Goal: Task Accomplishment & Management: Manage account settings

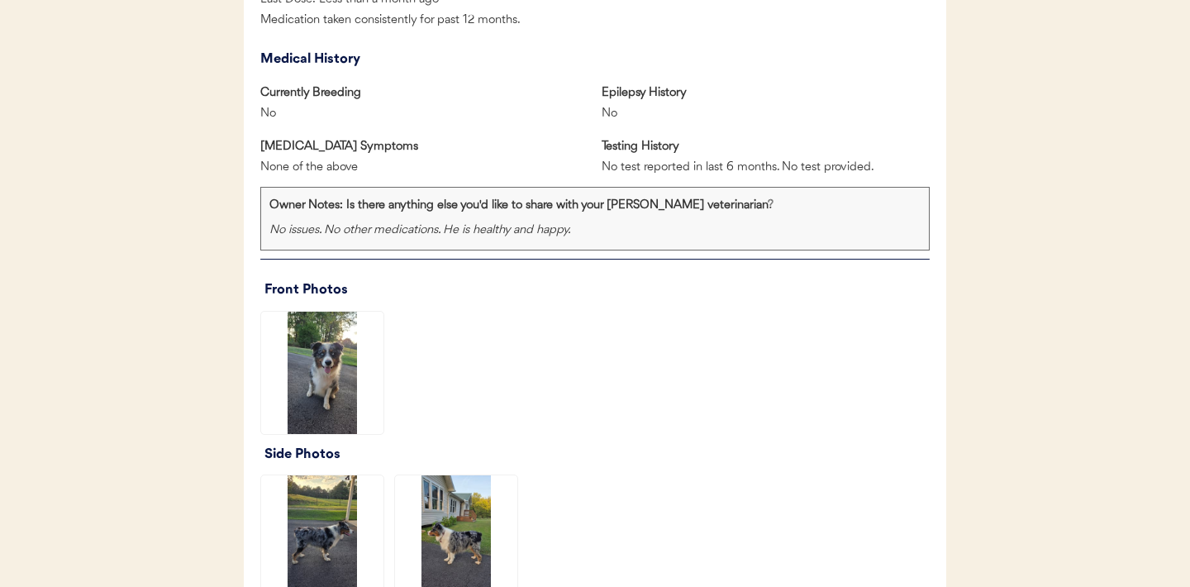
scroll to position [1241, 0]
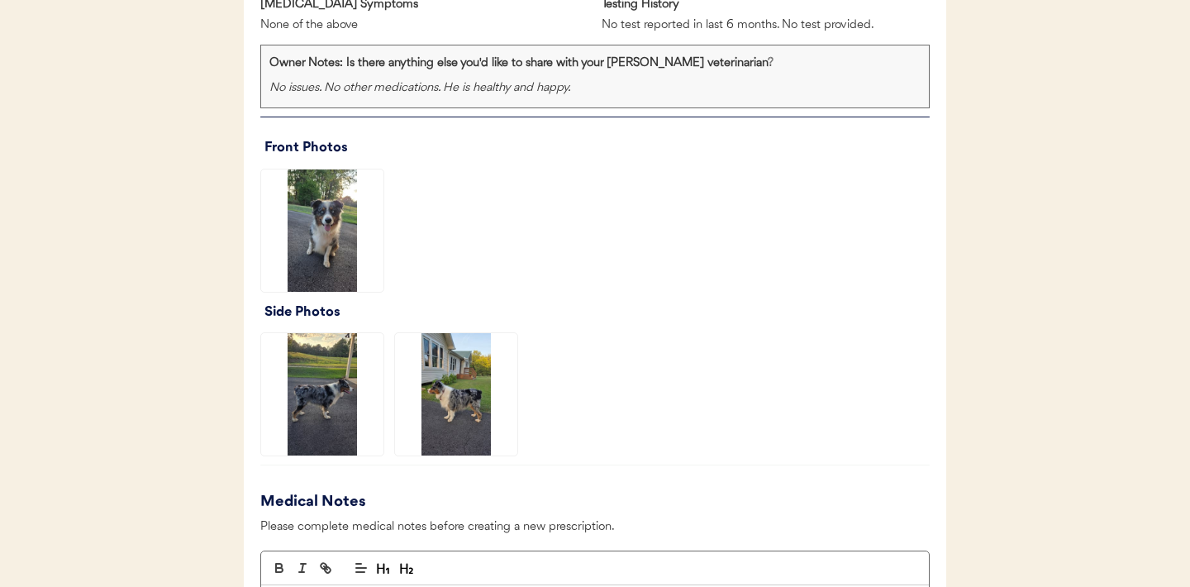
click at [335, 232] on img at bounding box center [322, 230] width 122 height 122
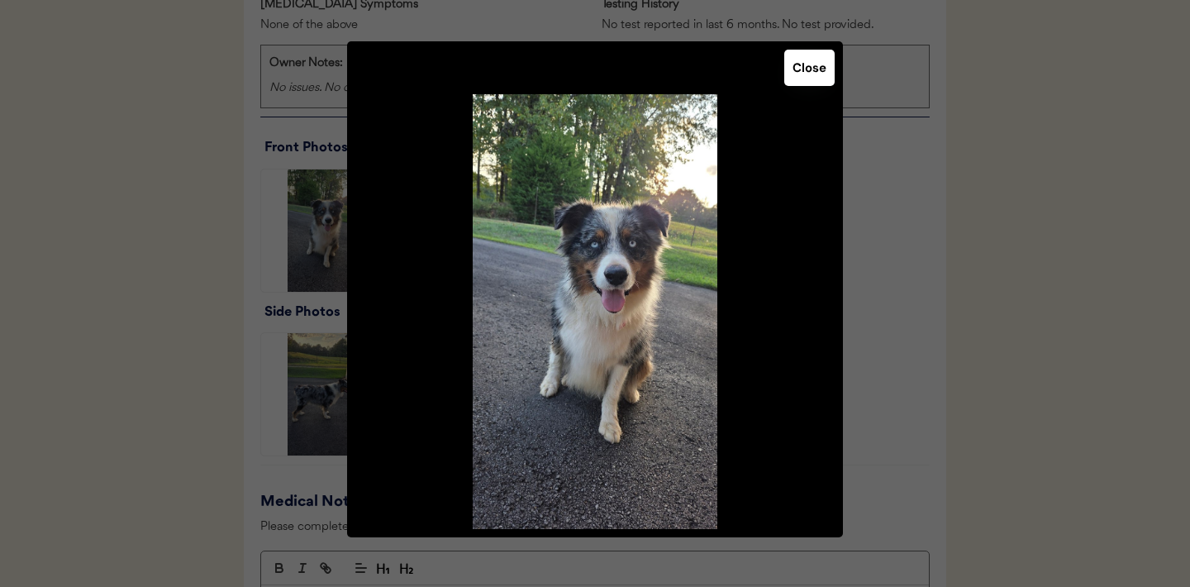
click at [812, 65] on button "Close" at bounding box center [809, 68] width 50 height 36
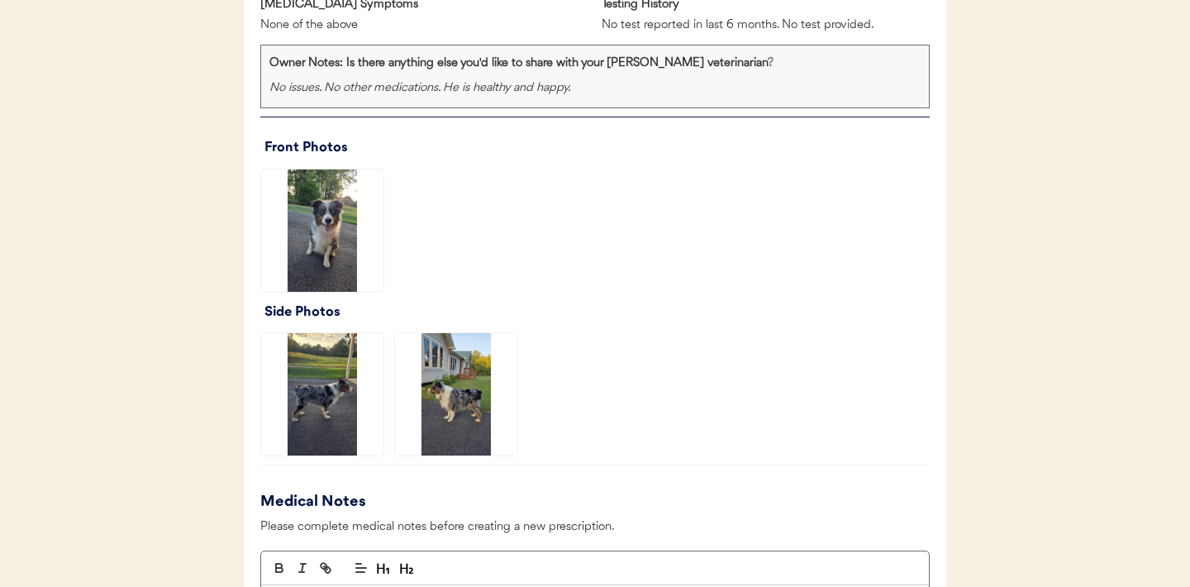
click at [327, 397] on img at bounding box center [322, 394] width 122 height 122
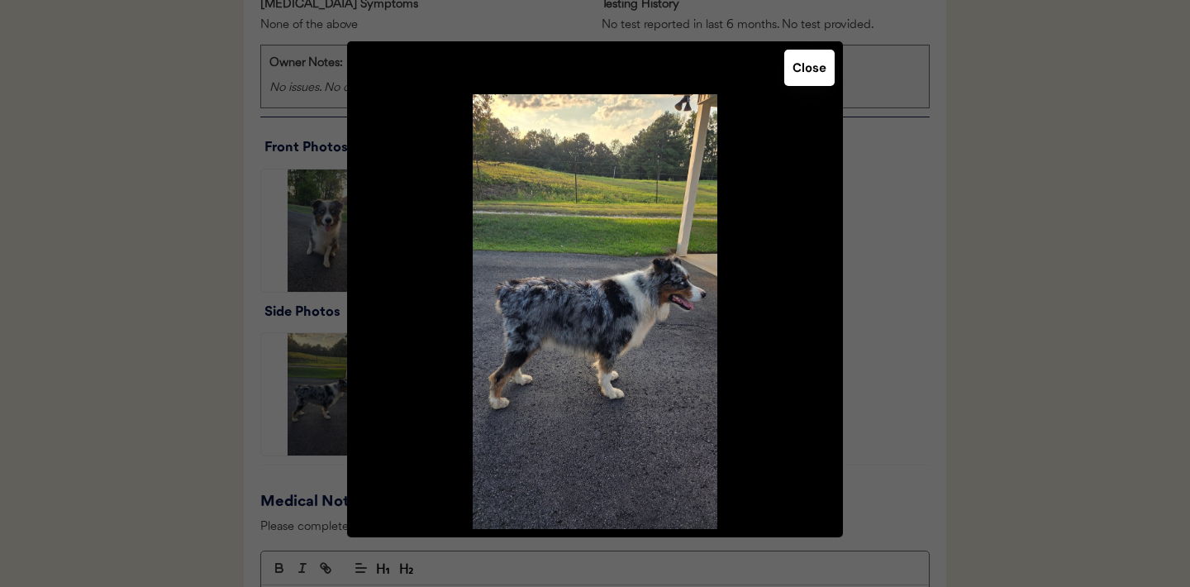
click at [804, 67] on button "Close" at bounding box center [809, 68] width 50 height 36
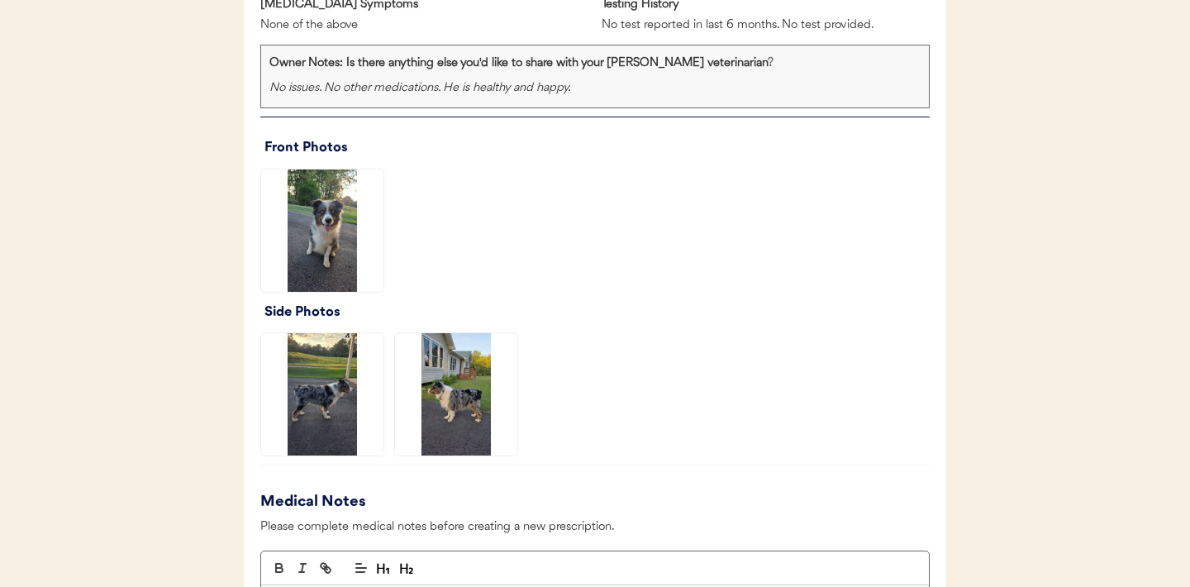
click at [468, 407] on img at bounding box center [456, 394] width 122 height 122
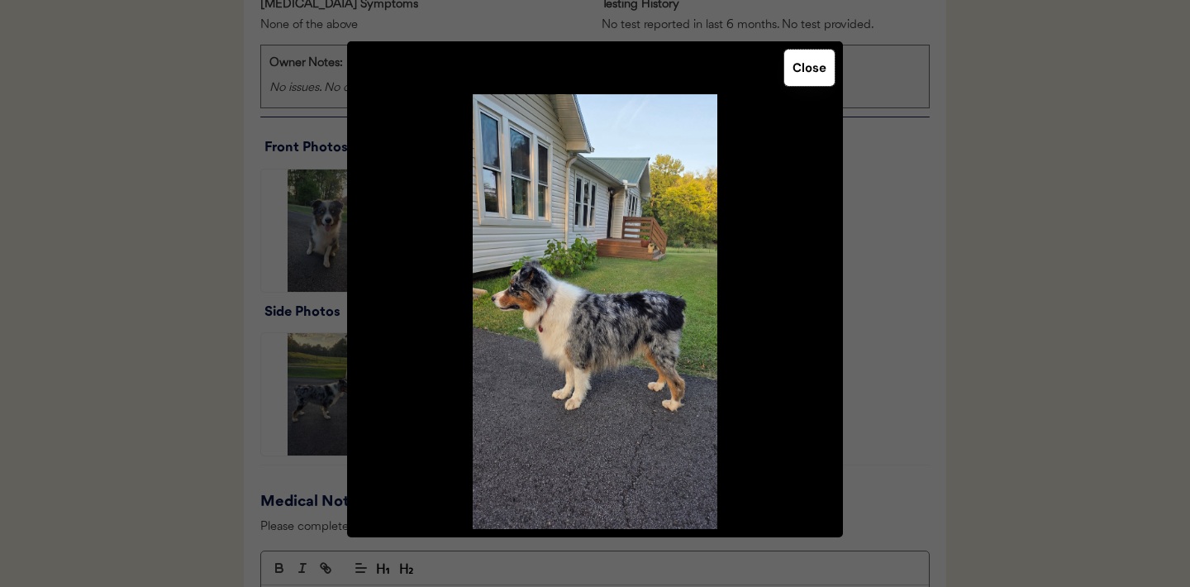
click at [810, 71] on button "Close" at bounding box center [809, 68] width 50 height 36
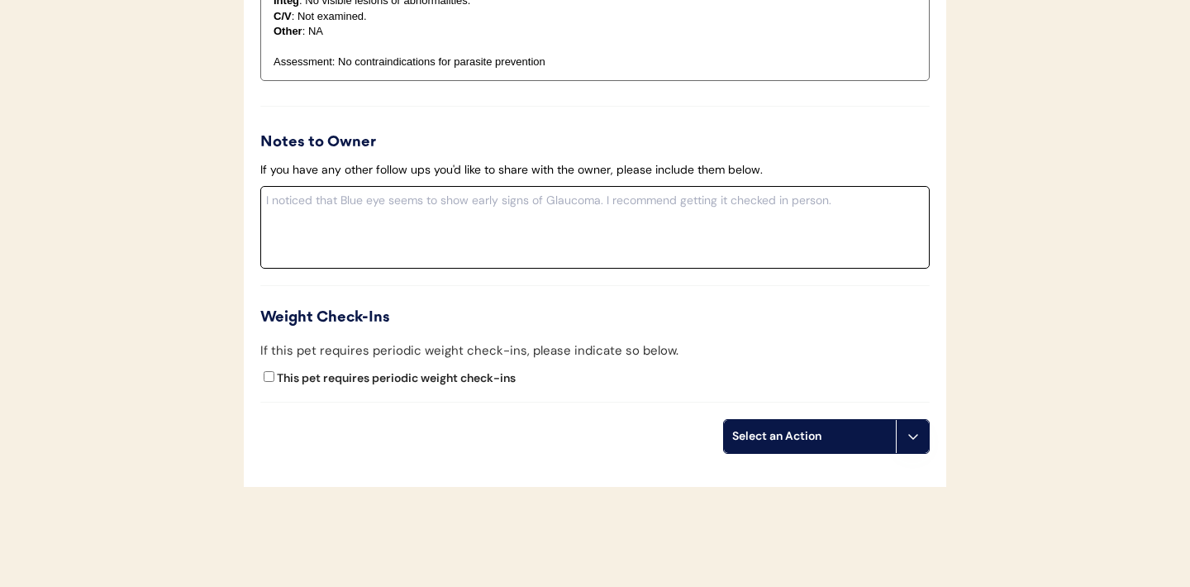
scroll to position [1965, 0]
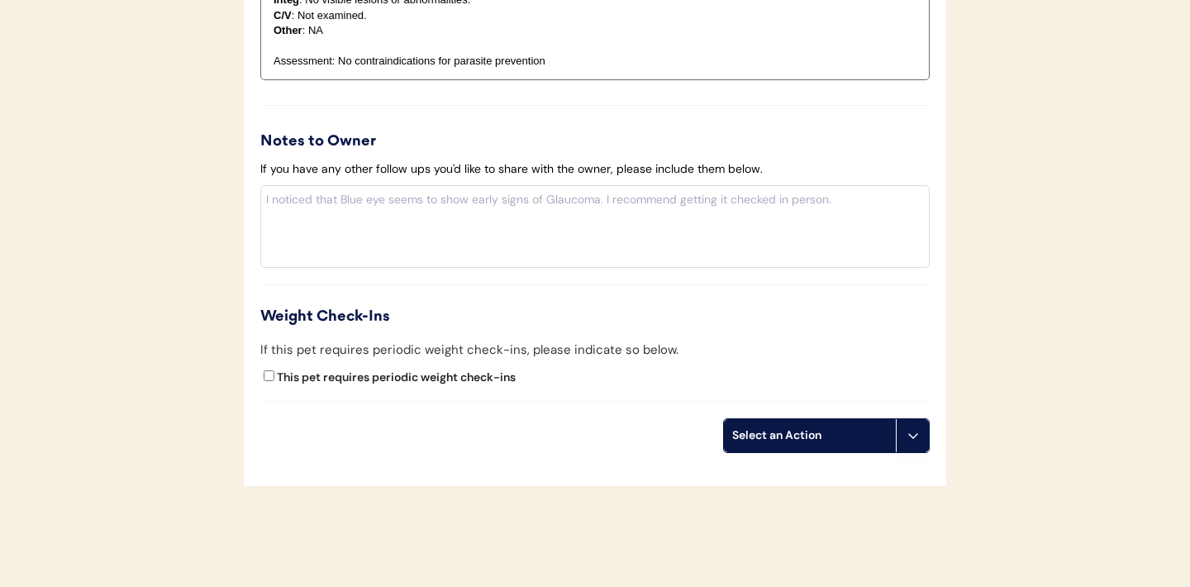
click at [912, 444] on button at bounding box center [912, 435] width 33 height 33
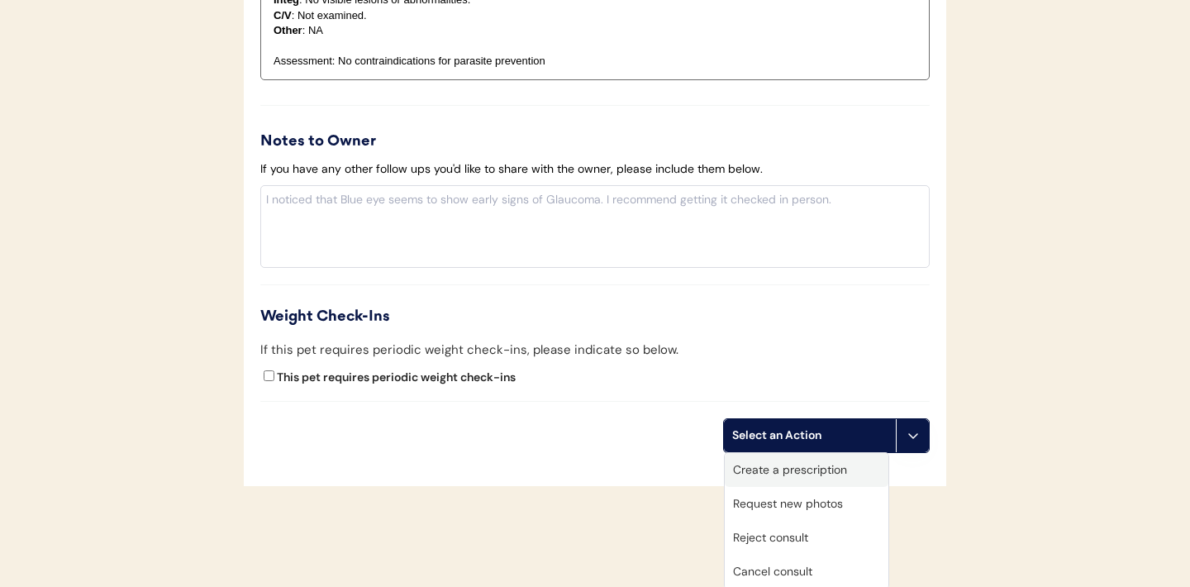
click at [791, 471] on div "Create a prescription" at bounding box center [807, 470] width 164 height 34
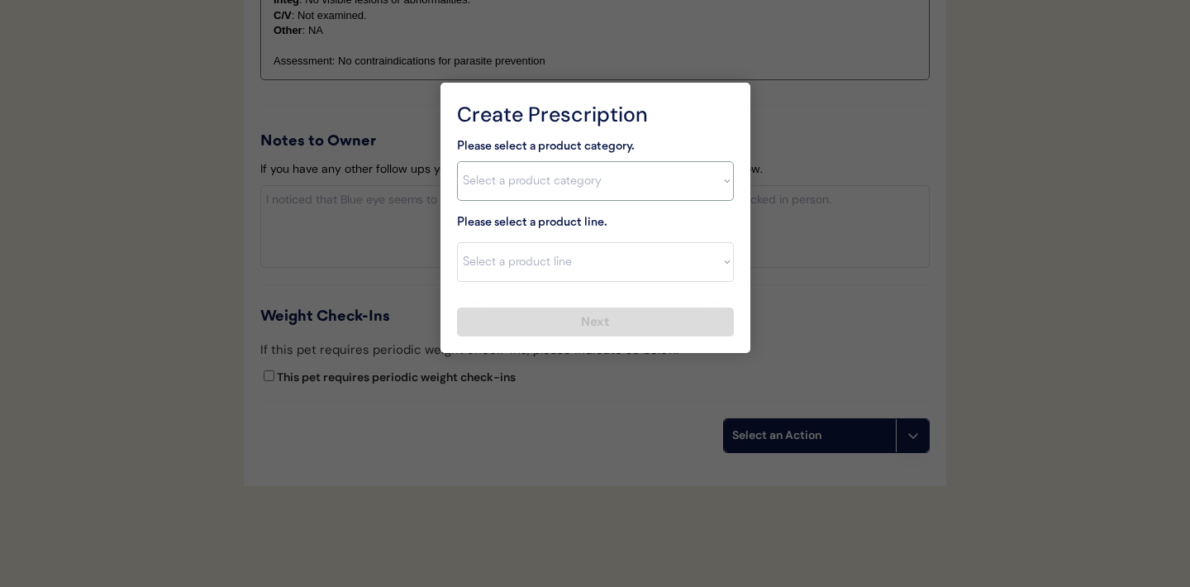
click at [722, 185] on select "Select a product category Allergies Antibiotics Anxiety Combo Parasite Preventi…" at bounding box center [595, 181] width 277 height 40
select select ""combo_parasite_prevention""
click at [720, 260] on select "Select a product line" at bounding box center [595, 262] width 277 height 40
click at [714, 194] on select "Select a product category Allergies Antibiotics Anxiety Combo Parasite Preventi…" at bounding box center [595, 181] width 277 height 40
click at [717, 261] on select "Select a product line Advantage Multi for Dogs Credelio Quattro NexGard Plus Ne…" at bounding box center [595, 262] width 277 height 40
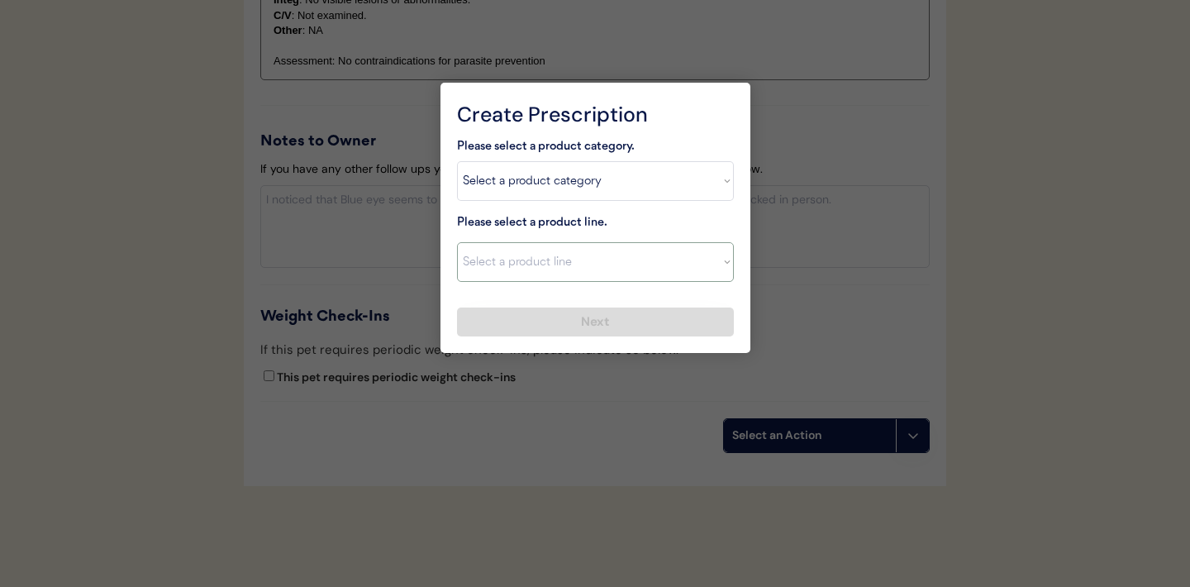
select select ""NexGard Plus""
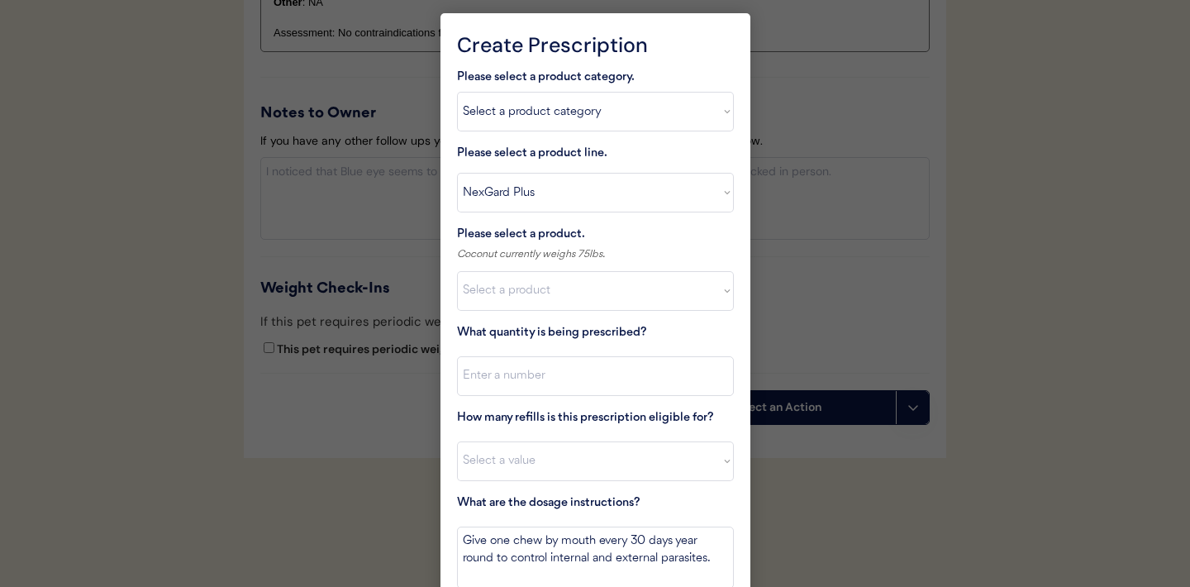
scroll to position [1986, 0]
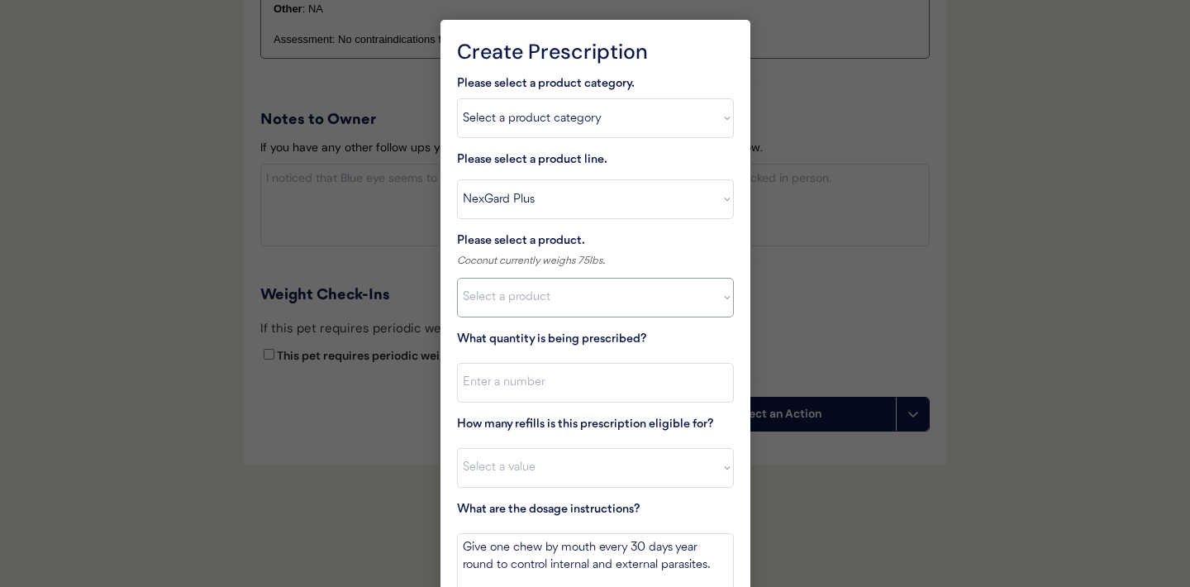
click at [715, 295] on select "Select a product NexGard Plus, 4 - 8lbs NexGard Plus, 8.1 - 17lbs NexGard Plus,…" at bounding box center [595, 298] width 277 height 40
select select ""1348695171700984260__LOOKUP__1712799260549x607883605152982400""
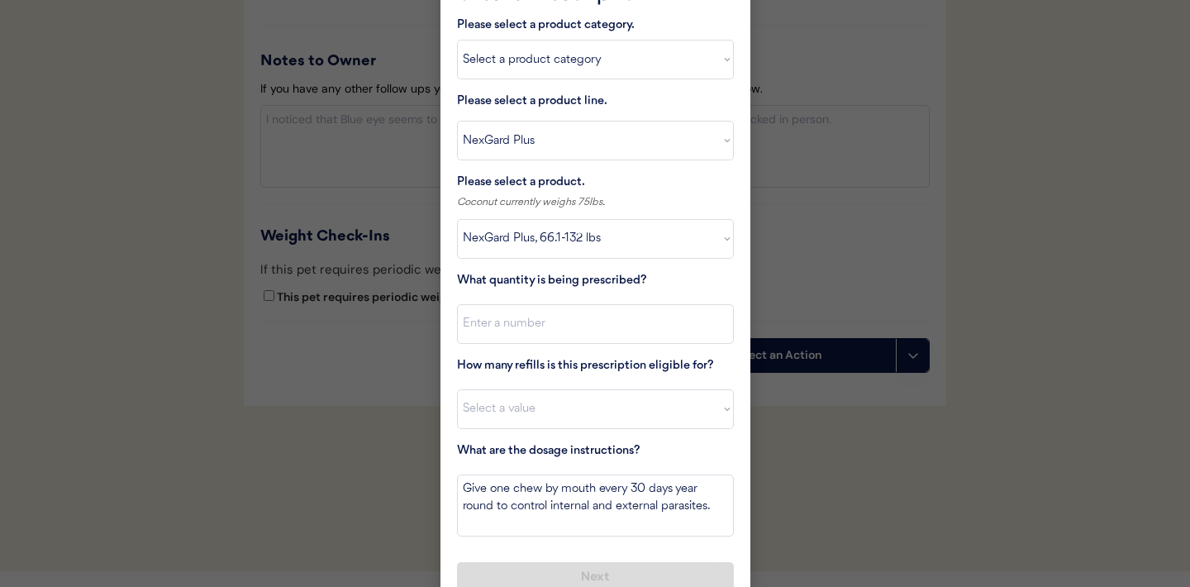
scroll to position [2046, 0]
click at [612, 321] on input "input" at bounding box center [595, 323] width 277 height 40
type input "1"
click at [582, 409] on select "Select a value 0 1 2 3 4 5 6 7 8 9 10 11" at bounding box center [595, 408] width 277 height 40
select select "11"
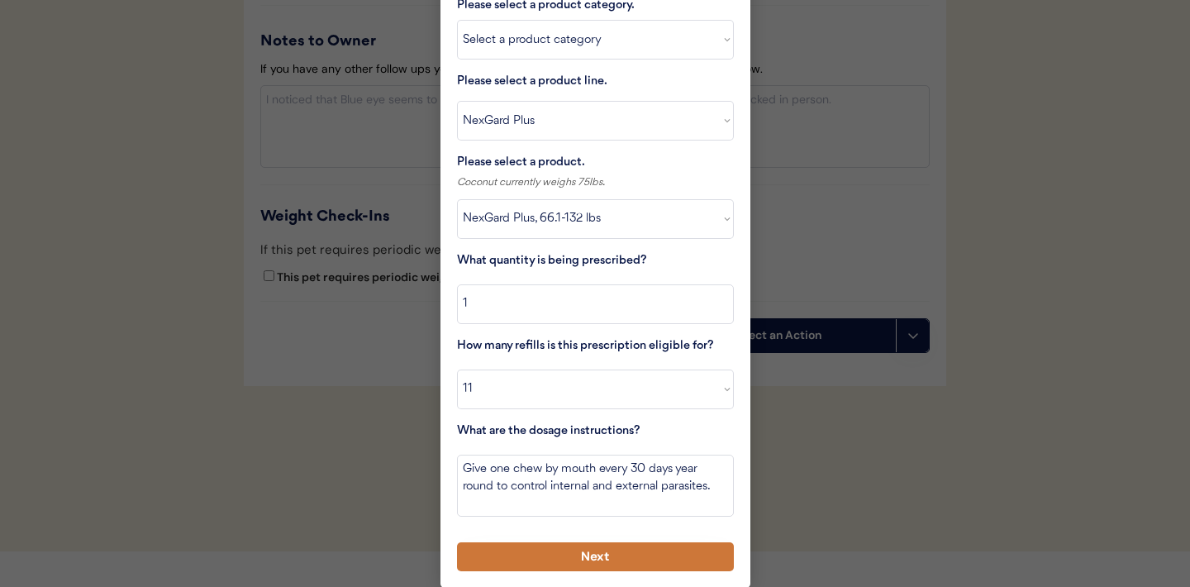
click at [538, 553] on button "Next" at bounding box center [595, 556] width 277 height 29
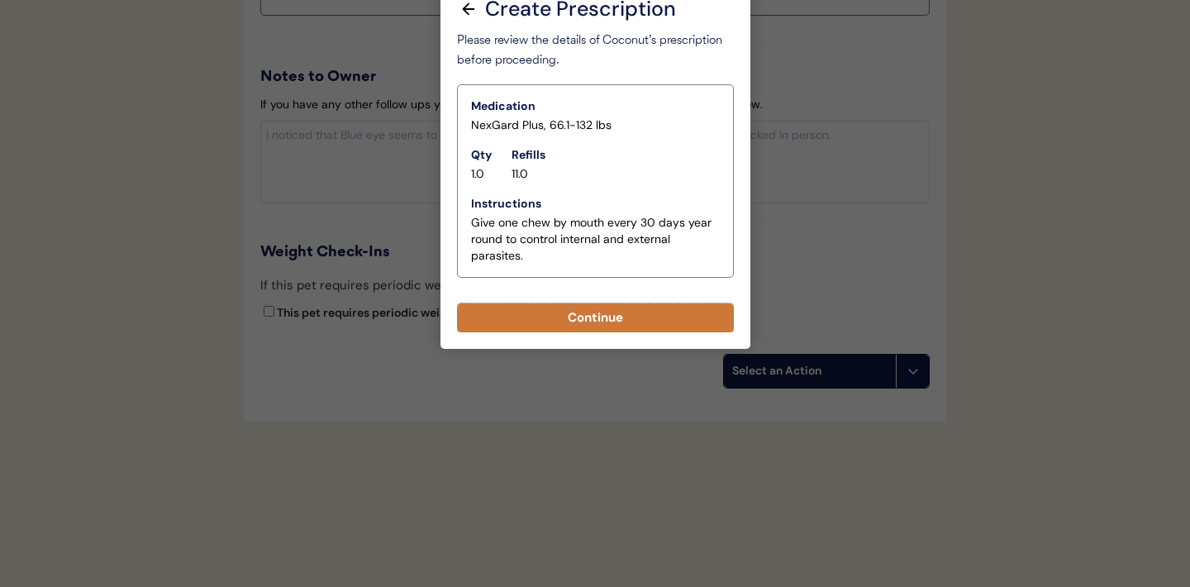
click at [582, 321] on button "Continue" at bounding box center [595, 317] width 277 height 29
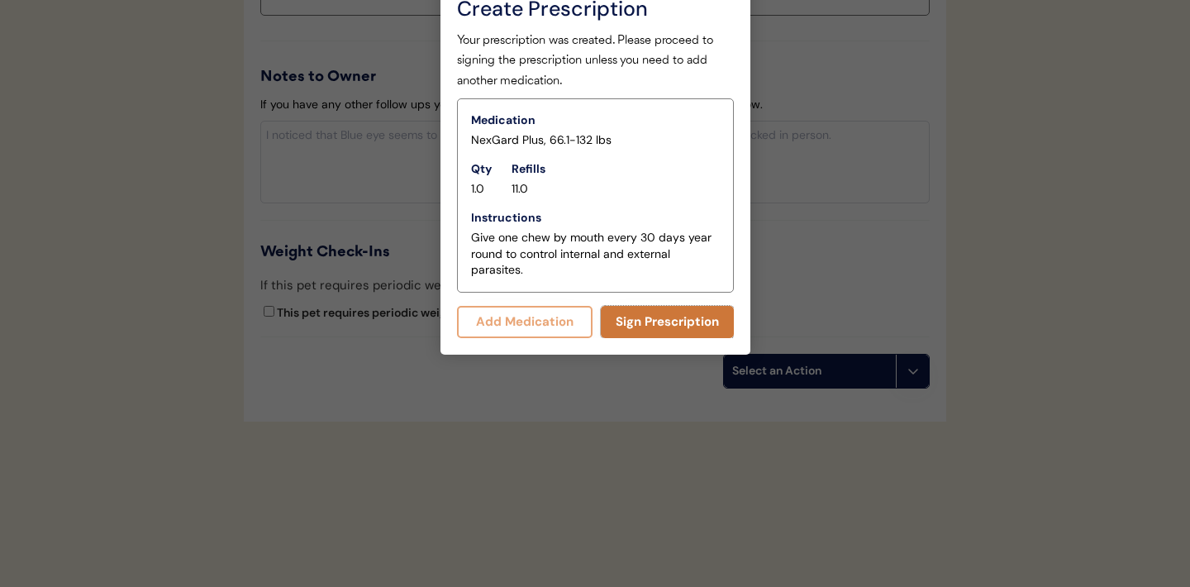
click at [649, 317] on button "Sign Prescription" at bounding box center [667, 322] width 133 height 32
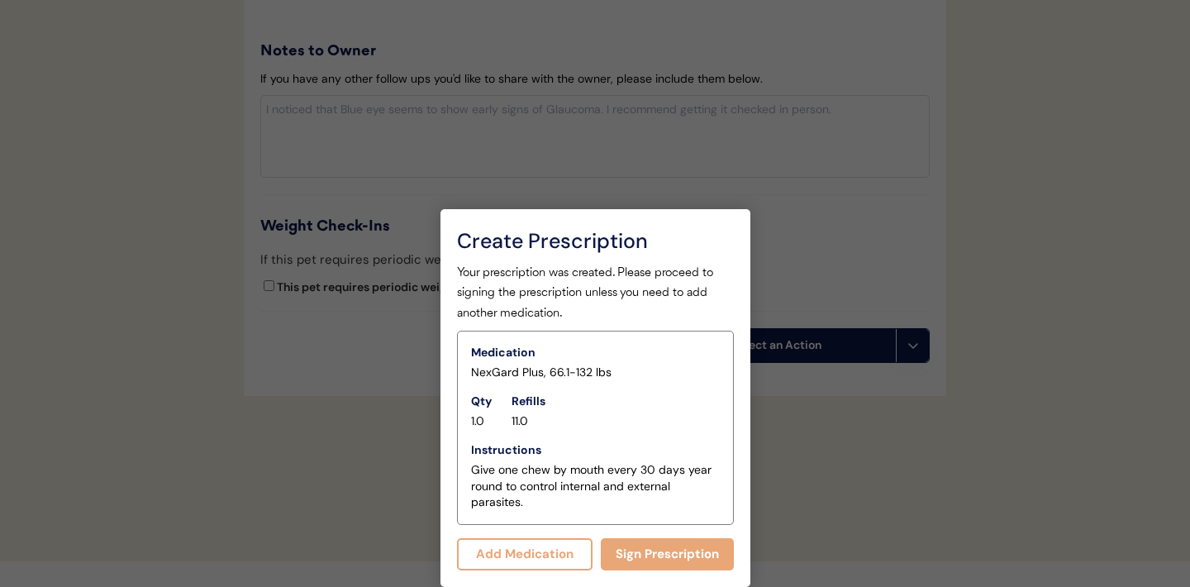
scroll to position [2014, 0]
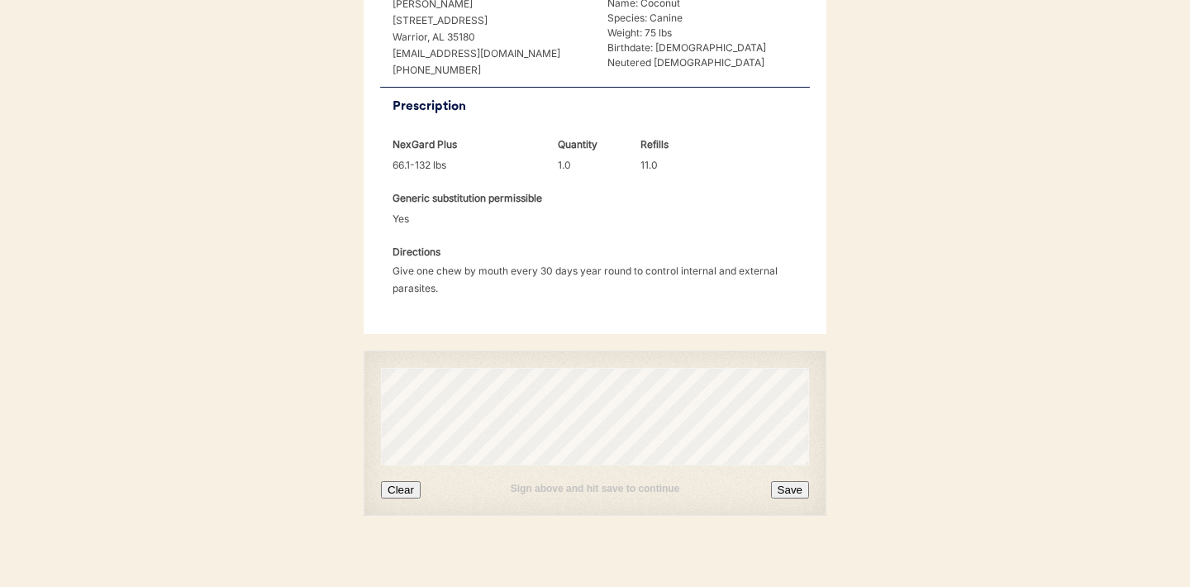
scroll to position [411, 0]
click at [400, 495] on button "Clear" at bounding box center [401, 488] width 40 height 17
click at [402, 489] on button "Clear" at bounding box center [401, 488] width 40 height 17
click at [403, 486] on button "Clear" at bounding box center [401, 488] width 40 height 17
click at [405, 490] on button "Clear" at bounding box center [401, 488] width 40 height 17
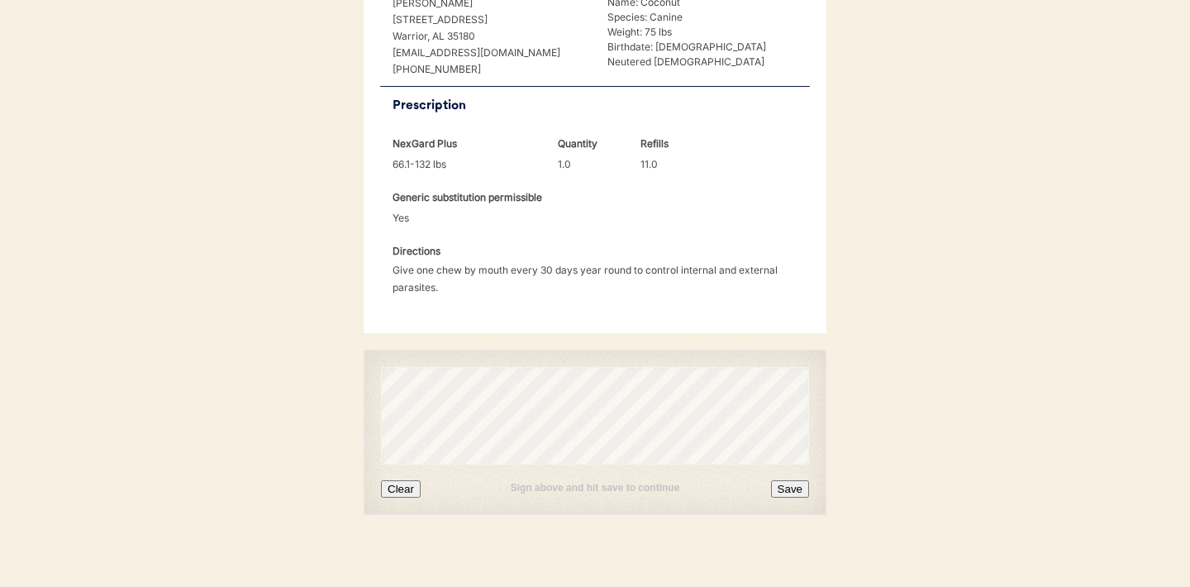
click at [787, 490] on button "Save" at bounding box center [790, 488] width 38 height 17
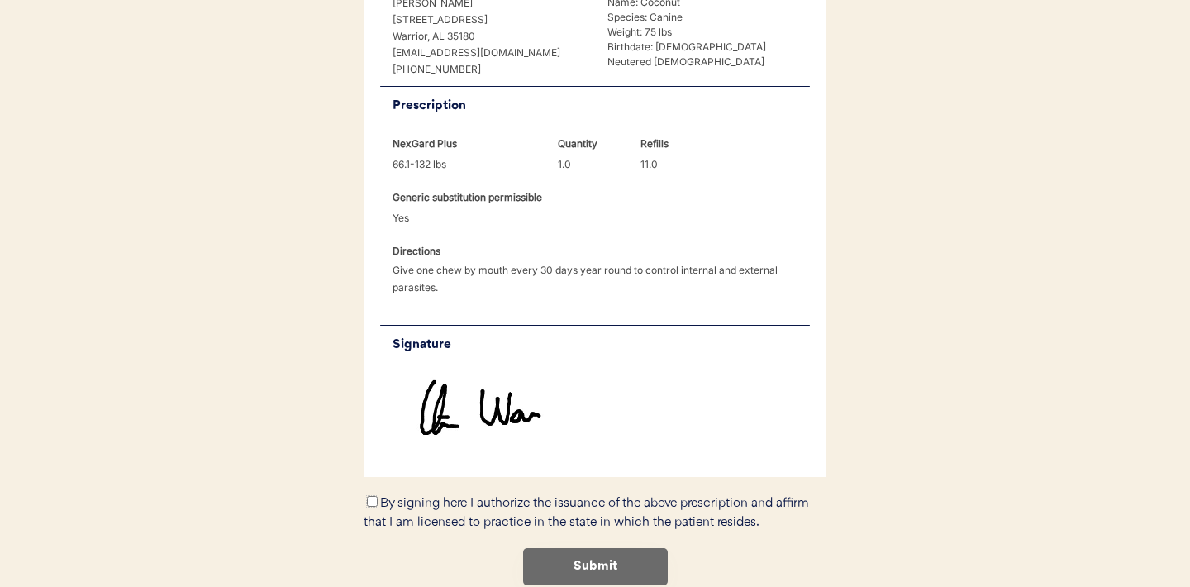
click at [371, 501] on input "By signing here I authorize the issuance of the above prescription and affirm t…" at bounding box center [372, 501] width 11 height 11
checkbox input "true"
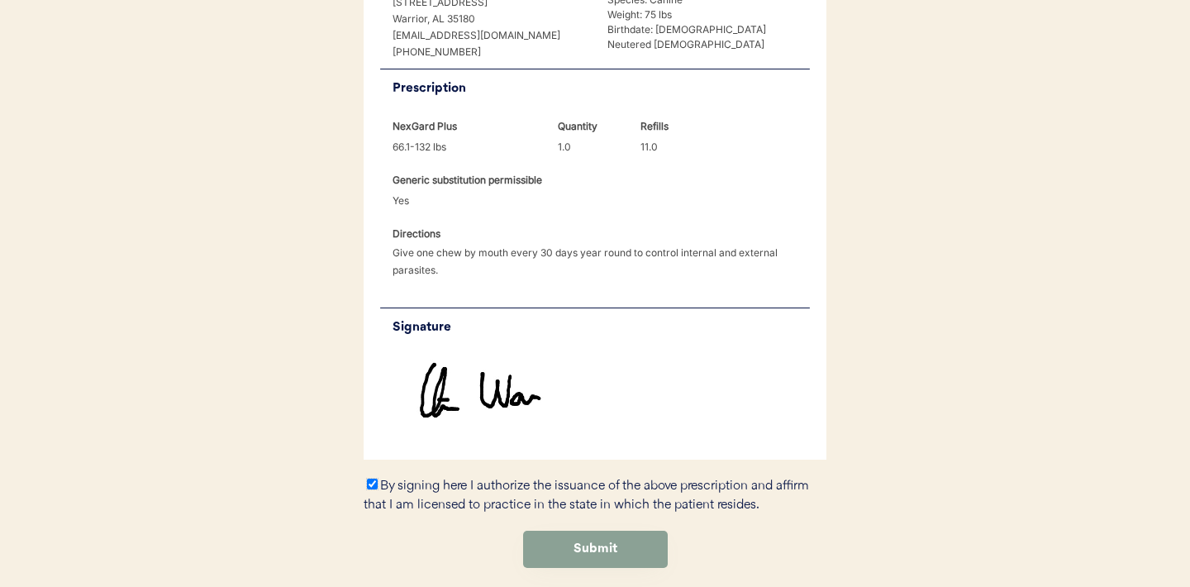
scroll to position [495, 0]
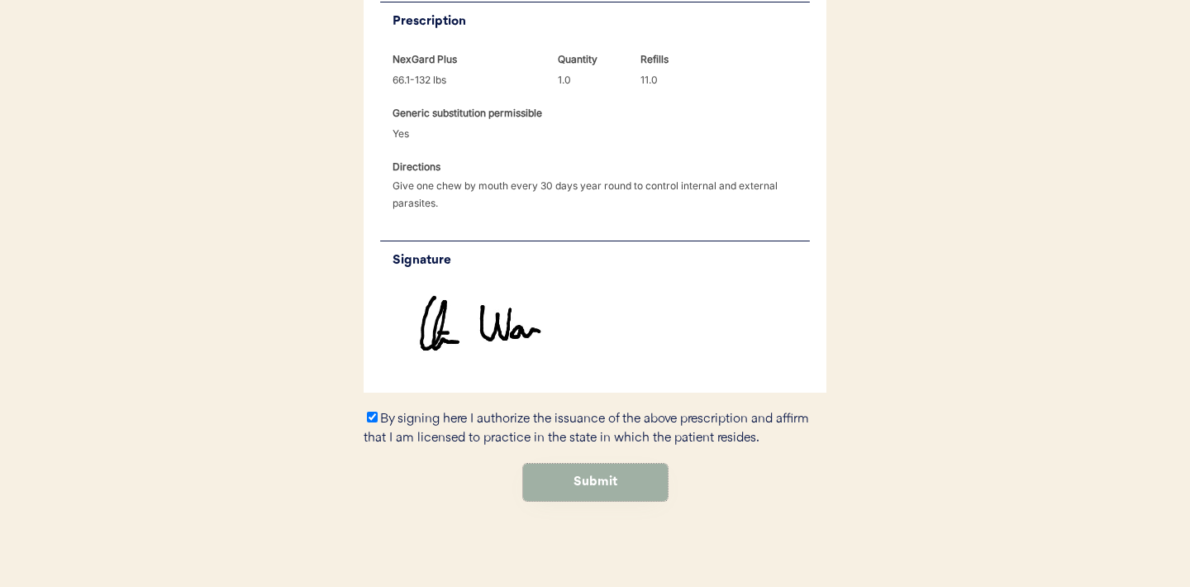
click at [617, 478] on button "Submit" at bounding box center [595, 481] width 145 height 37
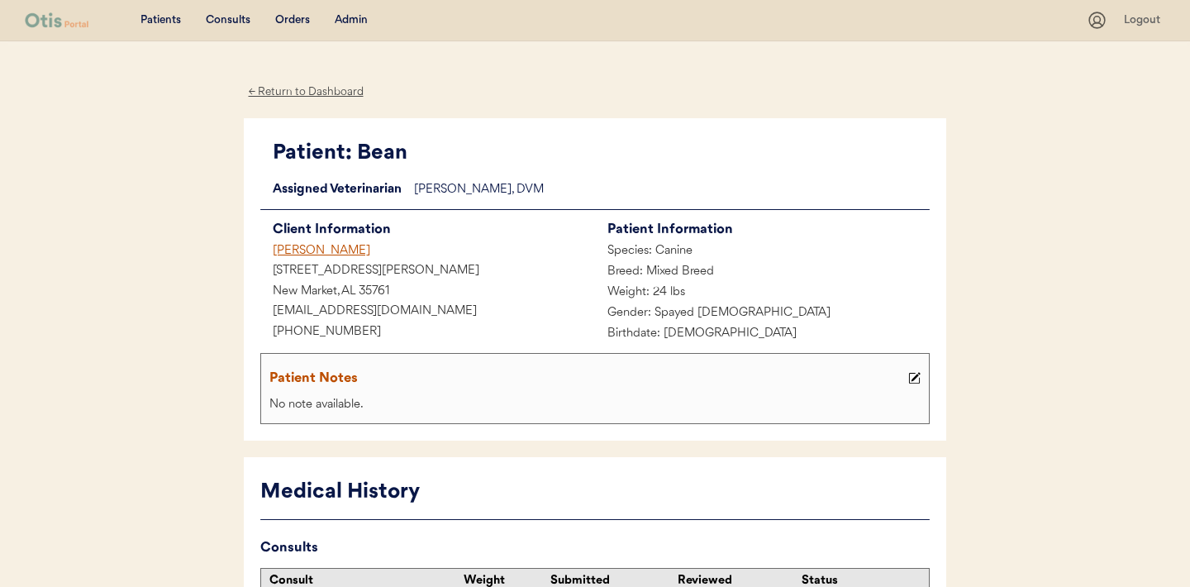
scroll to position [147, 0]
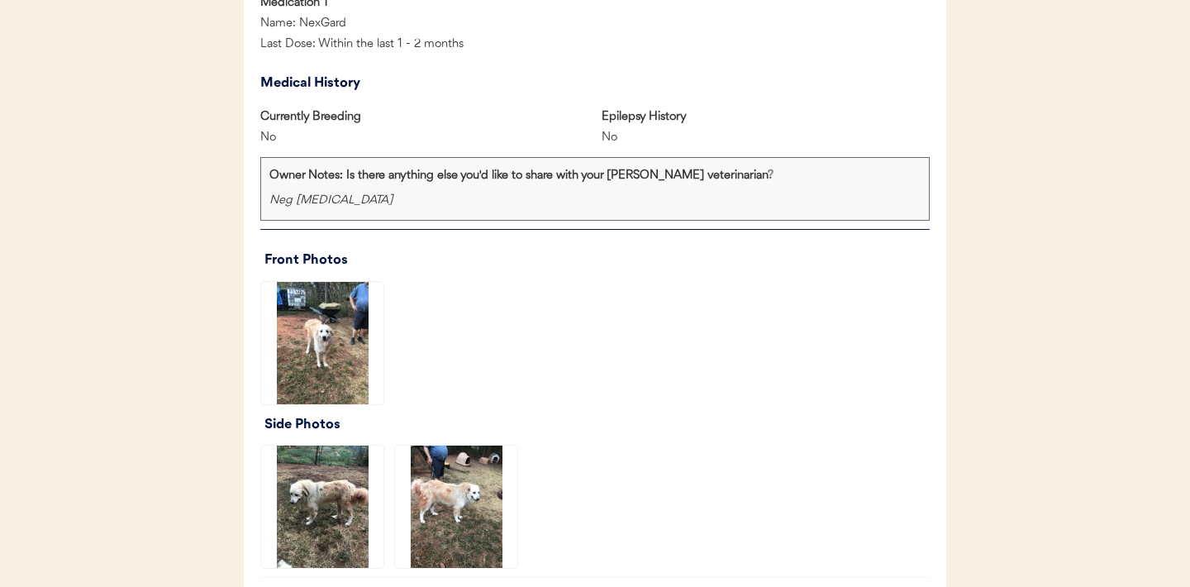
scroll to position [1005, 0]
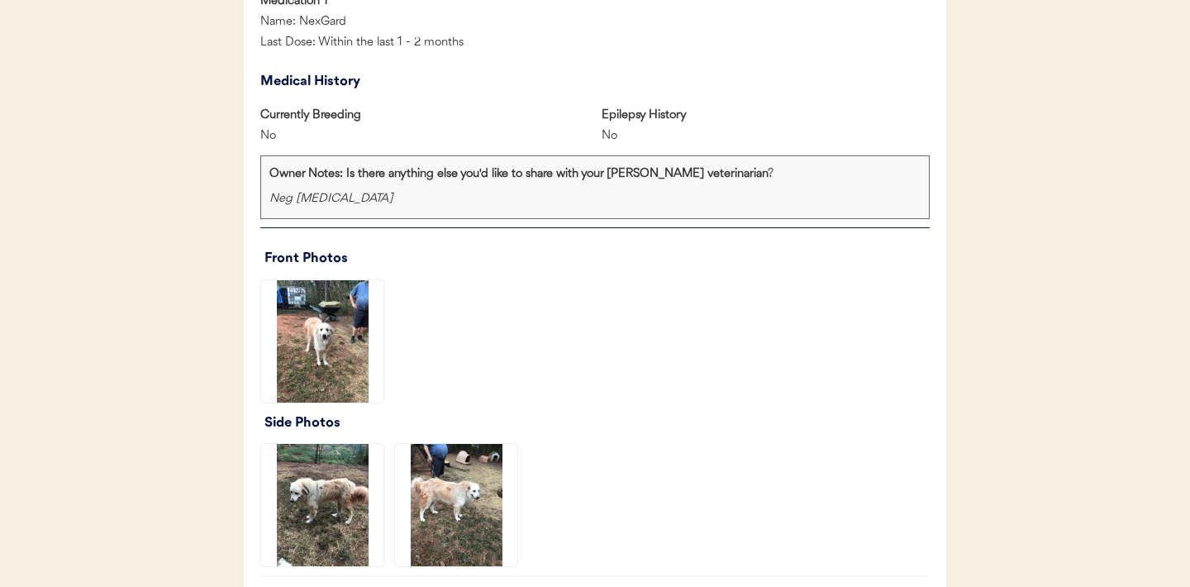
click at [321, 341] on img at bounding box center [322, 341] width 122 height 122
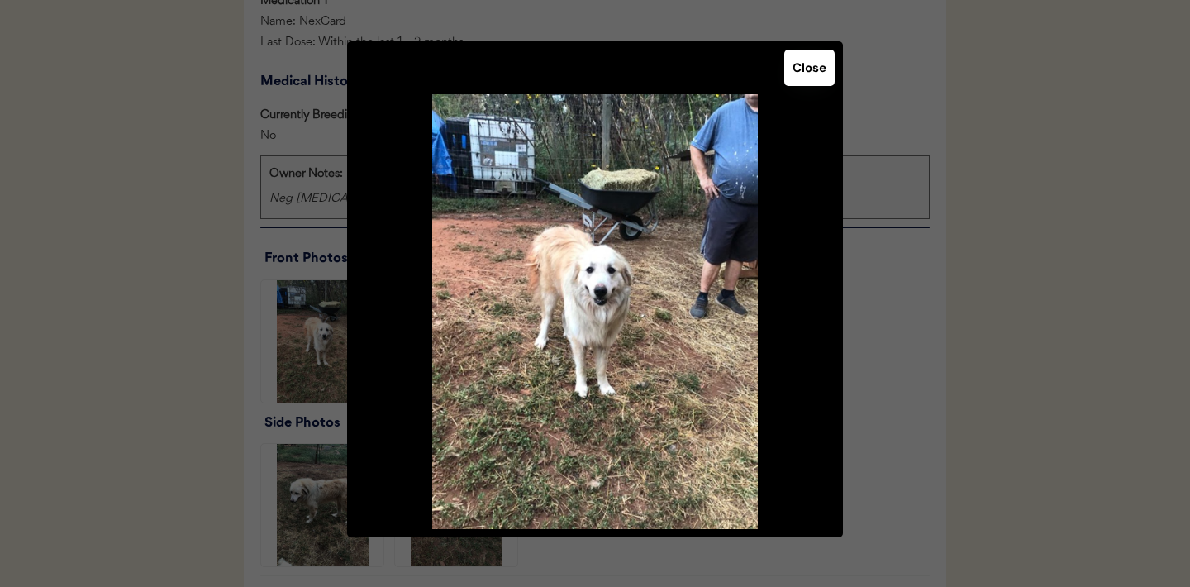
click at [806, 78] on button "Close" at bounding box center [809, 68] width 50 height 36
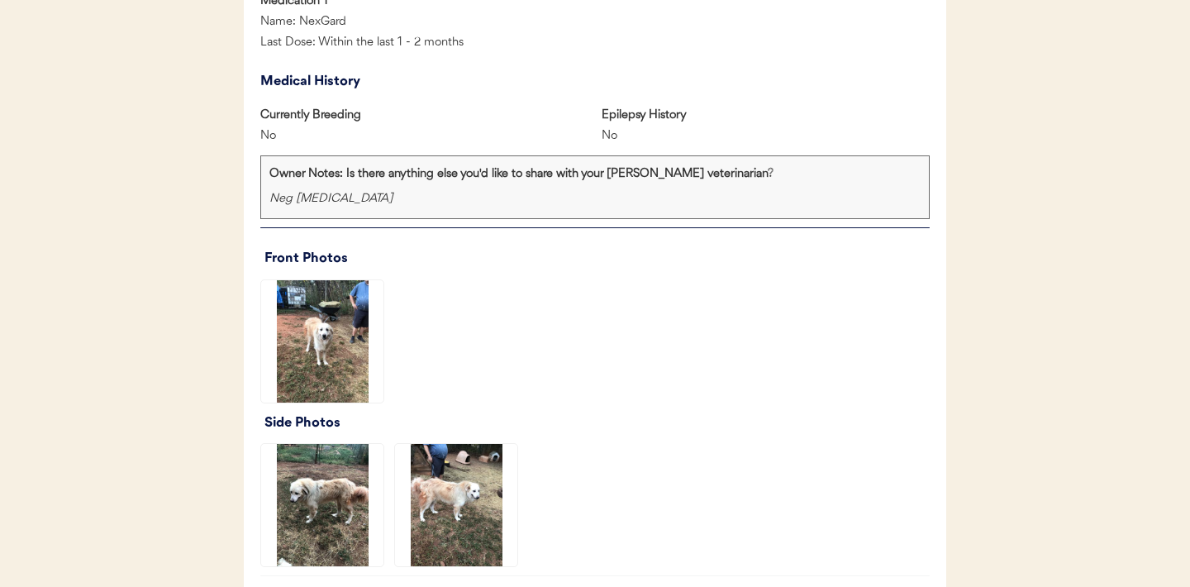
click at [307, 522] on img at bounding box center [322, 505] width 122 height 122
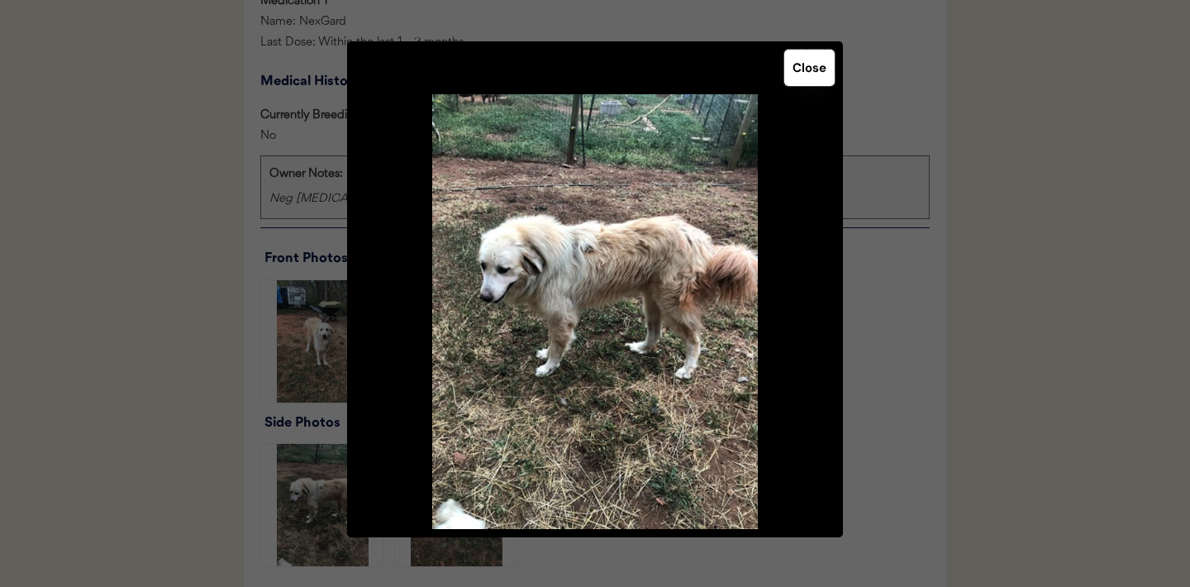
click at [805, 75] on button "Close" at bounding box center [809, 68] width 50 height 36
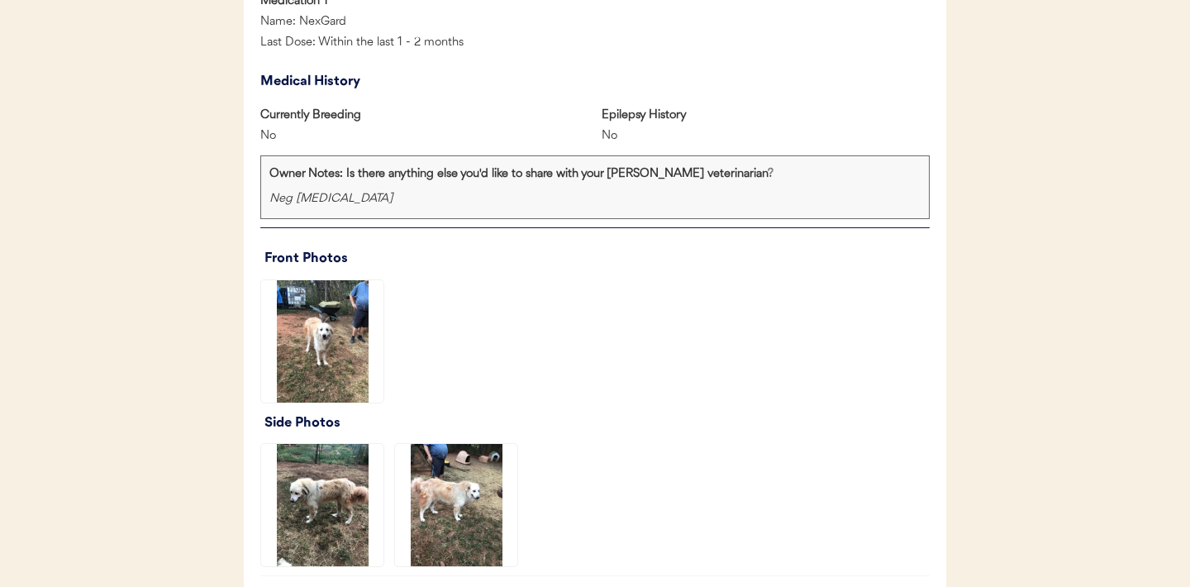
click at [466, 488] on img at bounding box center [456, 505] width 122 height 122
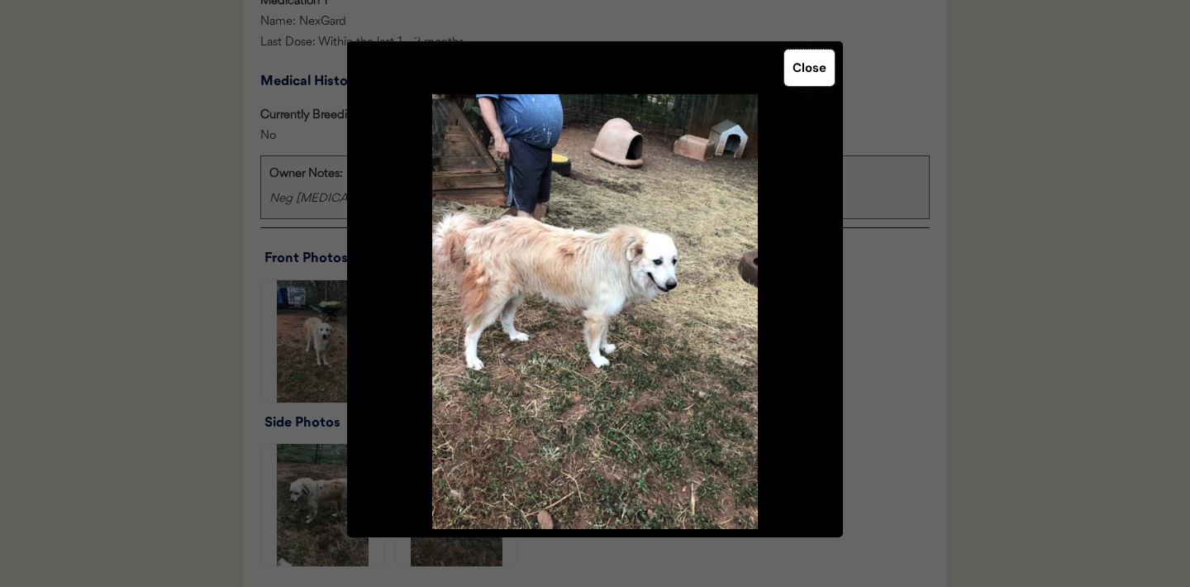
click at [813, 67] on button "Close" at bounding box center [809, 68] width 50 height 36
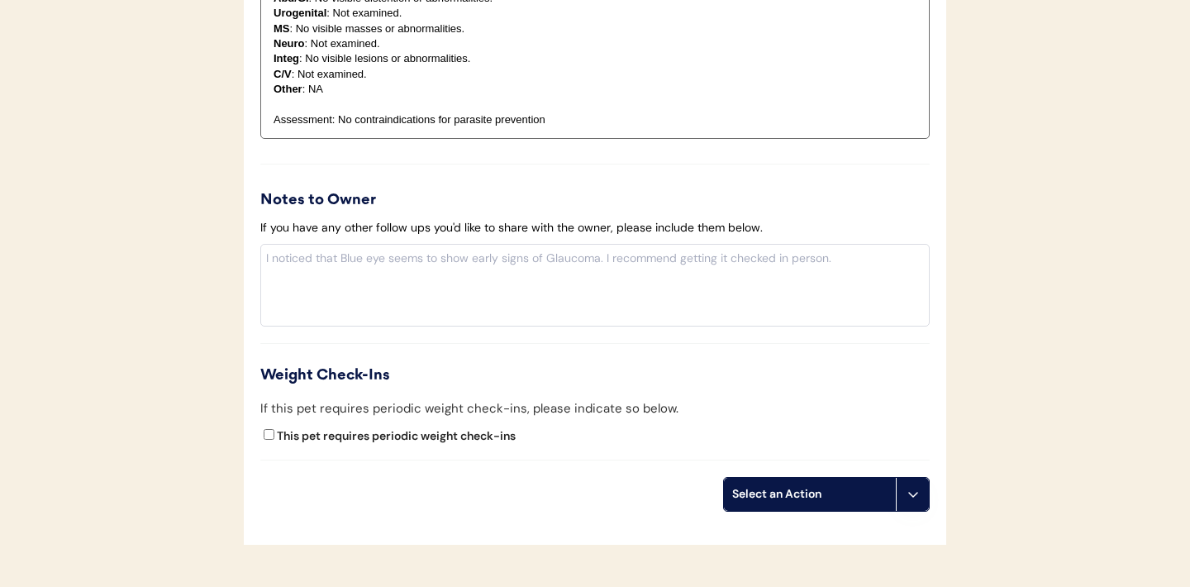
scroll to position [1904, 0]
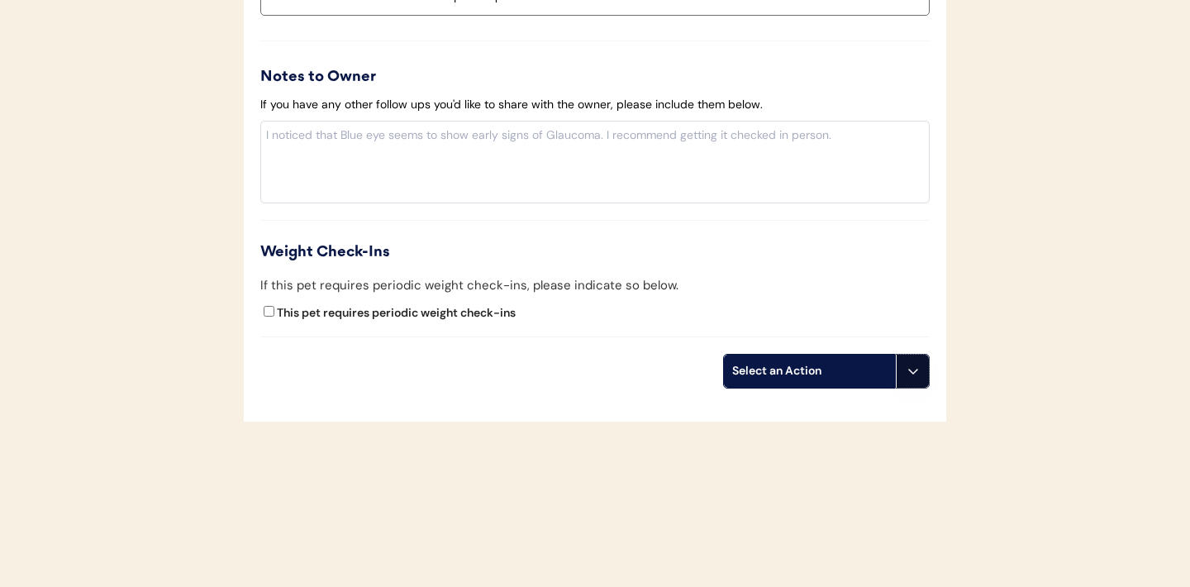
click at [920, 378] on button at bounding box center [912, 370] width 33 height 33
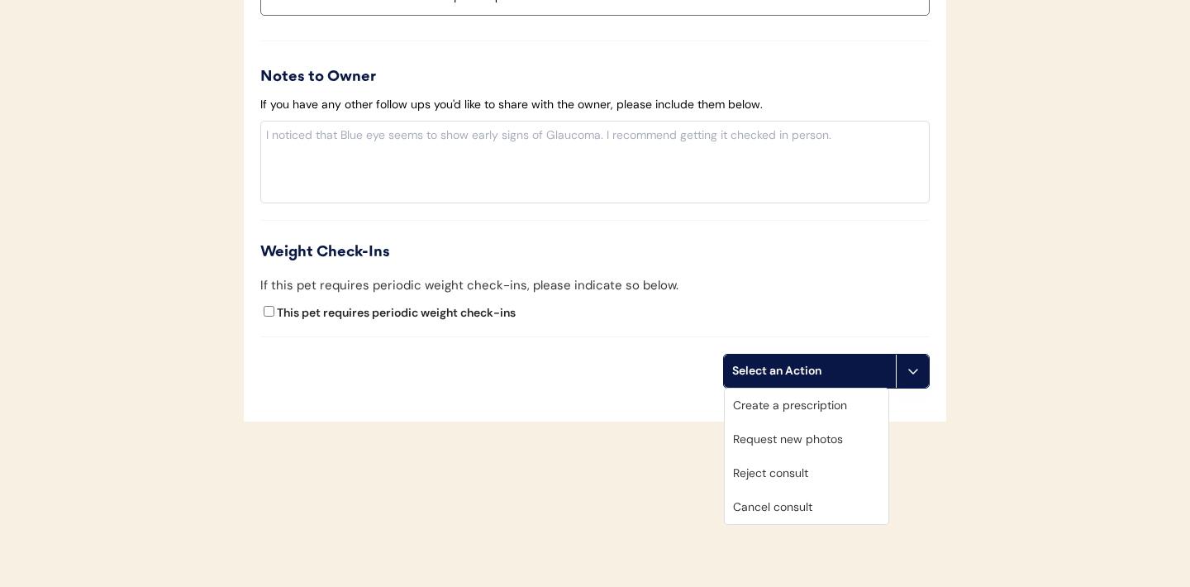
click at [784, 408] on div "Create a prescription" at bounding box center [807, 405] width 164 height 34
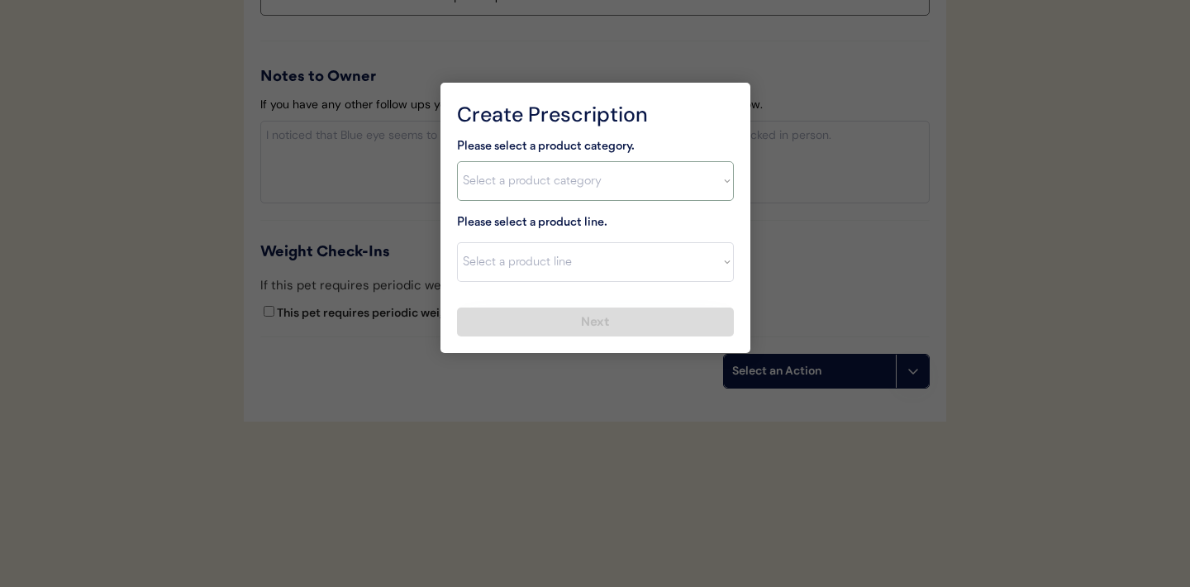
click at [725, 181] on select "Select a product category [MEDICAL_DATA] Antibiotics Anxiety Combo [MEDICAL_DAT…" at bounding box center [595, 181] width 277 height 40
select select ""flea___tick""
click at [724, 267] on select "Select a product line" at bounding box center [595, 262] width 277 height 40
click at [724, 252] on select "Select a product line" at bounding box center [595, 262] width 277 height 40
click at [723, 184] on select "Select a product category Allergies Antibiotics Anxiety Combo Parasite Preventi…" at bounding box center [595, 181] width 277 height 40
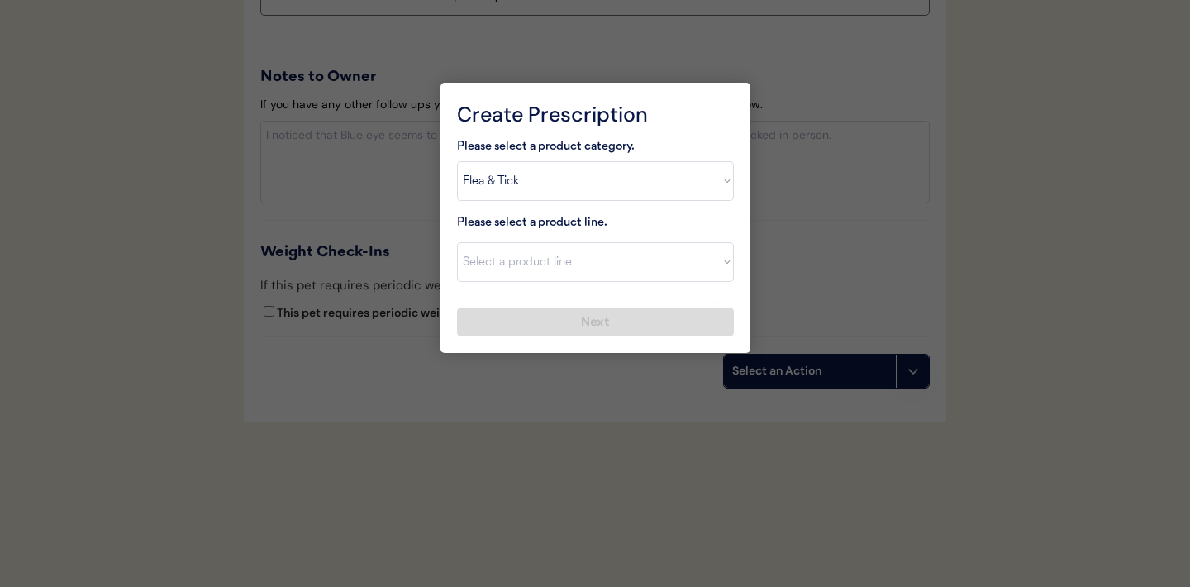
click at [710, 292] on div "Please select a product category. Select a product category Allergies Antibioti…" at bounding box center [595, 237] width 277 height 200
click at [711, 275] on select "Select a product line Advantix II Bravecto 1 Month Bravecto 1 Month (3 Month) B…" at bounding box center [595, 262] width 277 height 40
select select ""NexGard""
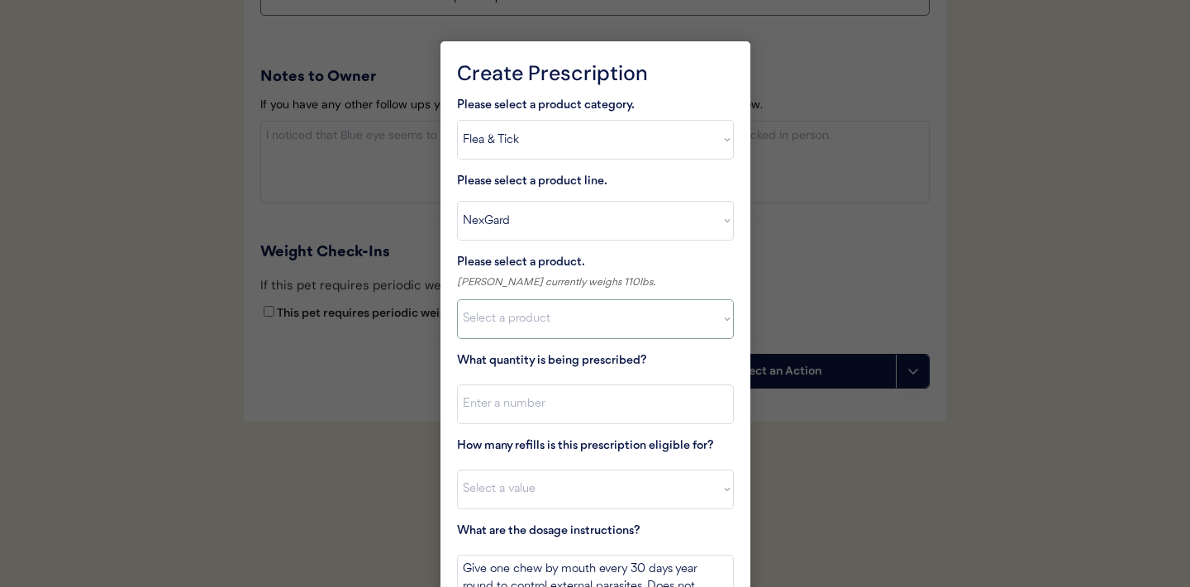
click at [659, 327] on select "Select a product NexGard, 4 - 10lbs NexGard, 10.1 - 24lbs NexGard, 24.1 - 60lbs…" at bounding box center [595, 319] width 277 height 40
select select ""1348695171700984260__LOOKUP__1670802184069x769842999752052000""
click at [585, 408] on input "input" at bounding box center [595, 404] width 277 height 40
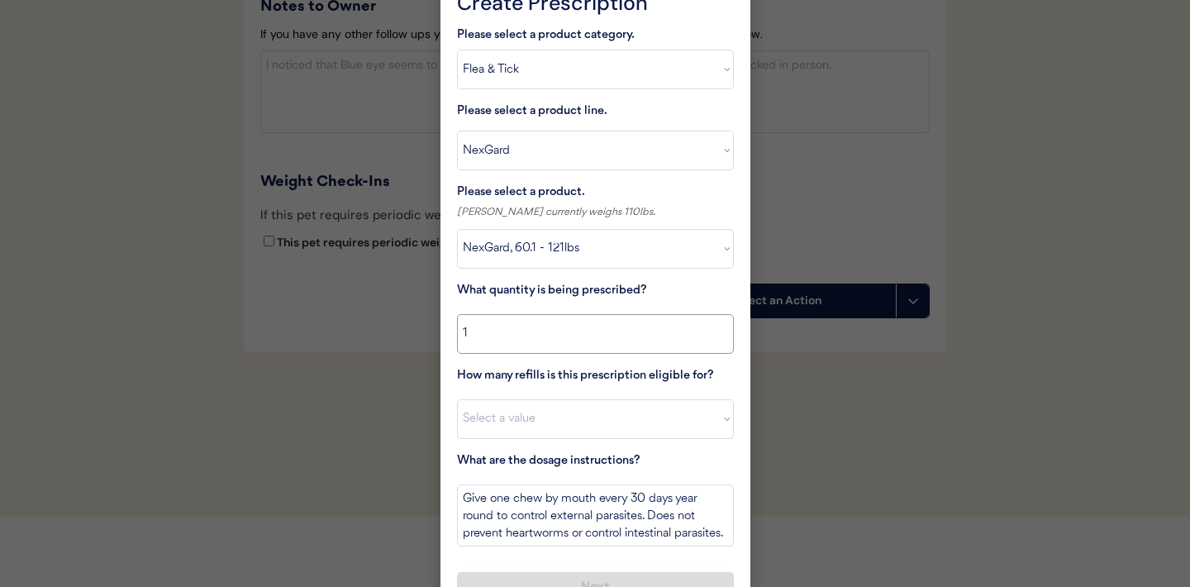
scroll to position [2004, 0]
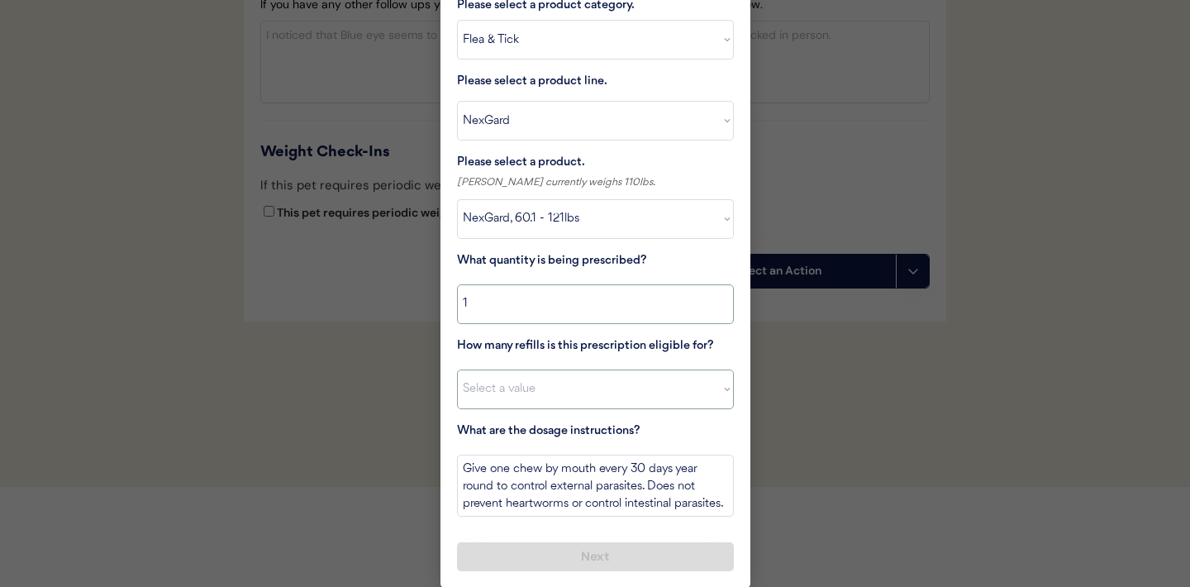
type input "1"
click at [592, 374] on select "Select a value 0 1 2 3 4 5 6 7 8 9 10 11" at bounding box center [595, 389] width 277 height 40
select select "11"
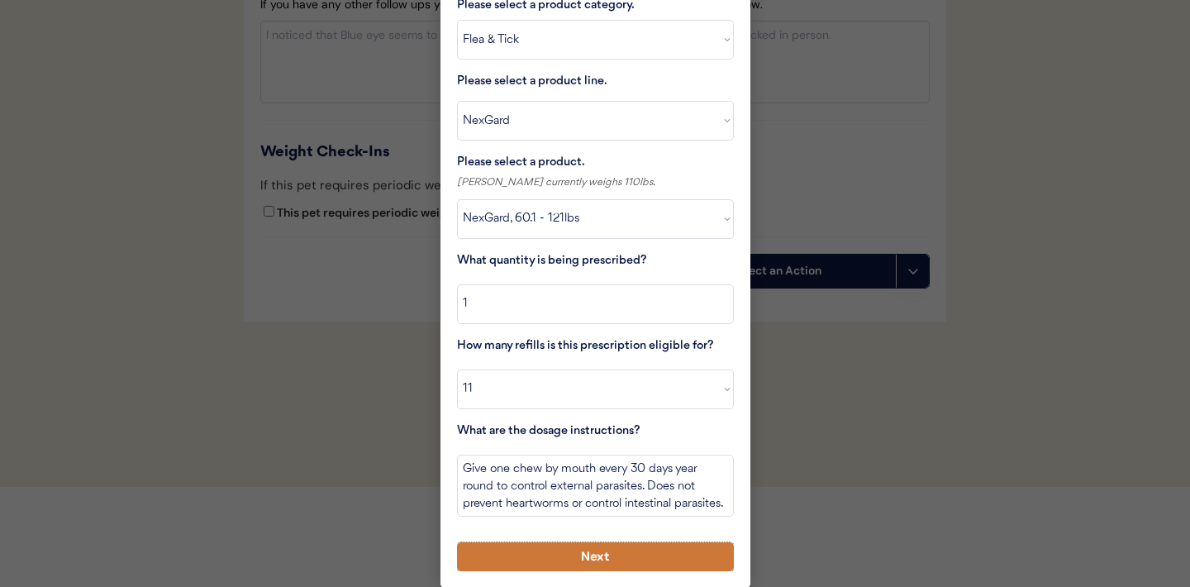
click at [567, 550] on button "Next" at bounding box center [595, 556] width 277 height 29
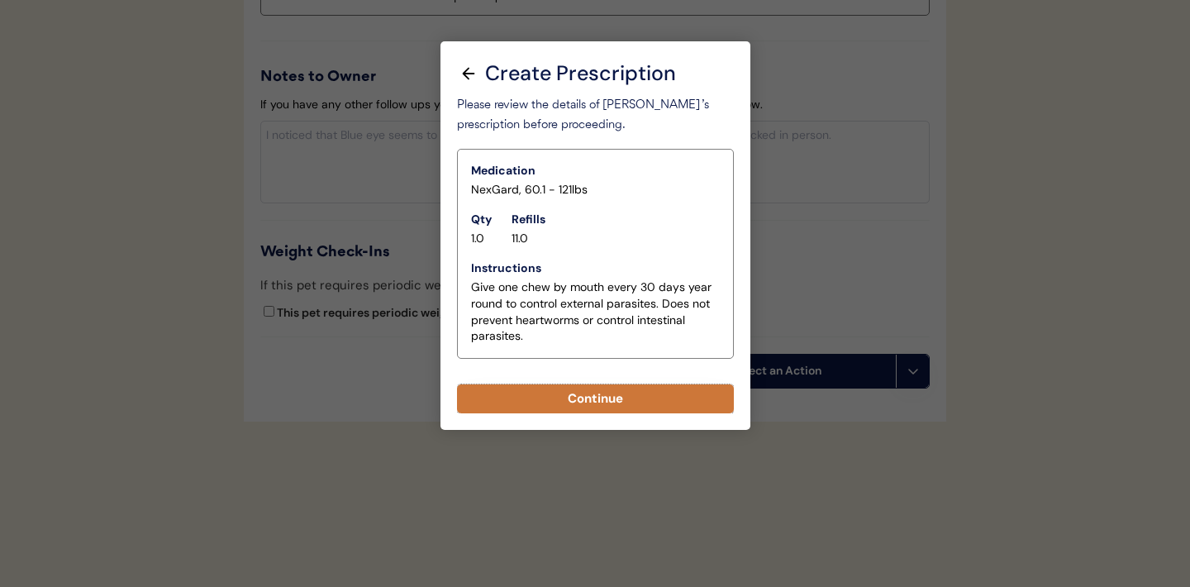
click at [575, 402] on button "Continue" at bounding box center [595, 398] width 277 height 29
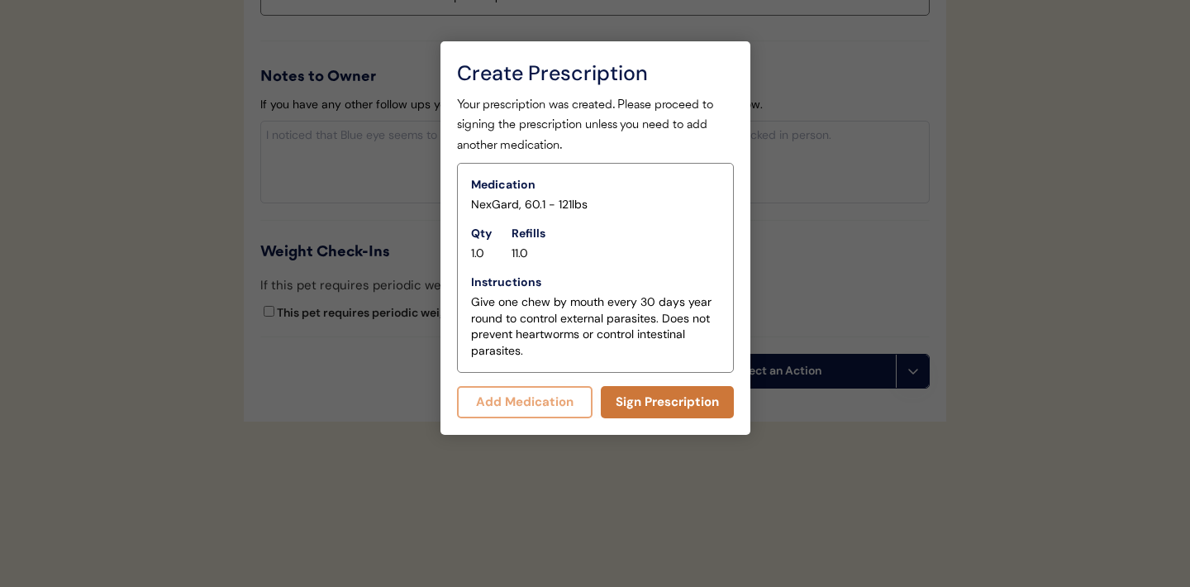
click at [652, 404] on button "Sign Prescription" at bounding box center [667, 402] width 133 height 32
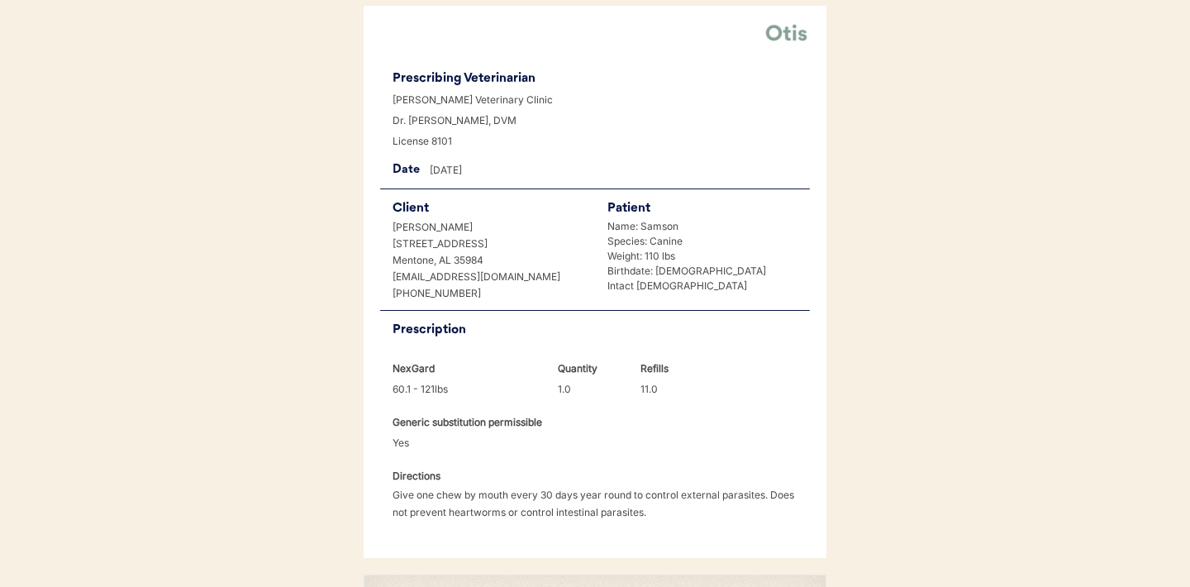
scroll to position [425, 0]
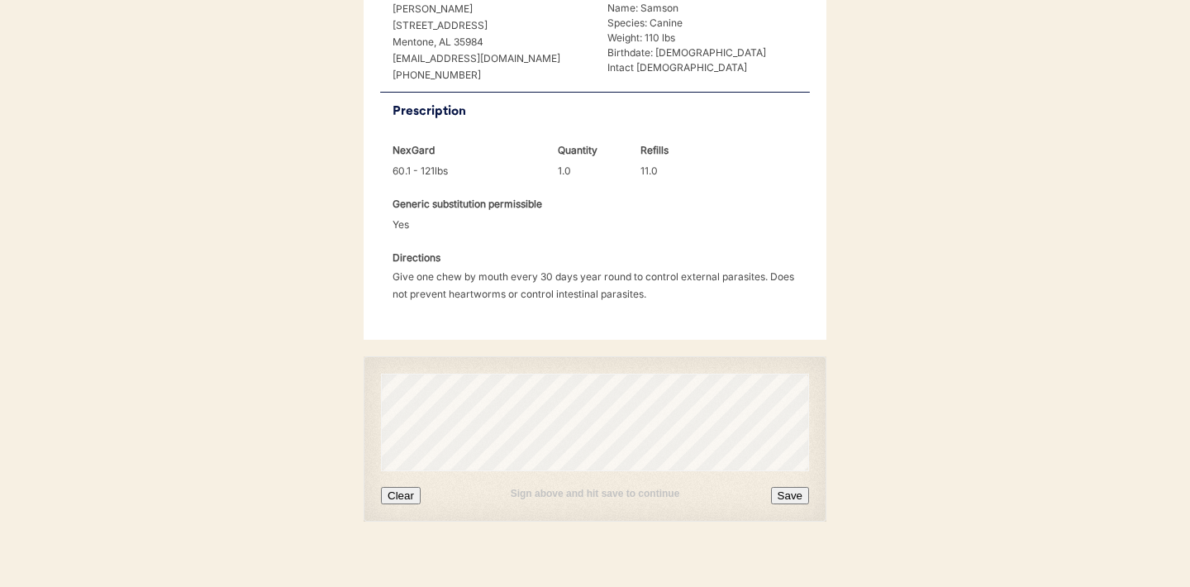
click at [402, 487] on button "Clear" at bounding box center [401, 495] width 40 height 17
click at [791, 487] on button "Save" at bounding box center [790, 495] width 38 height 17
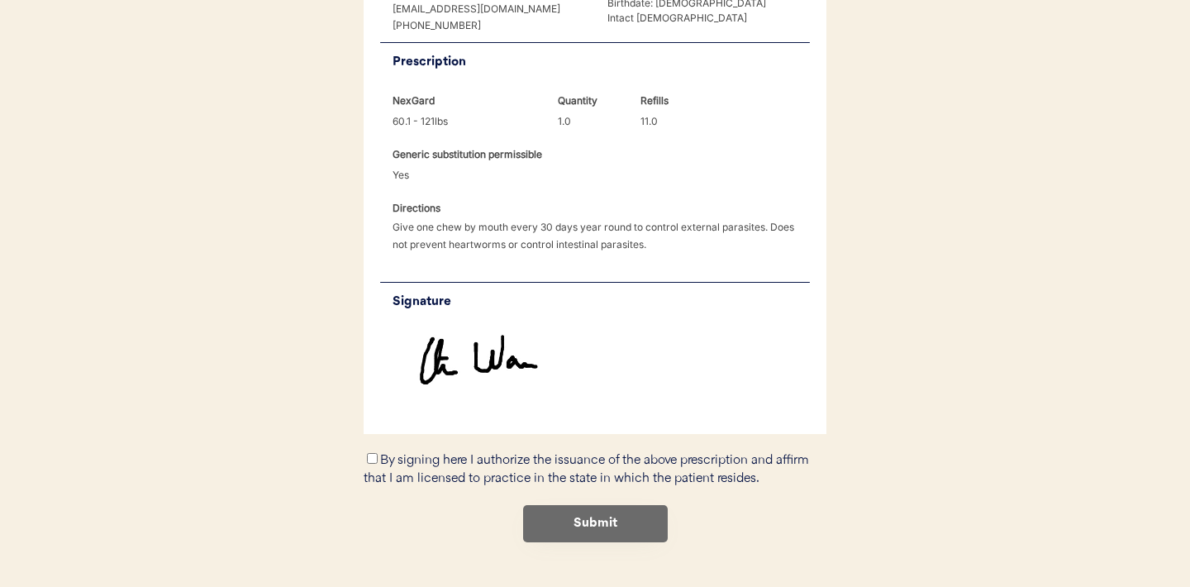
scroll to position [491, 0]
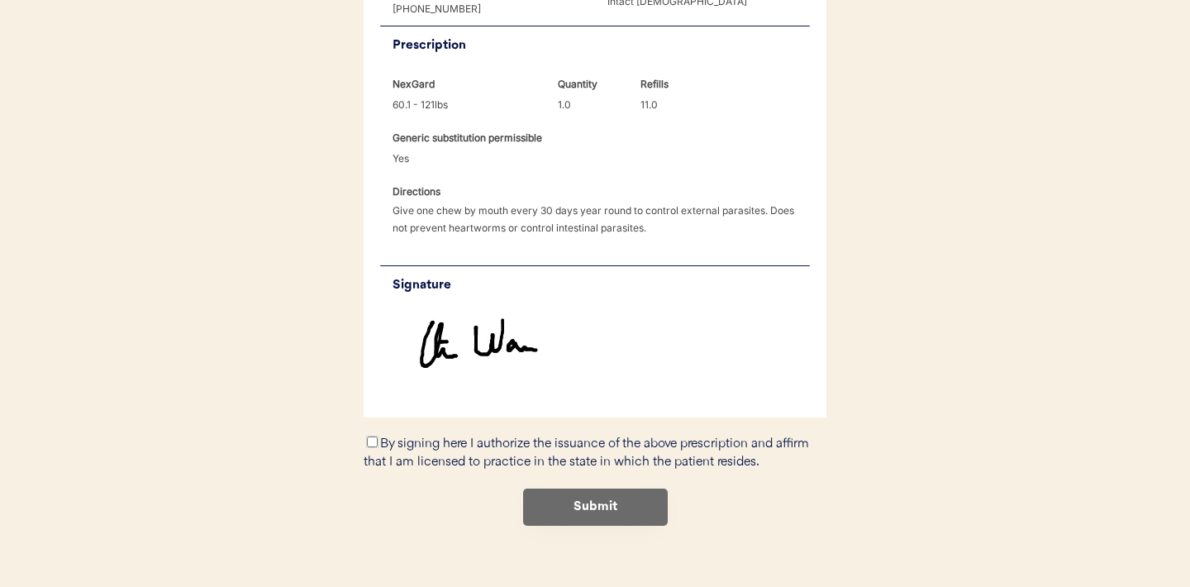
click at [372, 436] on input "By signing here I authorize the issuance of the above prescription and affirm t…" at bounding box center [372, 441] width 11 height 11
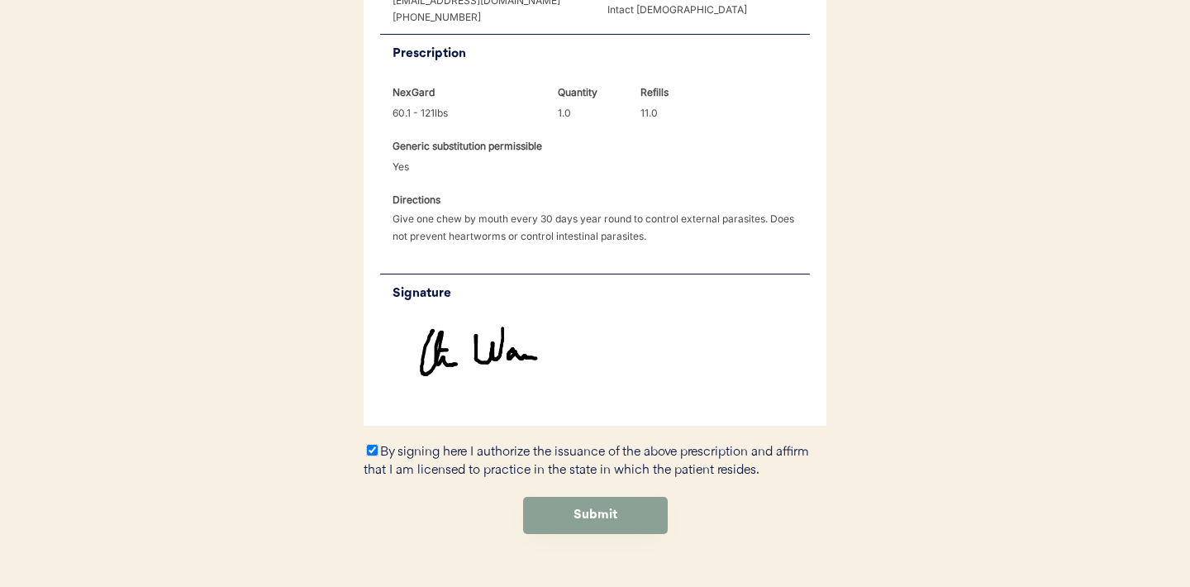
scroll to position [495, 0]
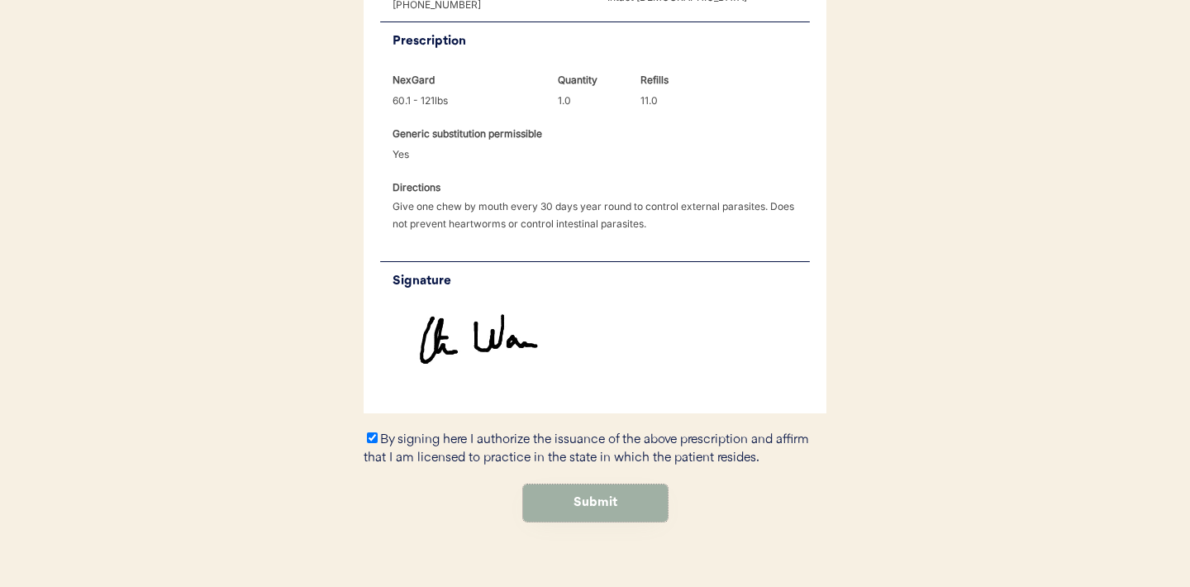
click at [562, 484] on button "Submit" at bounding box center [595, 502] width 145 height 37
click at [592, 492] on button "Submit" at bounding box center [595, 502] width 145 height 37
click at [370, 432] on input "By signing here I authorize the issuance of the above prescription and affirm t…" at bounding box center [372, 437] width 11 height 11
checkbox input "true"
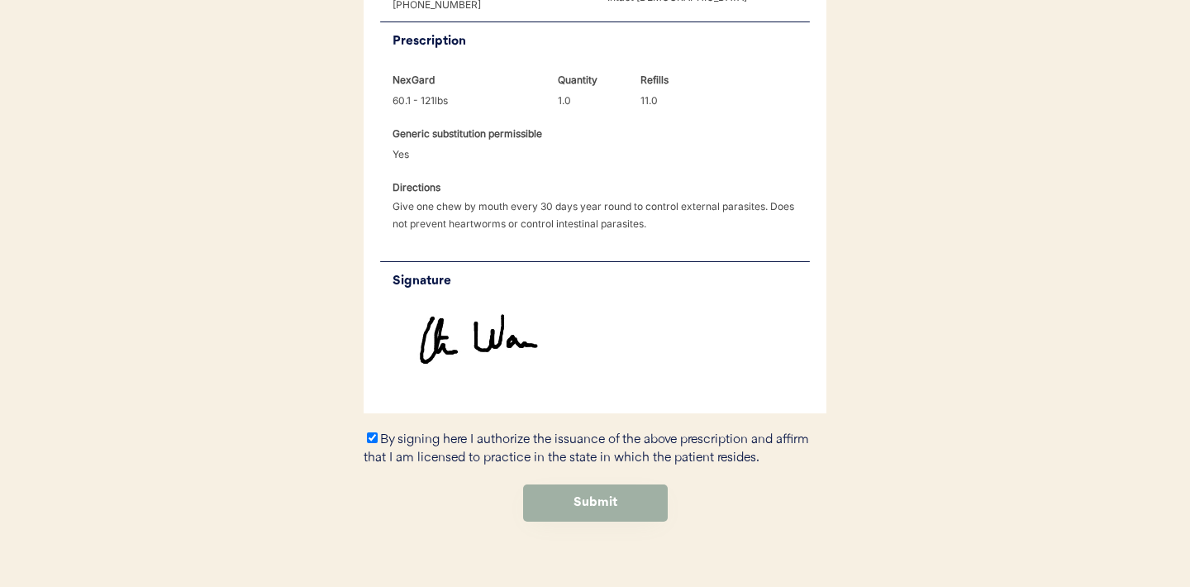
click at [592, 484] on button "Submit" at bounding box center [595, 502] width 145 height 37
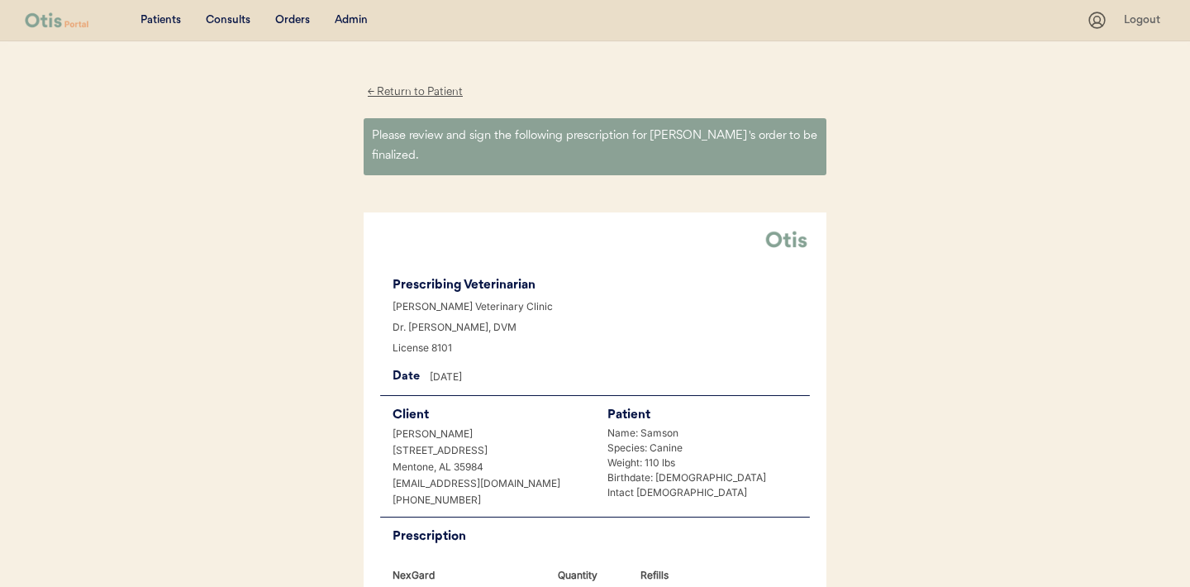
click at [421, 91] on div "← Return to Patient" at bounding box center [415, 92] width 103 height 19
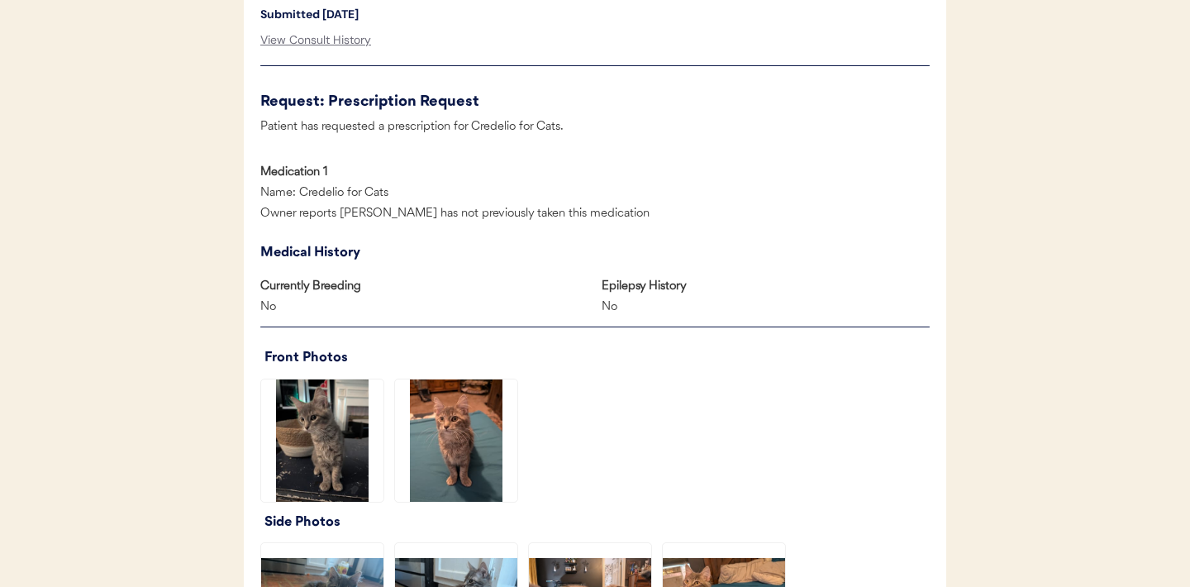
scroll to position [920, 0]
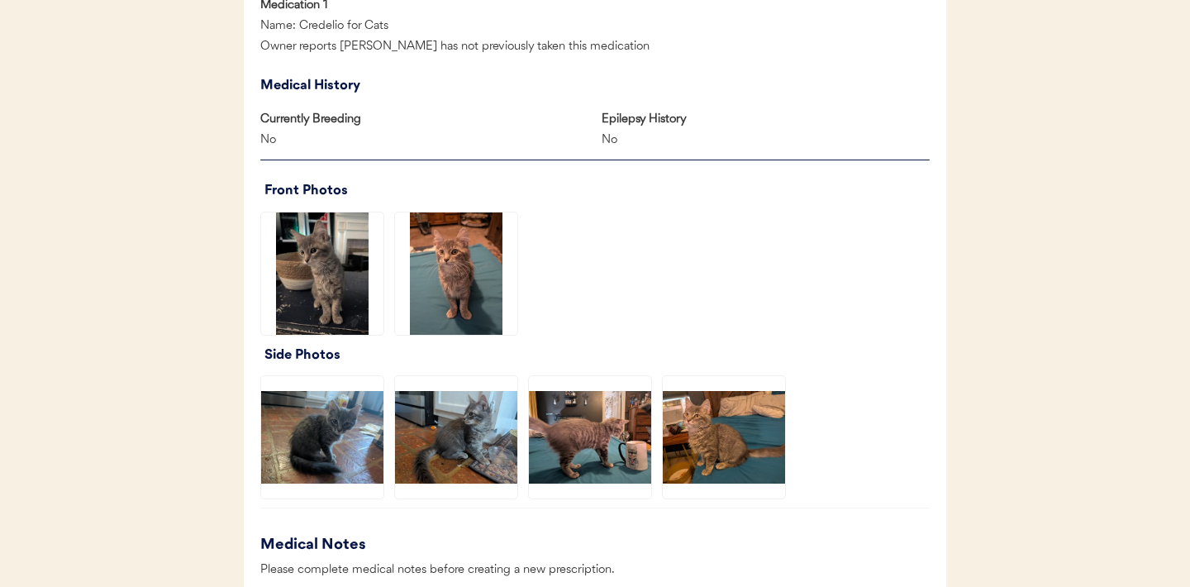
click at [460, 269] on img at bounding box center [456, 273] width 122 height 122
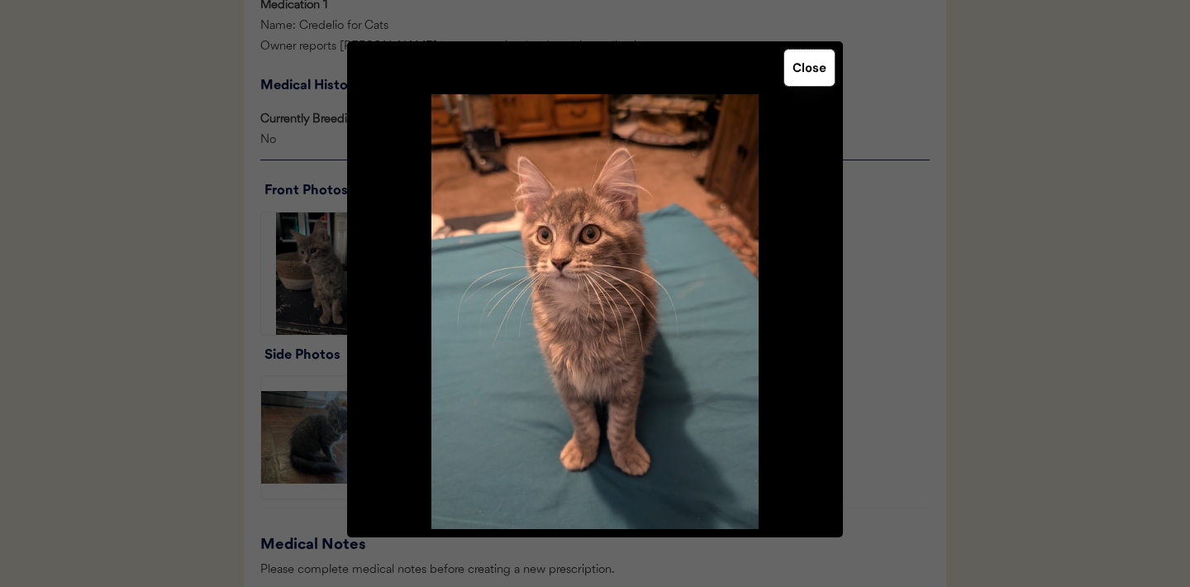
click at [802, 76] on button "Close" at bounding box center [809, 68] width 50 height 36
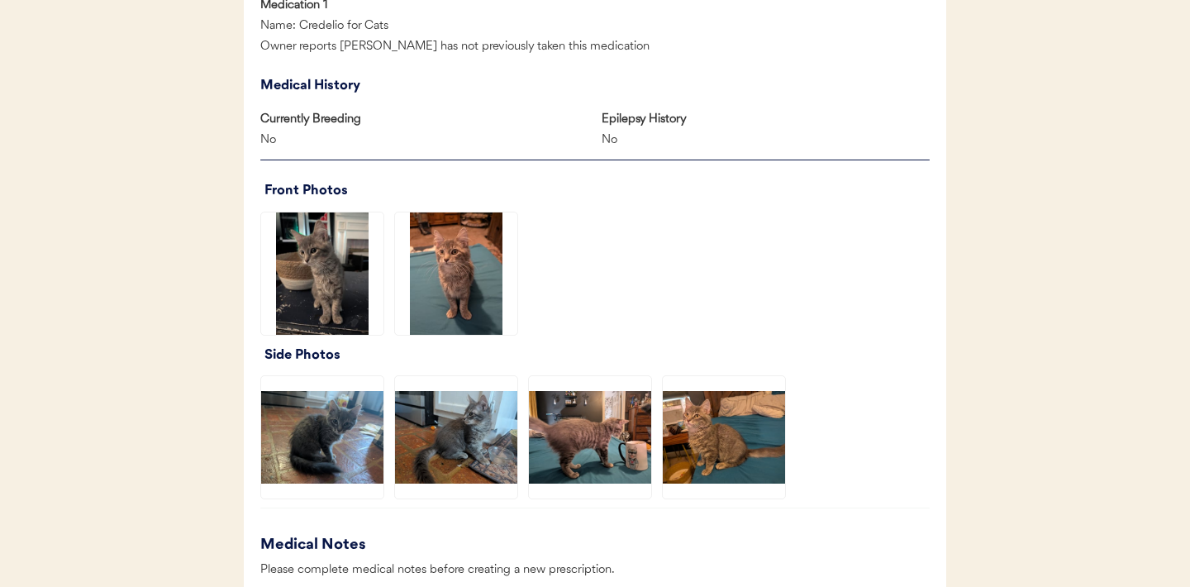
click at [624, 395] on img at bounding box center [590, 437] width 122 height 122
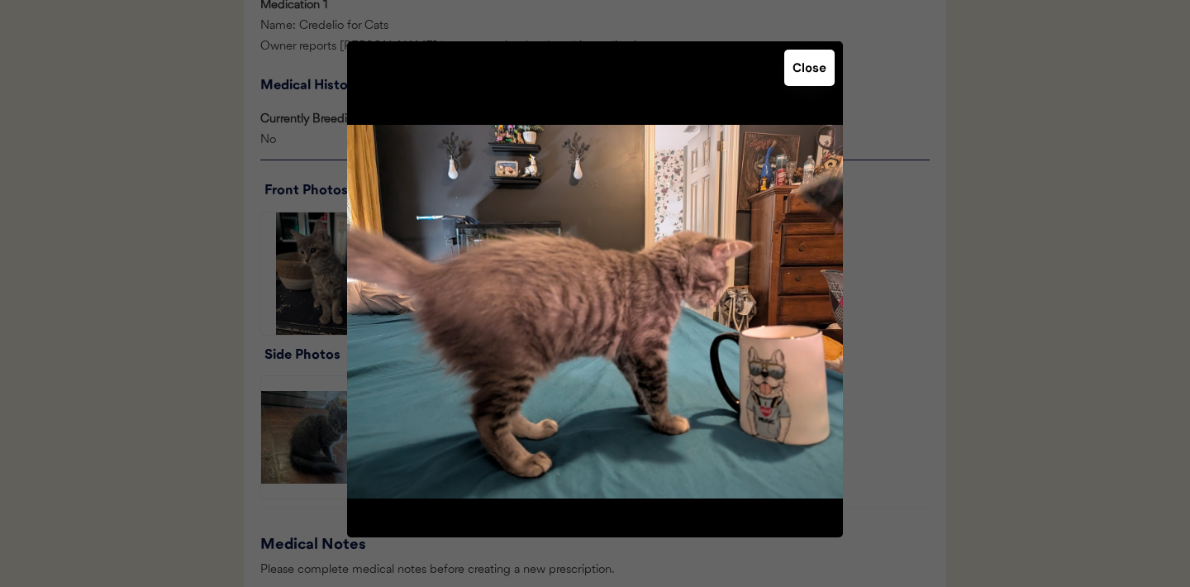
click at [813, 62] on button "Close" at bounding box center [809, 68] width 50 height 36
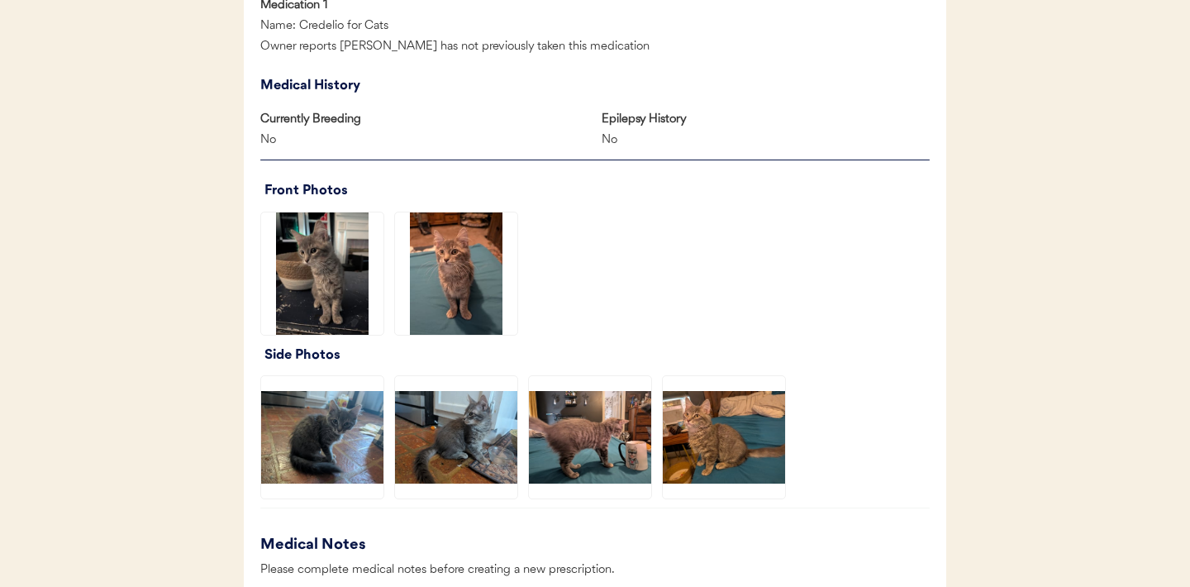
click at [721, 439] on img at bounding box center [724, 437] width 122 height 122
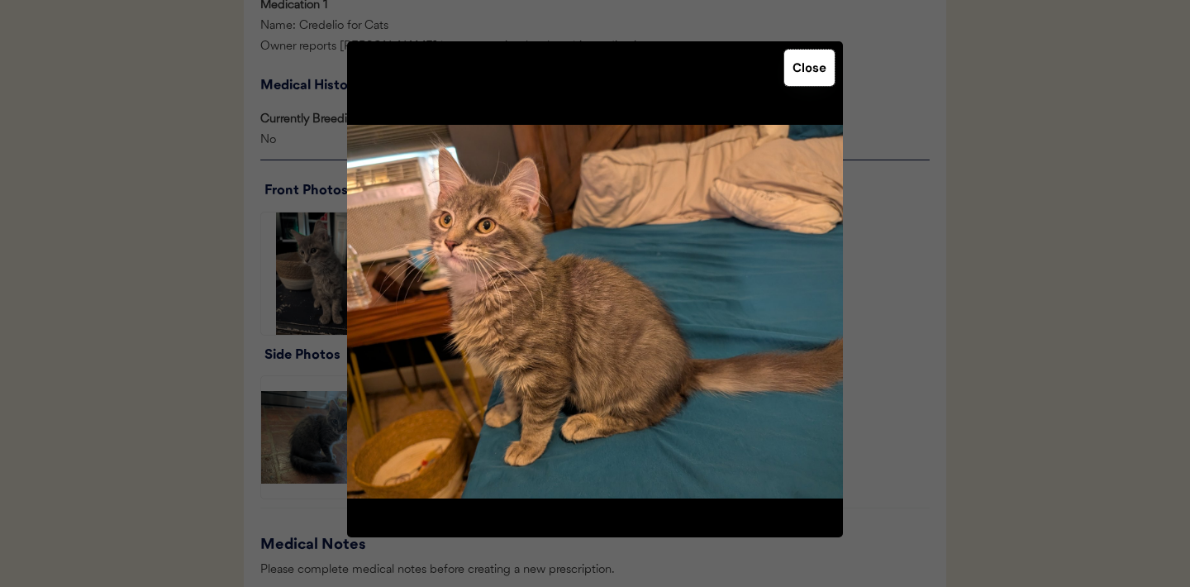
click at [813, 69] on button "Close" at bounding box center [809, 68] width 50 height 36
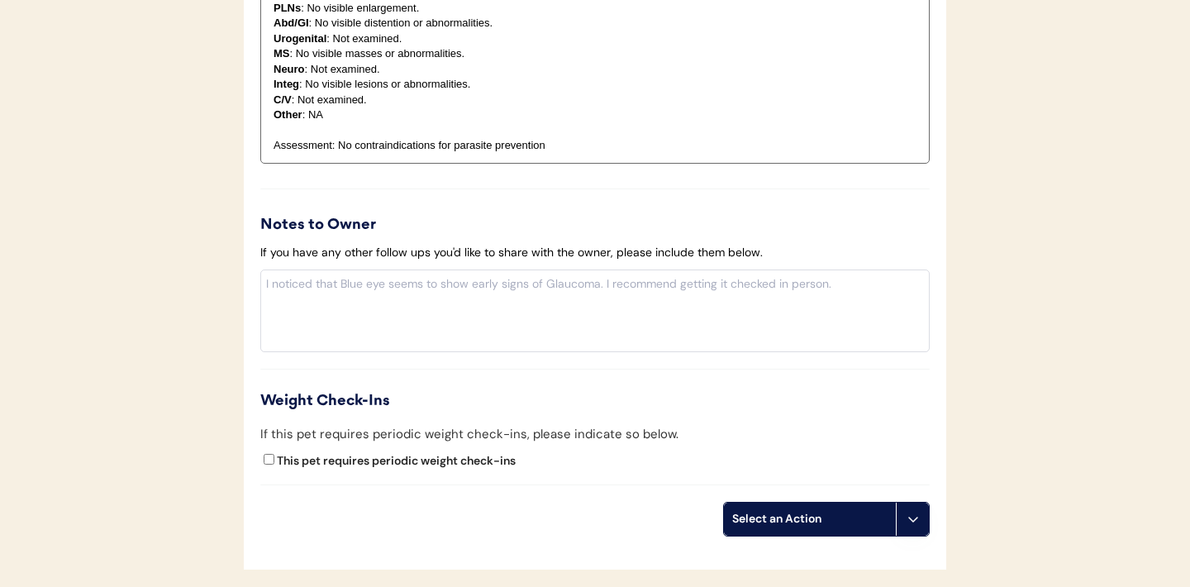
scroll to position [1750, 0]
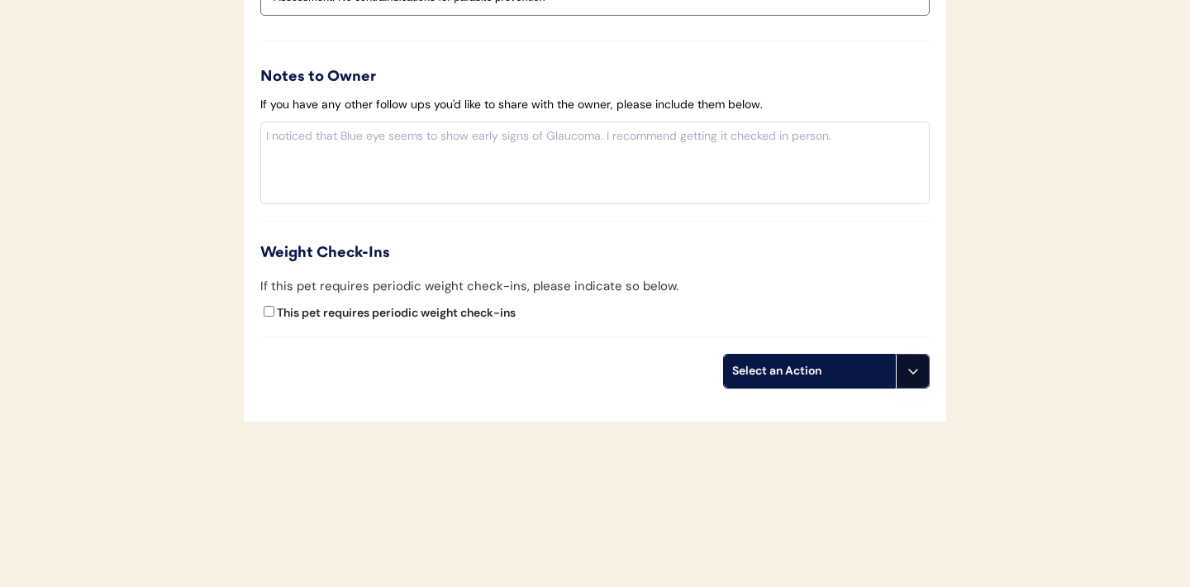
click at [920, 373] on button at bounding box center [912, 370] width 33 height 33
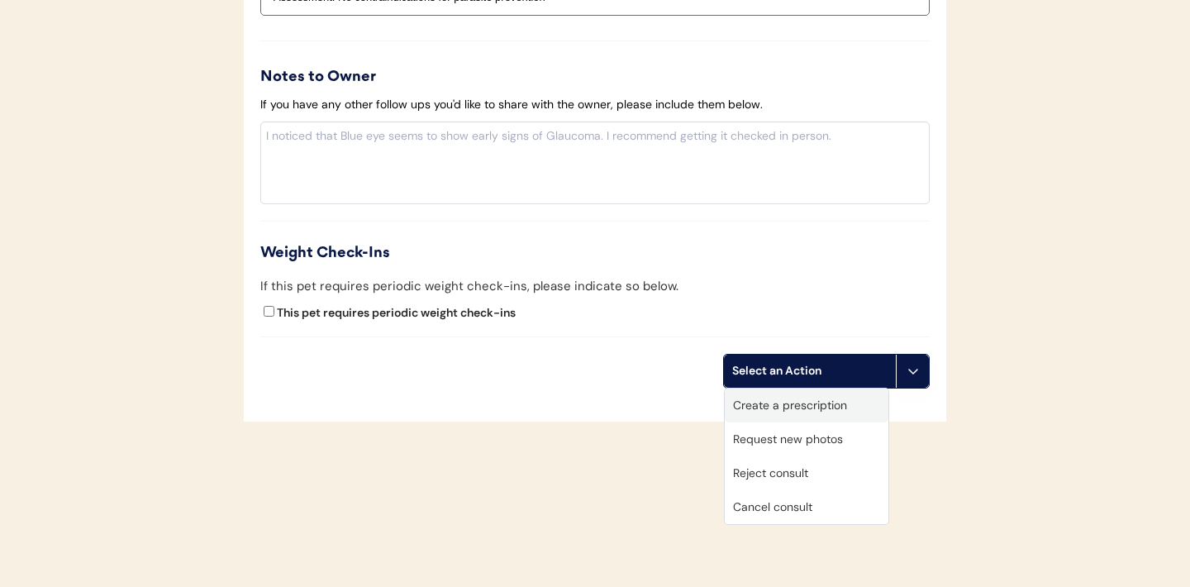
click at [791, 405] on div "Create a prescription" at bounding box center [807, 405] width 164 height 34
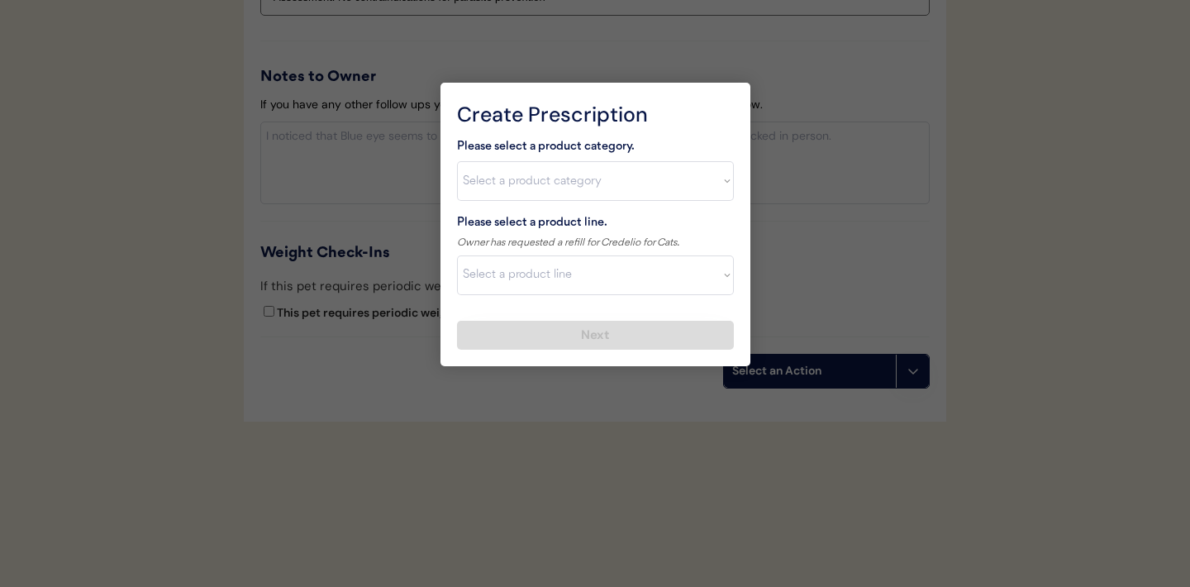
click at [475, 422] on div at bounding box center [595, 293] width 1190 height 587
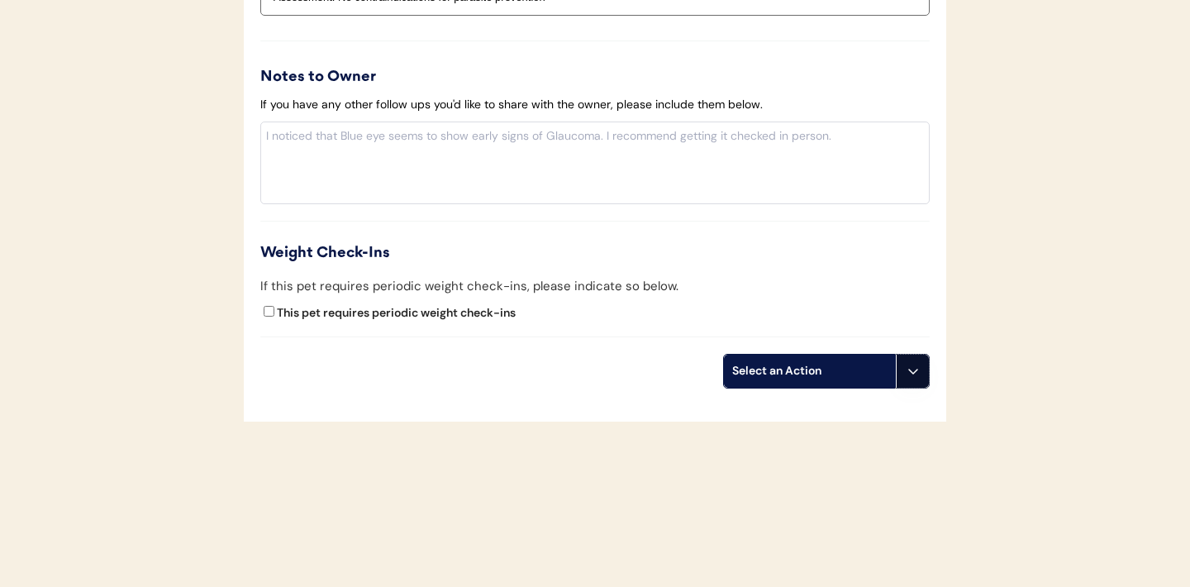
click at [918, 370] on icon at bounding box center [912, 370] width 13 height 13
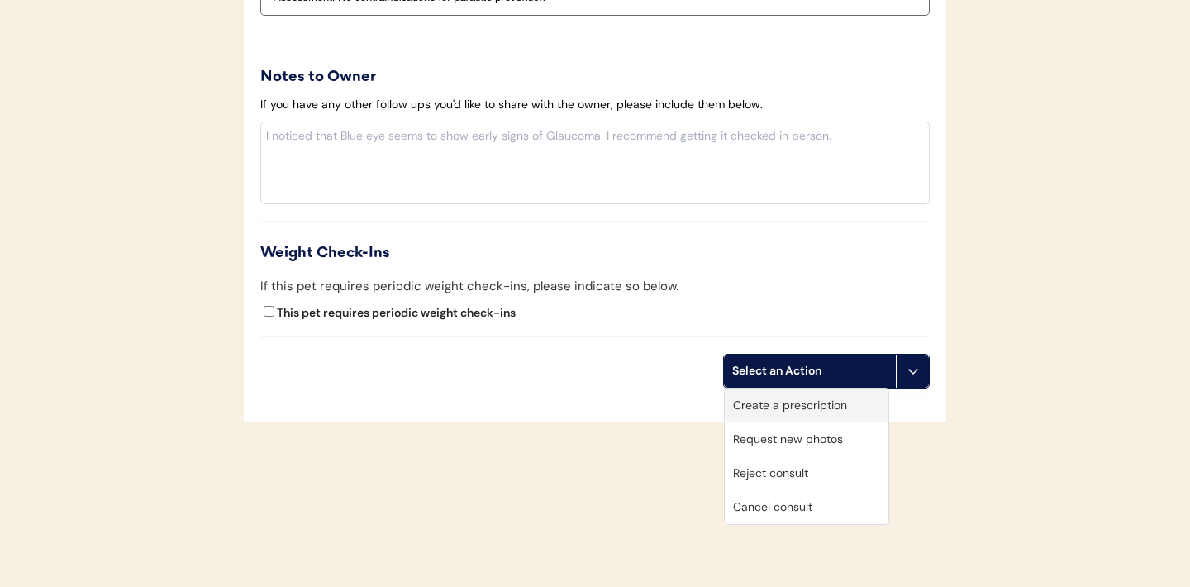
click at [823, 410] on div "Create a prescription" at bounding box center [807, 405] width 164 height 34
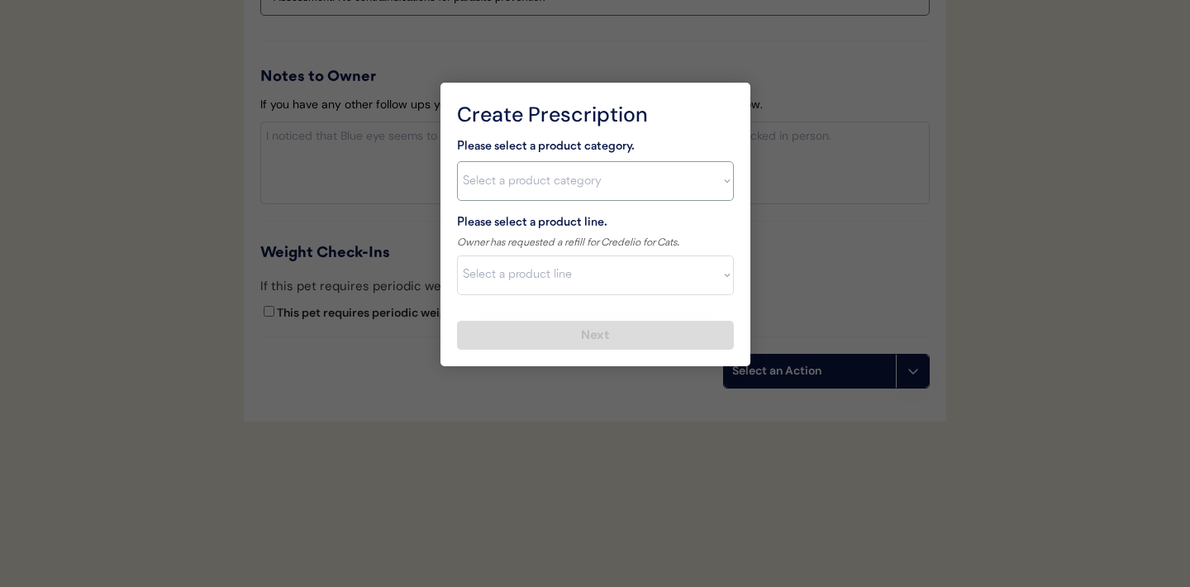
click at [711, 181] on select "Select a product category Allergies Antibiotics Anxiety Combo Parasite Preventi…" at bounding box center [595, 181] width 277 height 40
select select ""flea___tick""
click at [689, 278] on select "Select a product line Bravecto Topical for Cats Credelio for Cats" at bounding box center [595, 275] width 277 height 40
select select ""Credelio for Cats""
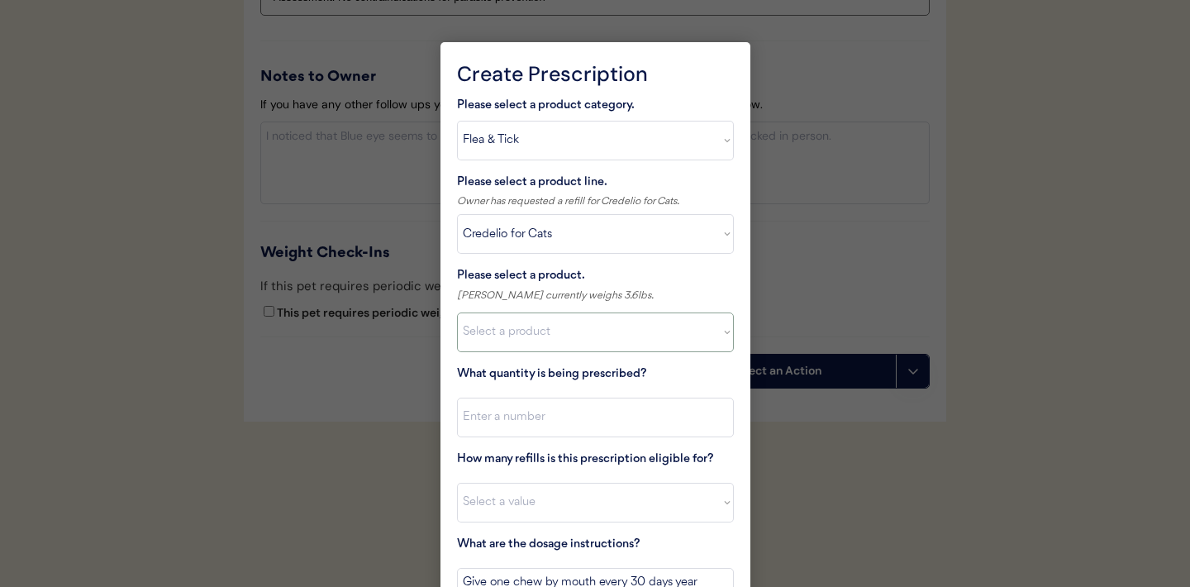
click at [728, 344] on select "Select a product Credelio for Cats, 2 - 4lbs Credelio for Cats, 4.1 - 17lbs" at bounding box center [595, 332] width 277 height 40
select select ""1348695171700984260__LOOKUP__1670802290213x767174569320717300""
click at [491, 411] on input "input" at bounding box center [595, 417] width 277 height 40
type input "1"
click at [487, 494] on select "Select a value 0 1 2 3 4 5 6 7 8 9 10 11" at bounding box center [595, 502] width 277 height 40
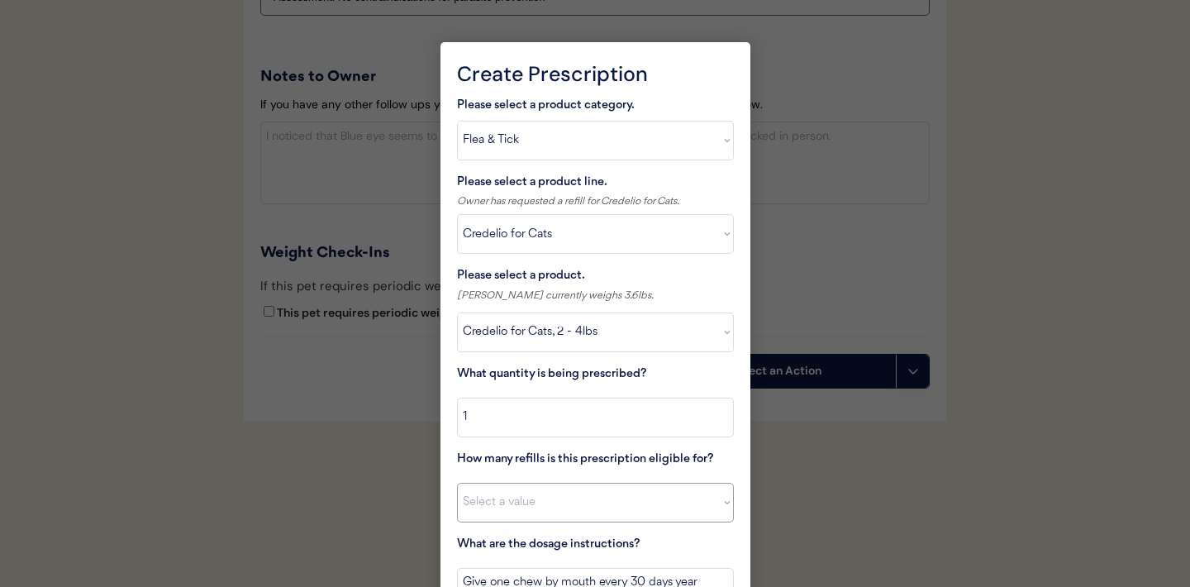
select select "0"
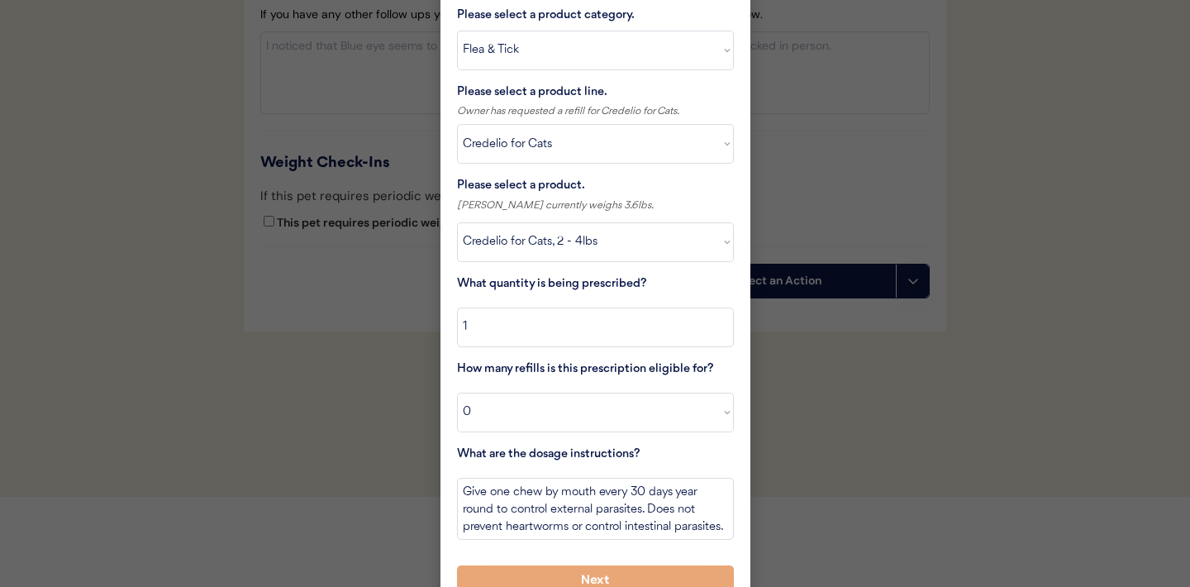
scroll to position [1842, 0]
click at [724, 243] on select "Select a product Credelio for Cats, 2 - 4lbs Credelio for Cats, 4.1 - 17lbs" at bounding box center [595, 241] width 277 height 40
click at [356, 411] on div at bounding box center [595, 293] width 1190 height 587
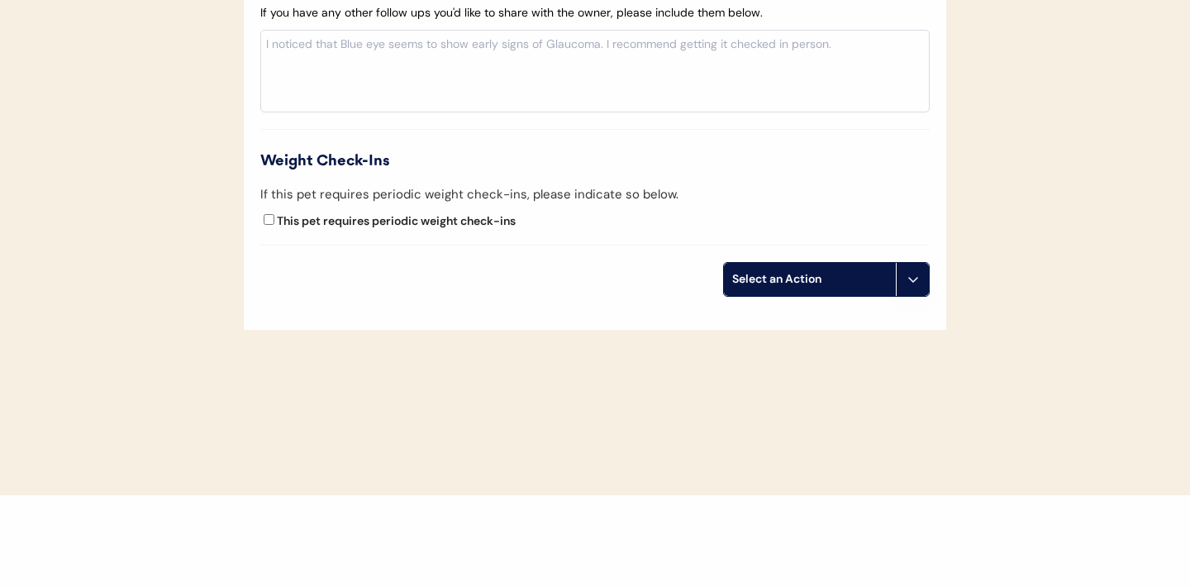
scroll to position [1750, 0]
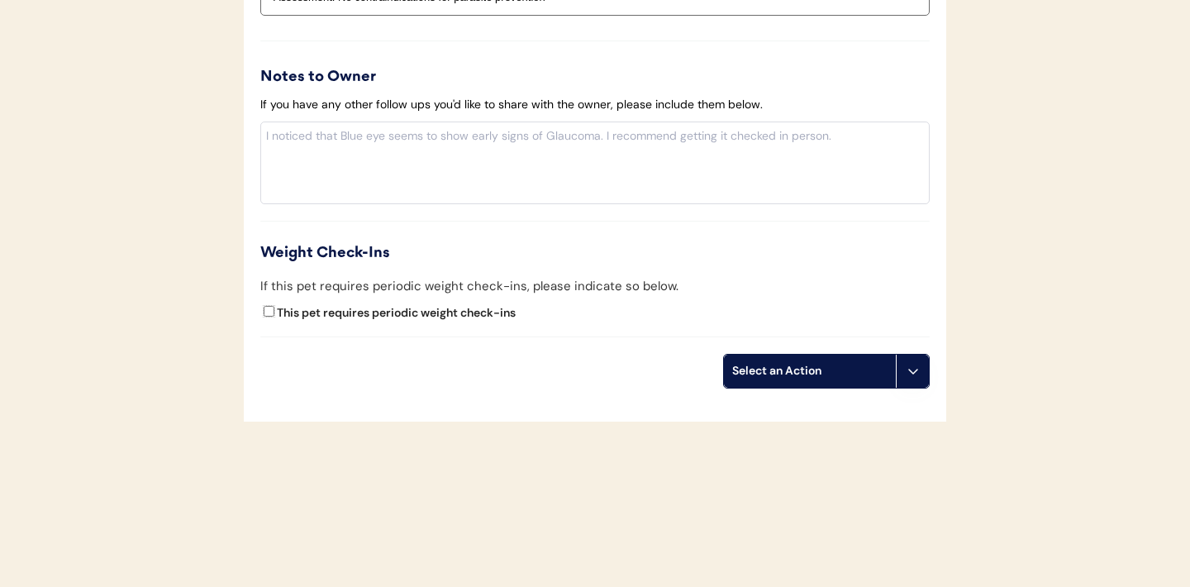
click at [269, 313] on input "This pet requires periodic weight check-ins" at bounding box center [269, 311] width 11 height 11
checkbox input "true"
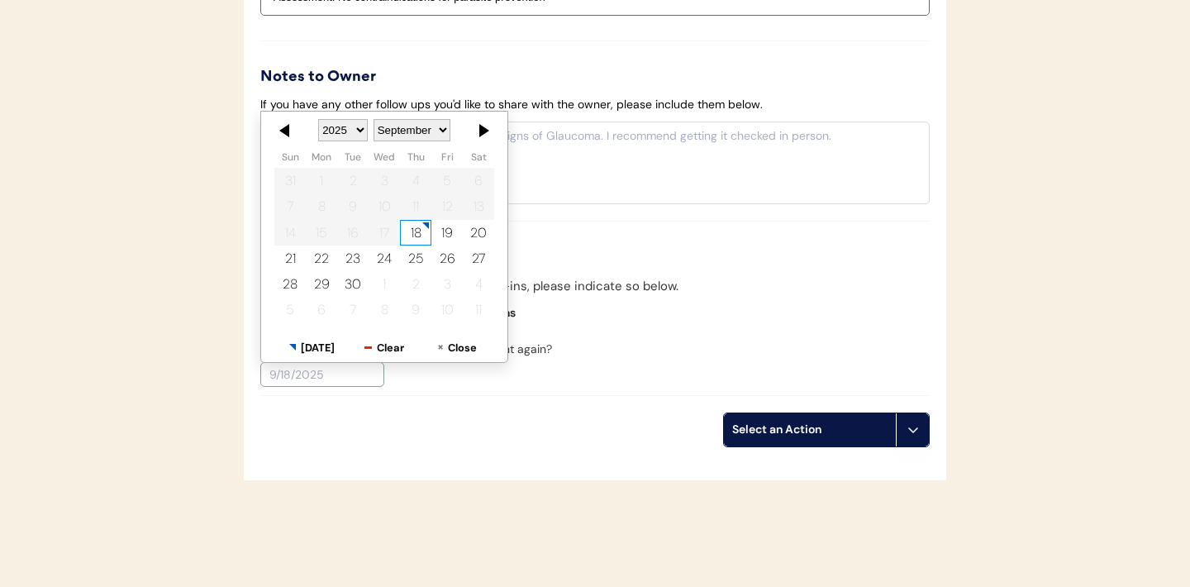
click at [441, 133] on select "January February March April May June July August September October November De…" at bounding box center [411, 130] width 77 height 22
click at [478, 231] on div "18" at bounding box center [478, 232] width 31 height 26
type input "10/18/2025"
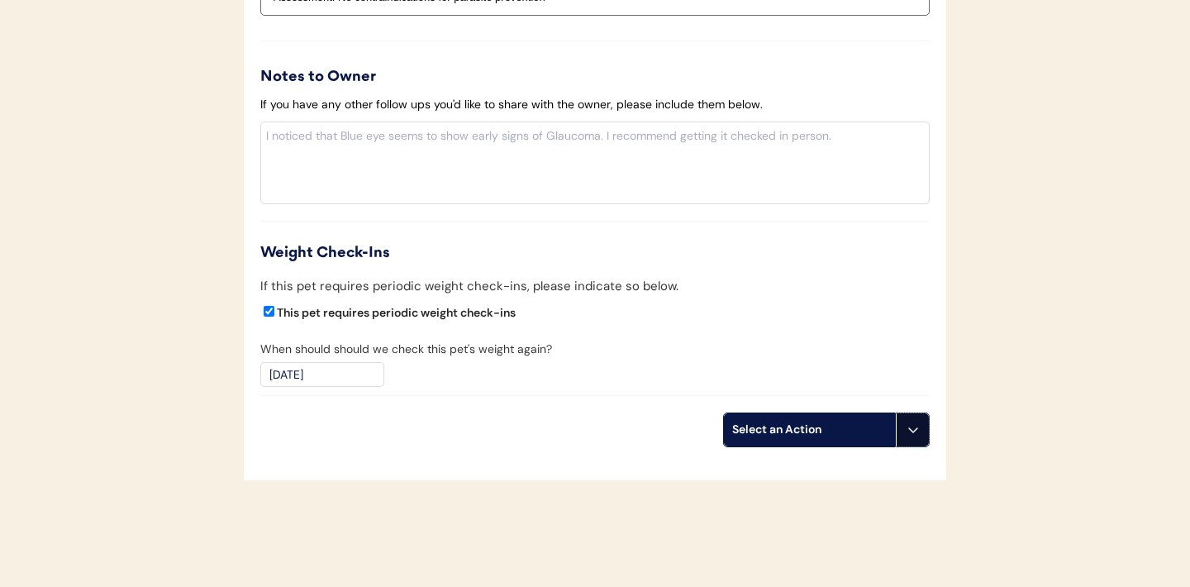
click at [915, 434] on icon at bounding box center [912, 429] width 13 height 13
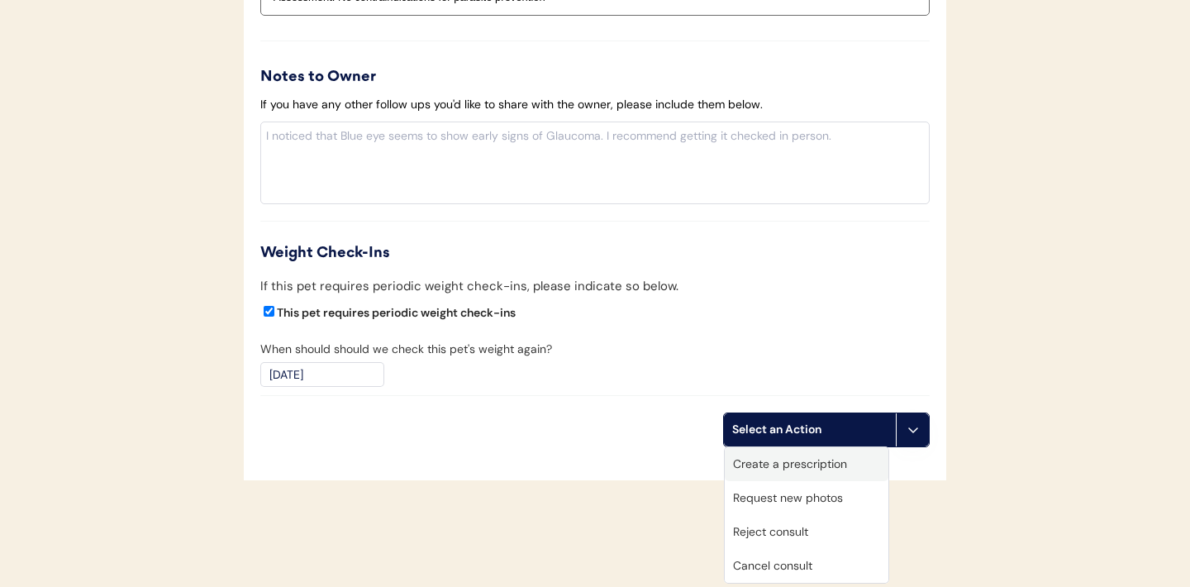
click at [812, 459] on div "Create a prescription" at bounding box center [807, 464] width 164 height 34
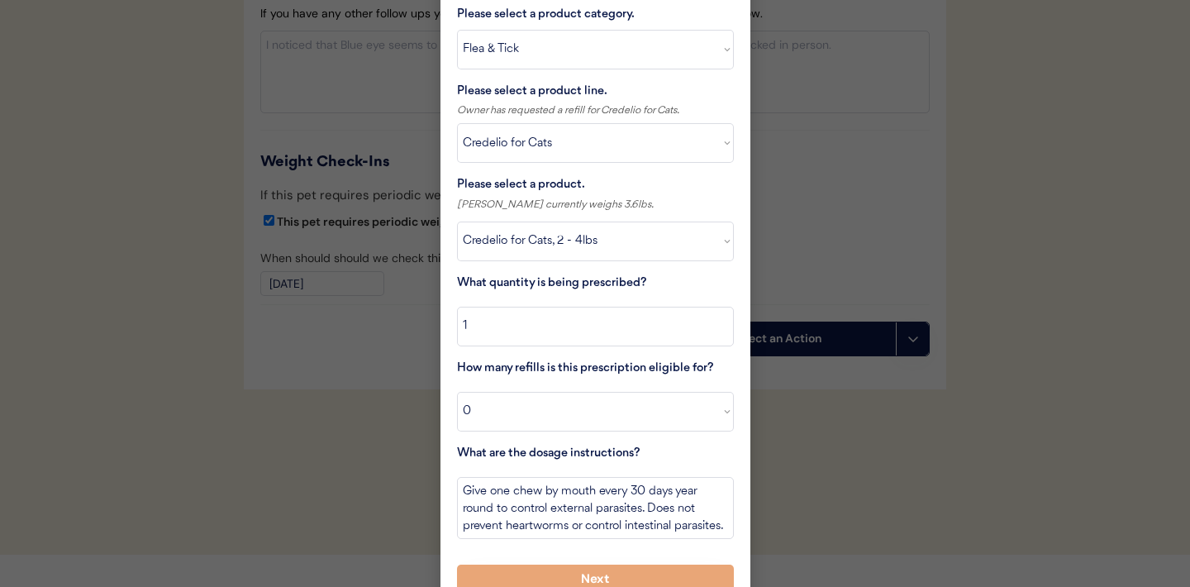
scroll to position [1863, 0]
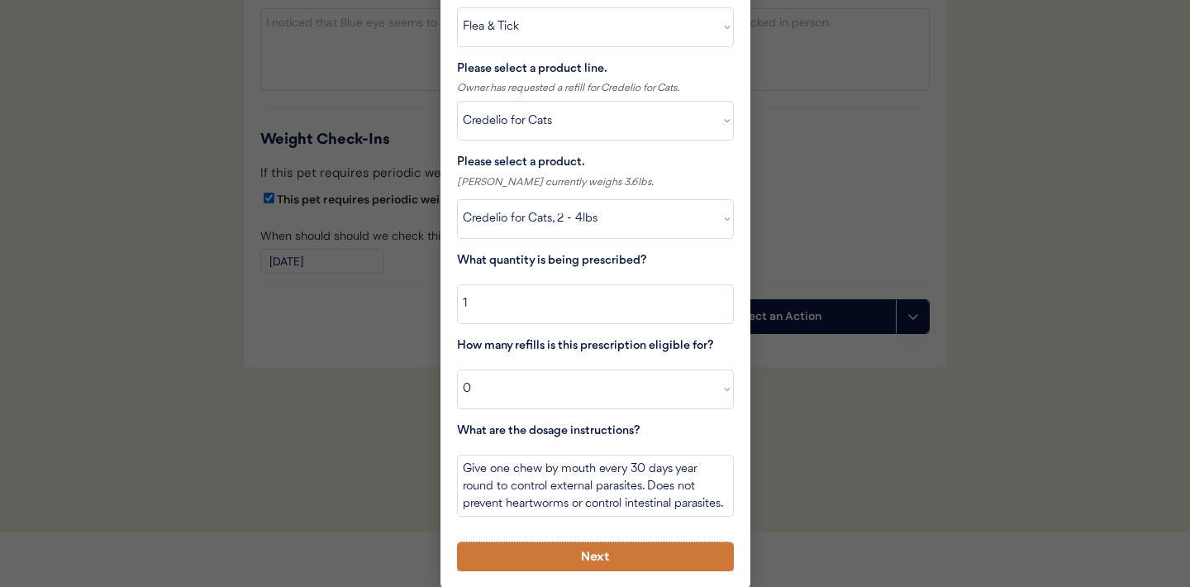
click at [578, 551] on button "Next" at bounding box center [595, 556] width 277 height 29
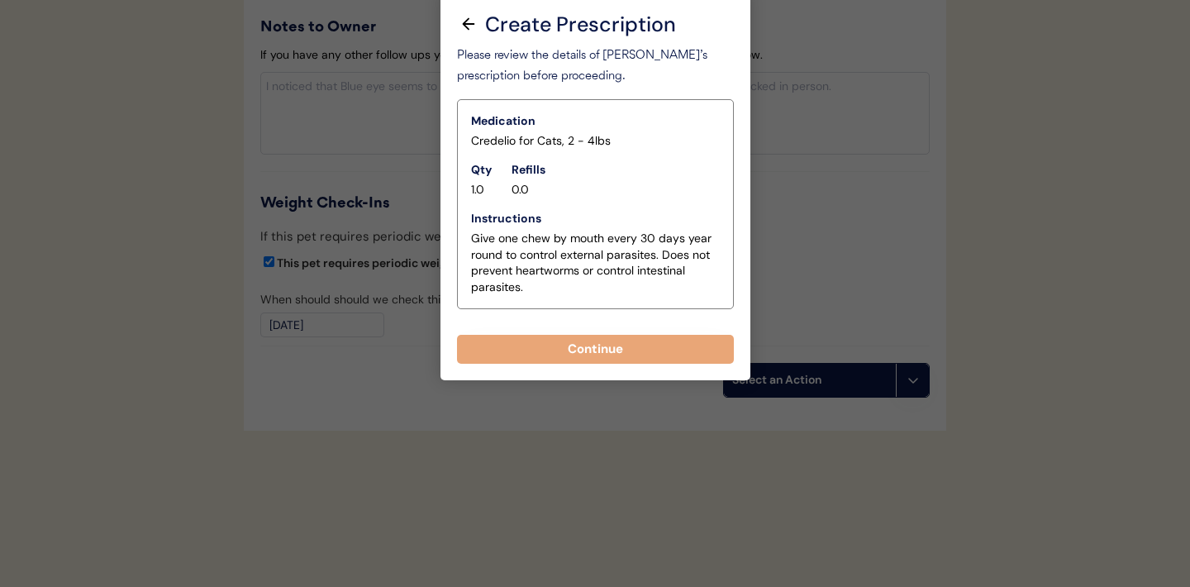
scroll to position [1809, 0]
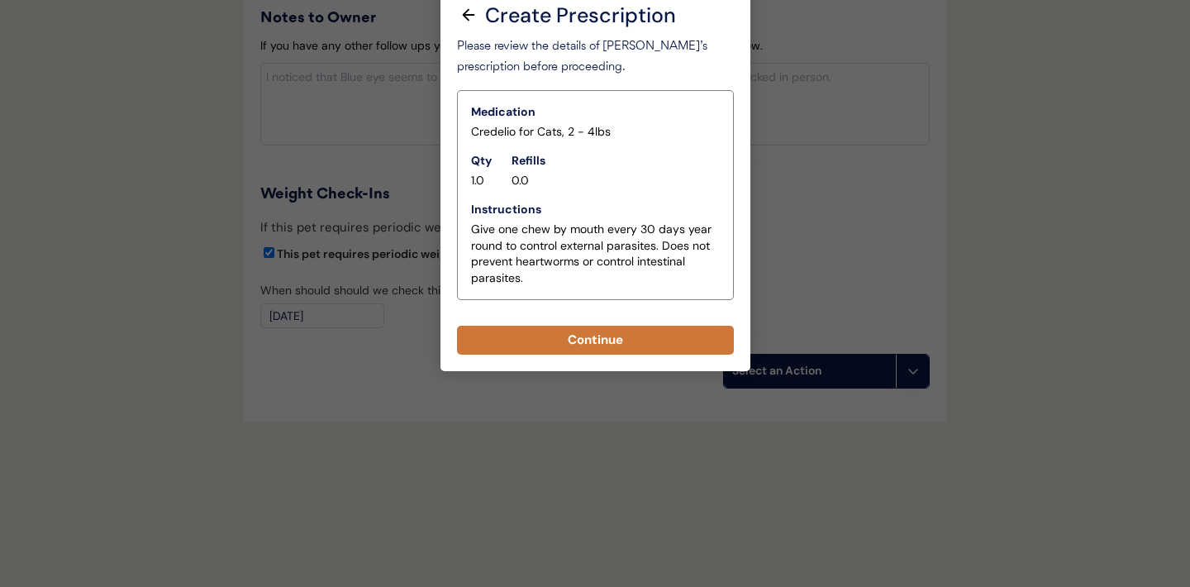
click at [573, 345] on button "Continue" at bounding box center [595, 340] width 277 height 29
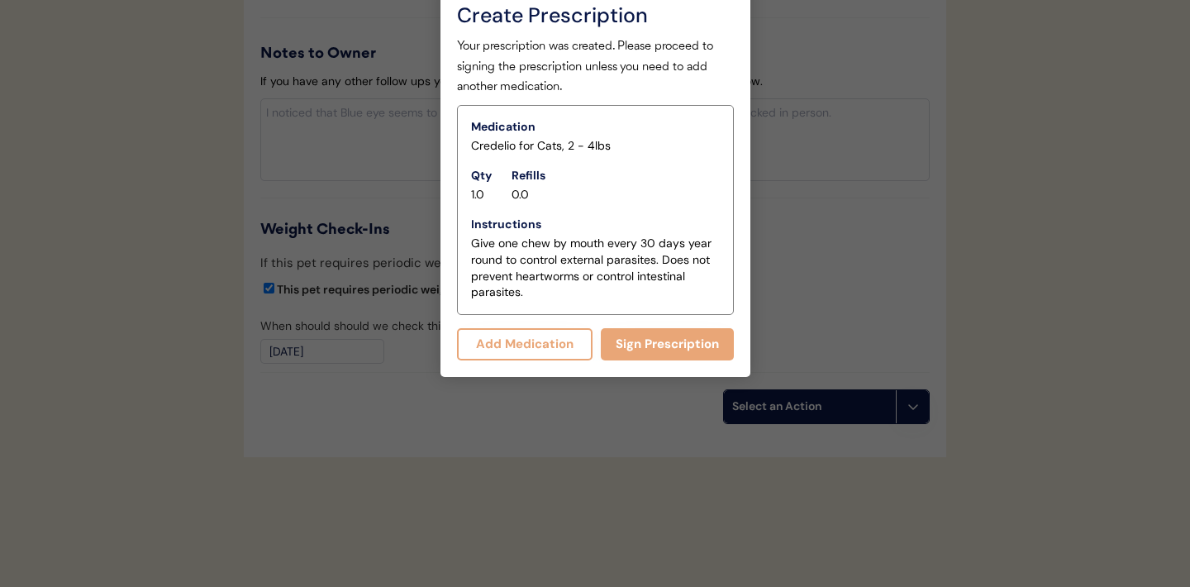
scroll to position [1844, 0]
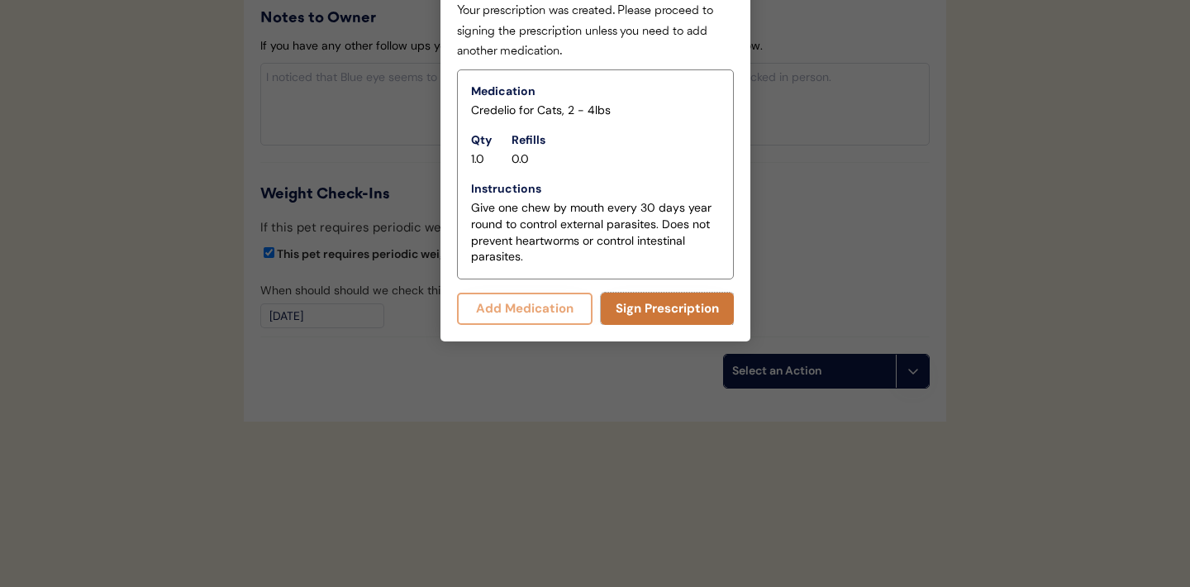
click at [656, 311] on button "Sign Prescription" at bounding box center [667, 308] width 133 height 32
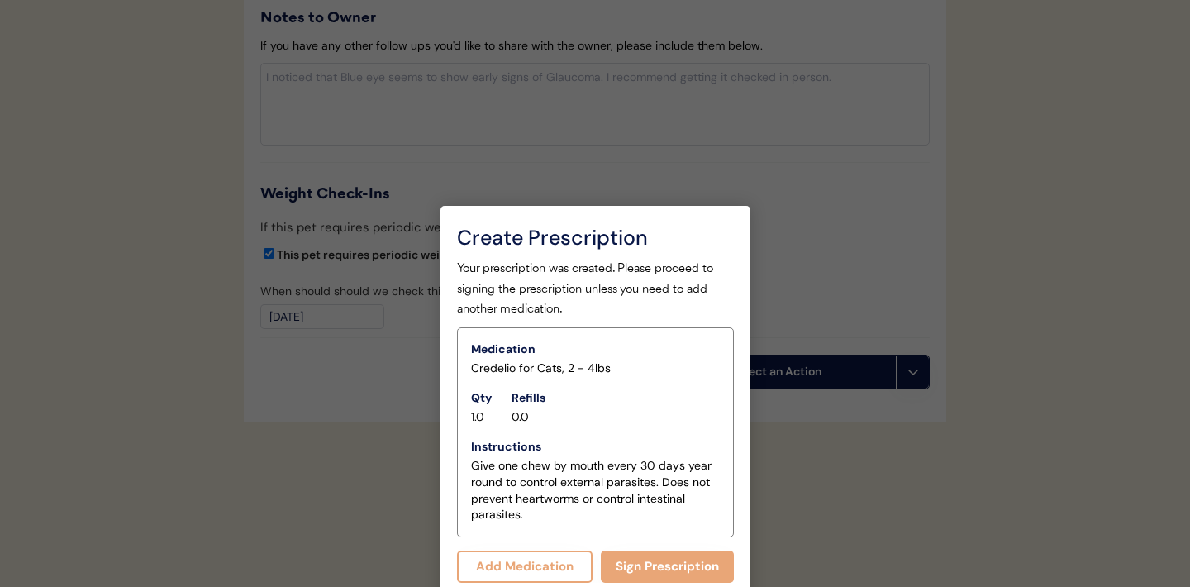
scroll to position [1829, 0]
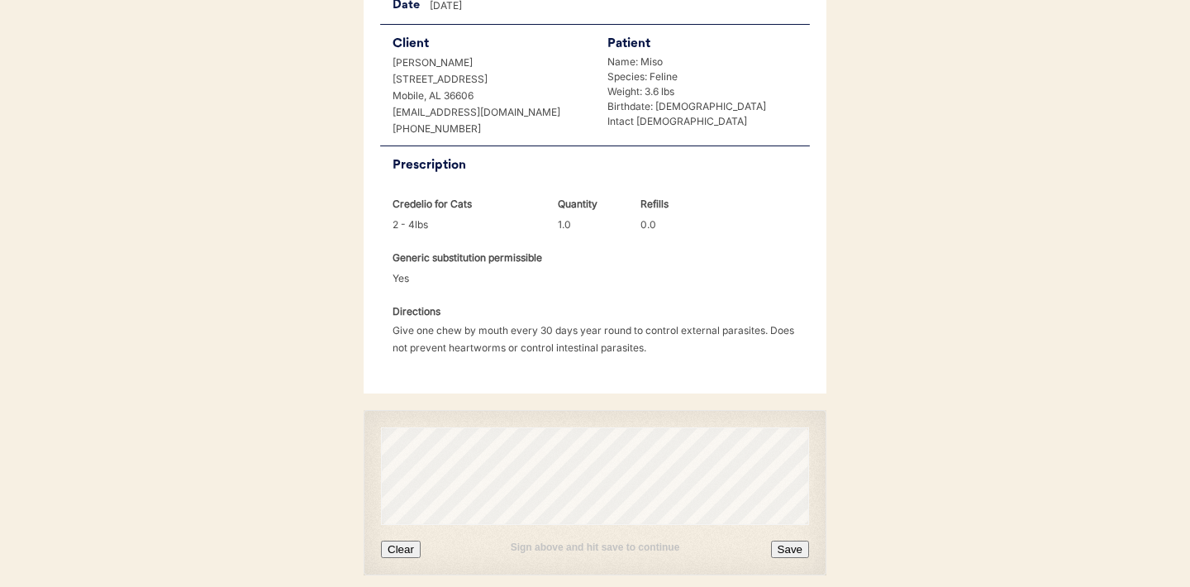
scroll to position [374, 0]
click at [405, 537] on button "Clear" at bounding box center [401, 545] width 40 height 17
click at [409, 537] on button "Clear" at bounding box center [401, 545] width 40 height 17
click at [410, 537] on button "Clear" at bounding box center [401, 545] width 40 height 17
click at [403, 537] on button "Clear" at bounding box center [401, 545] width 40 height 17
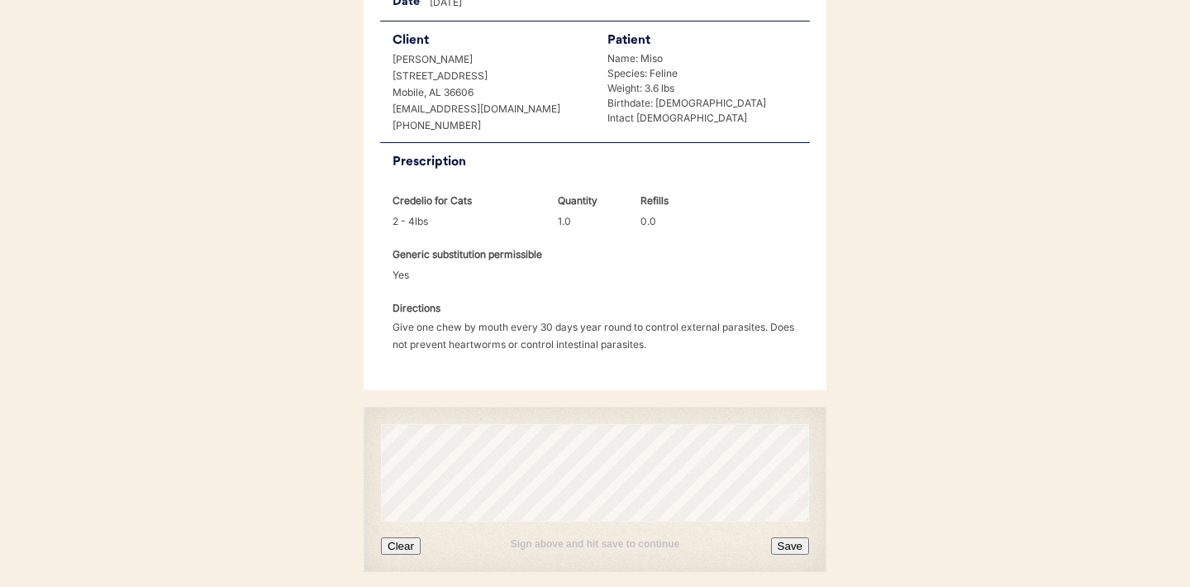
click at [399, 535] on div "Sign above and hit save to continue Clear Save" at bounding box center [595, 488] width 463 height 165
click at [399, 537] on button "Clear" at bounding box center [401, 545] width 40 height 17
click at [778, 537] on button "Save" at bounding box center [790, 545] width 38 height 17
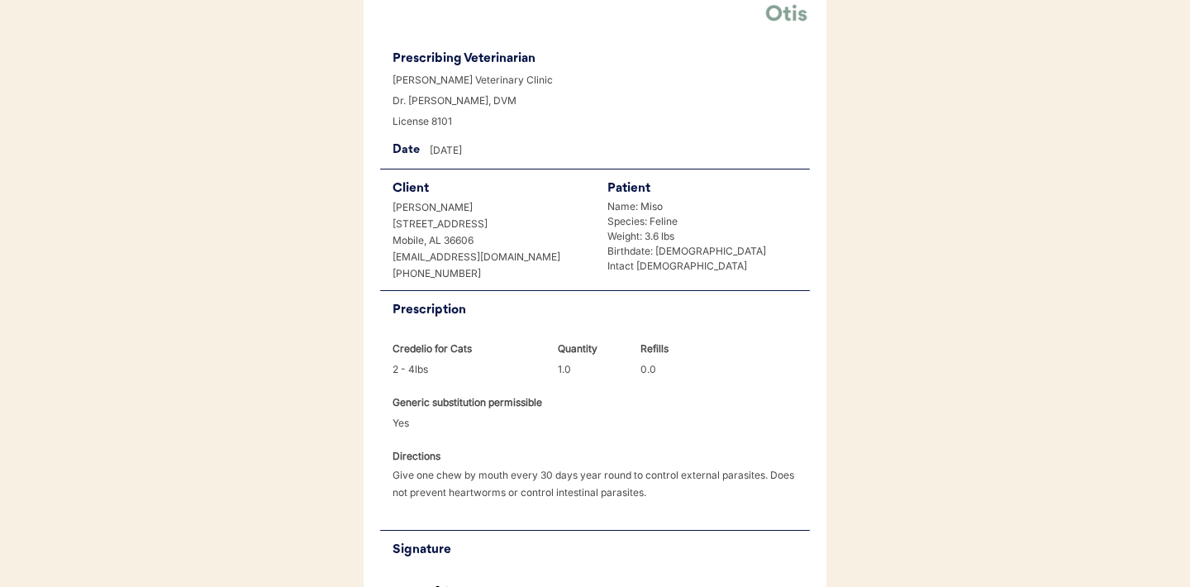
scroll to position [495, 0]
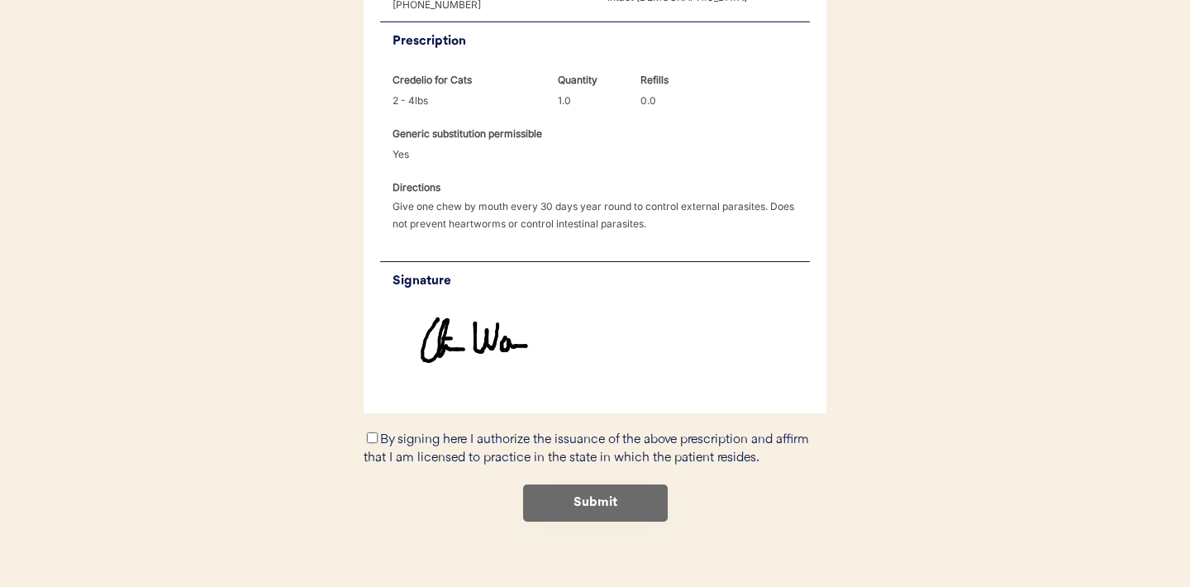
click at [372, 432] on input "By signing here I authorize the issuance of the above prescription and affirm t…" at bounding box center [372, 437] width 11 height 11
checkbox input "true"
click at [608, 485] on button "Submit" at bounding box center [595, 502] width 145 height 37
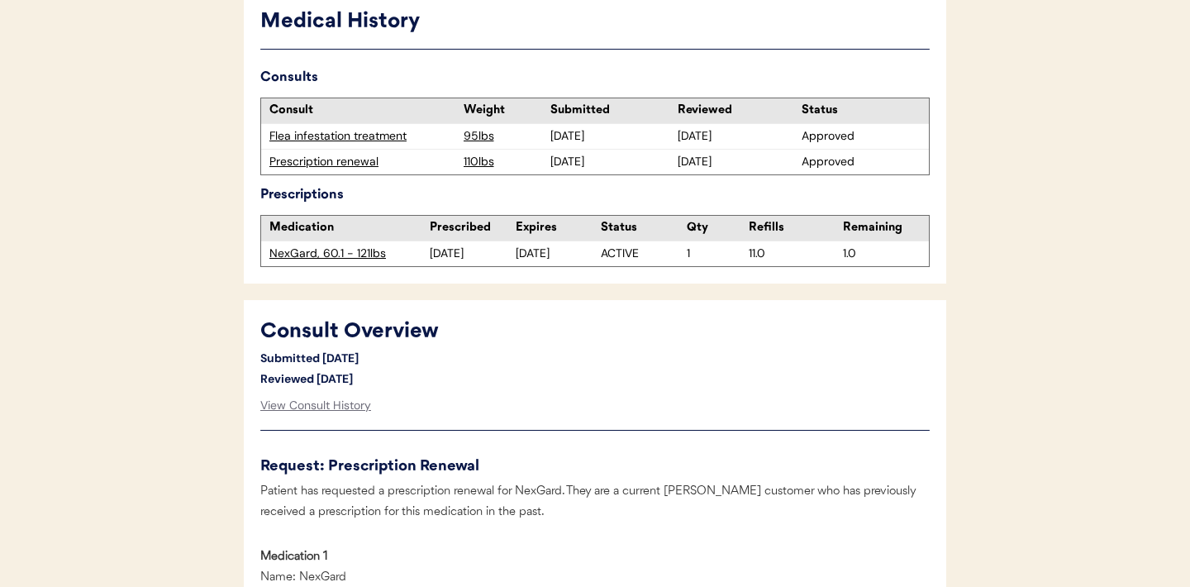
scroll to position [457, 0]
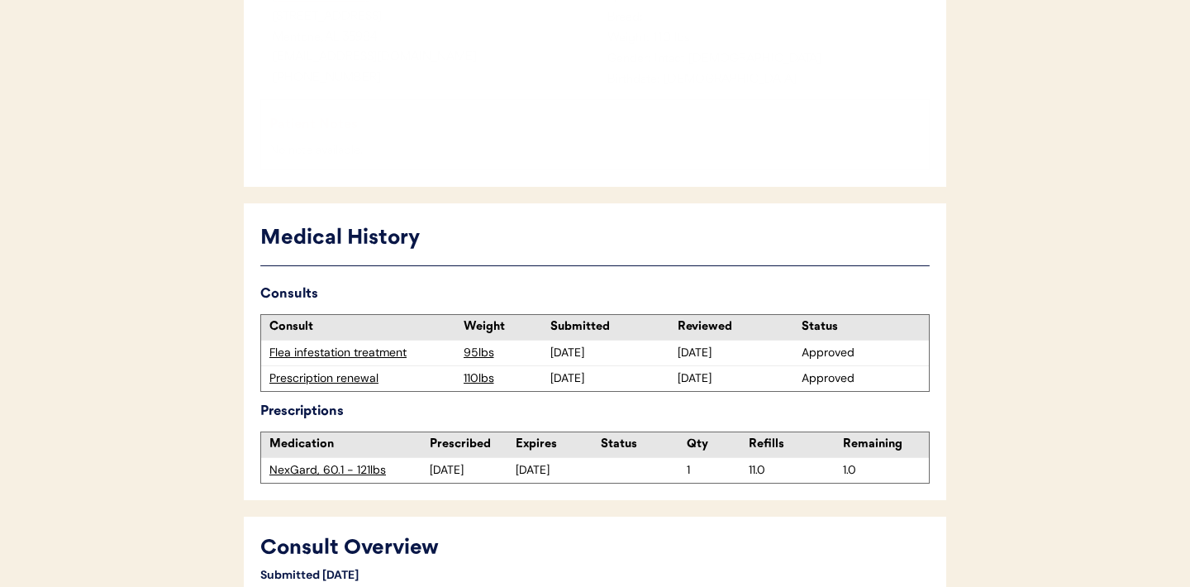
scroll to position [456, 0]
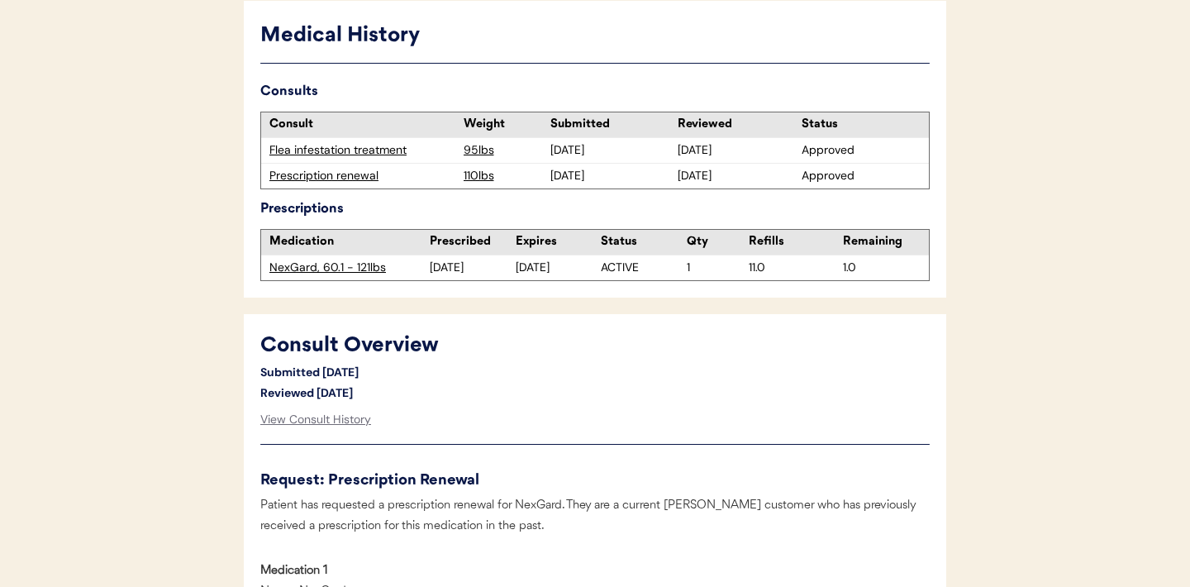
click at [347, 178] on div "Prescription renewal" at bounding box center [362, 176] width 186 height 17
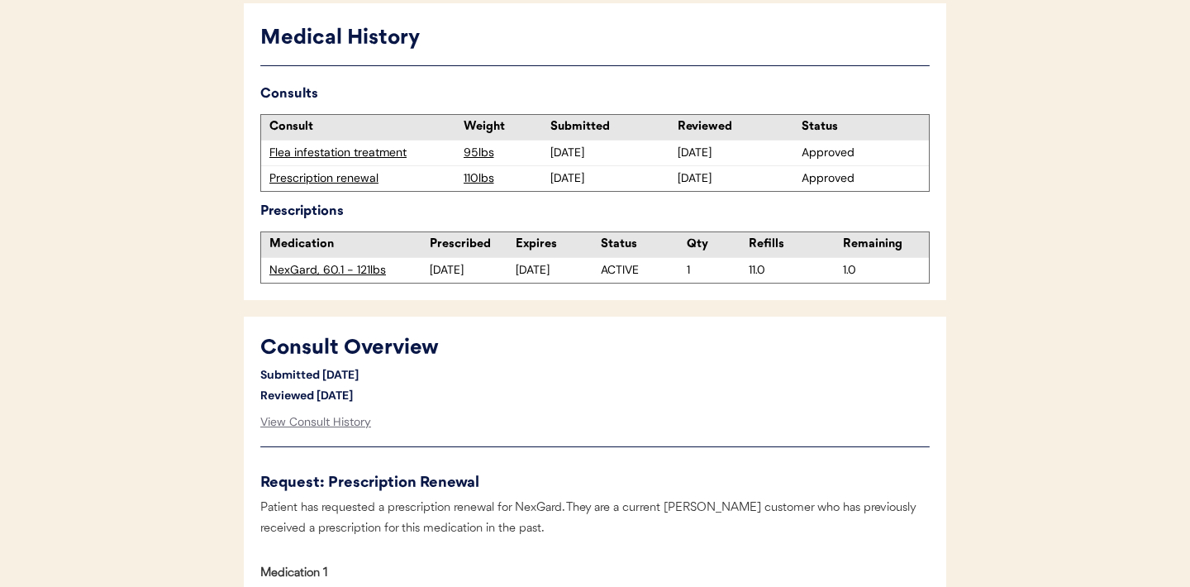
scroll to position [589, 0]
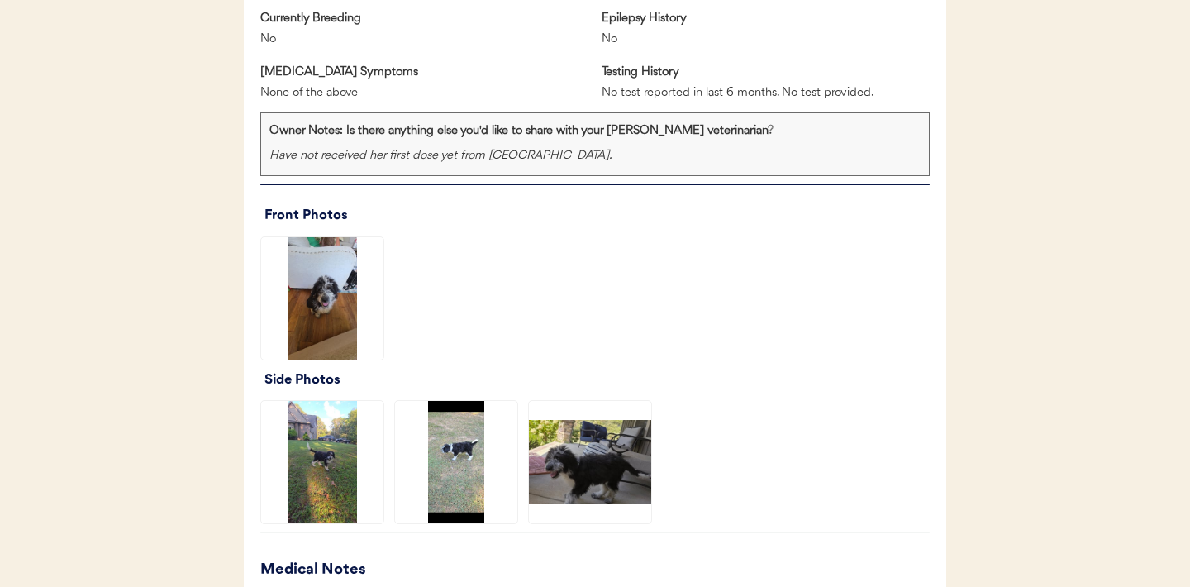
scroll to position [1295, 0]
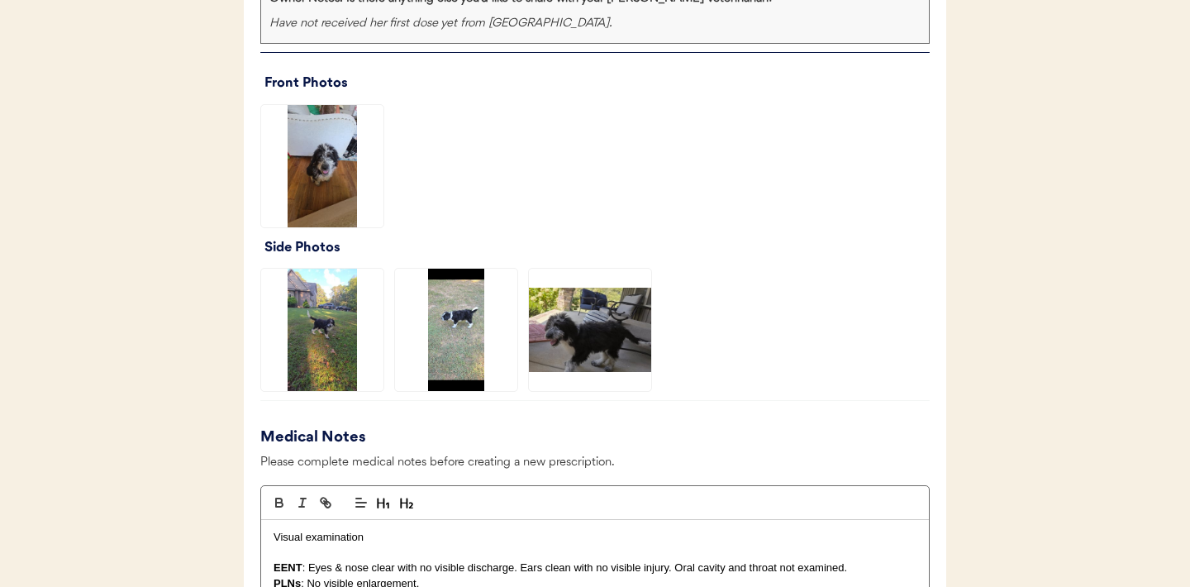
click at [598, 316] on img at bounding box center [590, 330] width 122 height 122
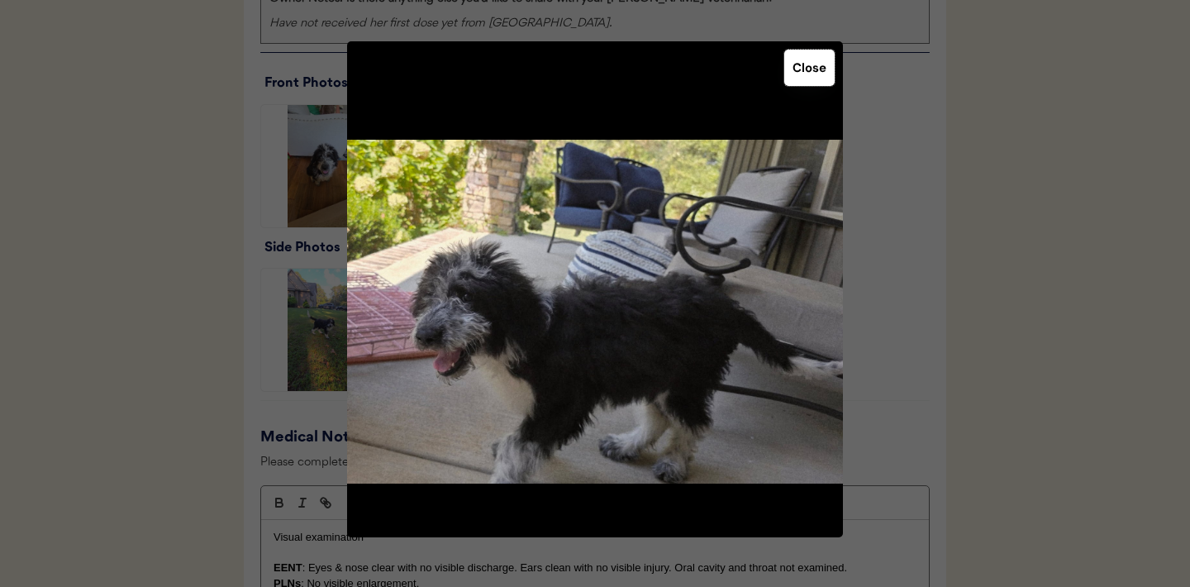
click at [805, 79] on button "Close" at bounding box center [809, 68] width 50 height 36
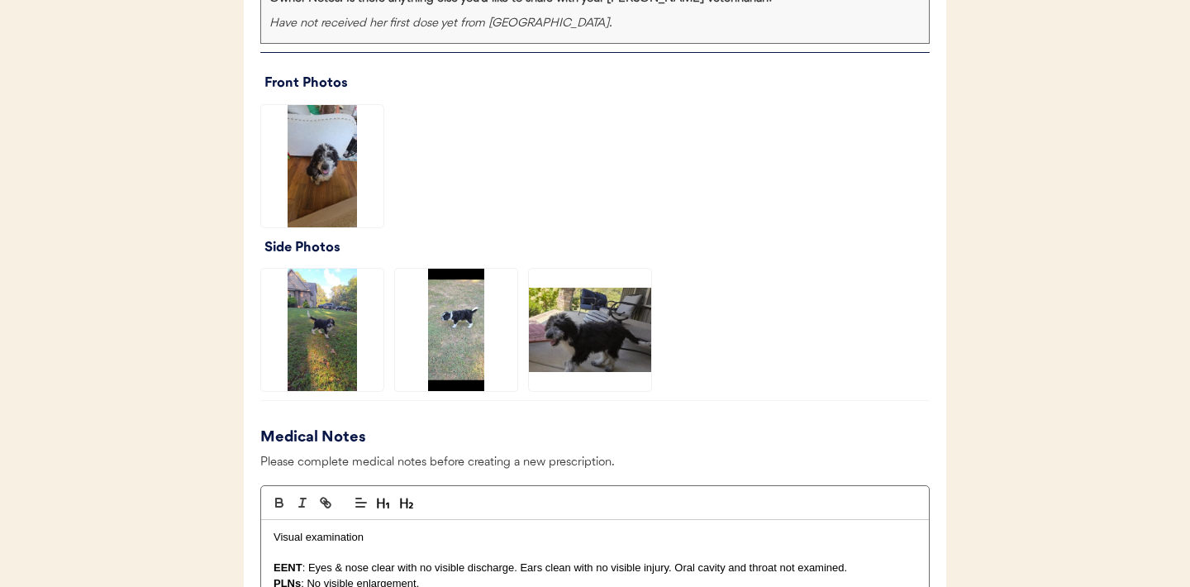
click at [459, 330] on img at bounding box center [456, 330] width 122 height 122
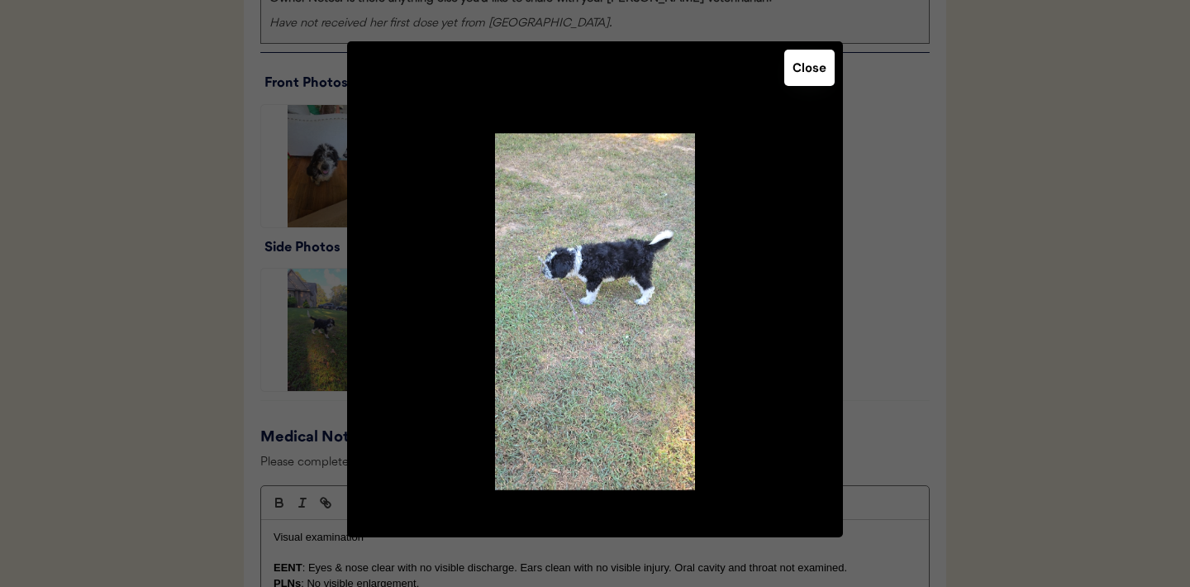
click at [814, 66] on button "Close" at bounding box center [809, 68] width 50 height 36
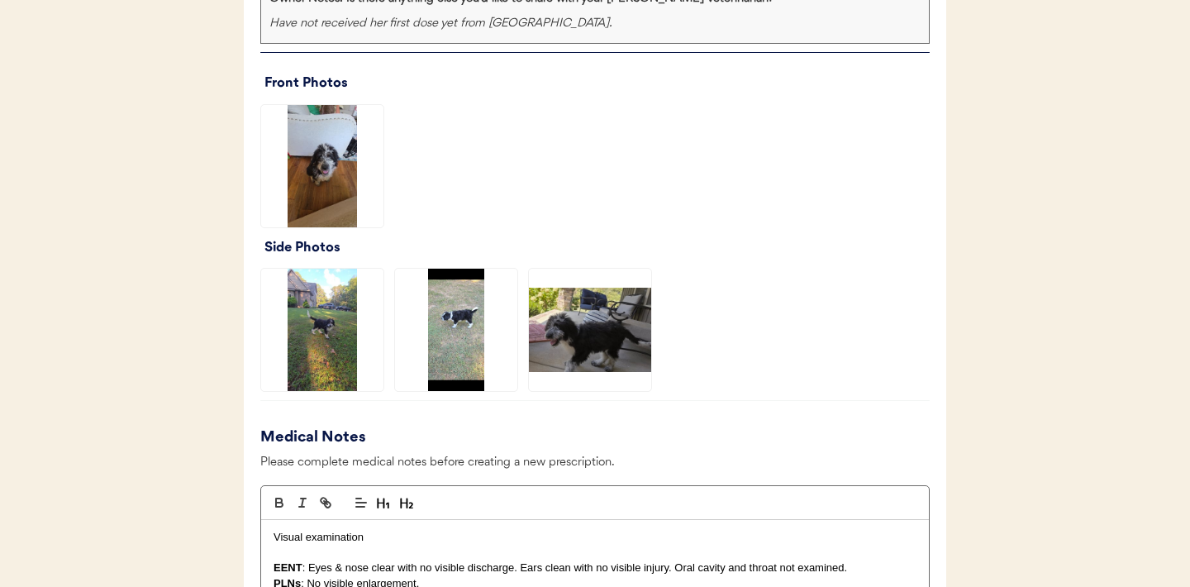
click at [318, 333] on img at bounding box center [322, 330] width 122 height 122
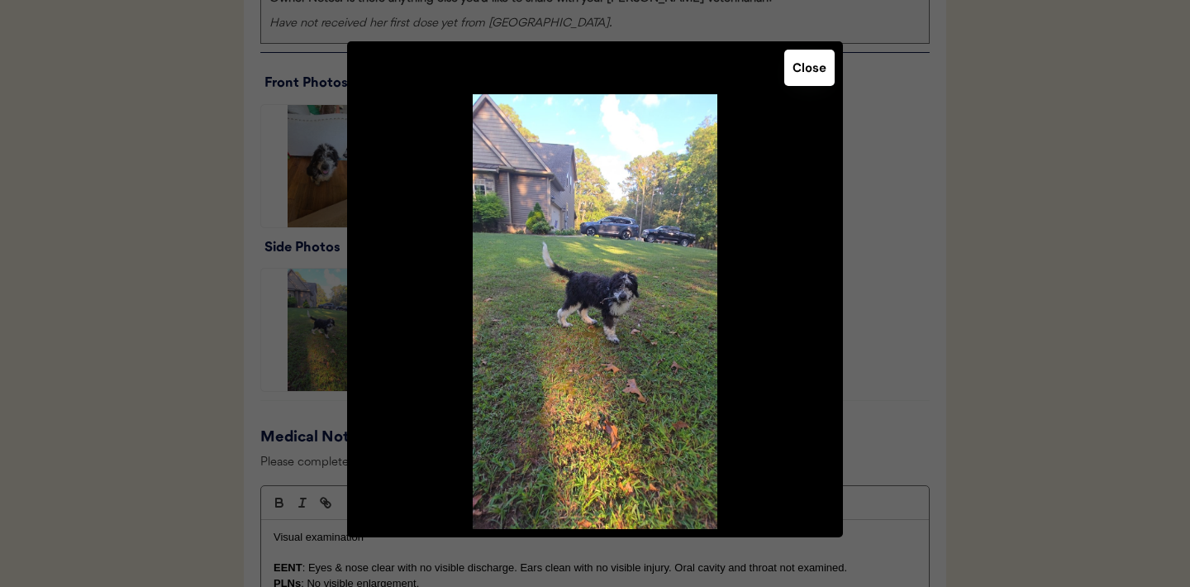
click at [799, 79] on button "Close" at bounding box center [809, 68] width 50 height 36
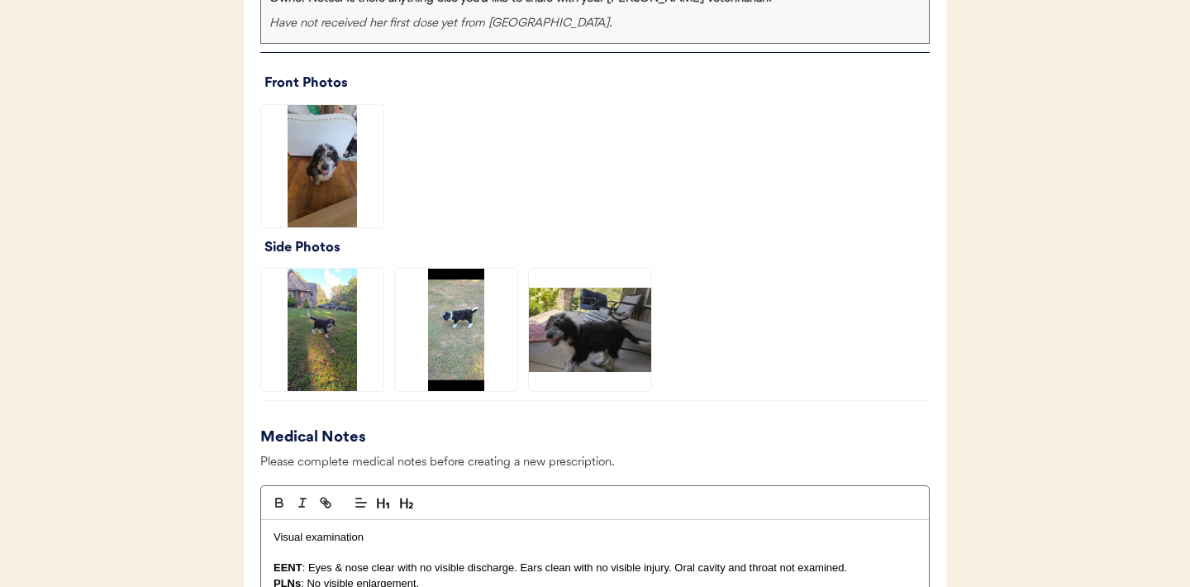
click at [324, 188] on img at bounding box center [322, 166] width 122 height 122
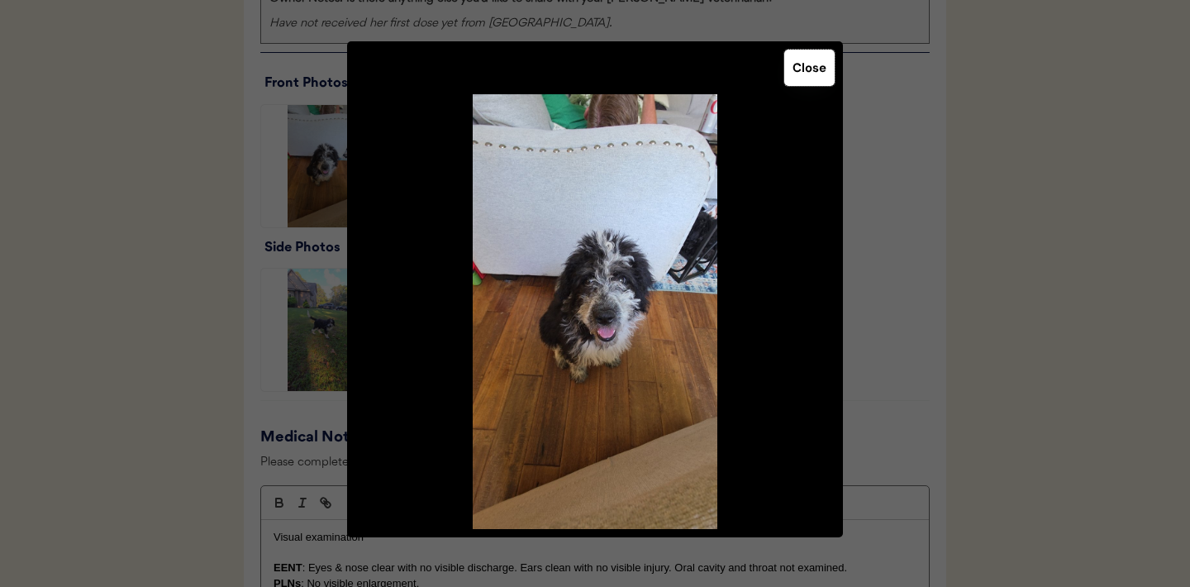
click at [797, 73] on button "Close" at bounding box center [809, 68] width 50 height 36
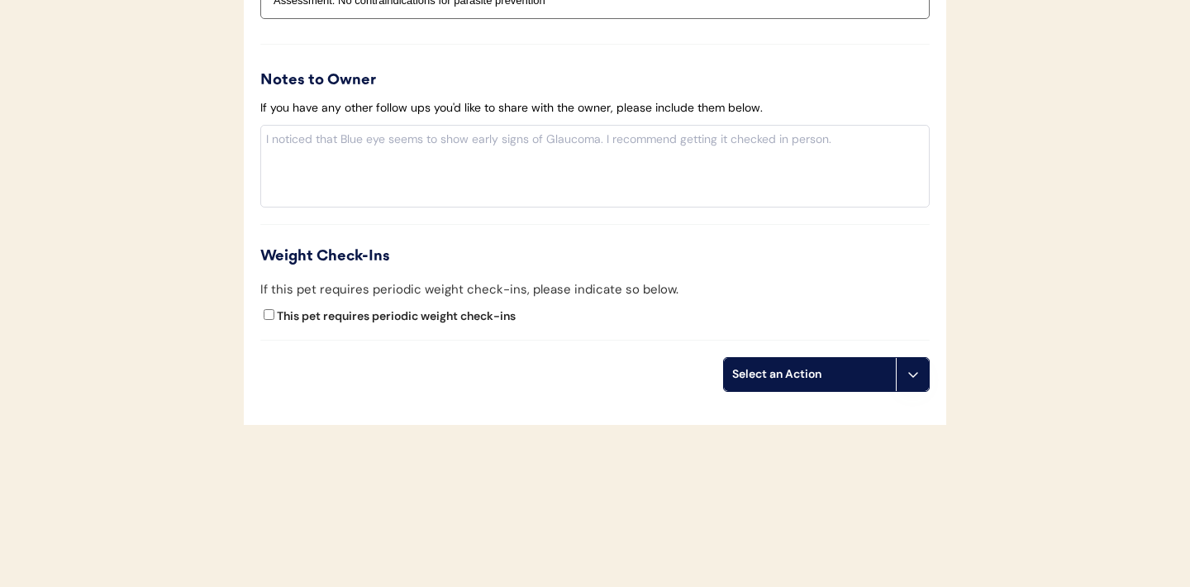
scroll to position [2018, 0]
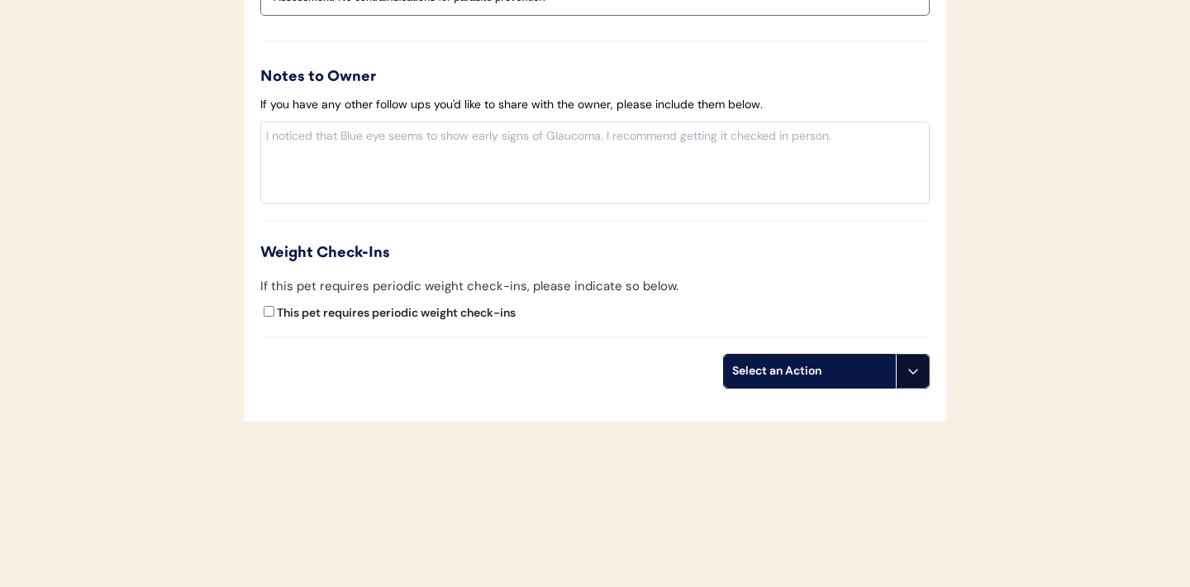
click at [912, 372] on icon at bounding box center [912, 370] width 13 height 13
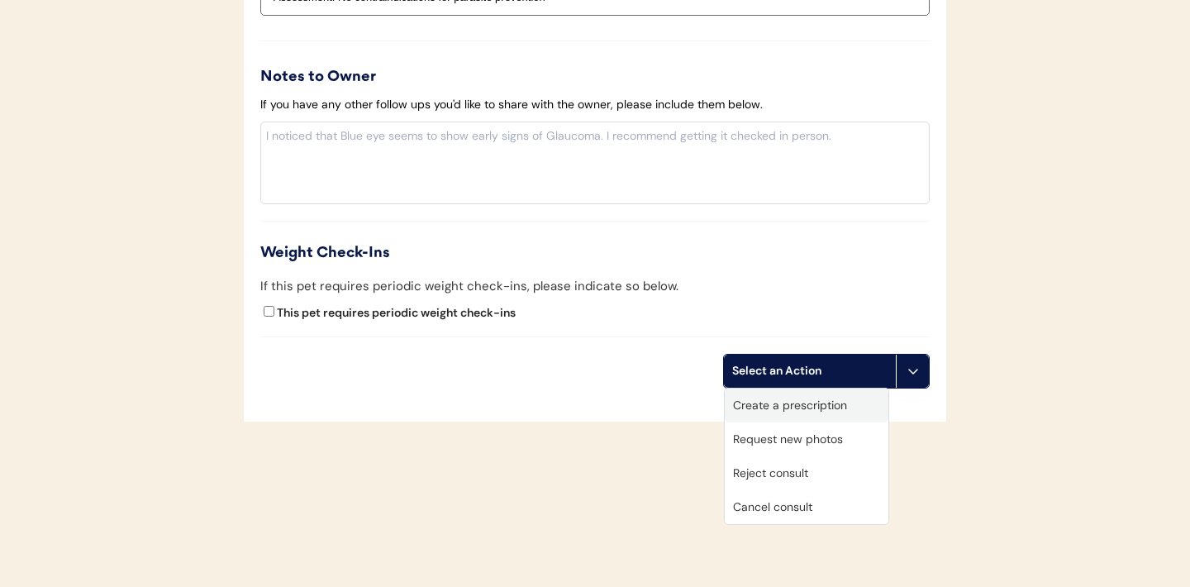
click at [824, 407] on div "Create a prescription" at bounding box center [807, 405] width 164 height 34
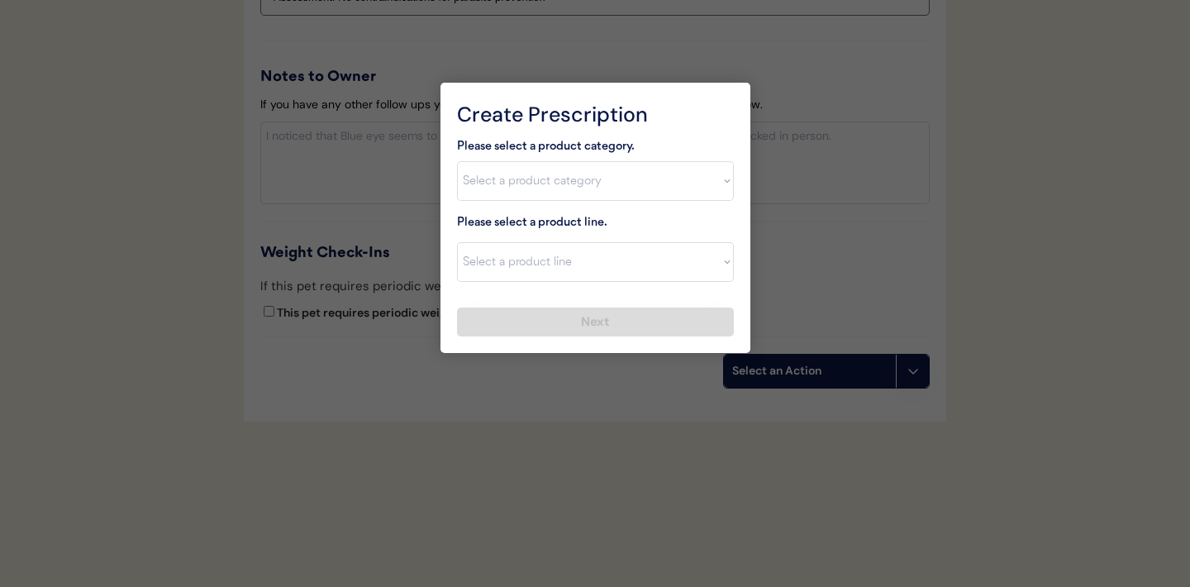
click at [723, 183] on select "Select a product category Allergies Antibiotics Anxiety Combo Parasite Preventi…" at bounding box center [595, 181] width 277 height 40
select select ""combo_parasite_prevention""
click at [712, 183] on select "Select a product category Allergies Antibiotics Anxiety Combo Parasite Preventi…" at bounding box center [595, 181] width 277 height 40
click at [704, 258] on select "Select a product line Advantage Multi for Dogs Credelio Quattro NexGard Plus Ne…" at bounding box center [595, 262] width 277 height 40
select select ""Simparica Trio""
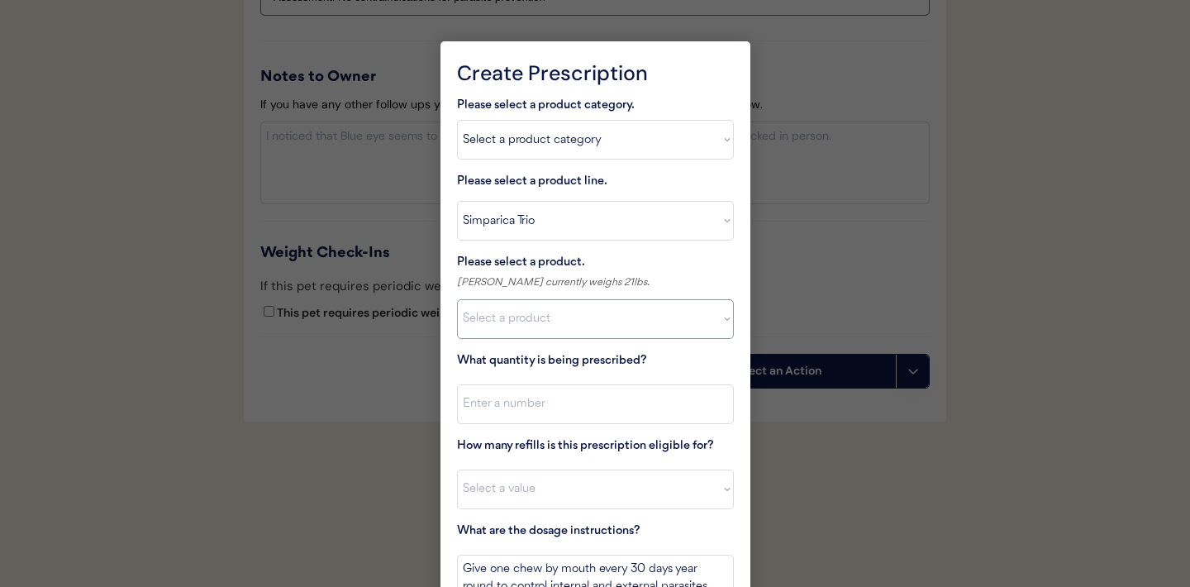
click at [713, 321] on select "Select a product Simparica Trio, 2.8 - 5.5lbs Simparica Trio, 5.6 - 11lbs Simpa…" at bounding box center [595, 319] width 277 height 40
select select ""1348695171700984260__LOOKUP__1704773707524x107284382987270270""
click at [573, 403] on input "input" at bounding box center [595, 404] width 277 height 40
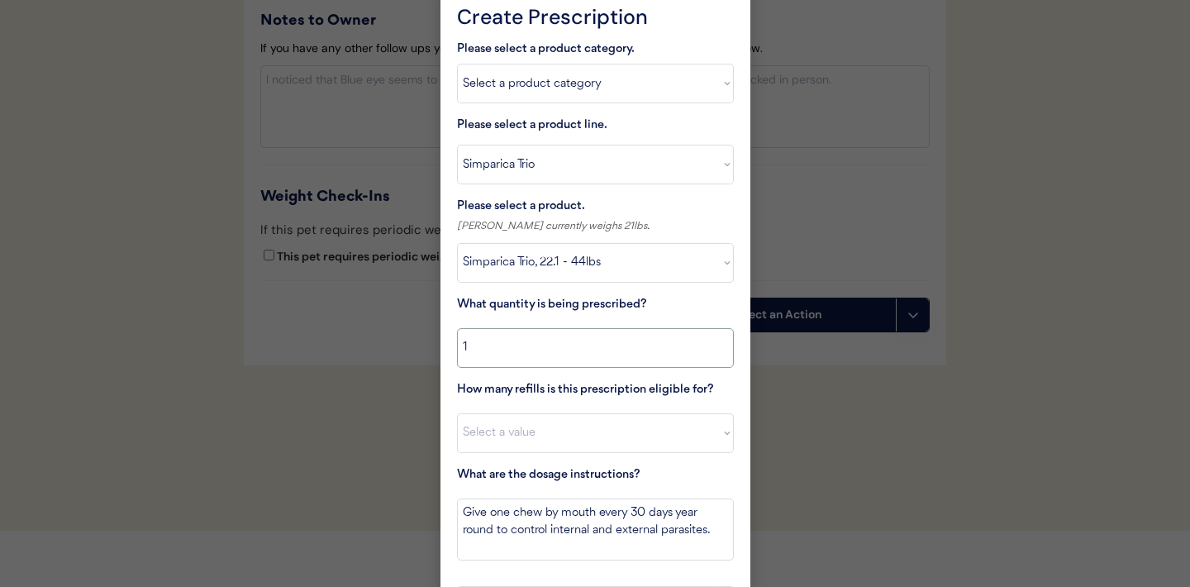
scroll to position [2118, 0]
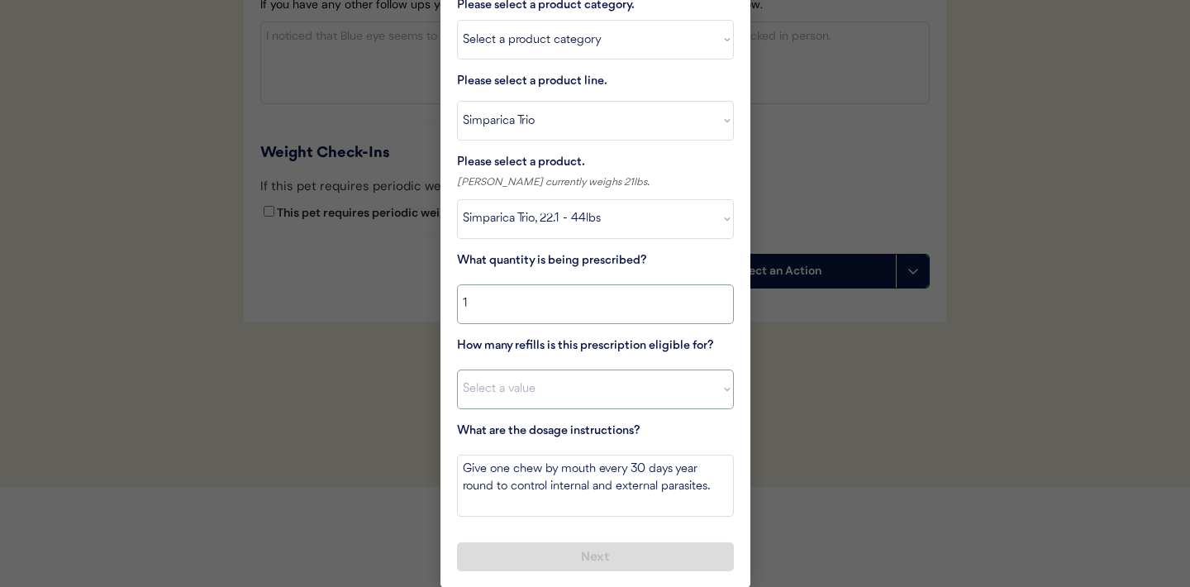
type input "1"
click at [606, 388] on select "Select a value 0 1 2 3 4 5 6 7 8 9 10 11" at bounding box center [595, 389] width 277 height 40
select select "1"
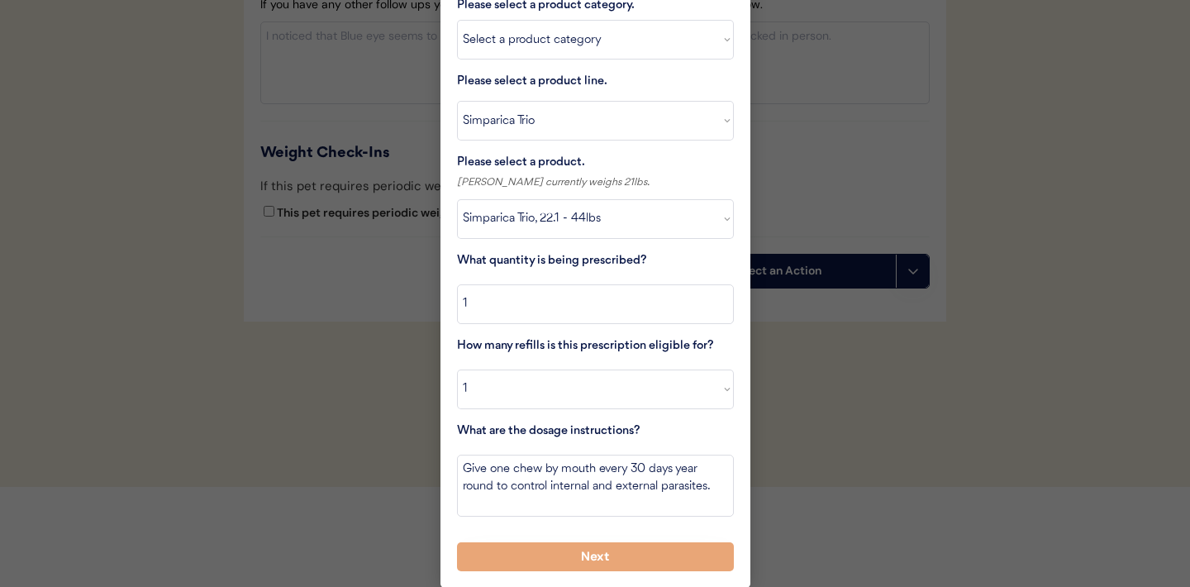
click at [351, 306] on div at bounding box center [595, 293] width 1190 height 587
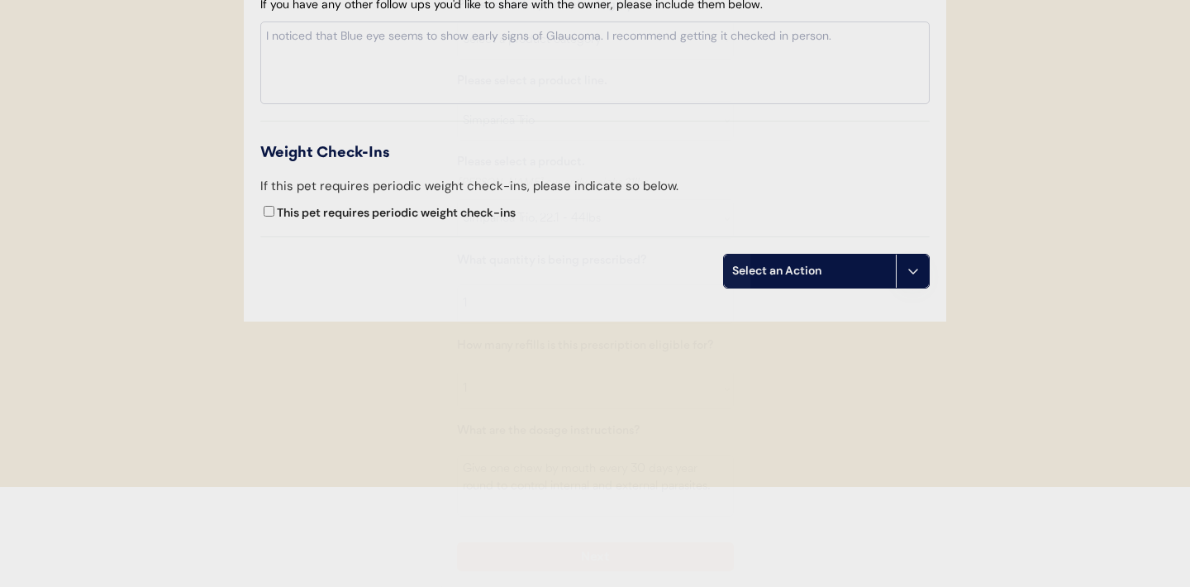
scroll to position [2018, 0]
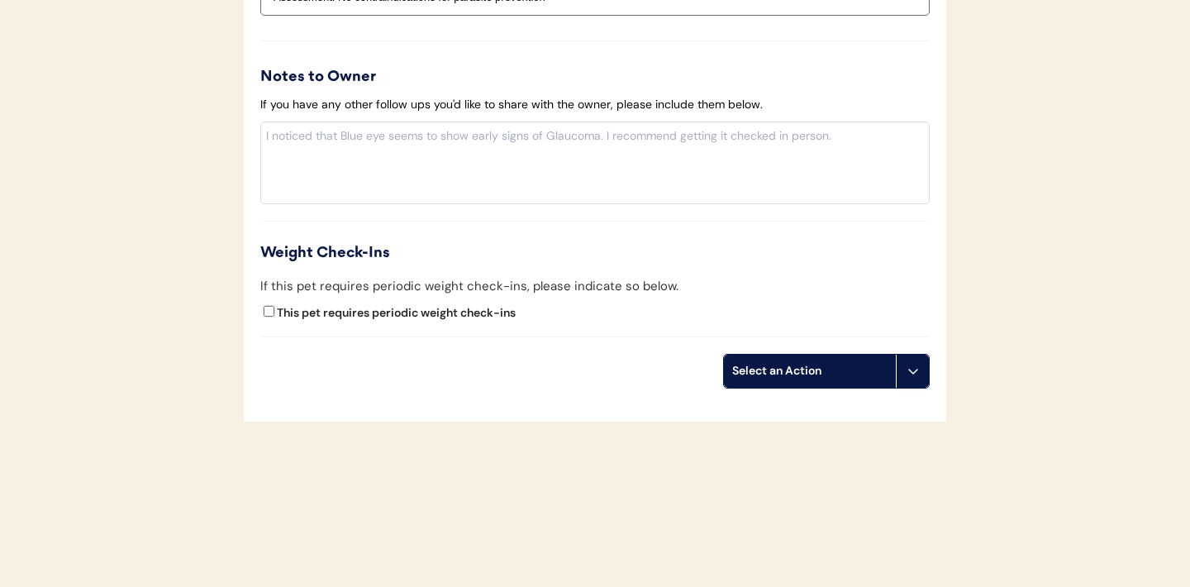
click at [270, 312] on input "This pet requires periodic weight check-ins" at bounding box center [269, 311] width 11 height 11
checkbox input "true"
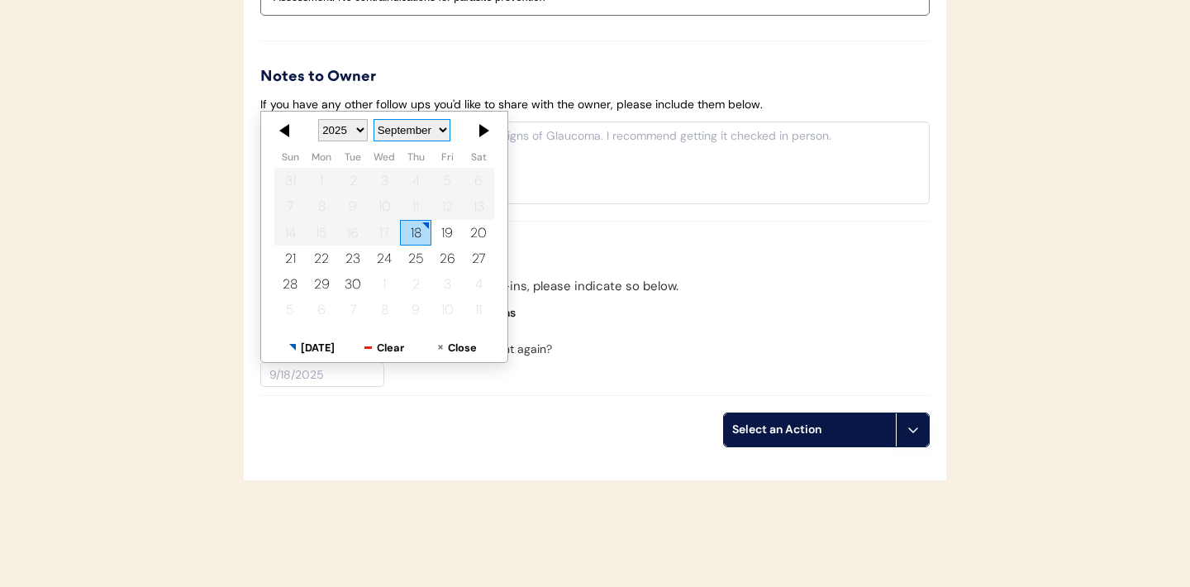
click at [440, 126] on select "January February March April May June July August September October November De…" at bounding box center [411, 130] width 77 height 22
click at [356, 261] on div "18" at bounding box center [352, 258] width 31 height 26
type input "11/18/2025"
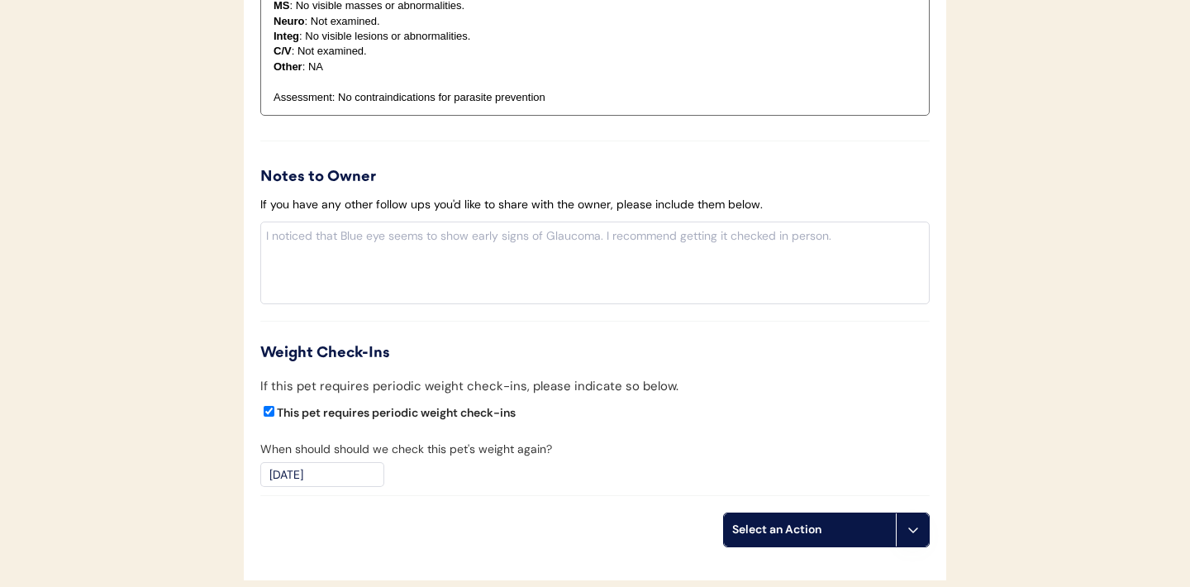
scroll to position [2076, 0]
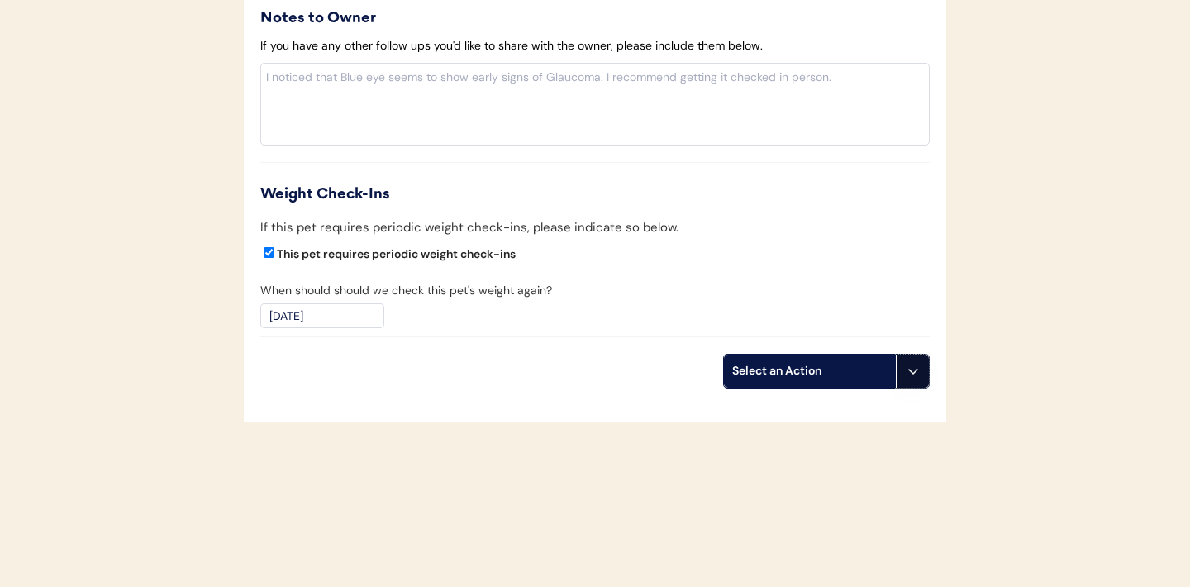
click at [915, 381] on button at bounding box center [912, 370] width 33 height 33
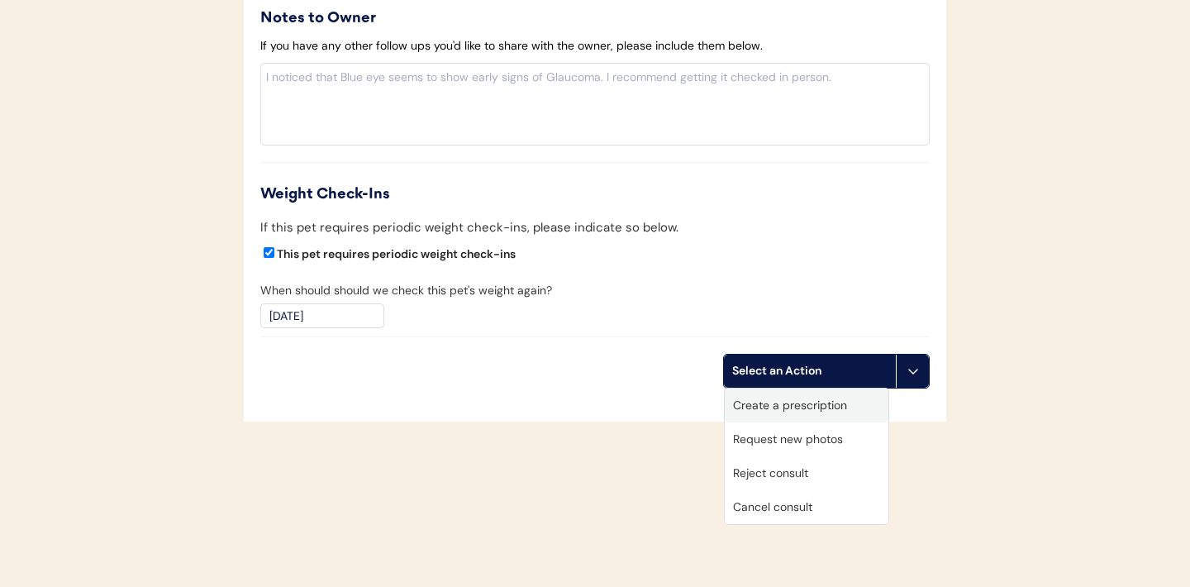
click at [813, 405] on div "Create a prescription" at bounding box center [807, 405] width 164 height 34
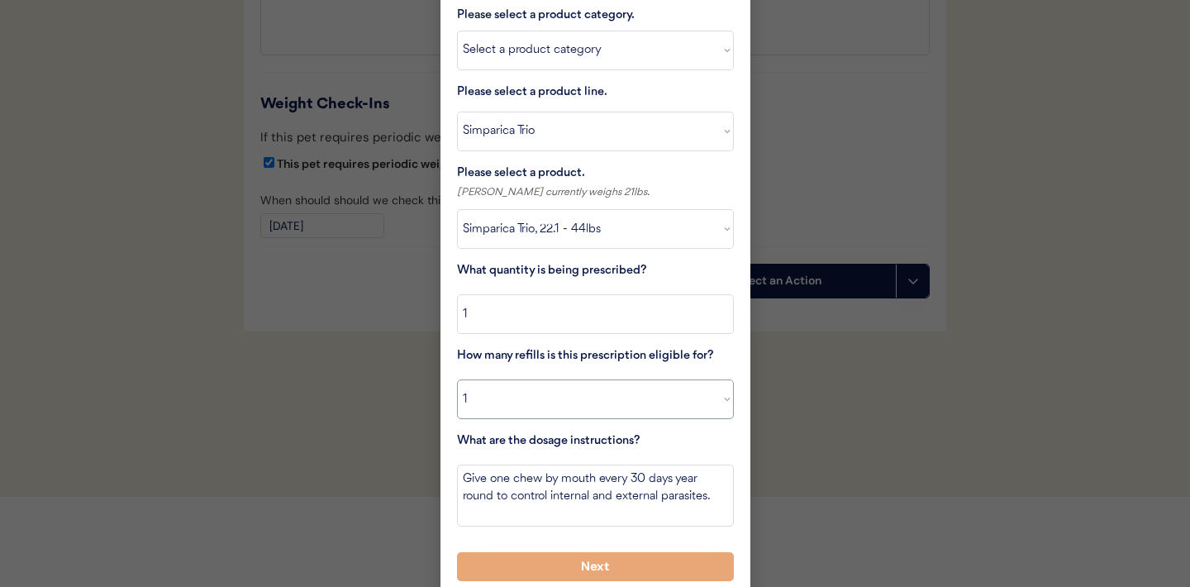
scroll to position [2177, 0]
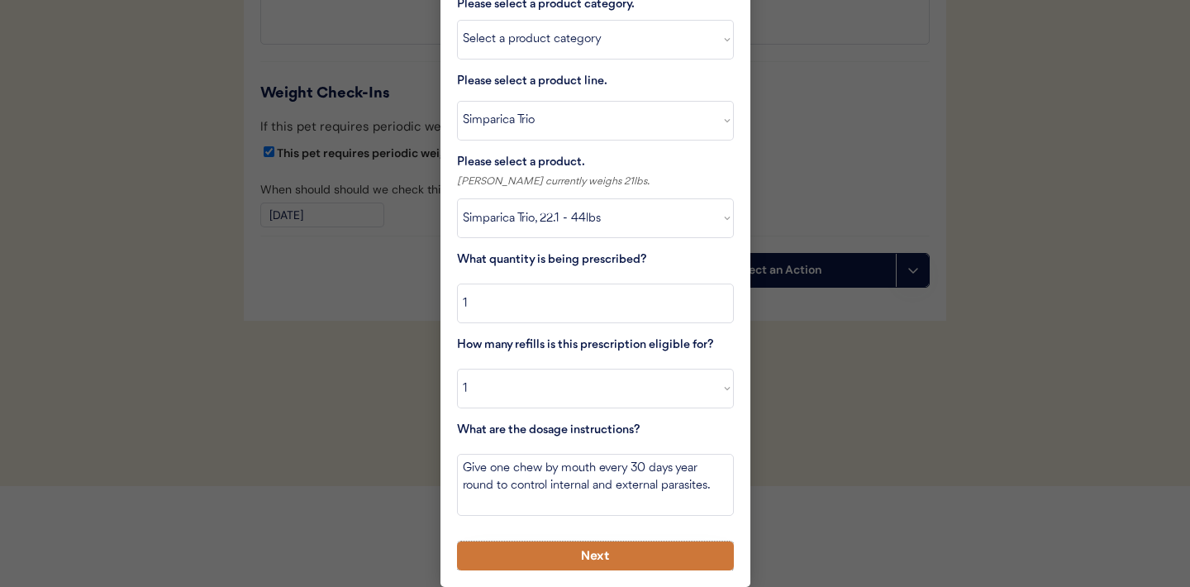
click at [568, 554] on button "Next" at bounding box center [595, 555] width 277 height 29
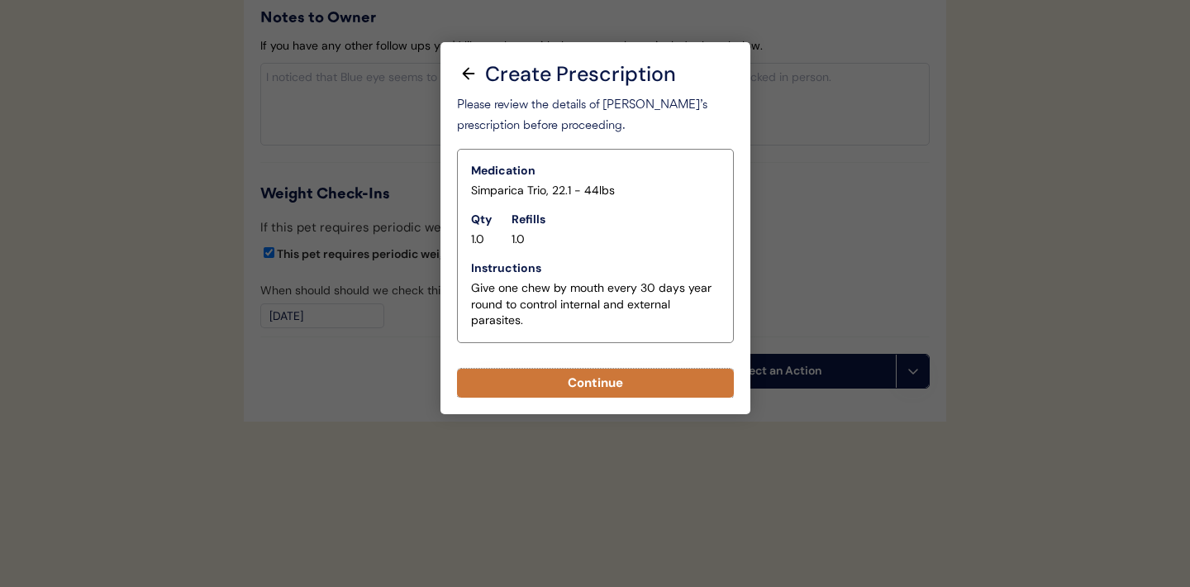
click at [597, 380] on button "Continue" at bounding box center [595, 382] width 277 height 29
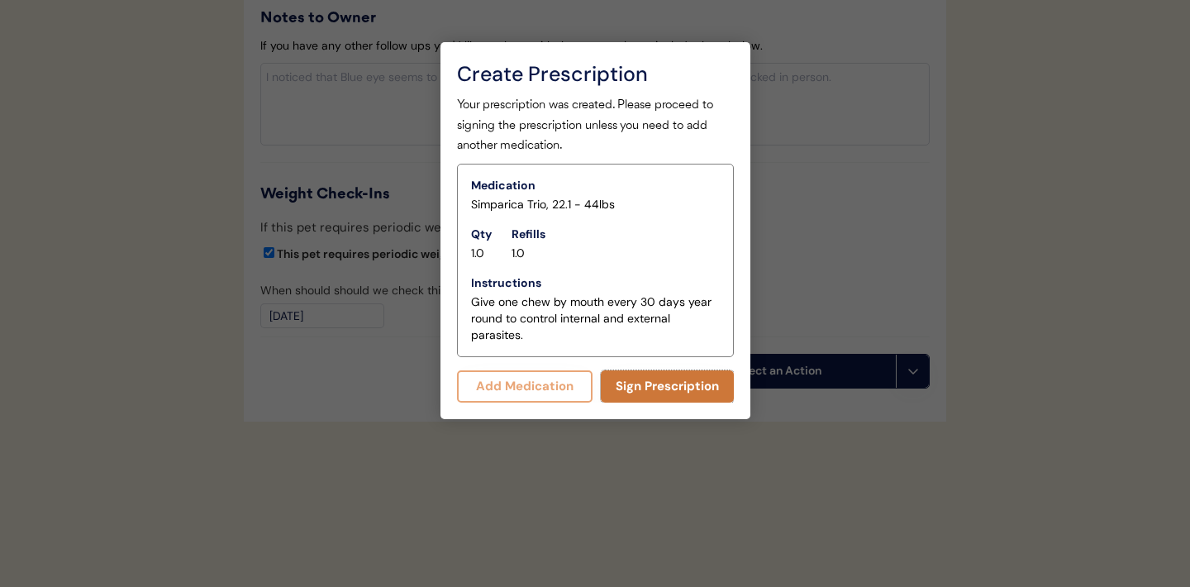
click at [664, 381] on button "Sign Prescription" at bounding box center [667, 386] width 133 height 32
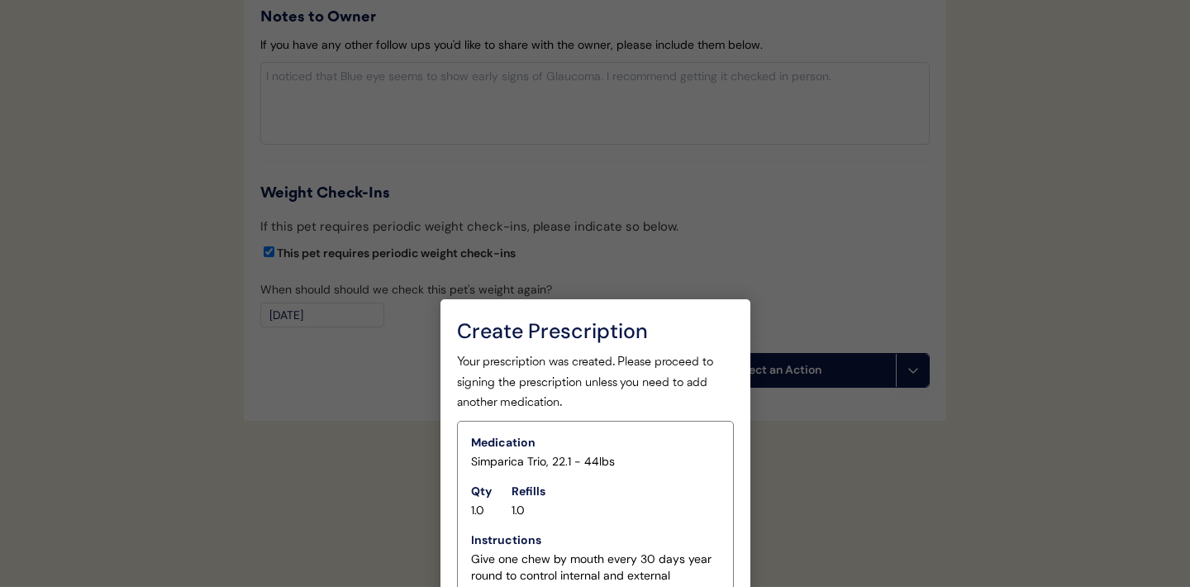
scroll to position [2061, 0]
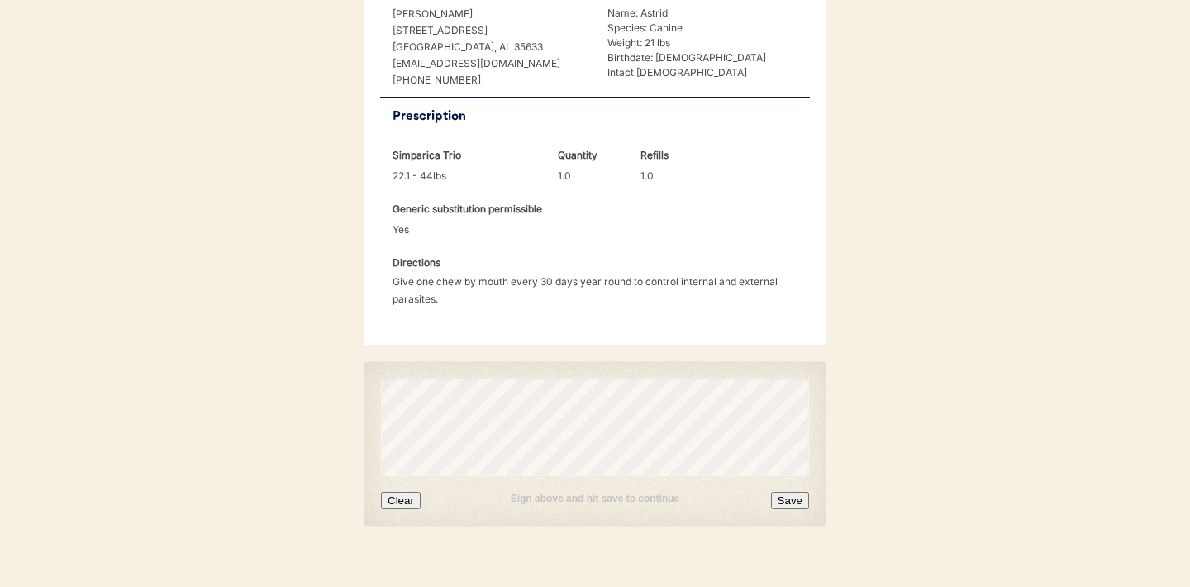
scroll to position [425, 0]
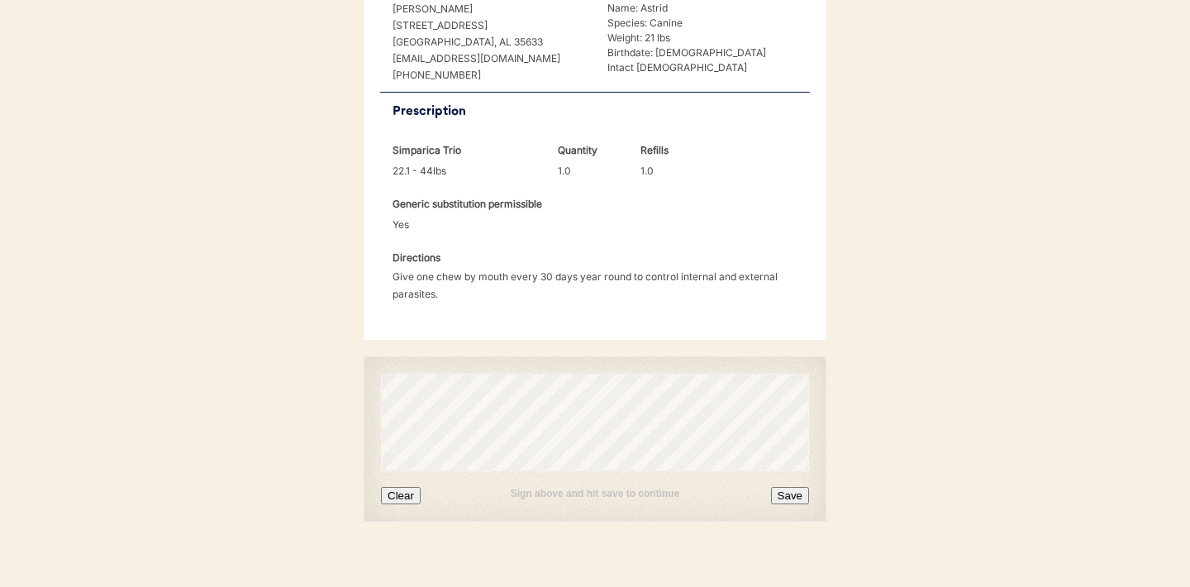
click at [404, 487] on button "Clear" at bounding box center [401, 495] width 40 height 17
click at [409, 487] on button "Clear" at bounding box center [401, 495] width 40 height 17
click at [403, 487] on button "Clear" at bounding box center [401, 495] width 40 height 17
click at [397, 487] on button "Clear" at bounding box center [401, 495] width 40 height 17
click at [796, 487] on button "Save" at bounding box center [790, 495] width 38 height 17
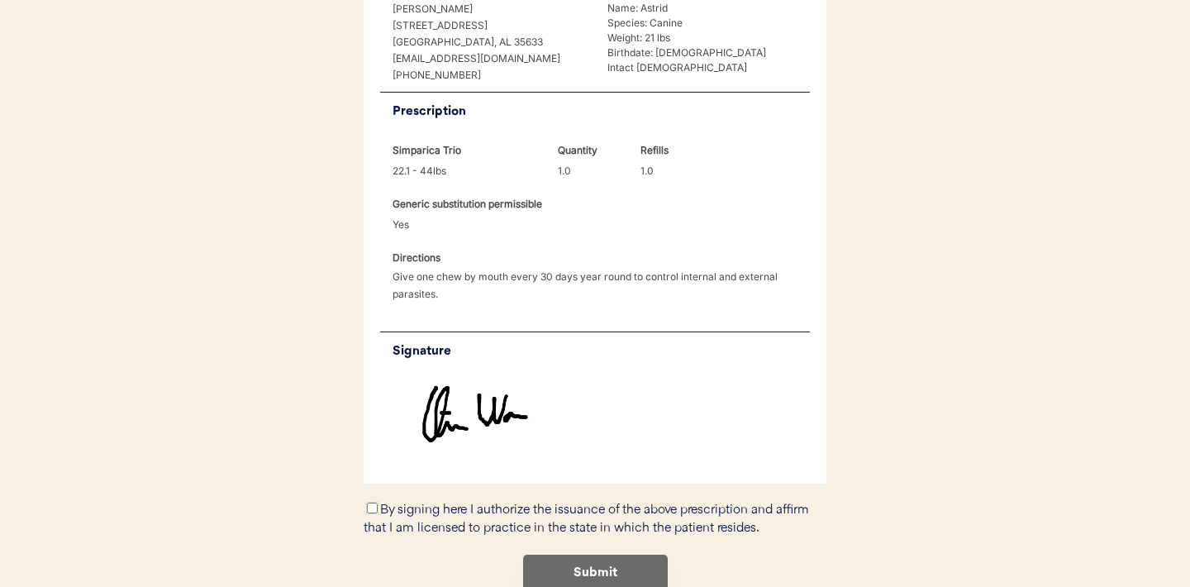
click at [371, 502] on input "By signing here I authorize the issuance of the above prescription and affirm t…" at bounding box center [372, 507] width 11 height 11
checkbox input "true"
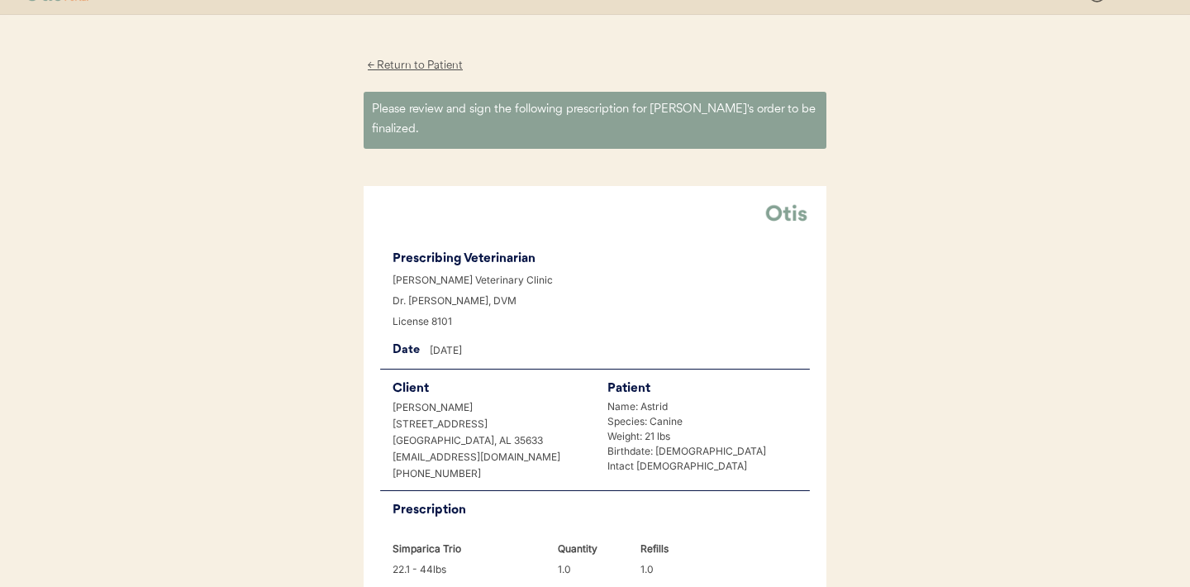
scroll to position [495, 0]
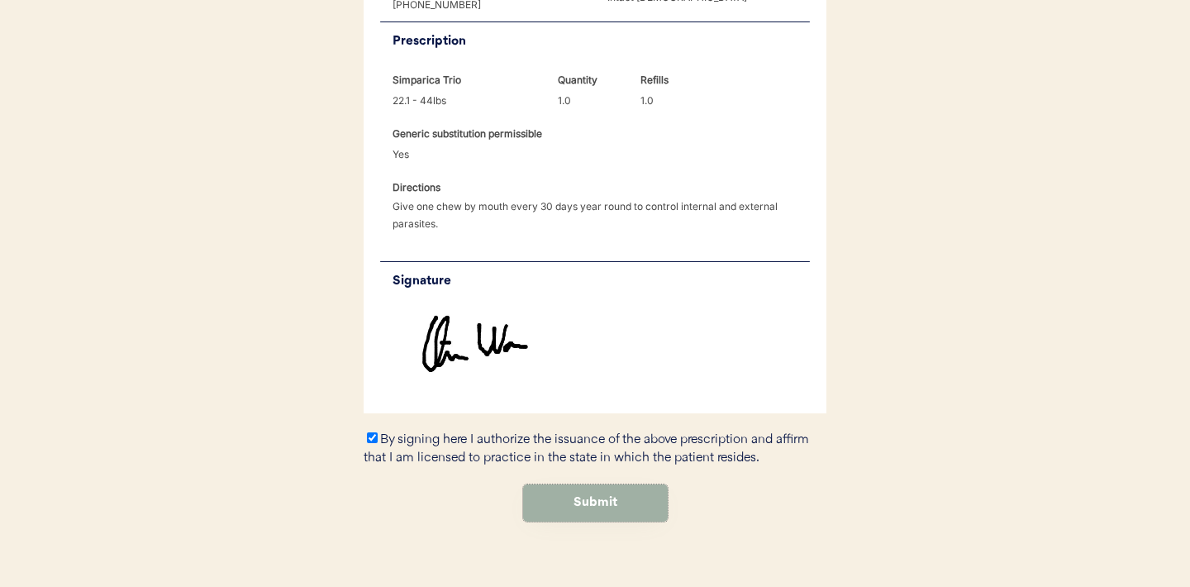
click at [594, 484] on button "Submit" at bounding box center [595, 502] width 145 height 37
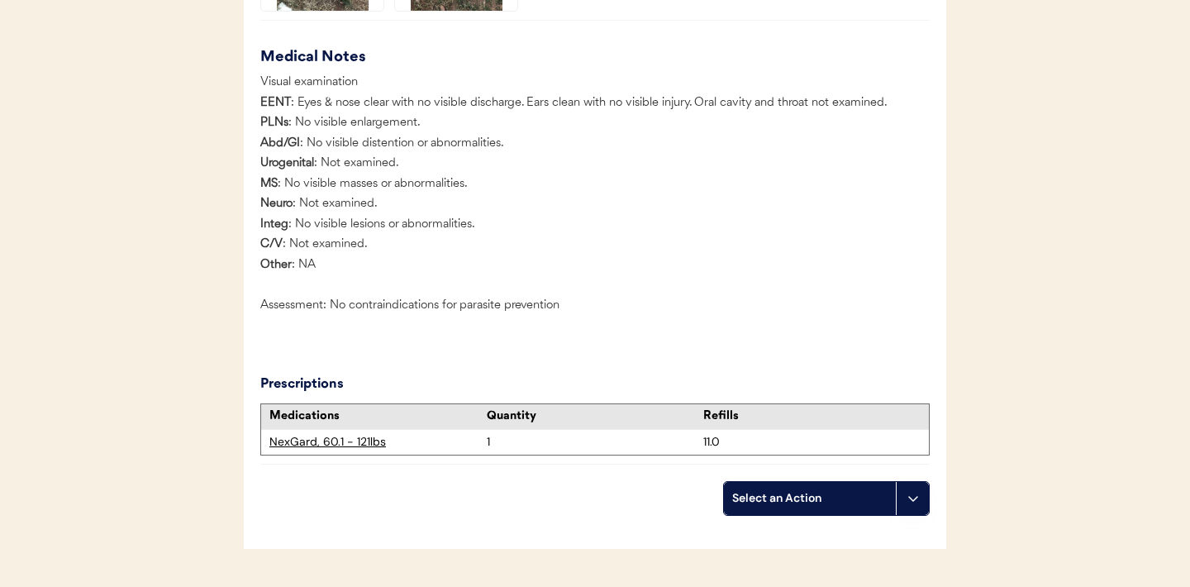
scroll to position [1728, 0]
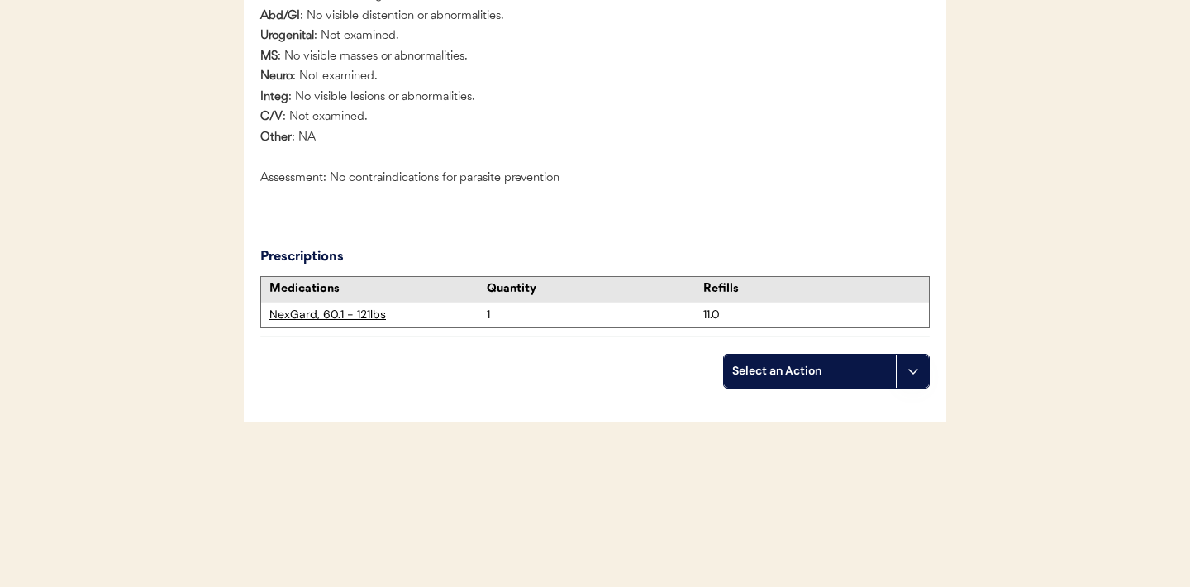
click at [914, 367] on icon at bounding box center [912, 370] width 13 height 13
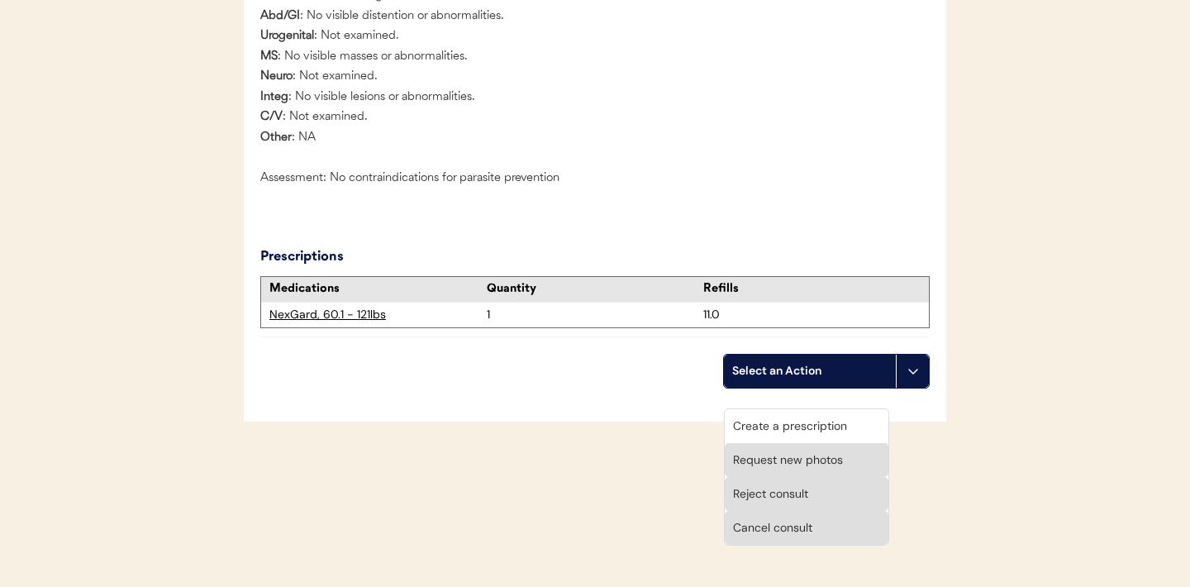
click at [842, 183] on div "Visual examination EENT : Eyes & nose clear with no visible discharge. Ears cle…" at bounding box center [594, 70] width 669 height 251
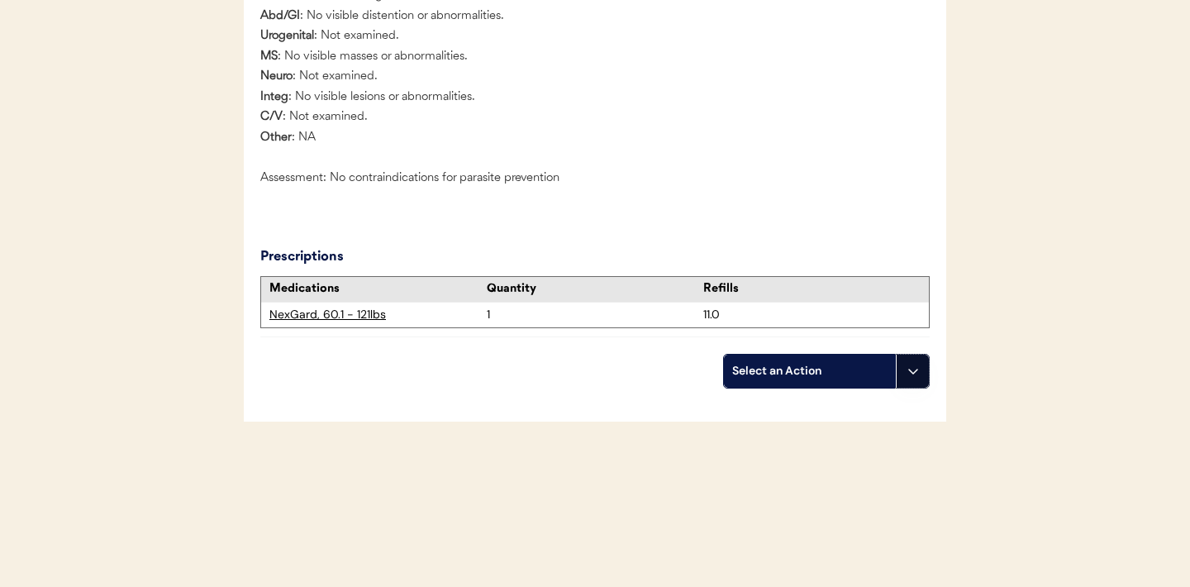
click at [910, 366] on icon at bounding box center [912, 370] width 13 height 13
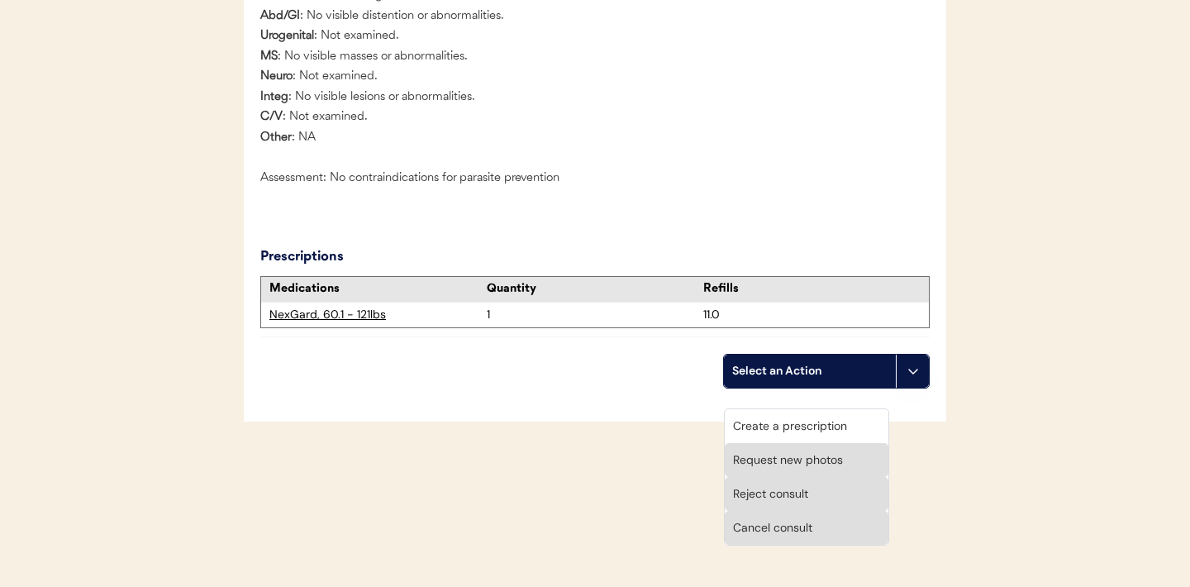
click at [823, 409] on div "Create a prescription" at bounding box center [807, 426] width 164 height 34
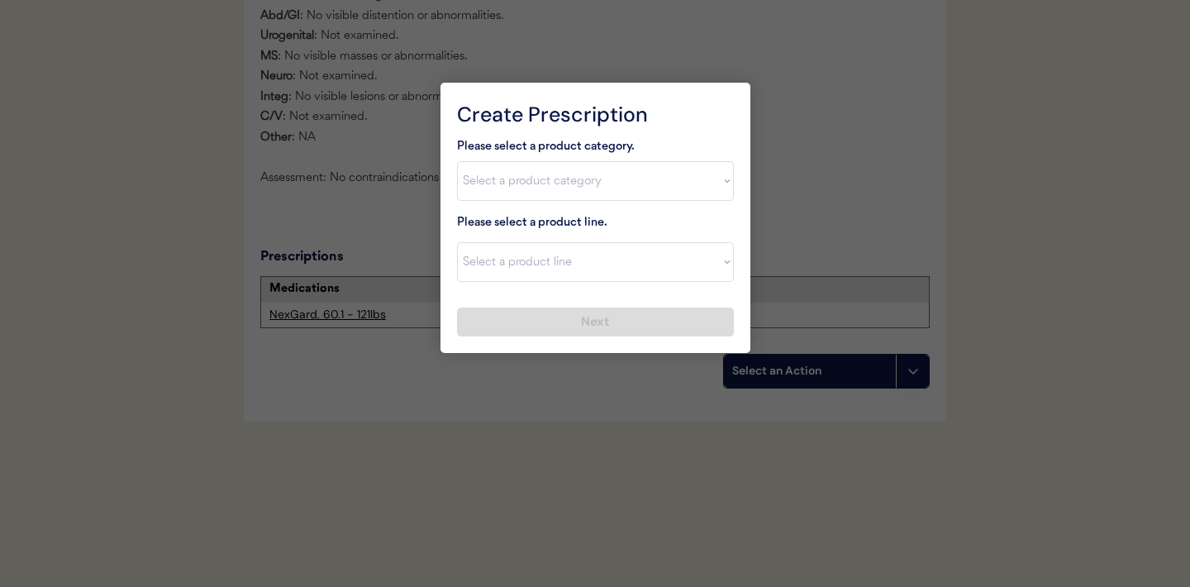
click at [817, 263] on div at bounding box center [595, 293] width 1190 height 587
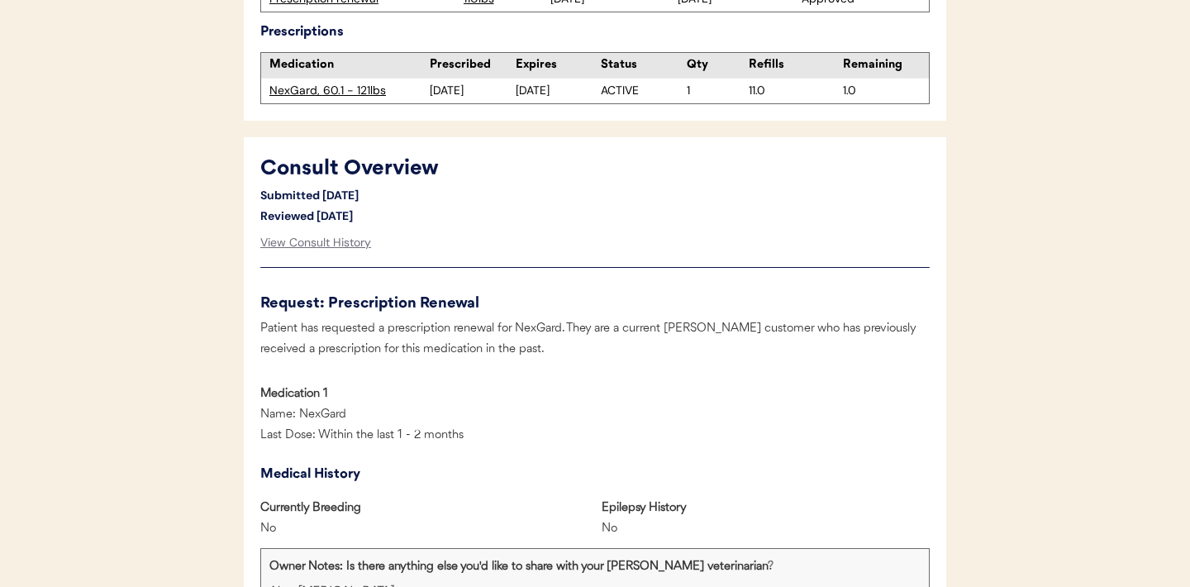
scroll to position [0, 0]
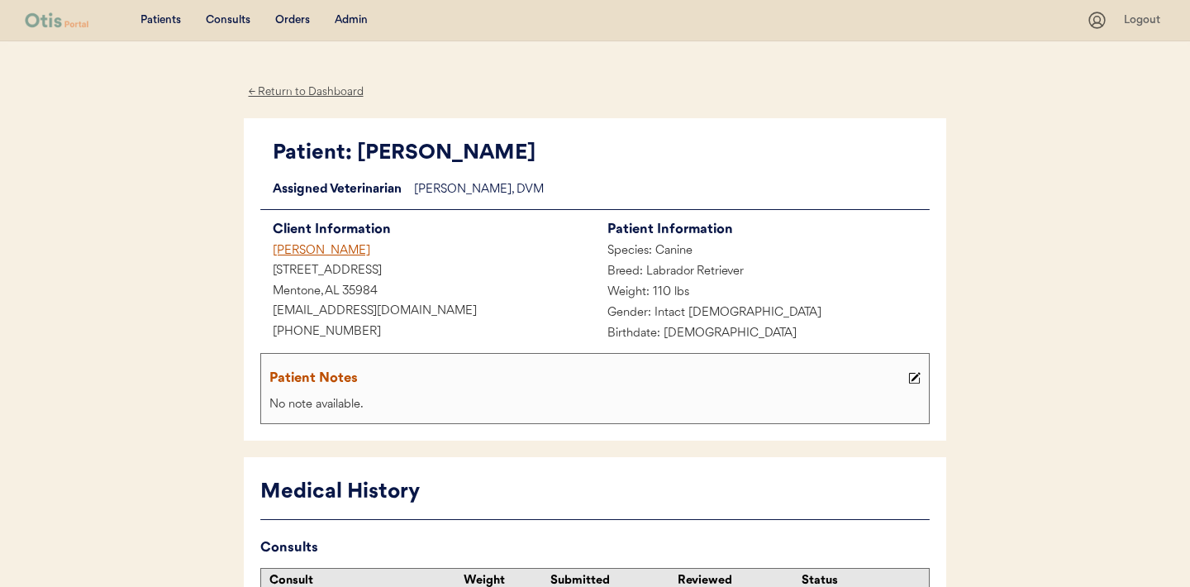
click at [313, 94] on div "← Return to Dashboard" at bounding box center [306, 92] width 124 height 19
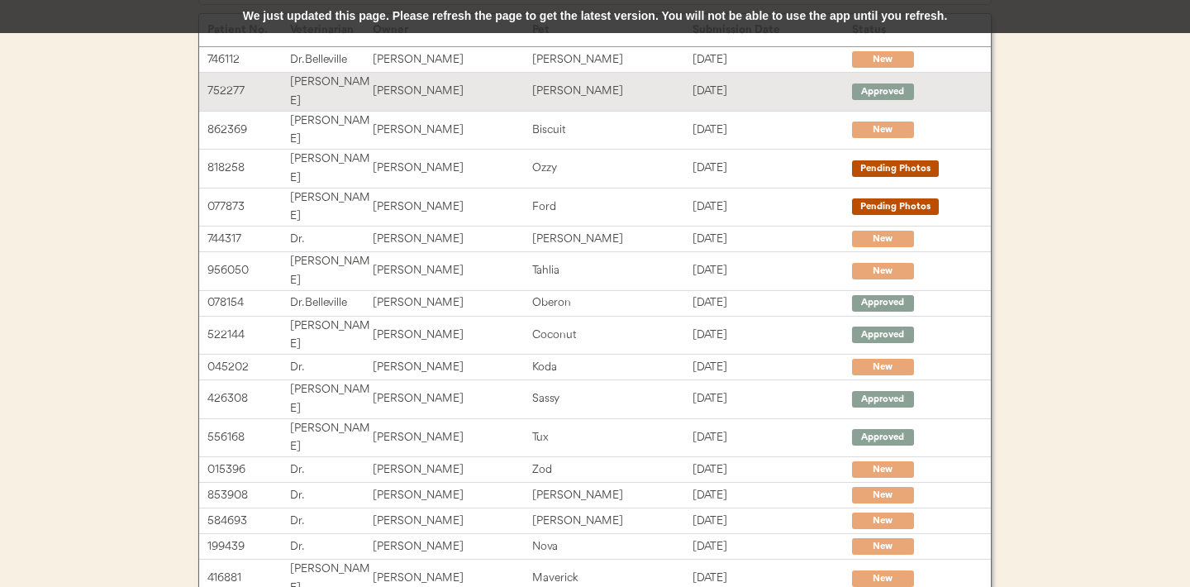
scroll to position [342, 0]
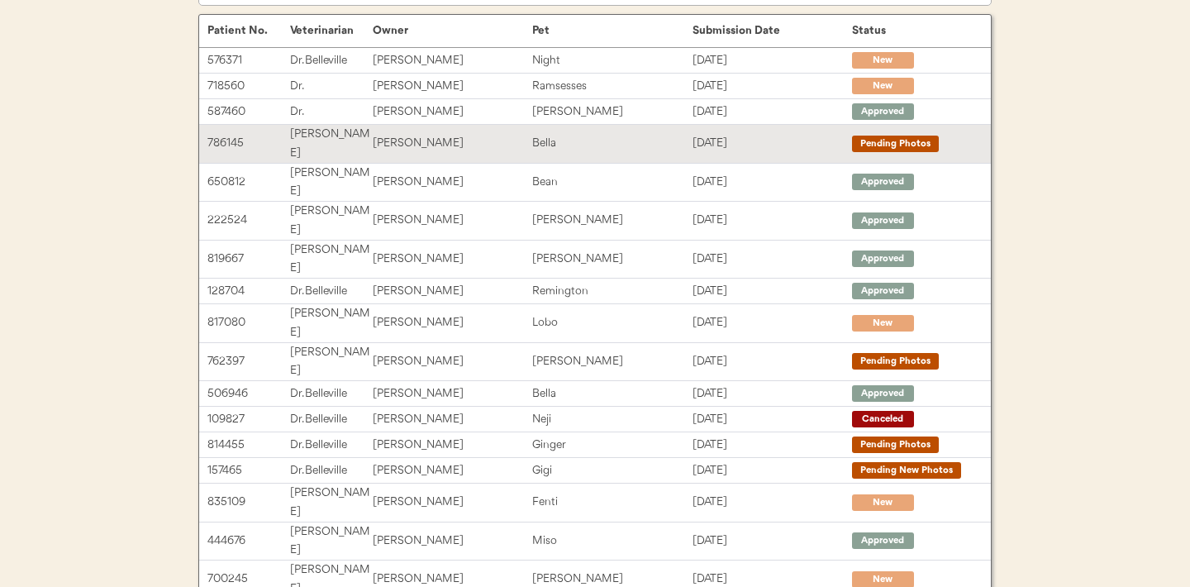
scroll to position [342, 0]
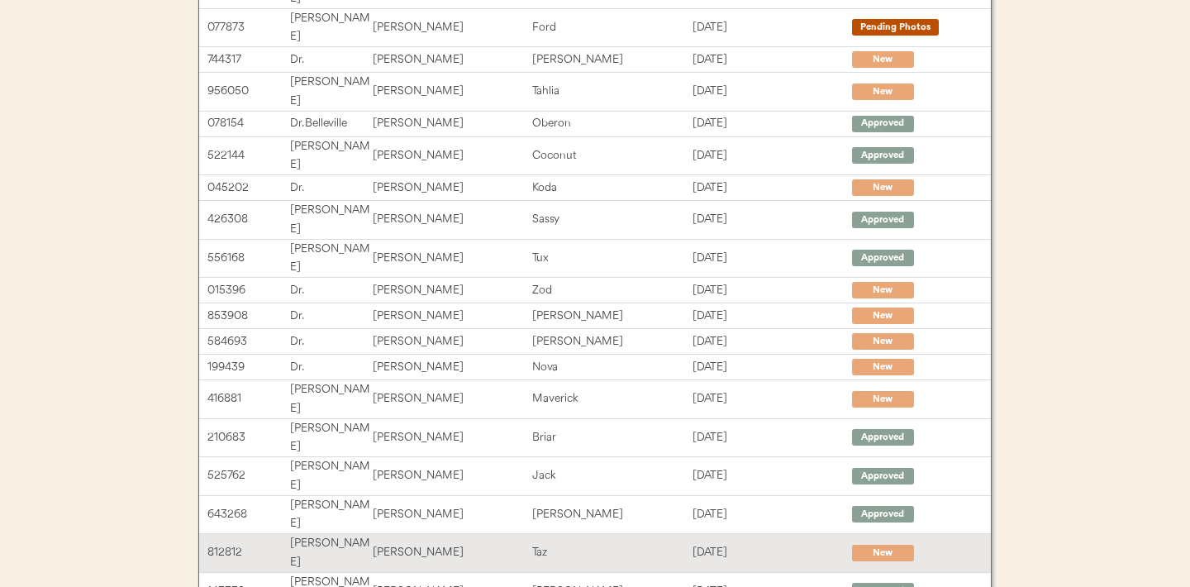
click at [683, 543] on div "Taz" at bounding box center [611, 552] width 159 height 19
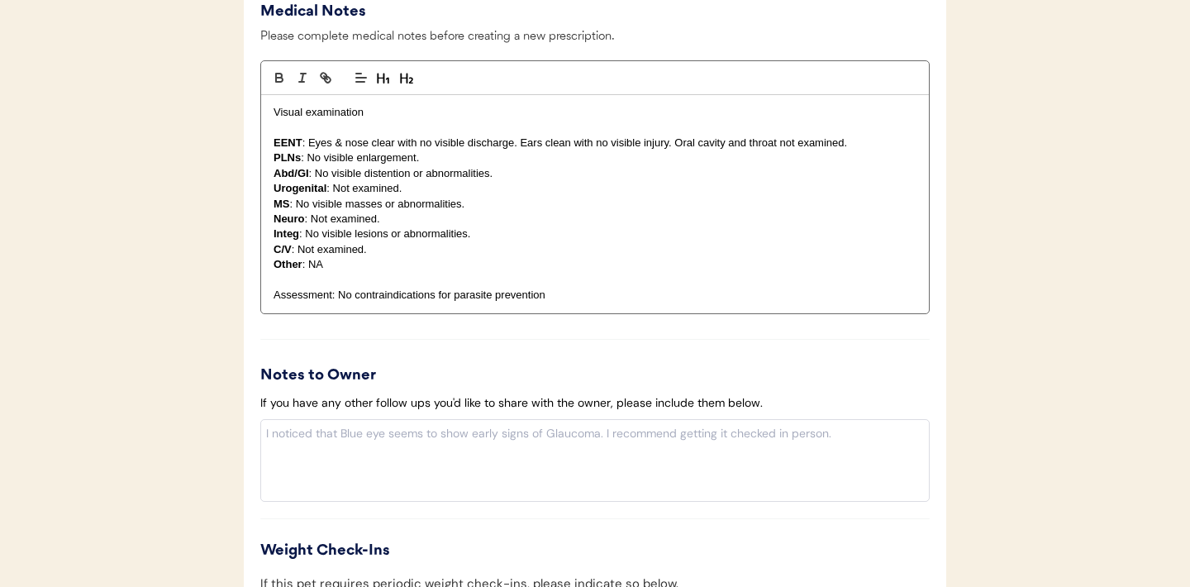
scroll to position [1957, 0]
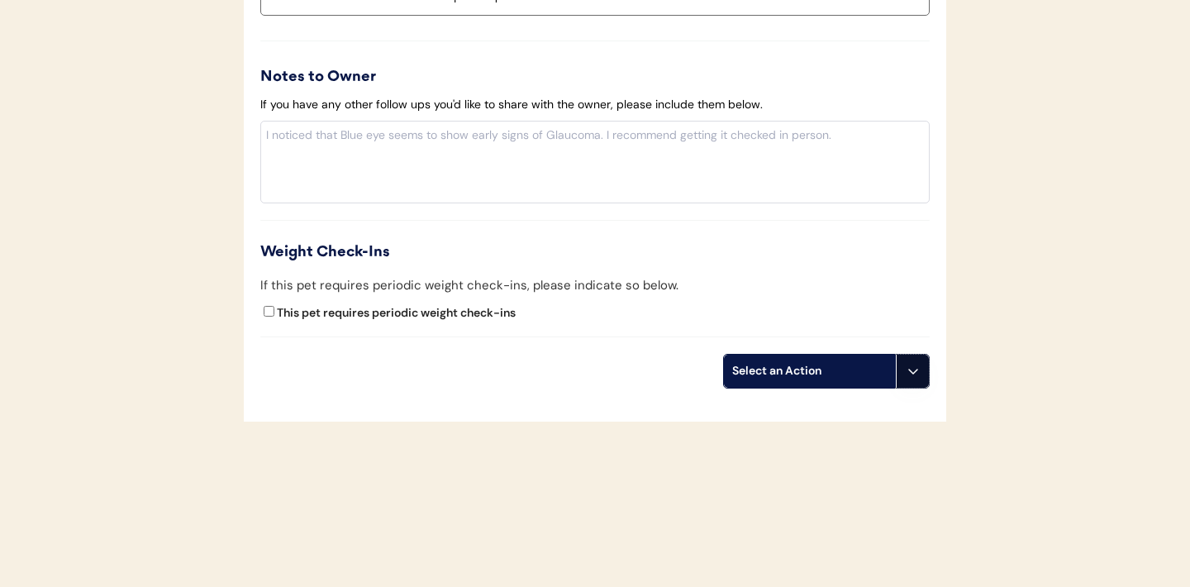
click at [919, 380] on button at bounding box center [912, 370] width 33 height 33
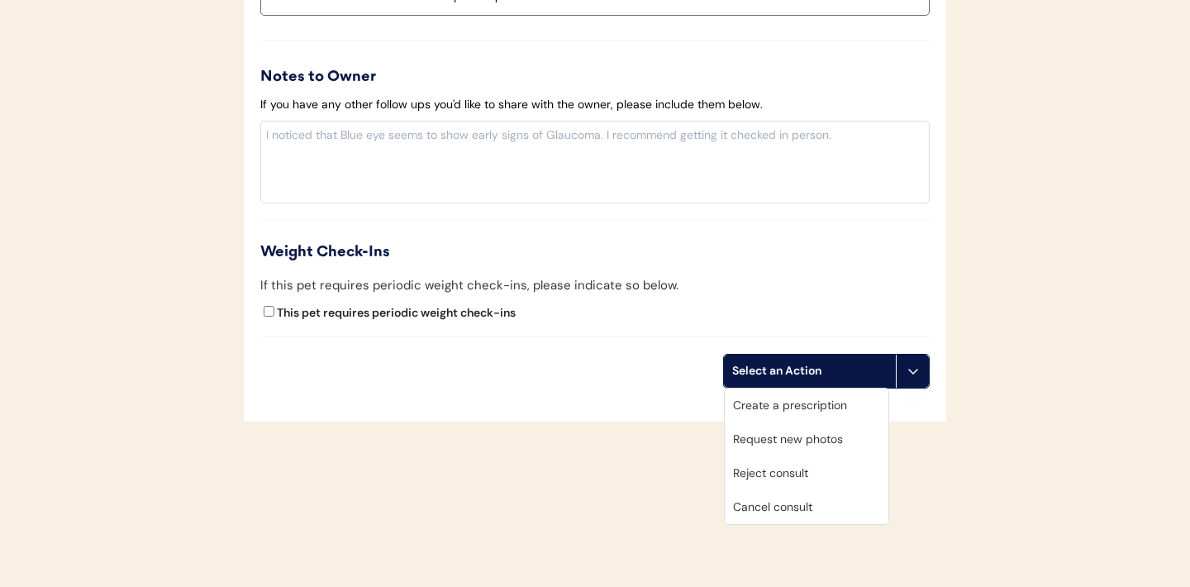
click at [789, 507] on div "Cancel consult" at bounding box center [807, 507] width 164 height 34
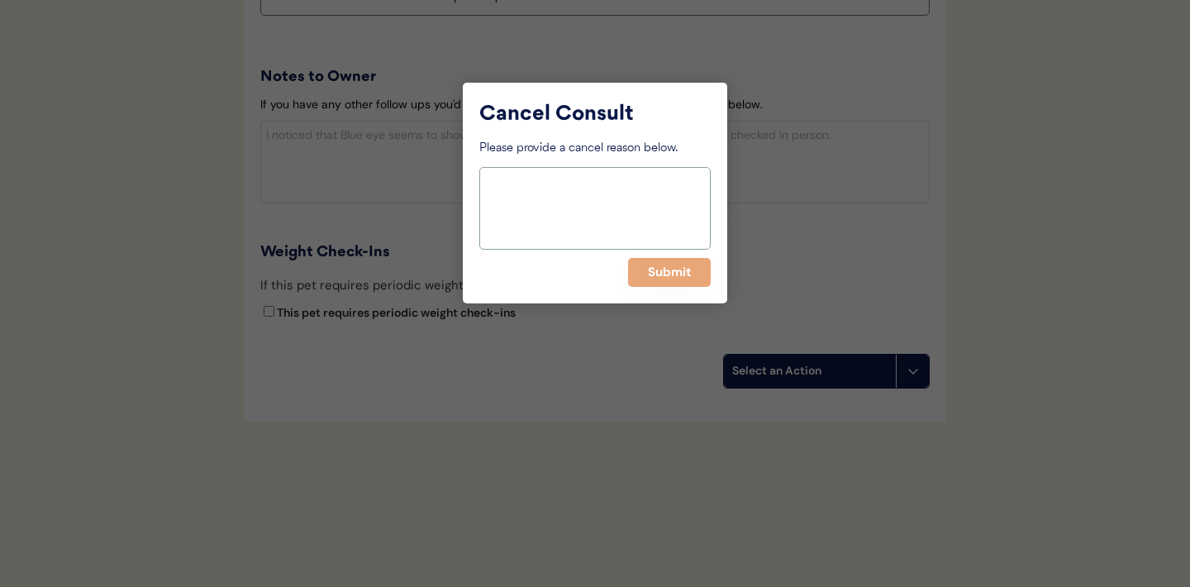
click at [582, 190] on textarea at bounding box center [594, 208] width 231 height 83
type textarea "Patient still has refills through [DATE]"
click at [657, 271] on button "Submit" at bounding box center [669, 272] width 83 height 29
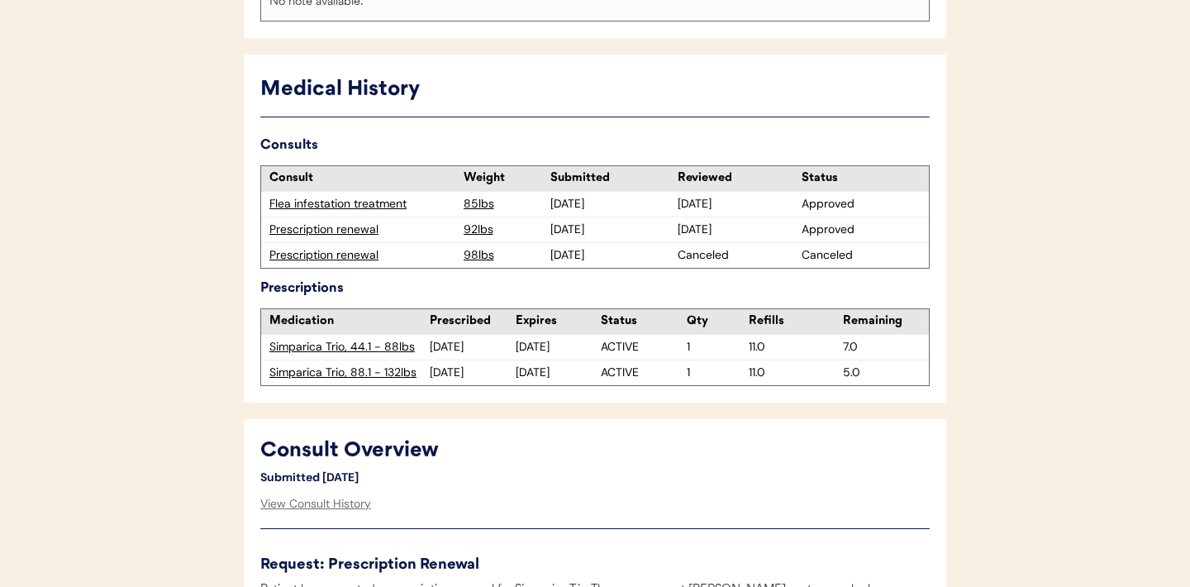
scroll to position [0, 0]
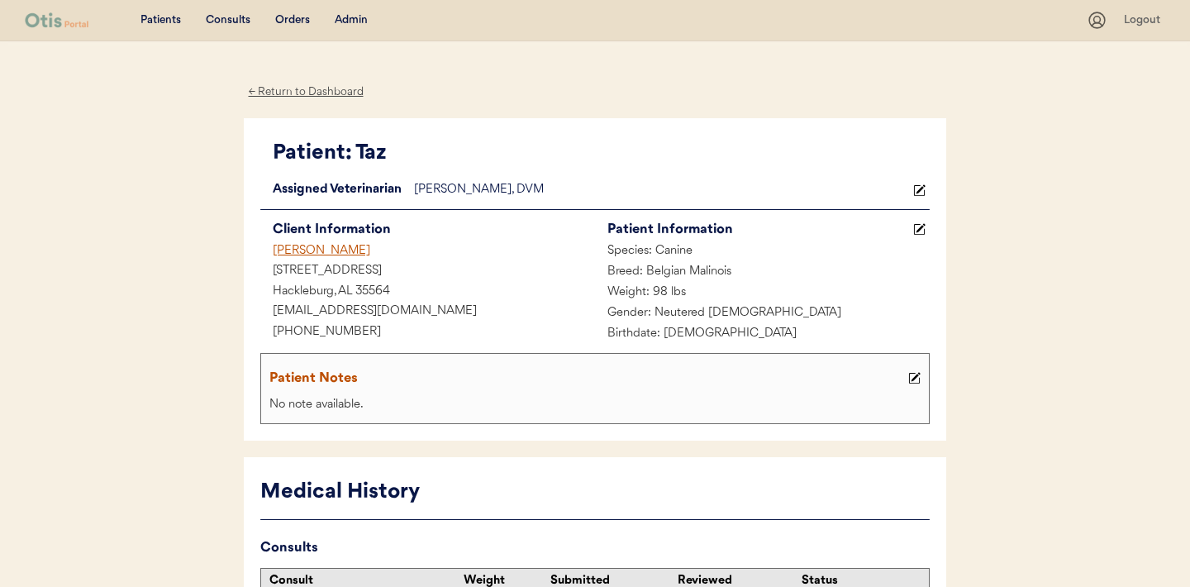
click at [296, 93] on div "← Return to Dashboard" at bounding box center [306, 92] width 124 height 19
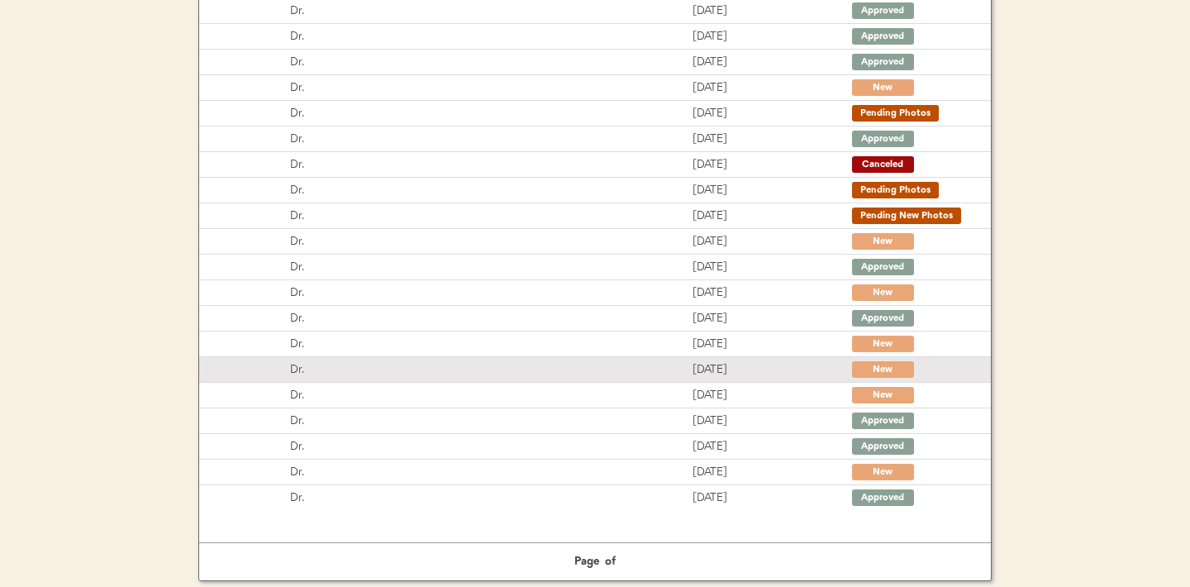
scroll to position [339, 0]
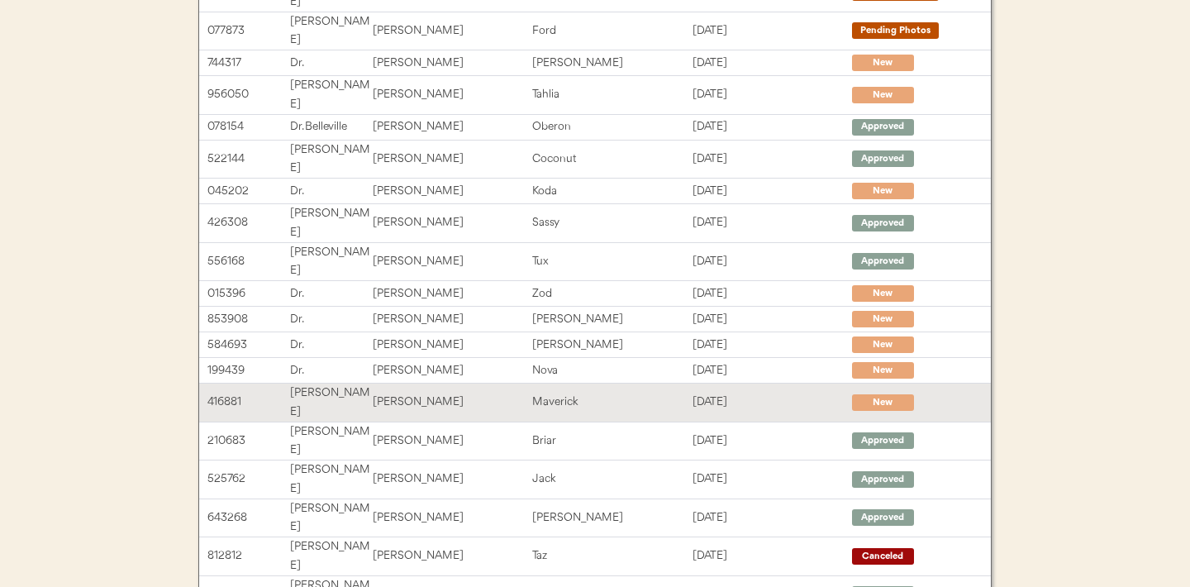
click at [579, 392] on div "Maverick" at bounding box center [611, 401] width 159 height 19
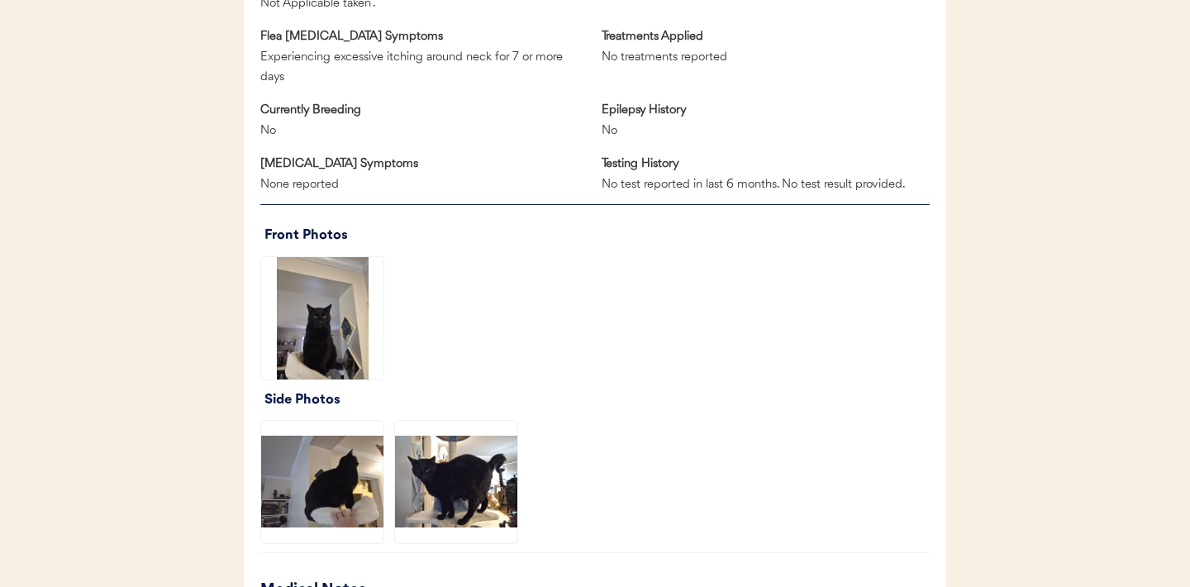
scroll to position [1059, 0]
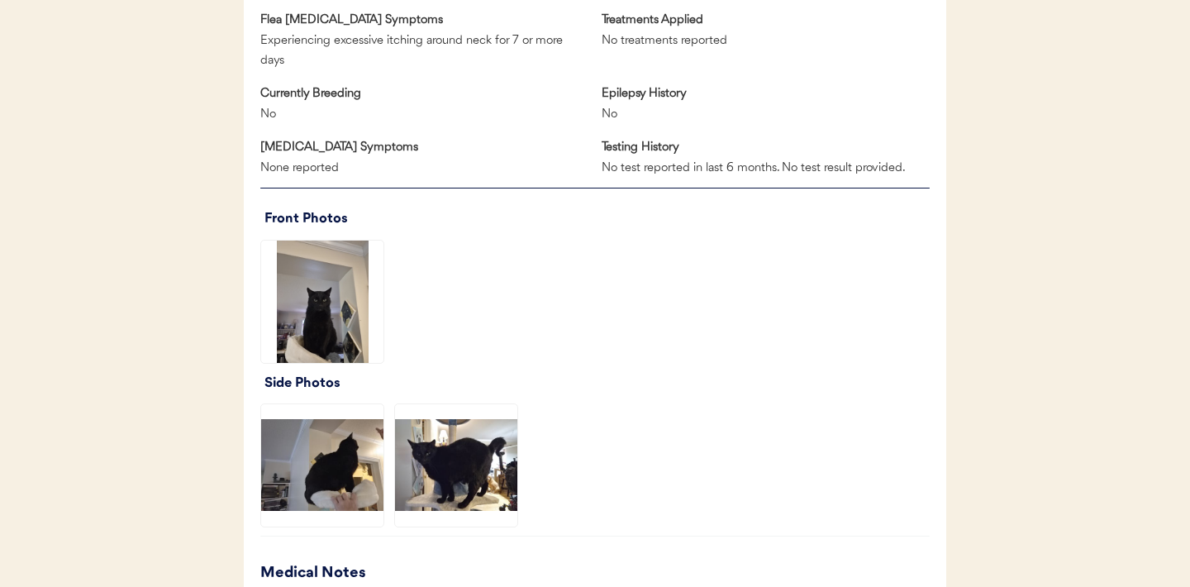
click at [347, 323] on img at bounding box center [322, 301] width 122 height 122
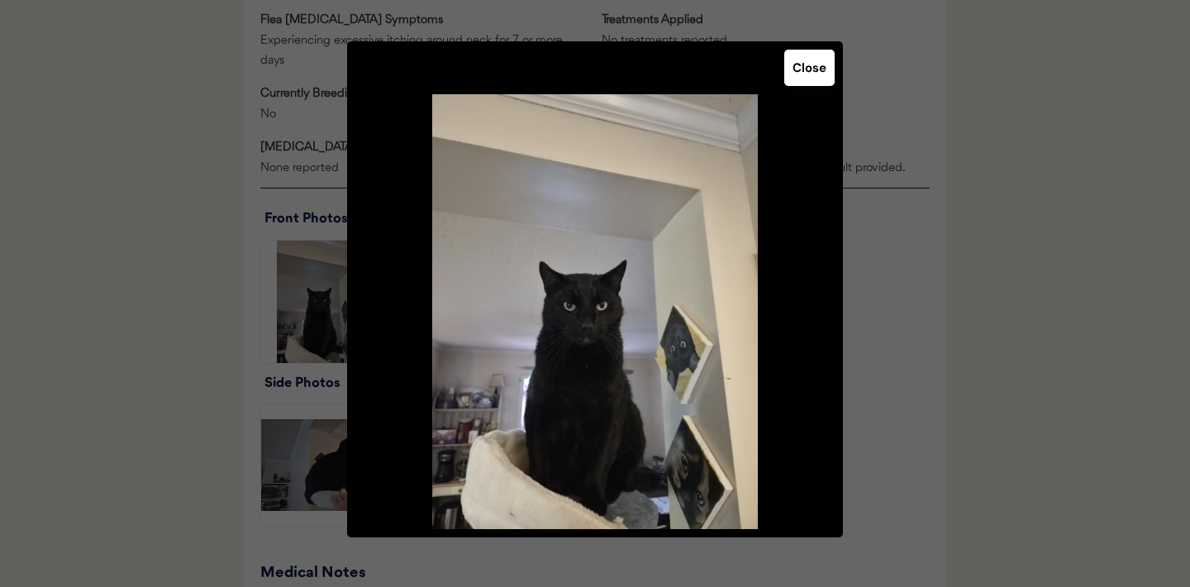
click at [811, 72] on button "Close" at bounding box center [809, 68] width 50 height 36
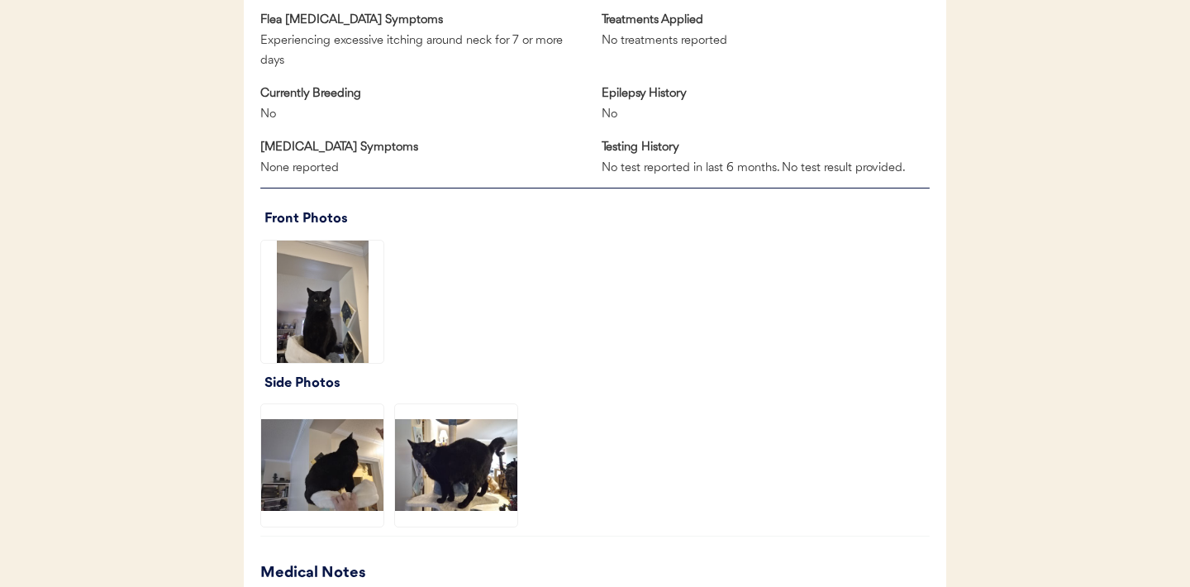
click at [312, 474] on img at bounding box center [322, 465] width 122 height 122
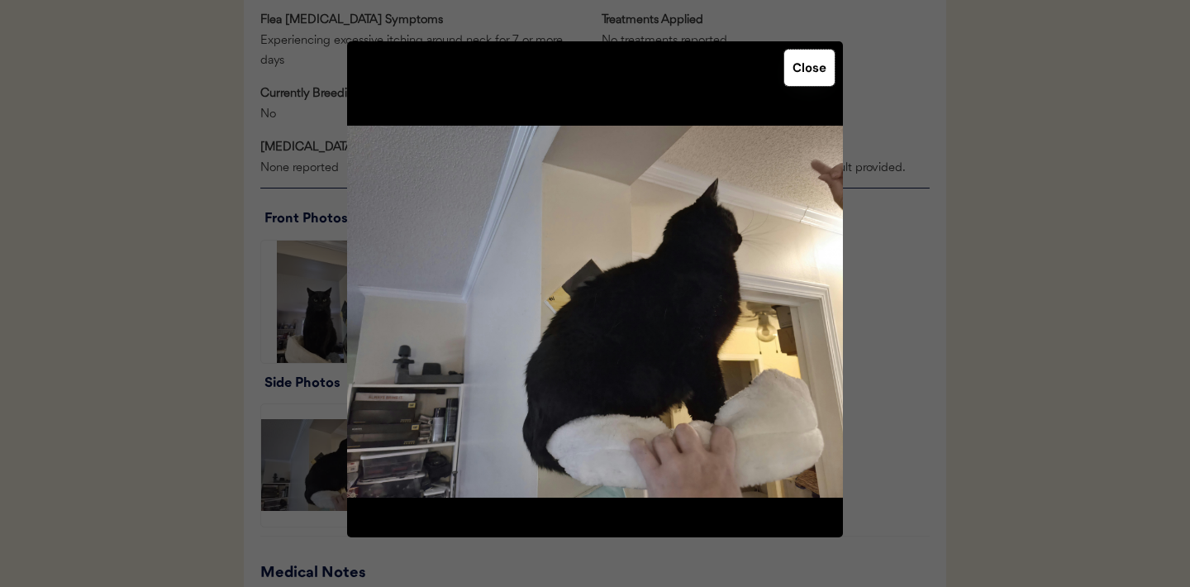
click at [819, 73] on button "Close" at bounding box center [809, 68] width 50 height 36
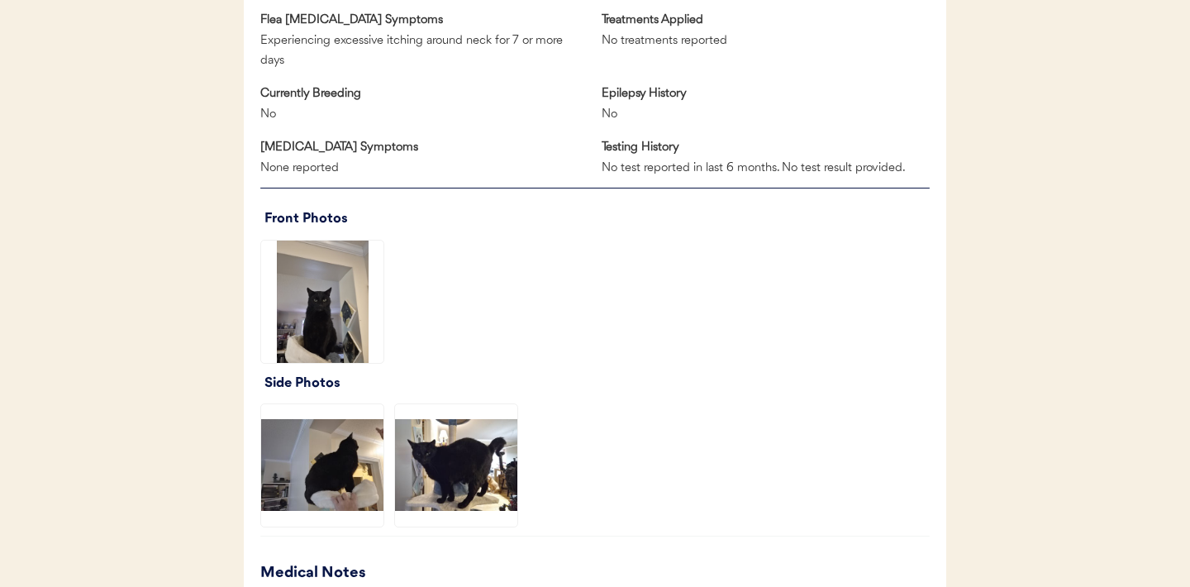
click at [468, 454] on img at bounding box center [456, 465] width 122 height 122
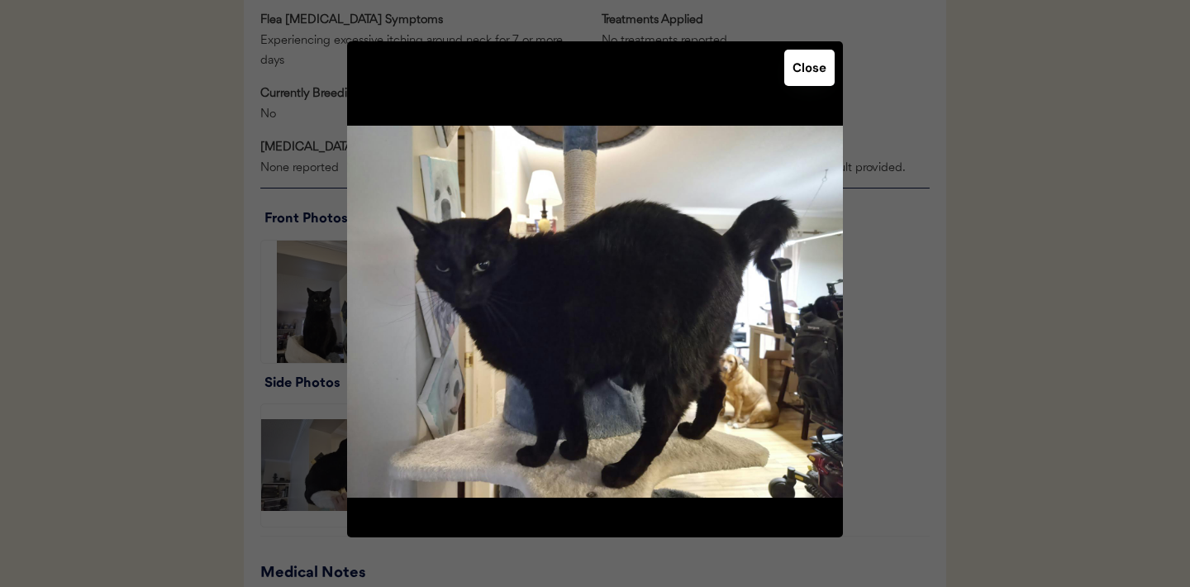
click at [801, 69] on button "Close" at bounding box center [809, 68] width 50 height 36
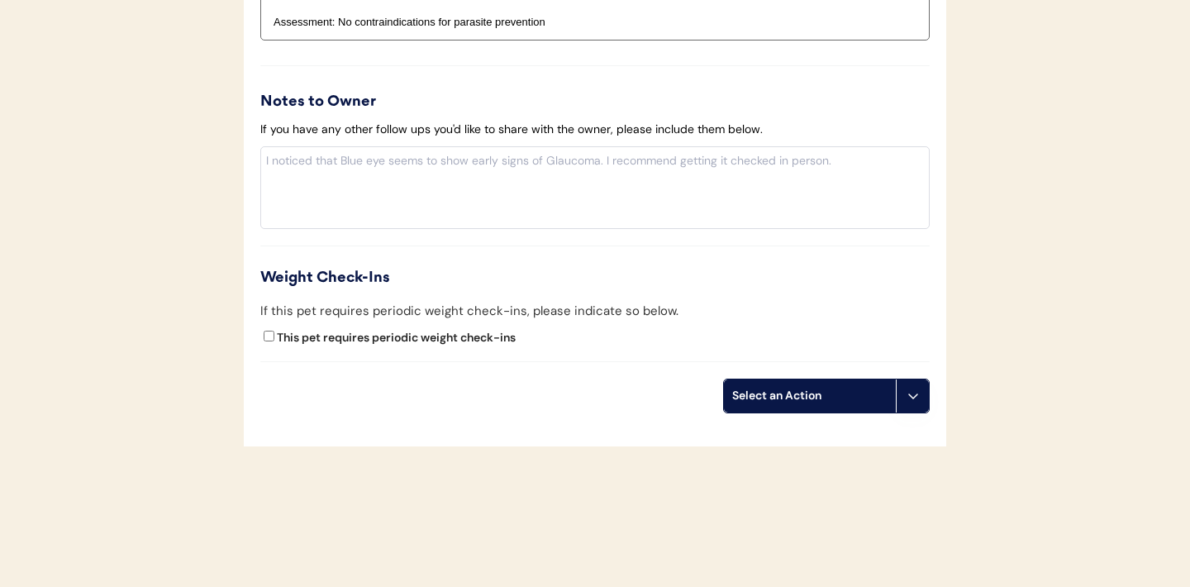
scroll to position [1918, 0]
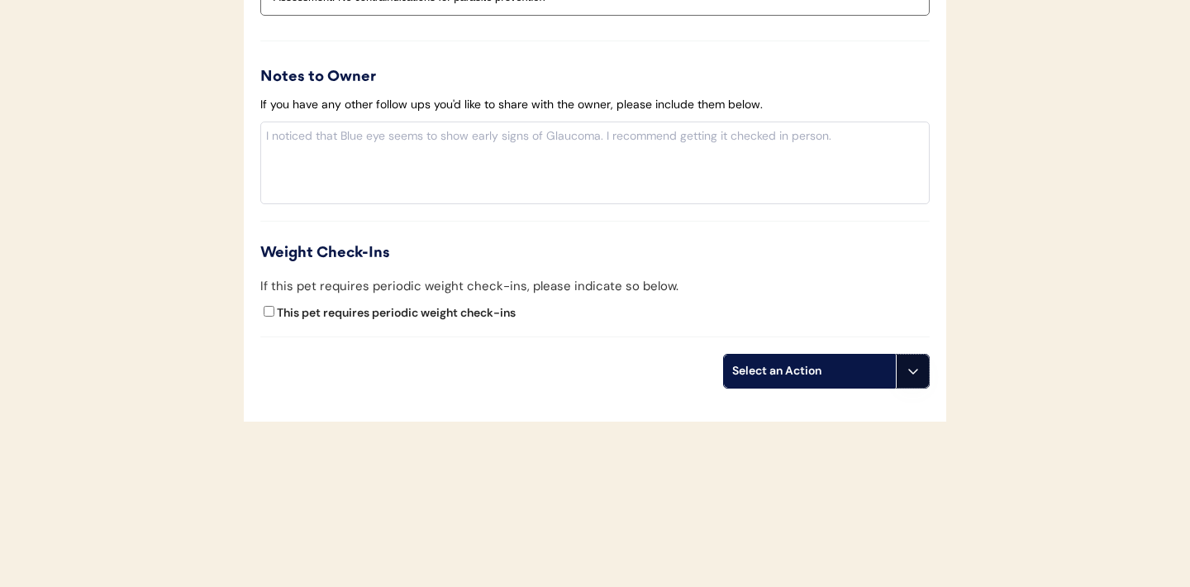
click at [920, 376] on button at bounding box center [912, 370] width 33 height 33
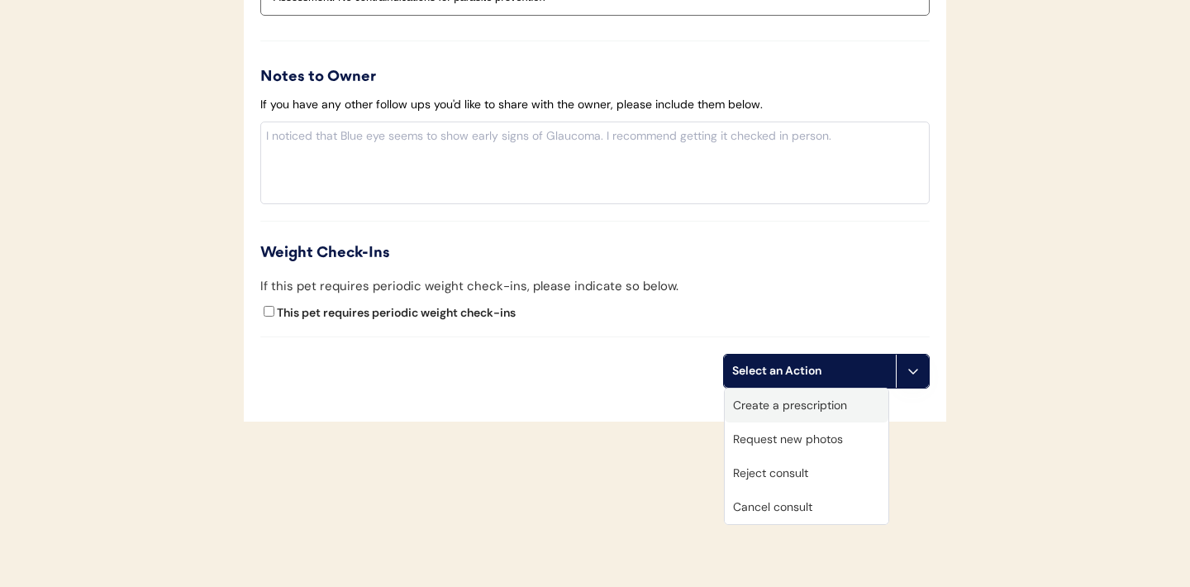
click at [782, 412] on div "Create a prescription" at bounding box center [807, 405] width 164 height 34
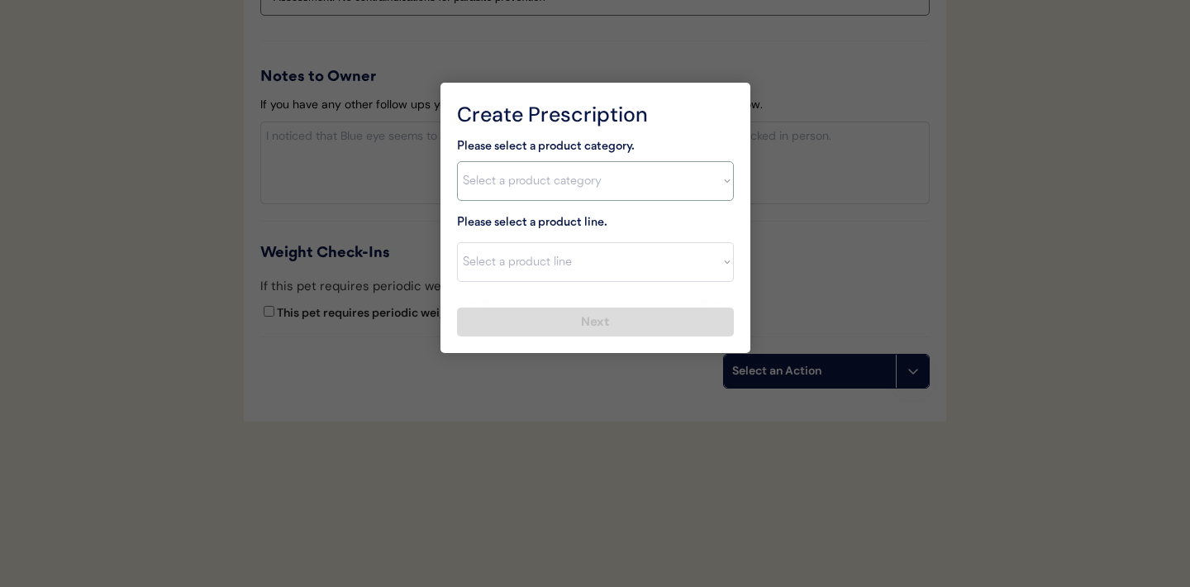
click at [724, 179] on select "Select a product category Allergies Antibiotics Anxiety Combo Parasite Preventi…" at bounding box center [595, 181] width 277 height 40
select select ""combo_parasite_prevention""
click at [701, 268] on select "Select a product line Bravecto Plus Topical for Cats Bravecto Plus Topical for …" at bounding box center [595, 262] width 277 height 40
select select ""Revolution Plus""
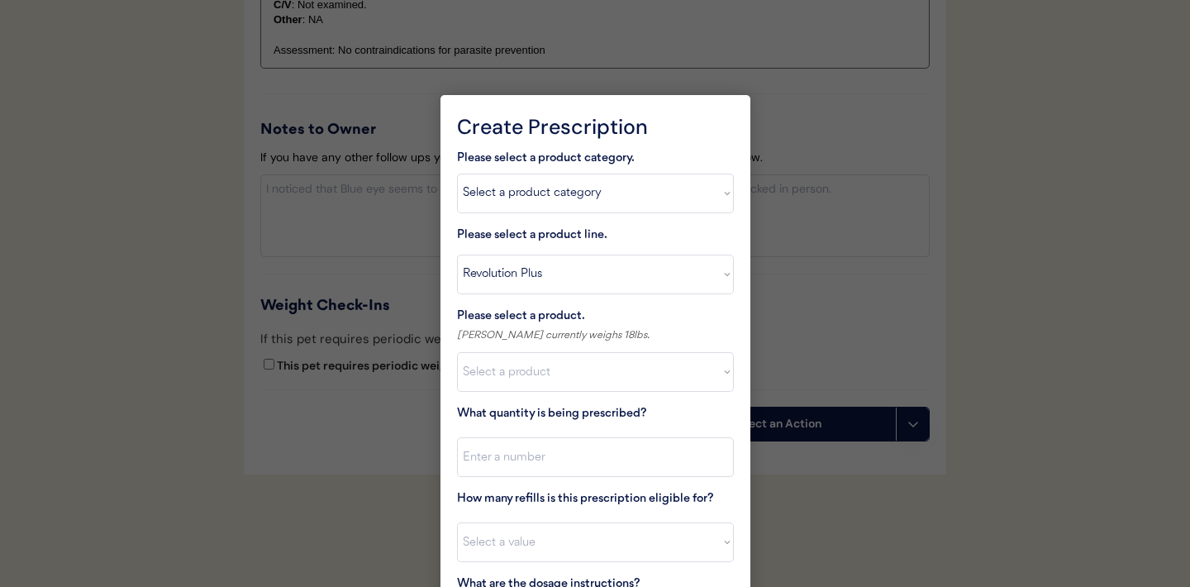
scroll to position [1922, 0]
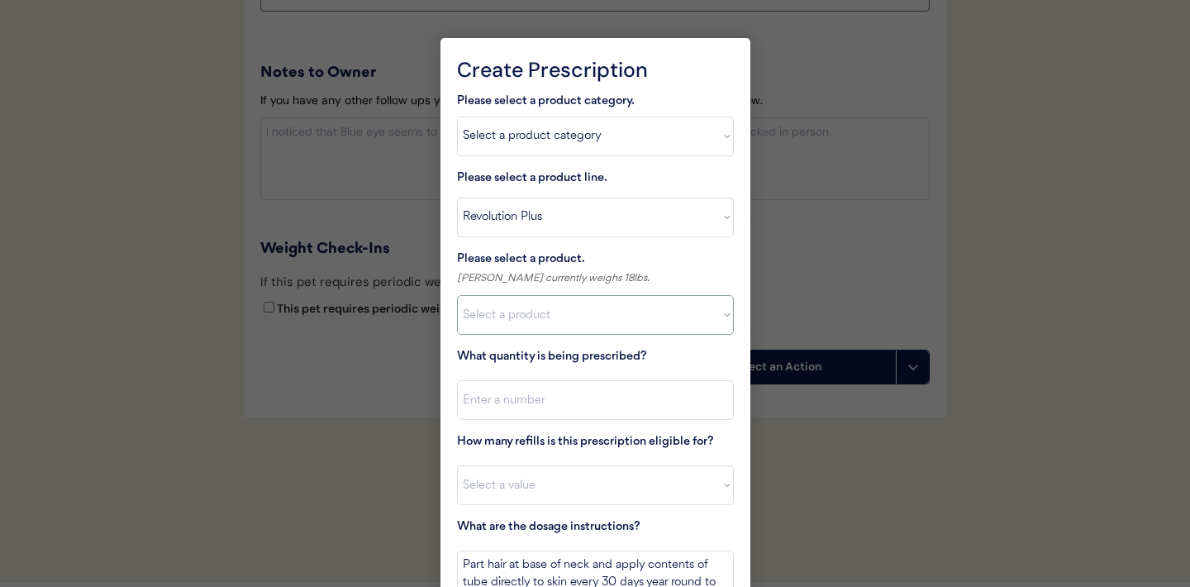
click at [727, 314] on select "Select a product Revolution Plus, 2.8 - 5.5lbs Revolution Plus, 5.6 - 11lbs Rev…" at bounding box center [595, 315] width 277 height 40
select select ""1348695171700984260__LOOKUP__1704773707524x970943268671722500""
click at [611, 397] on input "input" at bounding box center [595, 400] width 277 height 40
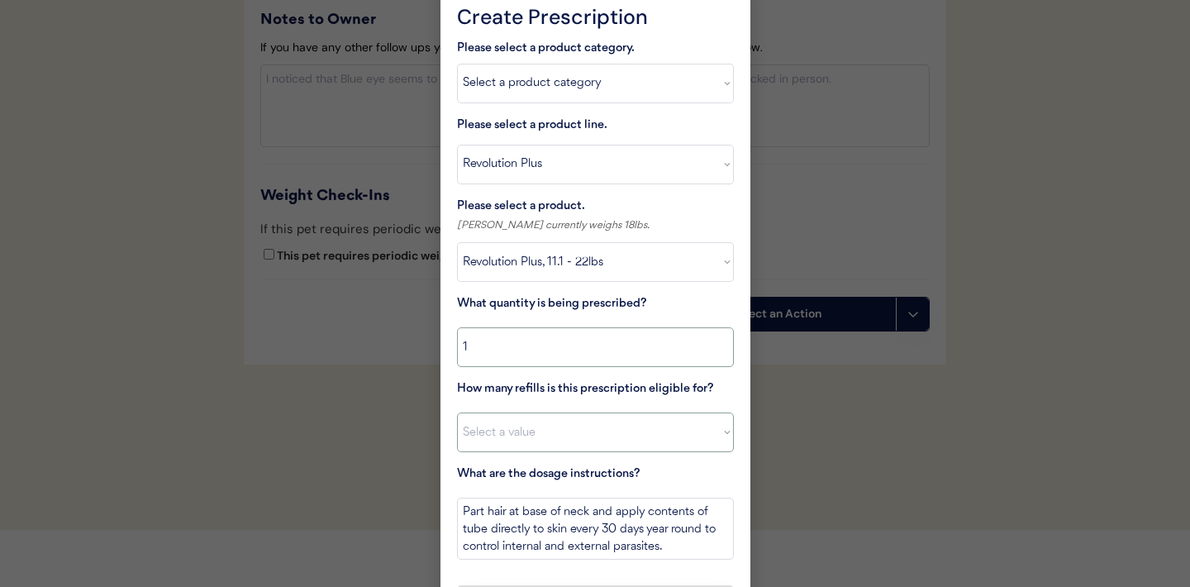
type input "1"
click at [632, 432] on select "Select a value 0 1 2 3 4 5 6 7 8 9 10 11" at bounding box center [595, 432] width 277 height 40
select select "11"
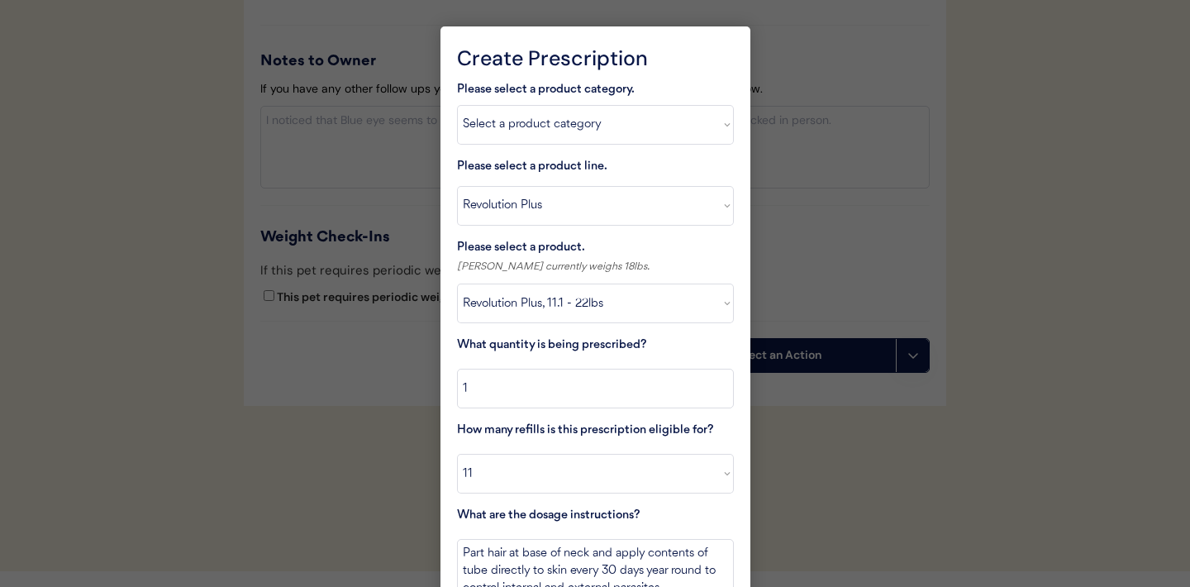
scroll to position [2018, 0]
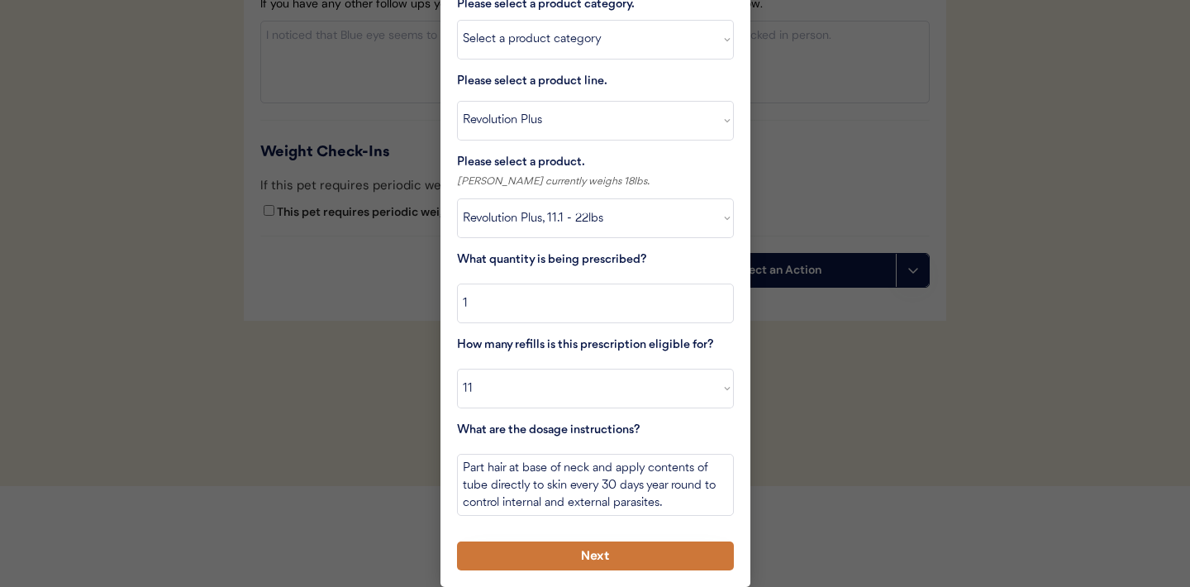
click at [538, 561] on button "Next" at bounding box center [595, 555] width 277 height 29
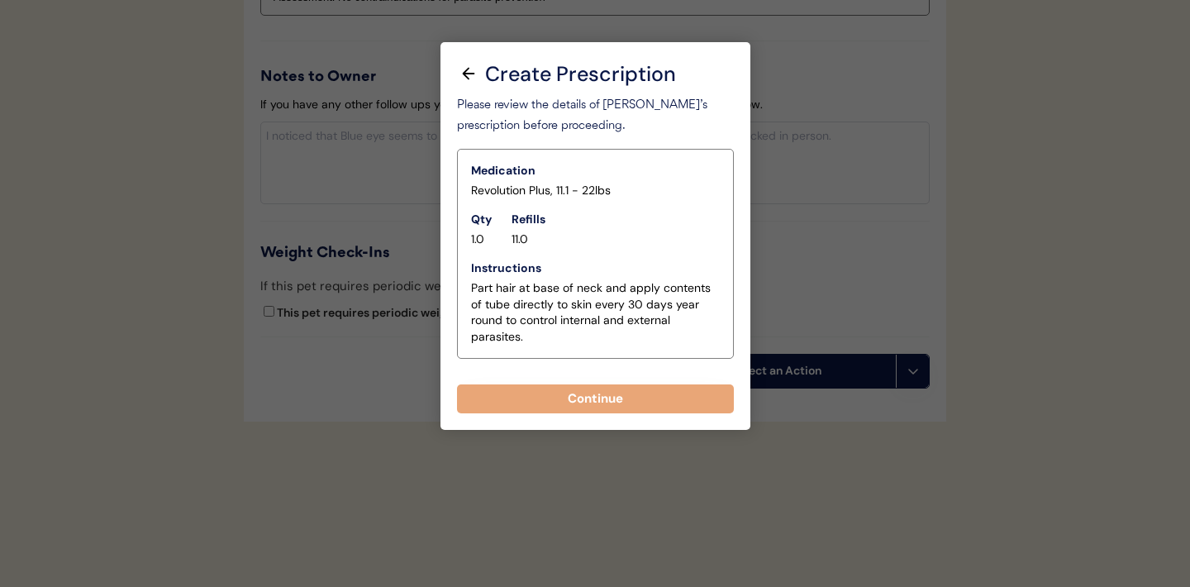
scroll to position [1918, 0]
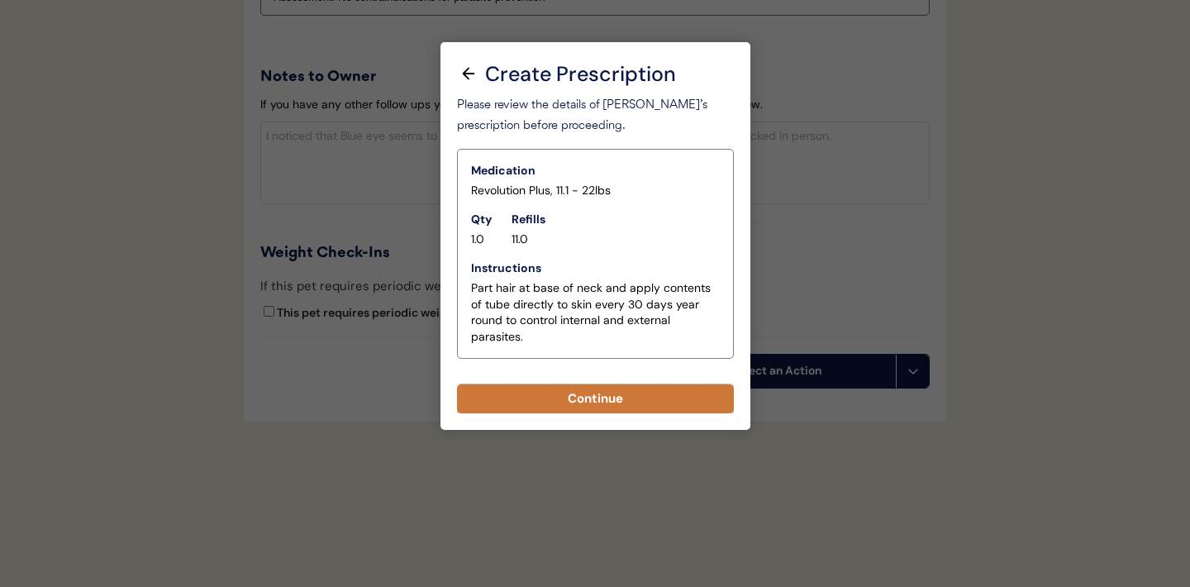
click at [604, 389] on button "Continue" at bounding box center [595, 398] width 277 height 29
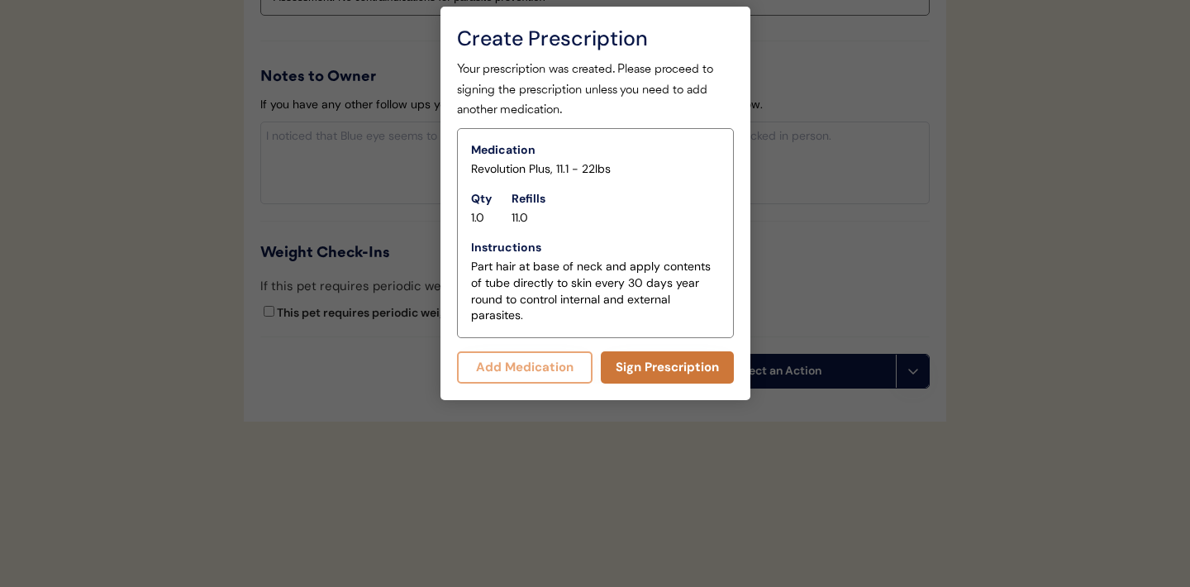
click at [640, 367] on button "Sign Prescription" at bounding box center [667, 367] width 133 height 32
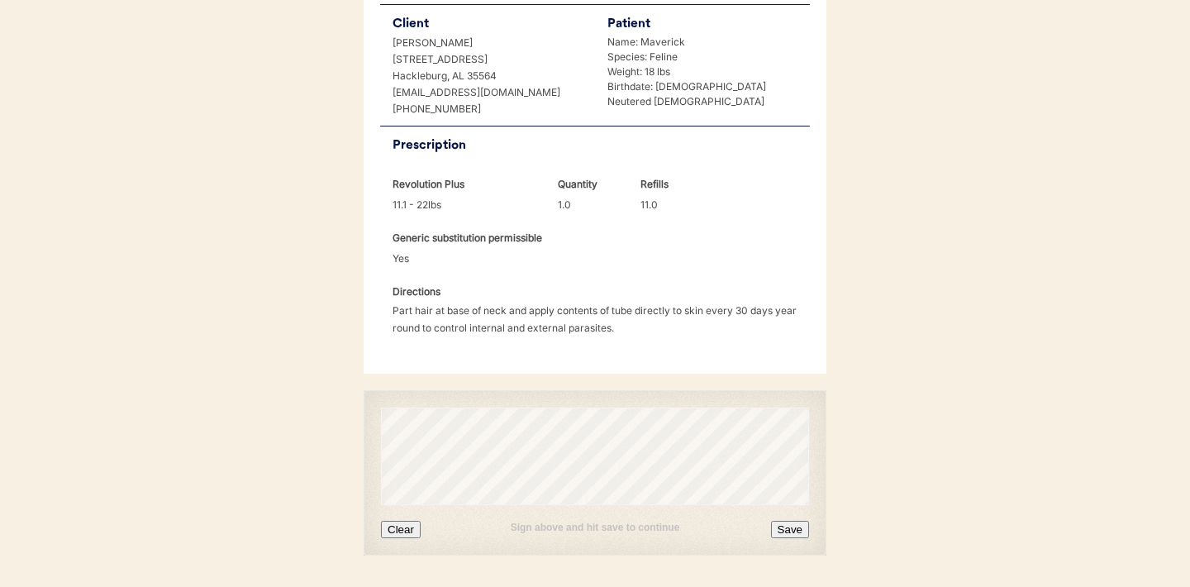
scroll to position [444, 0]
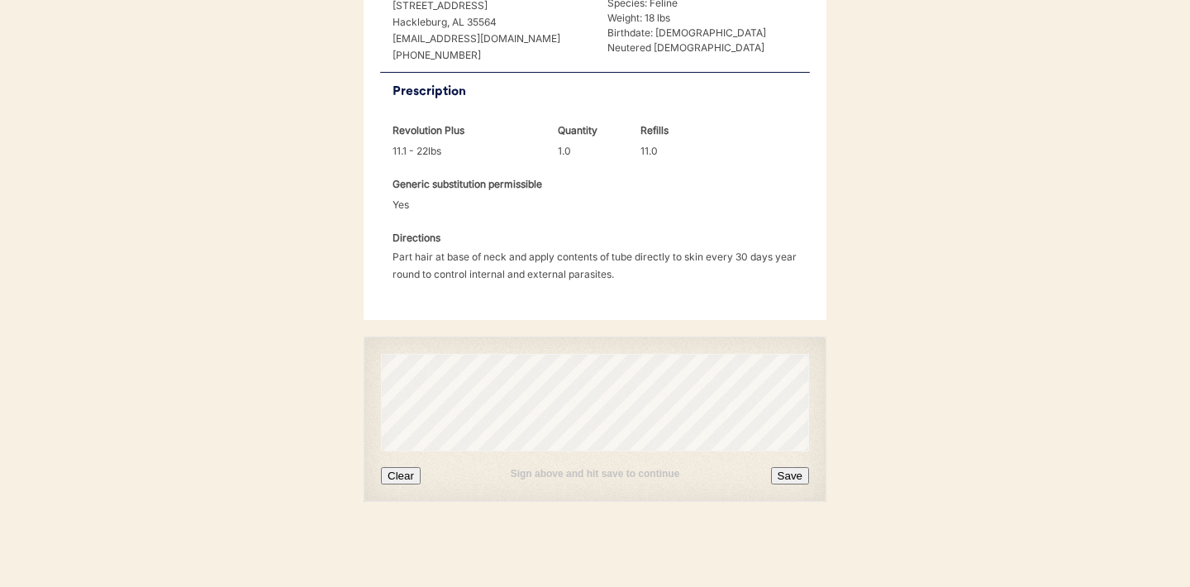
click at [400, 474] on button "Clear" at bounding box center [401, 475] width 40 height 17
click at [409, 469] on button "Clear" at bounding box center [401, 475] width 40 height 17
click at [788, 471] on button "Save" at bounding box center [790, 475] width 38 height 17
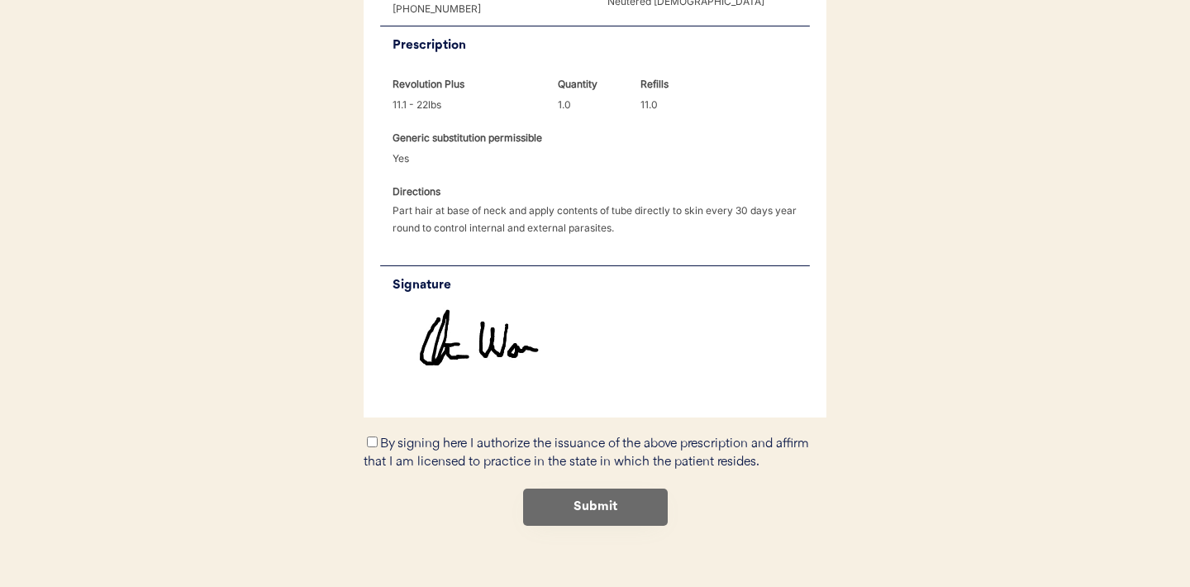
scroll to position [501, 0]
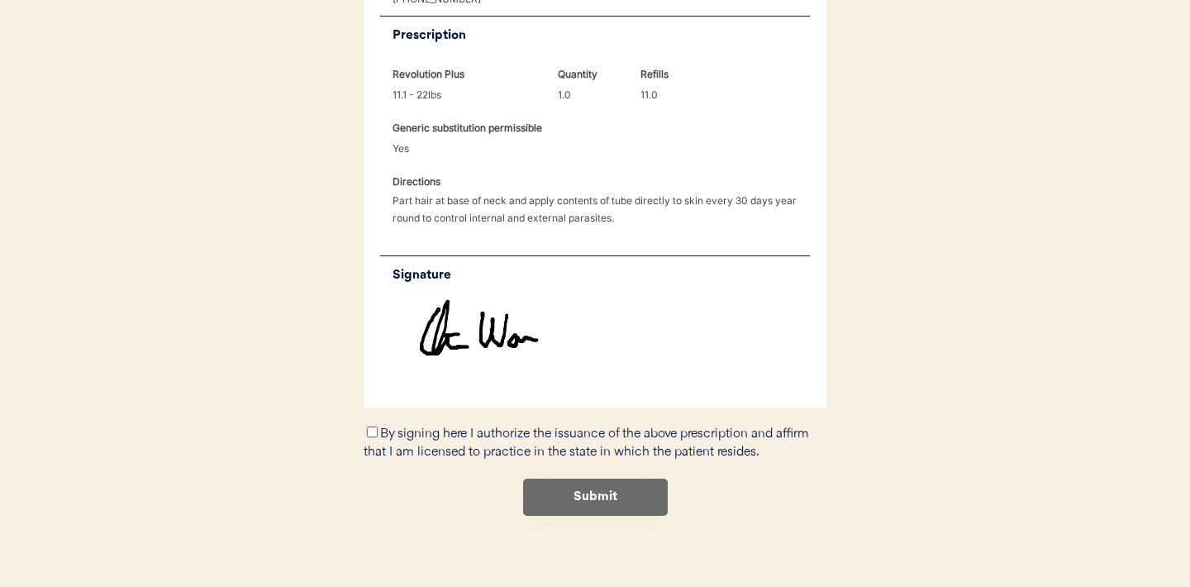
click at [371, 430] on input "By signing here I authorize the issuance of the above prescription and affirm t…" at bounding box center [372, 431] width 11 height 11
checkbox input "true"
click at [586, 494] on button "Submit" at bounding box center [595, 496] width 145 height 37
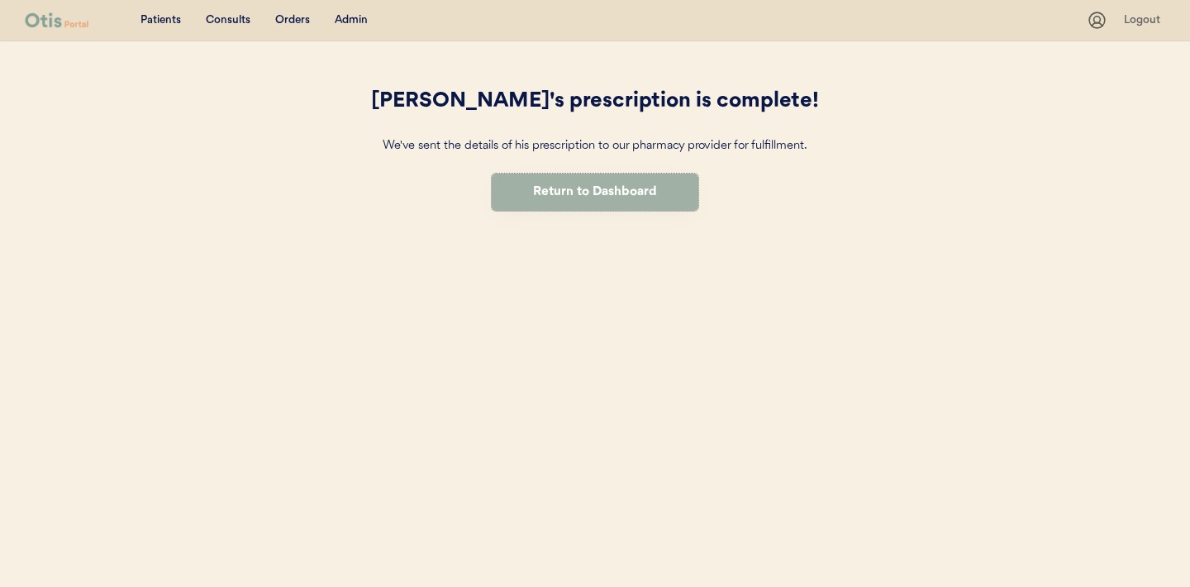
click at [529, 183] on button "Return to Dashboard" at bounding box center [595, 191] width 207 height 37
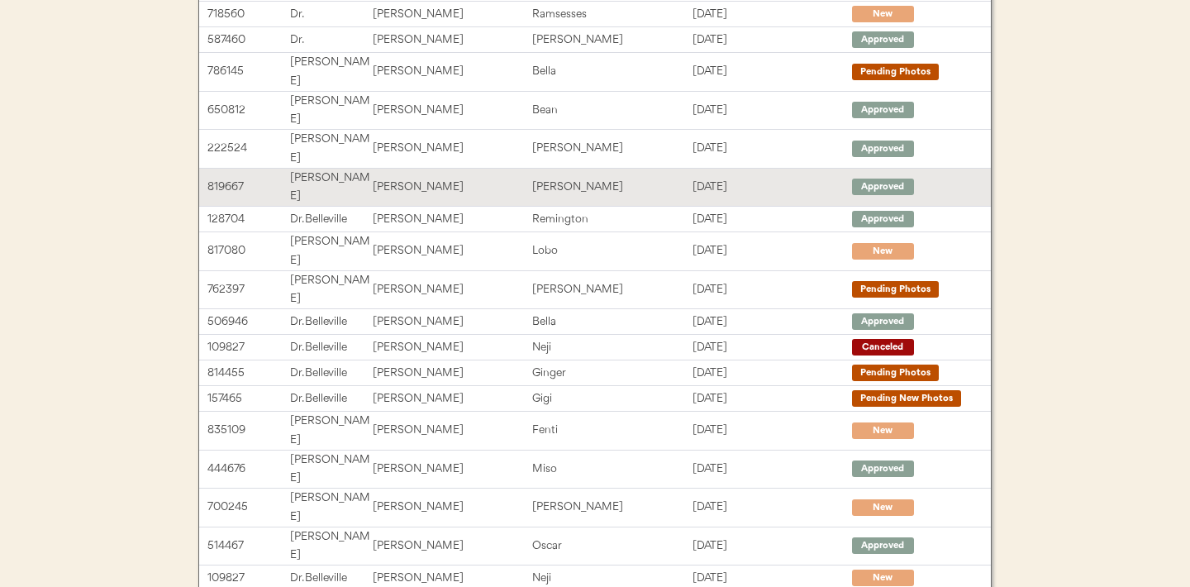
scroll to position [342, 0]
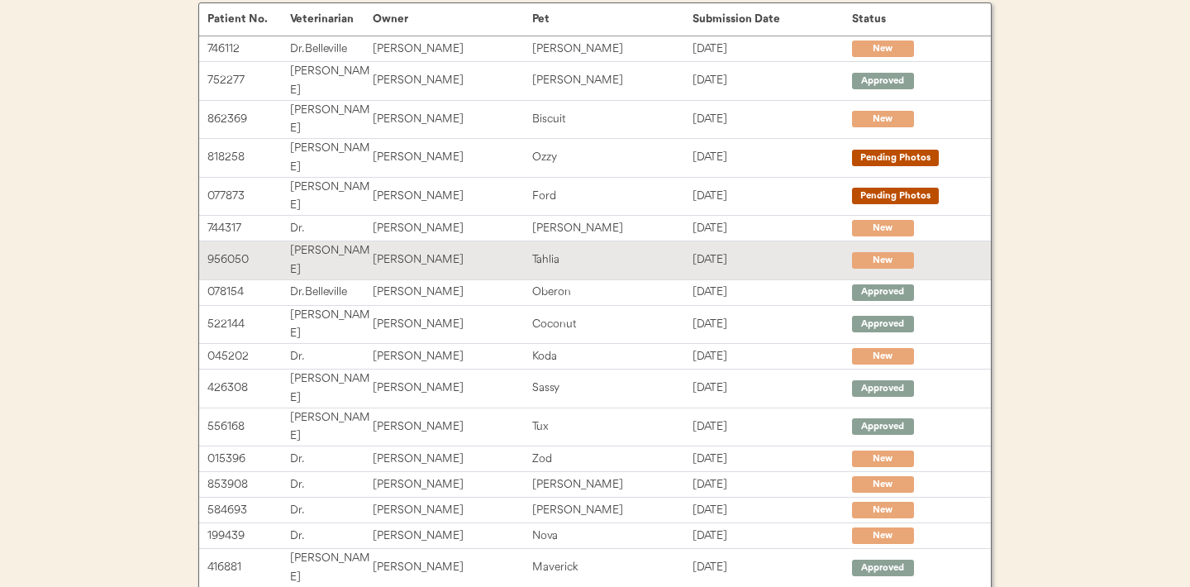
scroll to position [169, 0]
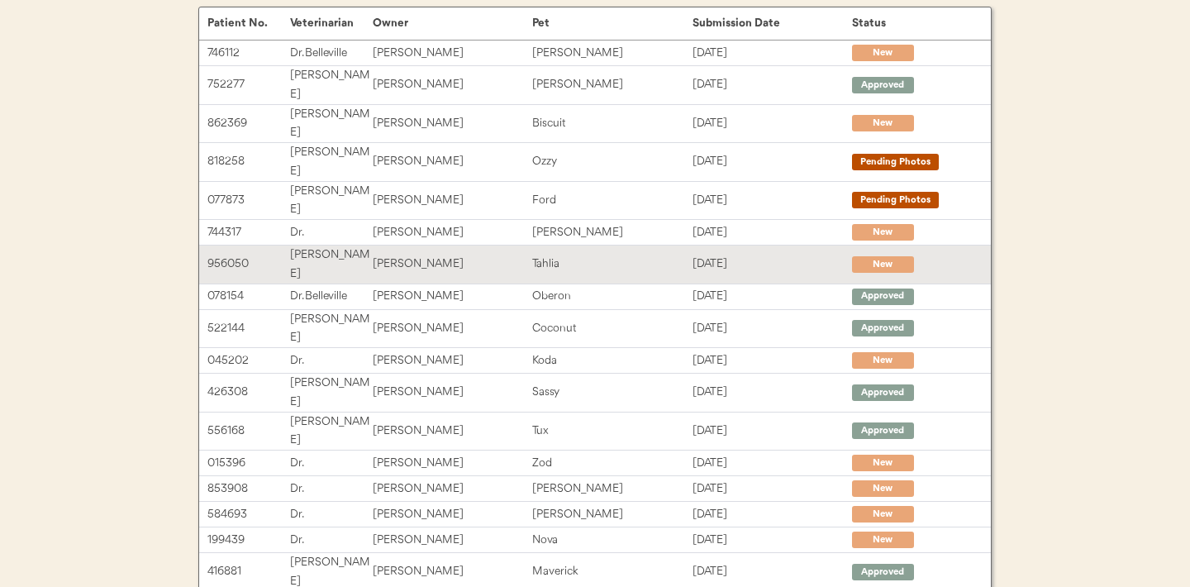
click at [556, 254] on div "Tahlia" at bounding box center [611, 263] width 159 height 19
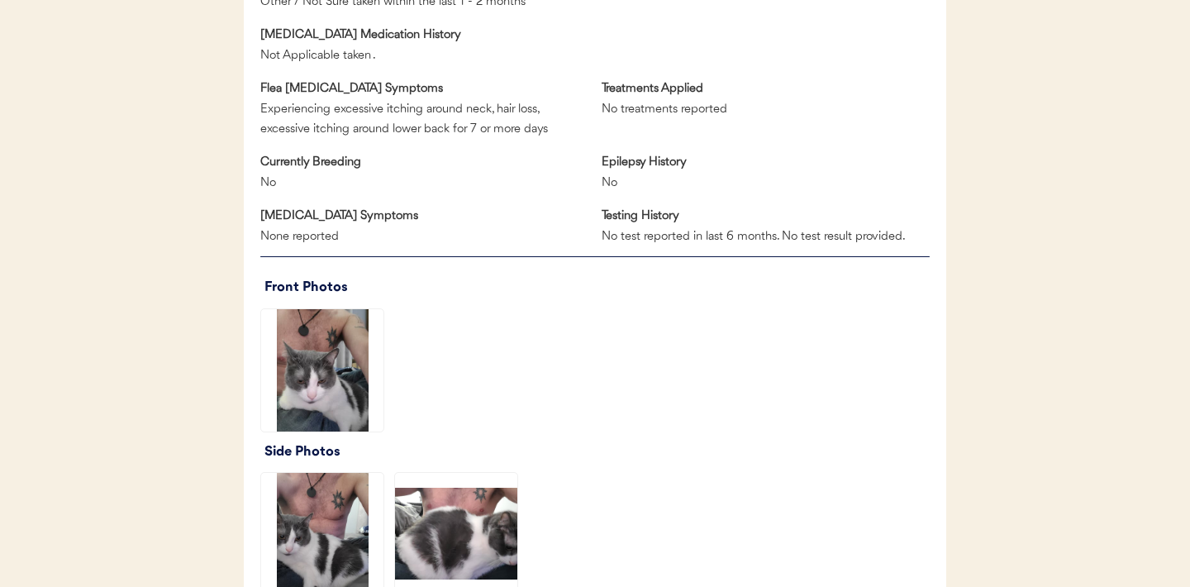
scroll to position [999, 0]
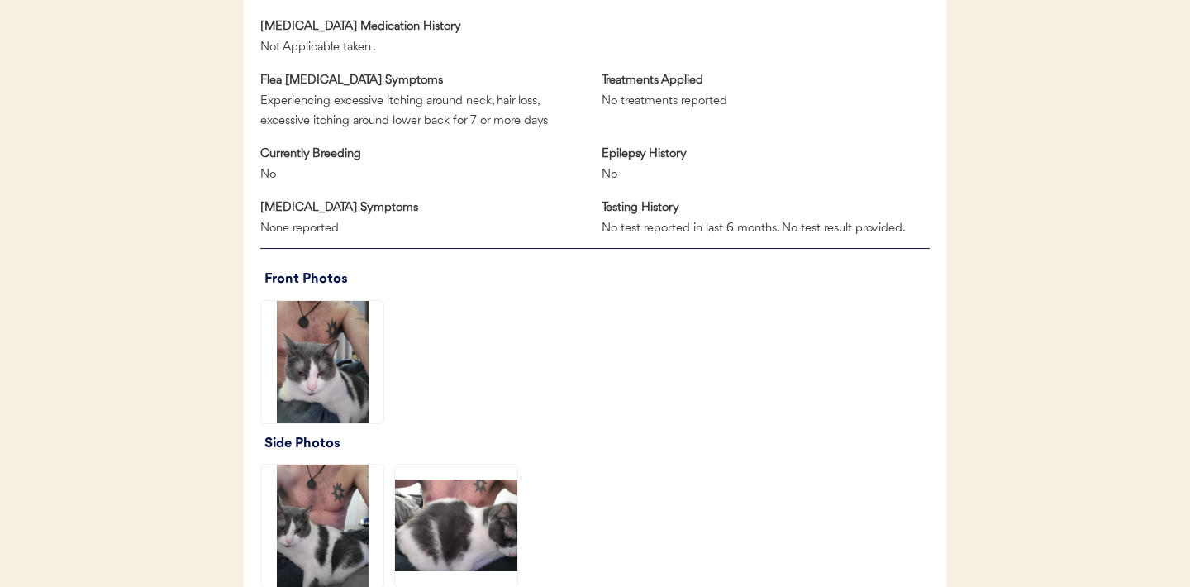
click at [326, 381] on img at bounding box center [322, 362] width 122 height 122
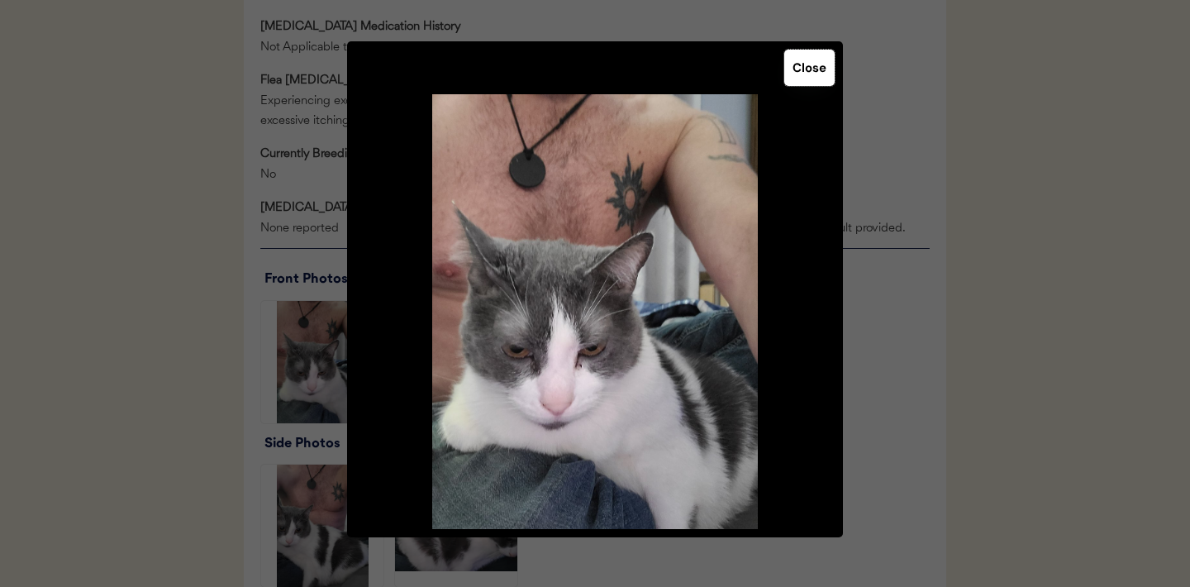
click at [817, 64] on button "Close" at bounding box center [809, 68] width 50 height 36
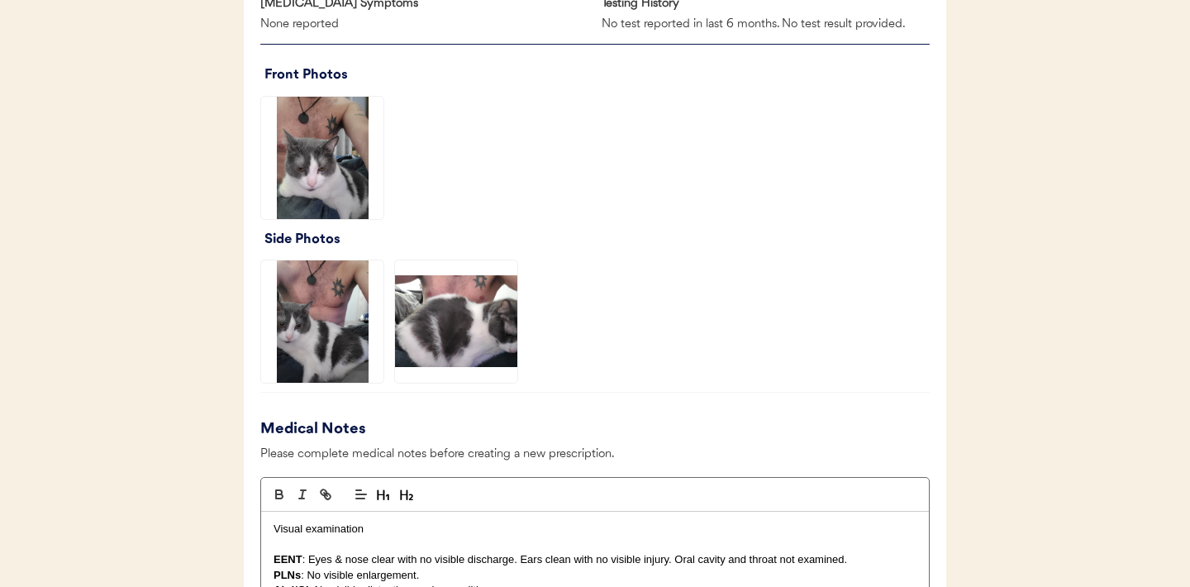
scroll to position [1205, 0]
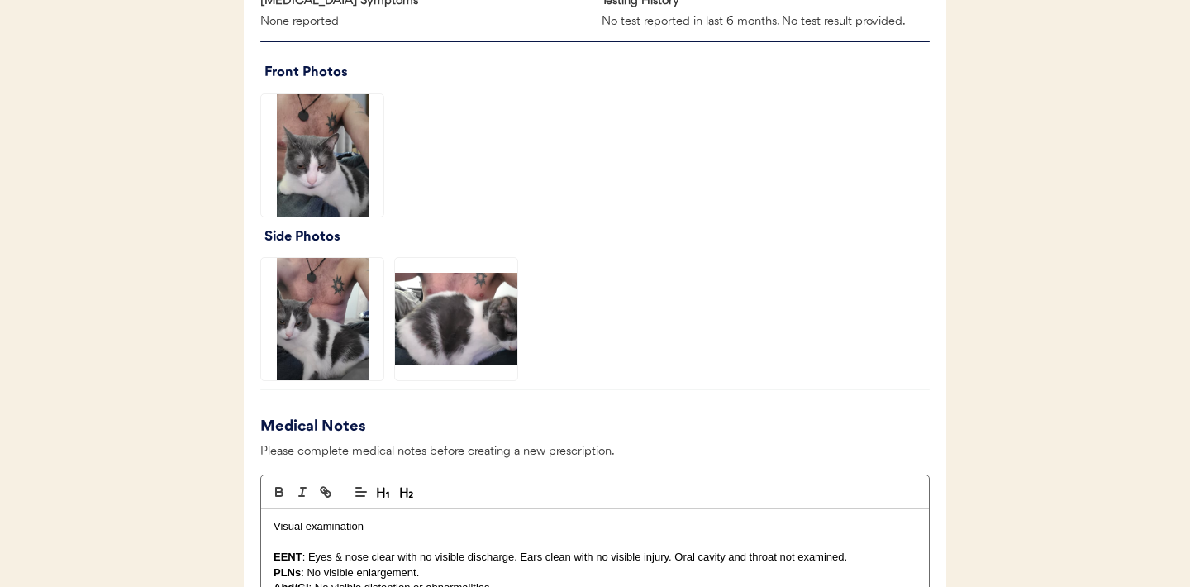
click at [345, 326] on img at bounding box center [322, 319] width 122 height 122
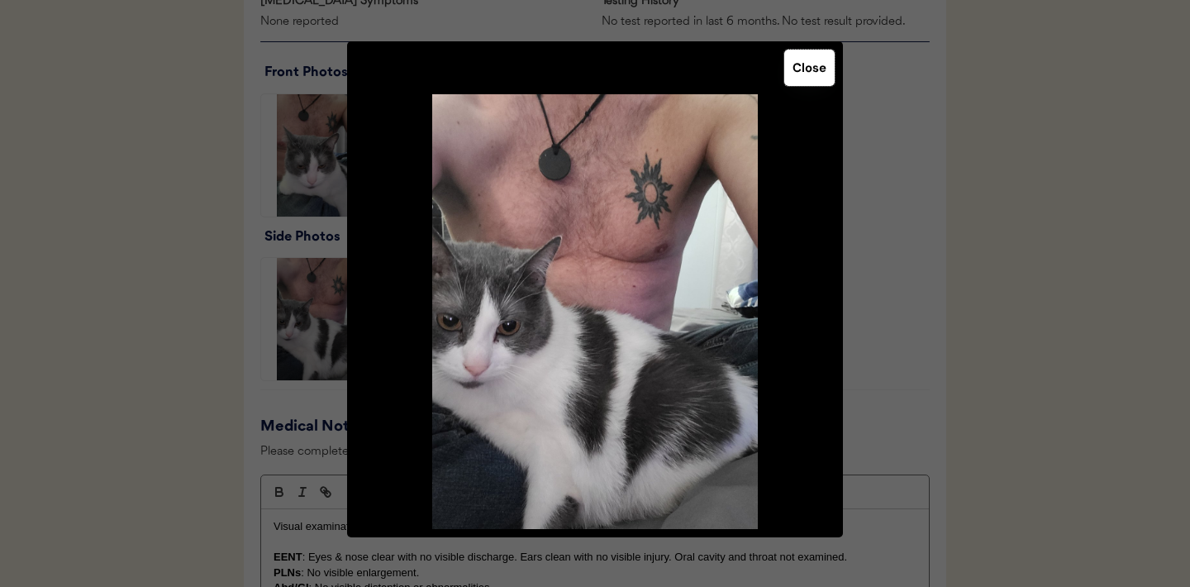
click at [790, 67] on button "Close" at bounding box center [809, 68] width 50 height 36
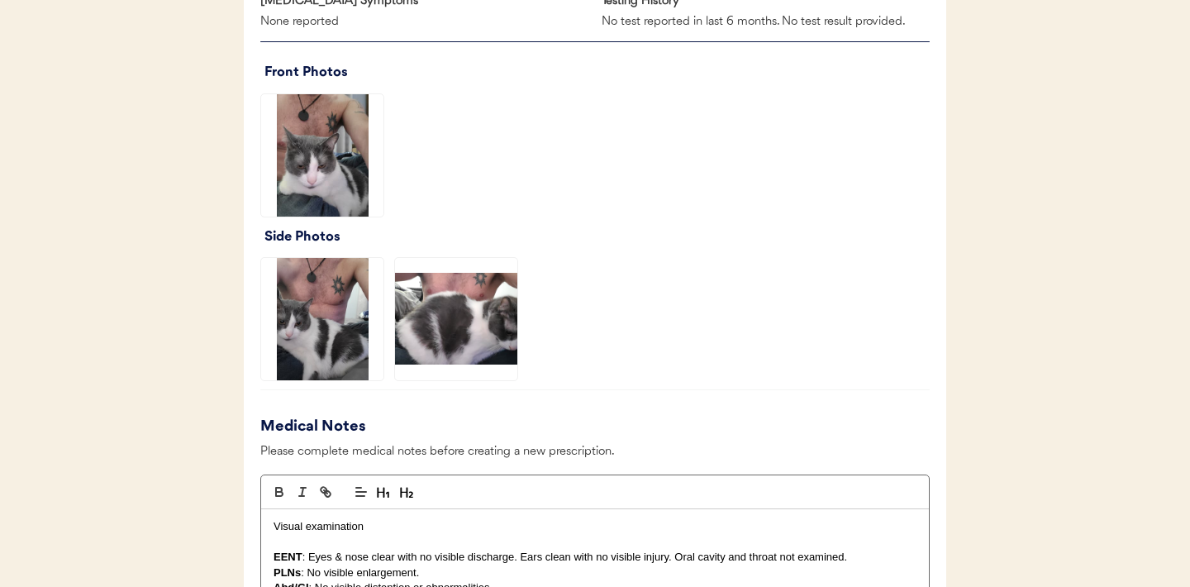
click at [486, 321] on img at bounding box center [456, 319] width 122 height 122
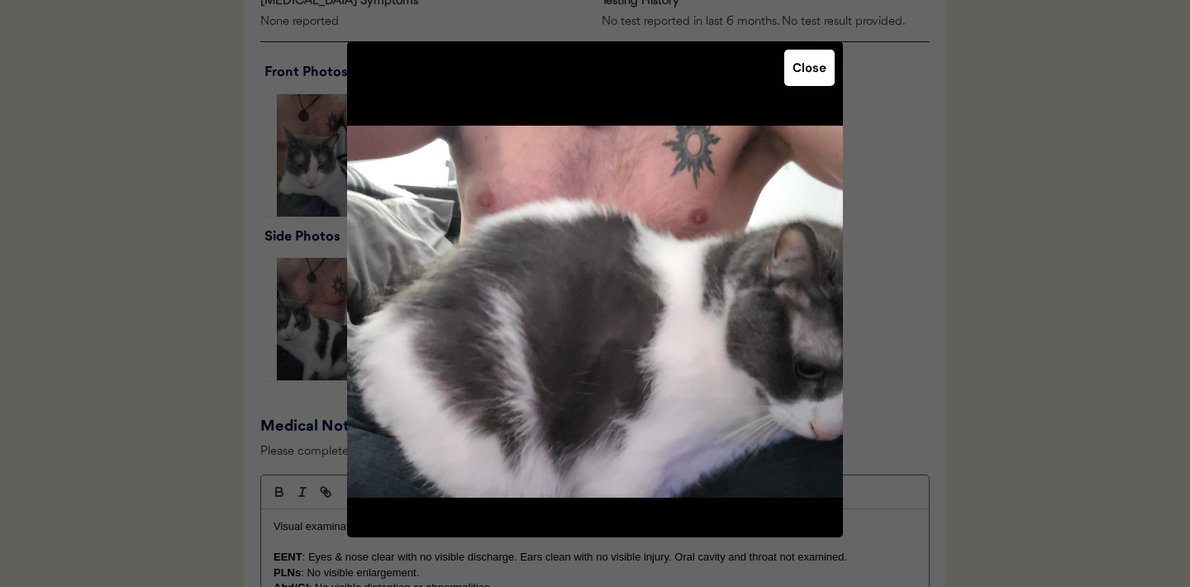
click at [806, 76] on button "Close" at bounding box center [809, 68] width 50 height 36
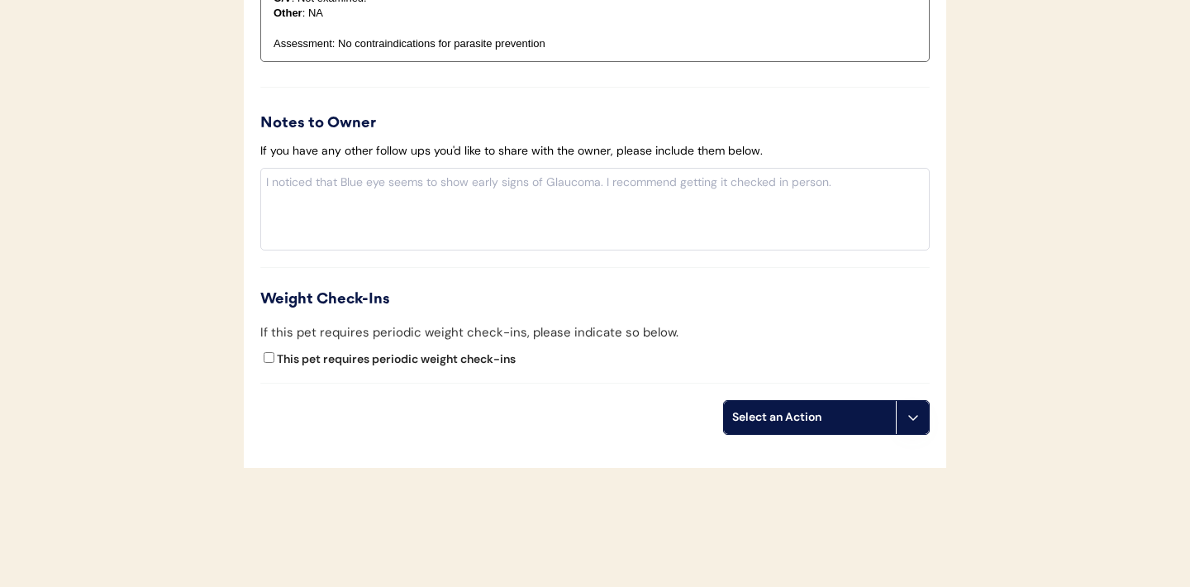
scroll to position [1918, 0]
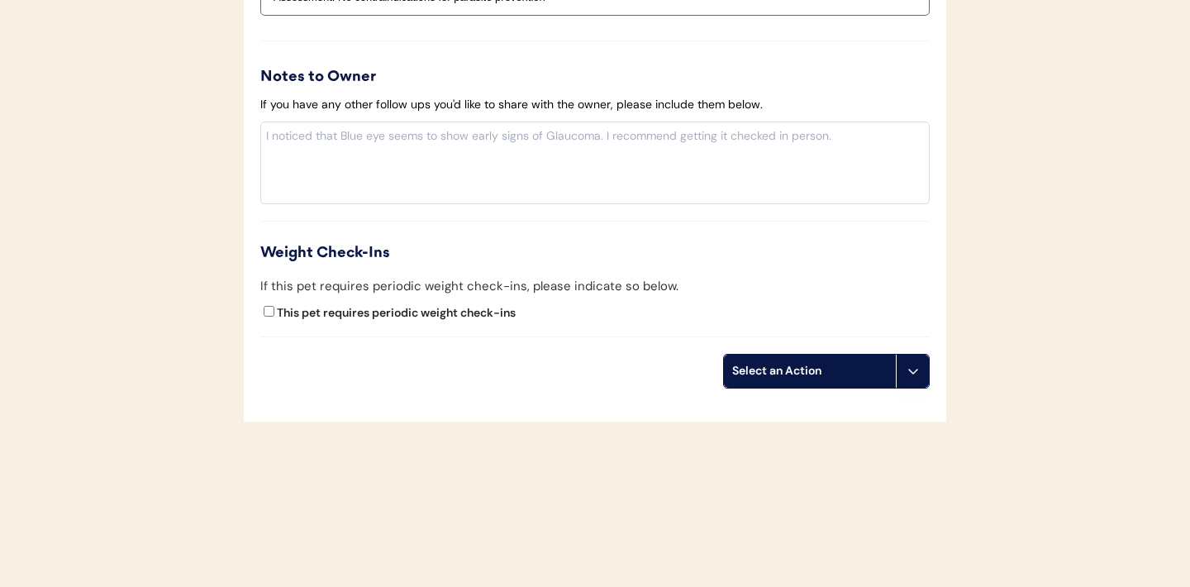
click at [906, 371] on icon at bounding box center [912, 370] width 13 height 13
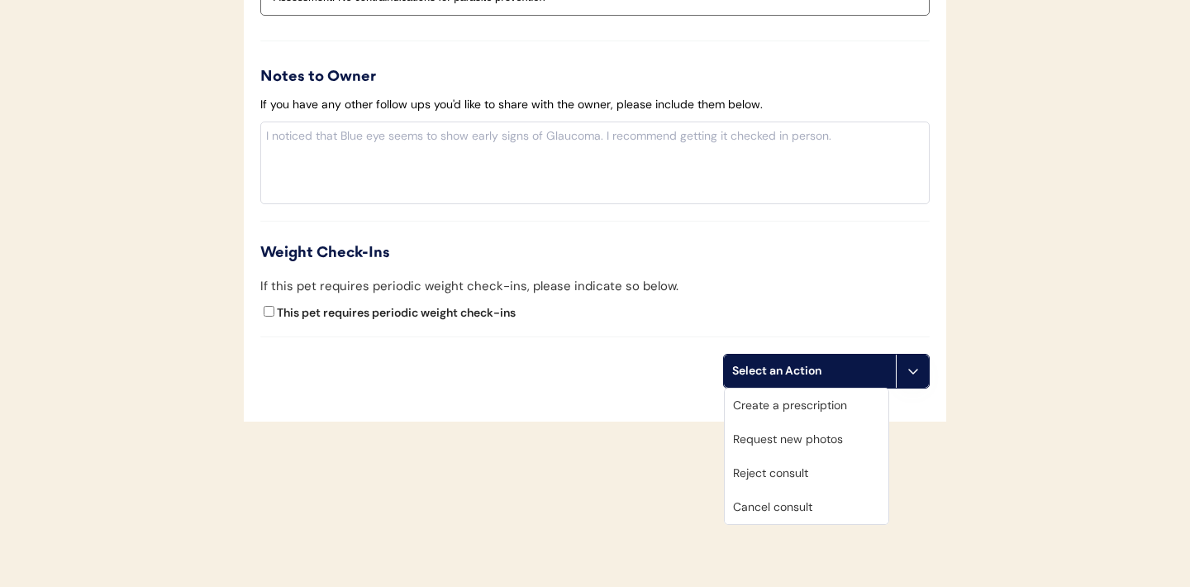
click at [785, 406] on div "Create a prescription" at bounding box center [807, 405] width 164 height 34
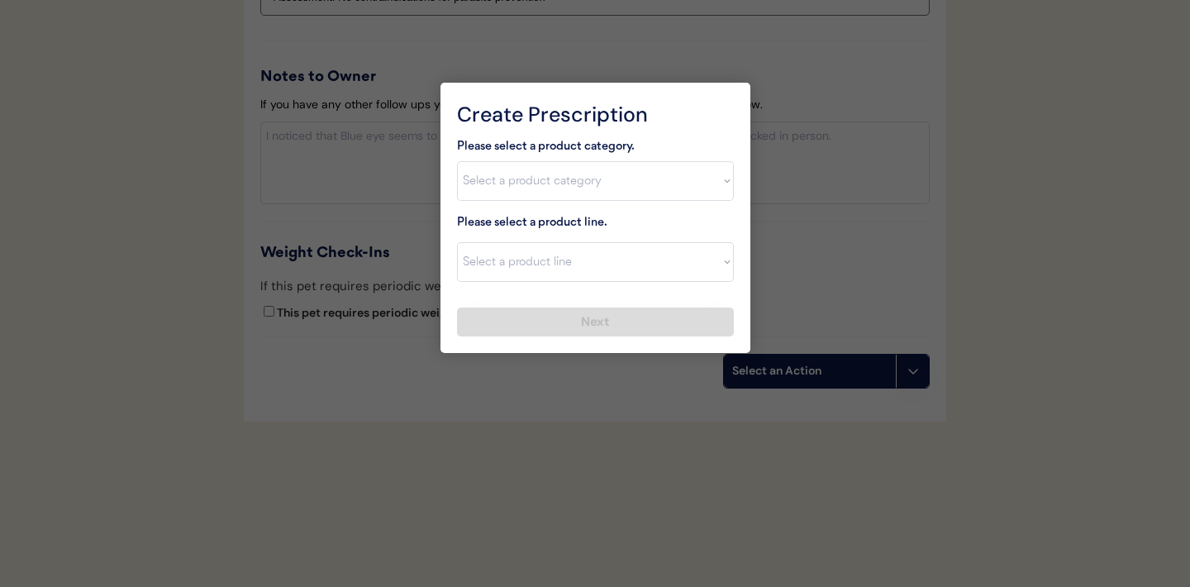
click at [364, 248] on div at bounding box center [595, 293] width 1190 height 587
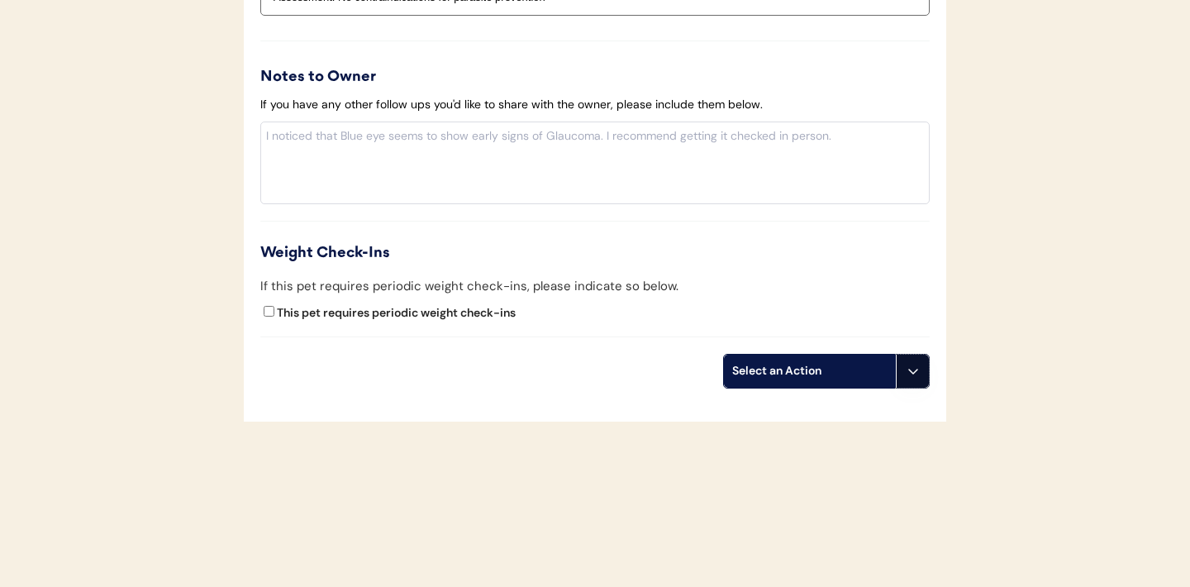
click at [915, 370] on icon at bounding box center [912, 370] width 13 height 13
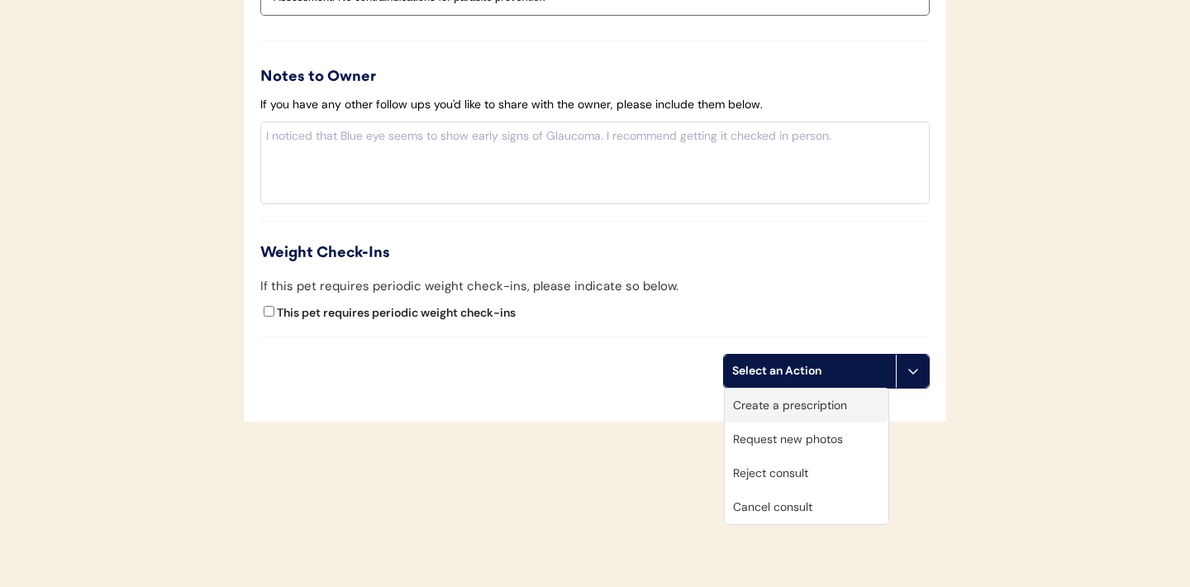
click at [800, 402] on div "Create a prescription" at bounding box center [807, 405] width 164 height 34
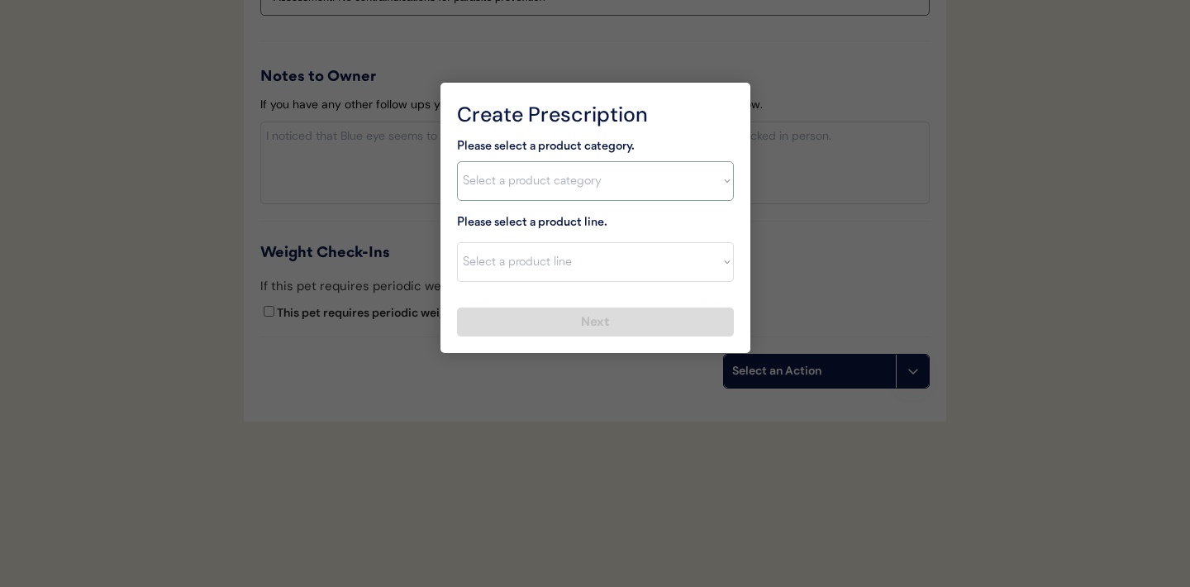
click at [706, 178] on select "Select a product category Allergies Antibiotics Anxiety Combo Parasite Preventi…" at bounding box center [595, 181] width 277 height 40
select select ""combo_parasite_prevention""
click at [705, 264] on select "Select a product line Bravecto Plus Topical for Cats Bravecto Plus Topical for …" at bounding box center [595, 262] width 277 height 40
select select ""Revolution Plus""
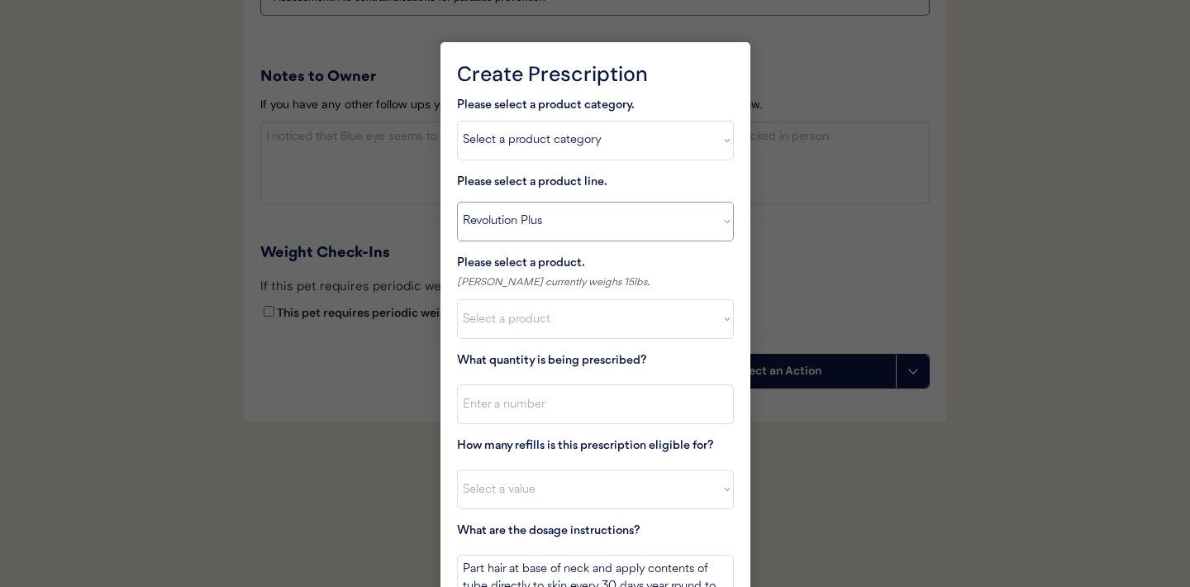
click at [725, 216] on select "Select a product line Bravecto Plus Topical for Cats Bravecto Plus Topical for …" at bounding box center [595, 222] width 277 height 40
click at [717, 326] on select "Select a product Revolution Plus, 2.8 - 5.5lbs Revolution Plus, 5.6 - 11lbs Rev…" at bounding box center [595, 319] width 277 height 40
select select ""1348695171700984260__LOOKUP__1704773707524x970943268671722500""
click at [641, 406] on input "input" at bounding box center [595, 404] width 277 height 40
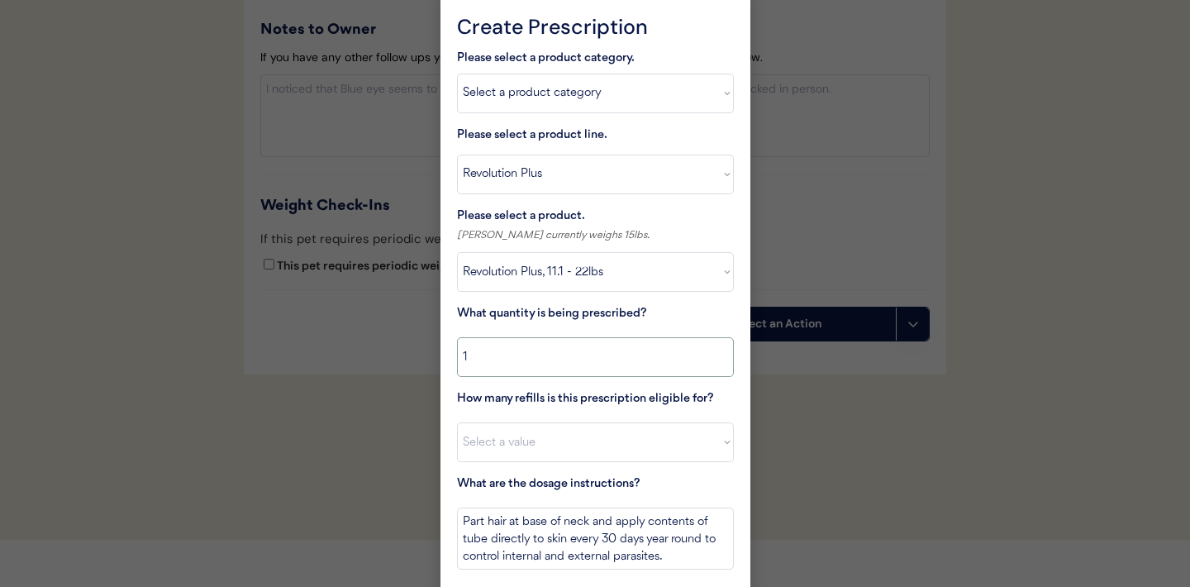
scroll to position [1974, 0]
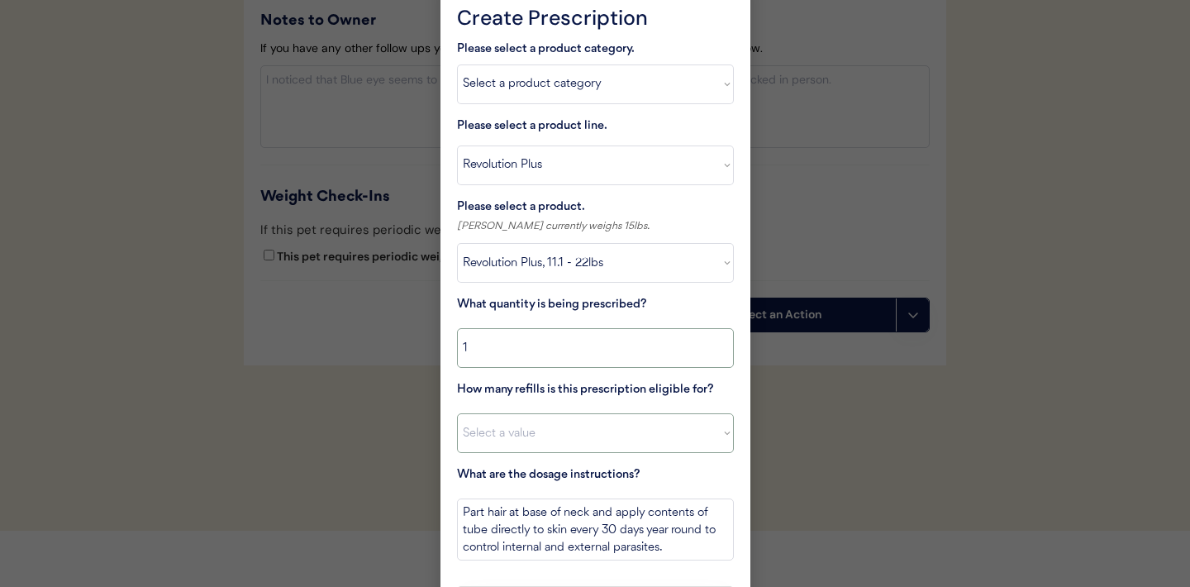
type input "1"
click at [660, 433] on select "Select a value 0 1 2 3 4 5 6 7 8 9 10 11" at bounding box center [595, 433] width 277 height 40
select select "11"
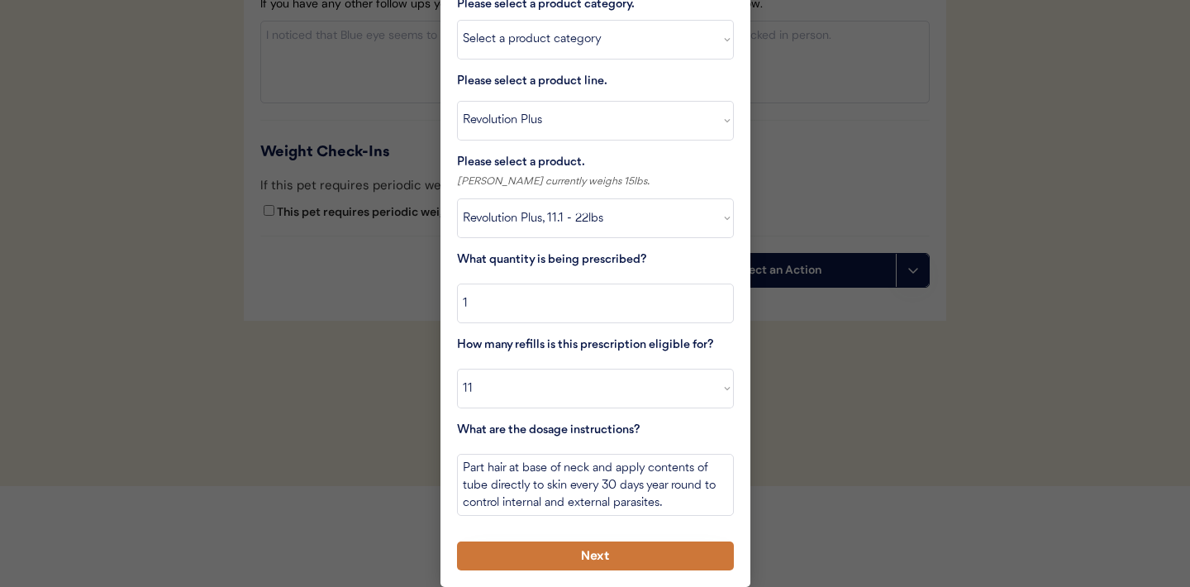
click at [569, 550] on button "Next" at bounding box center [595, 555] width 277 height 29
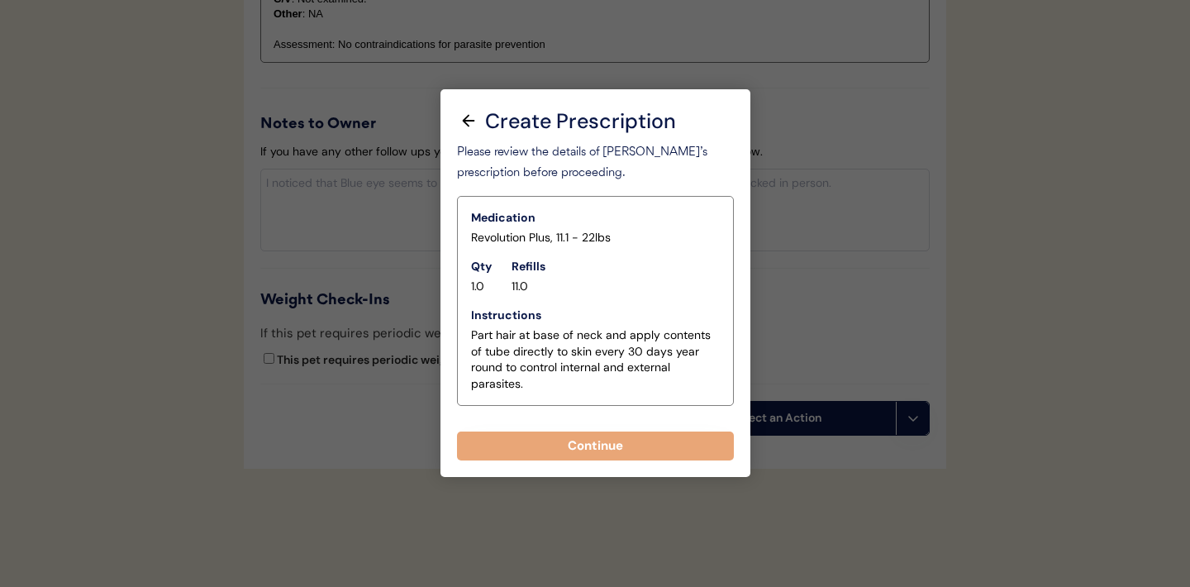
scroll to position [1868, 0]
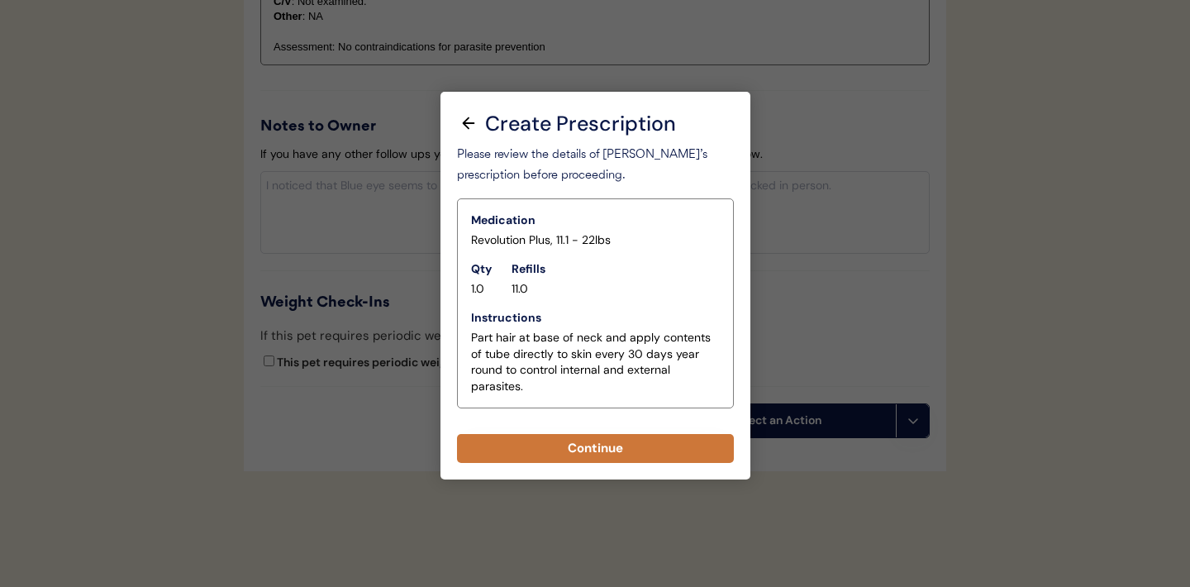
click at [590, 450] on button "Continue" at bounding box center [595, 448] width 277 height 29
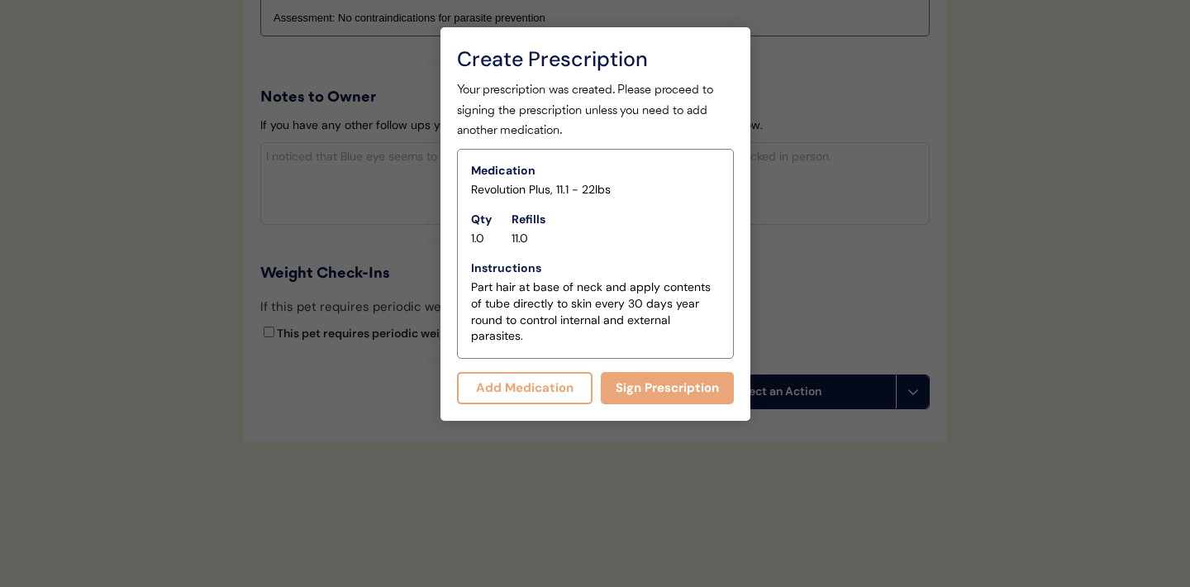
scroll to position [1933, 0]
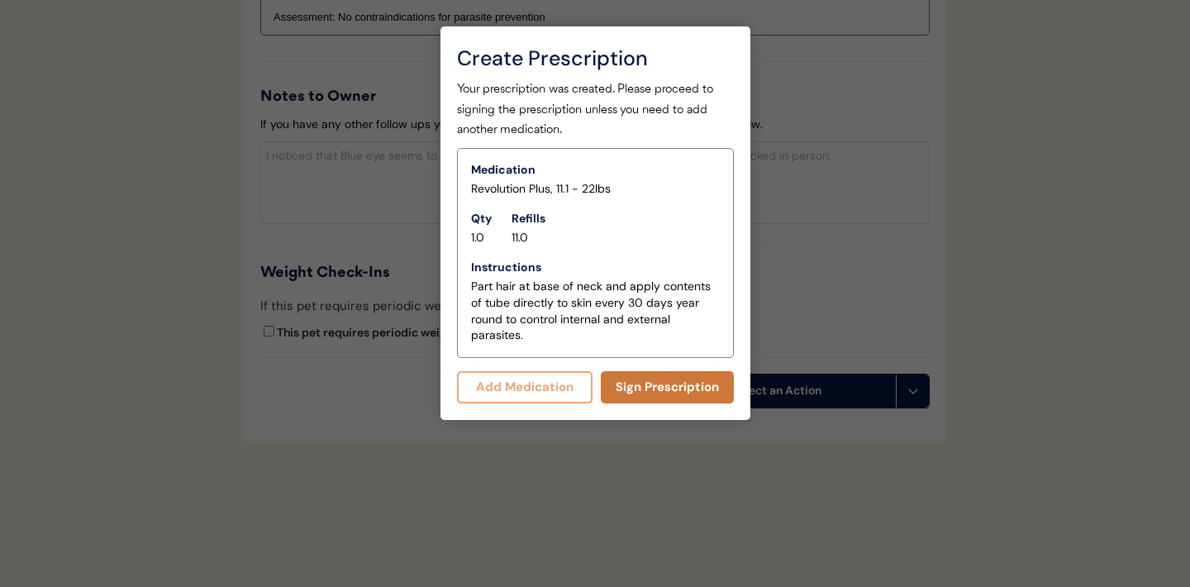
click at [668, 392] on button "Sign Prescription" at bounding box center [667, 387] width 133 height 32
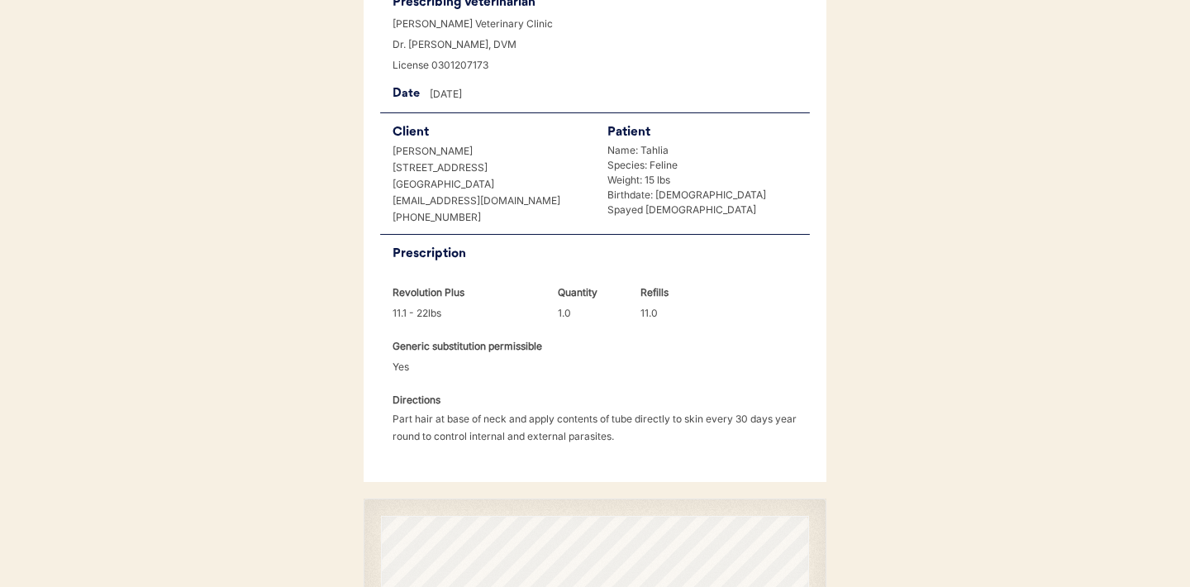
scroll to position [425, 0]
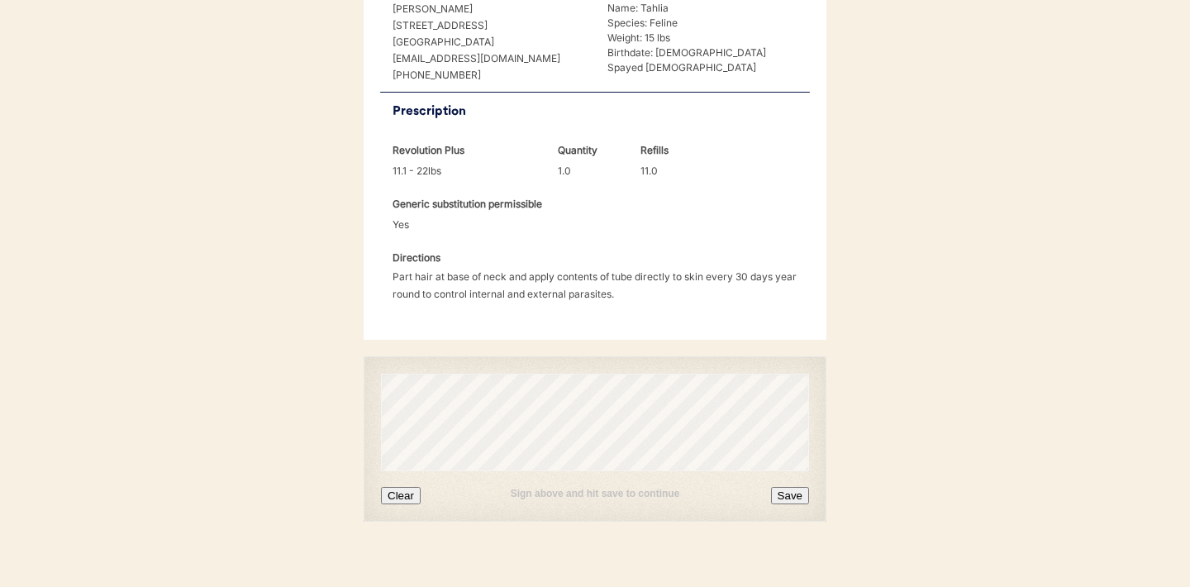
click at [399, 487] on button "Clear" at bounding box center [401, 495] width 40 height 17
click at [403, 487] on button "Clear" at bounding box center [401, 495] width 40 height 17
click at [400, 487] on button "Clear" at bounding box center [401, 495] width 40 height 17
click at [401, 487] on button "Clear" at bounding box center [401, 495] width 40 height 17
click at [400, 487] on button "Clear" at bounding box center [401, 495] width 40 height 17
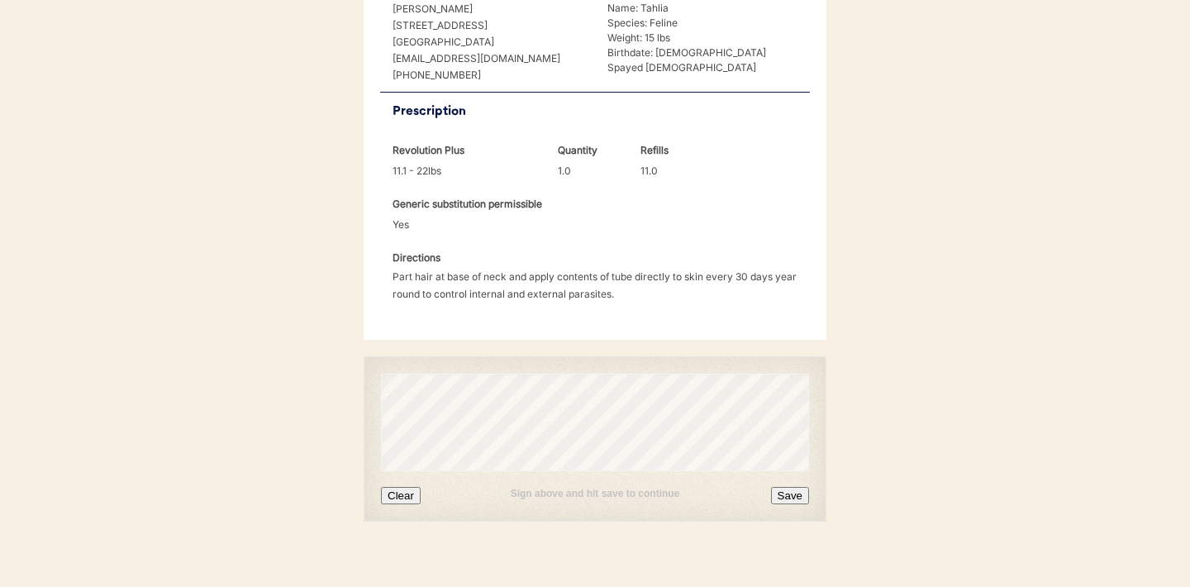
click at [403, 487] on button "Clear" at bounding box center [401, 495] width 40 height 17
click at [395, 487] on button "Clear" at bounding box center [401, 495] width 40 height 17
click at [791, 487] on button "Save" at bounding box center [790, 495] width 38 height 17
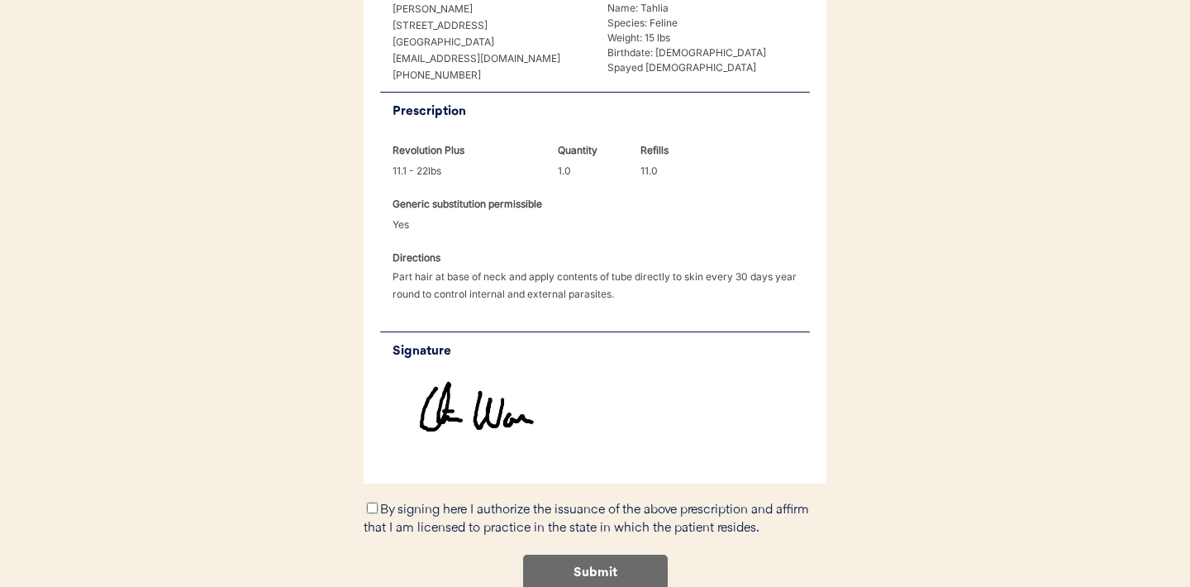
click at [374, 502] on input "By signing here I authorize the issuance of the above prescription and affirm t…" at bounding box center [372, 507] width 11 height 11
checkbox input "true"
click at [610, 554] on button "Submit" at bounding box center [595, 572] width 145 height 37
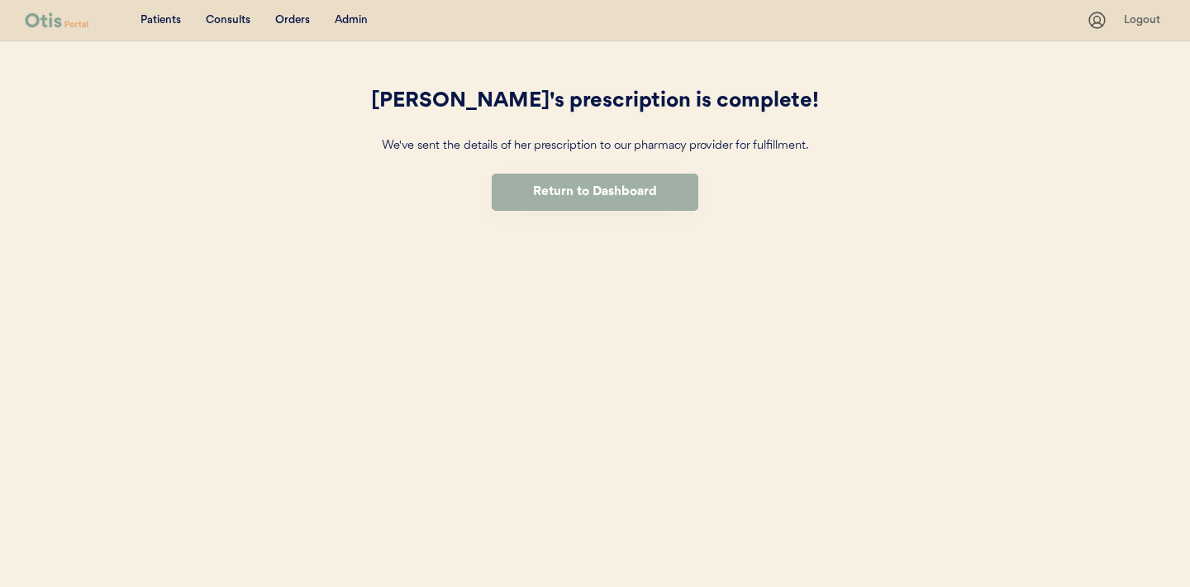
click at [560, 197] on button "Return to Dashboard" at bounding box center [595, 191] width 207 height 37
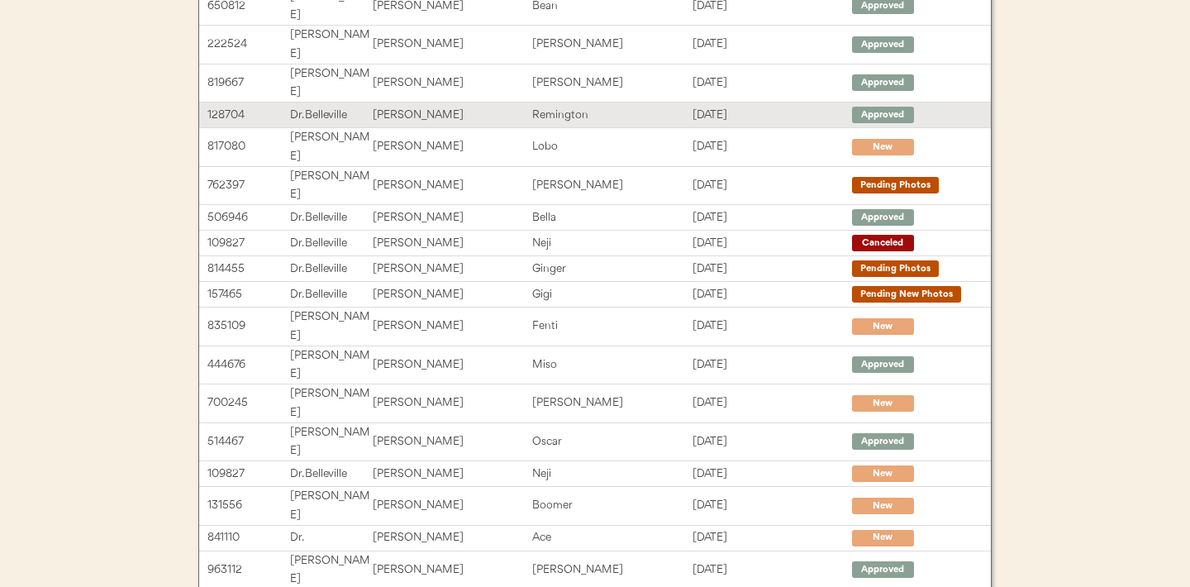
scroll to position [342, 0]
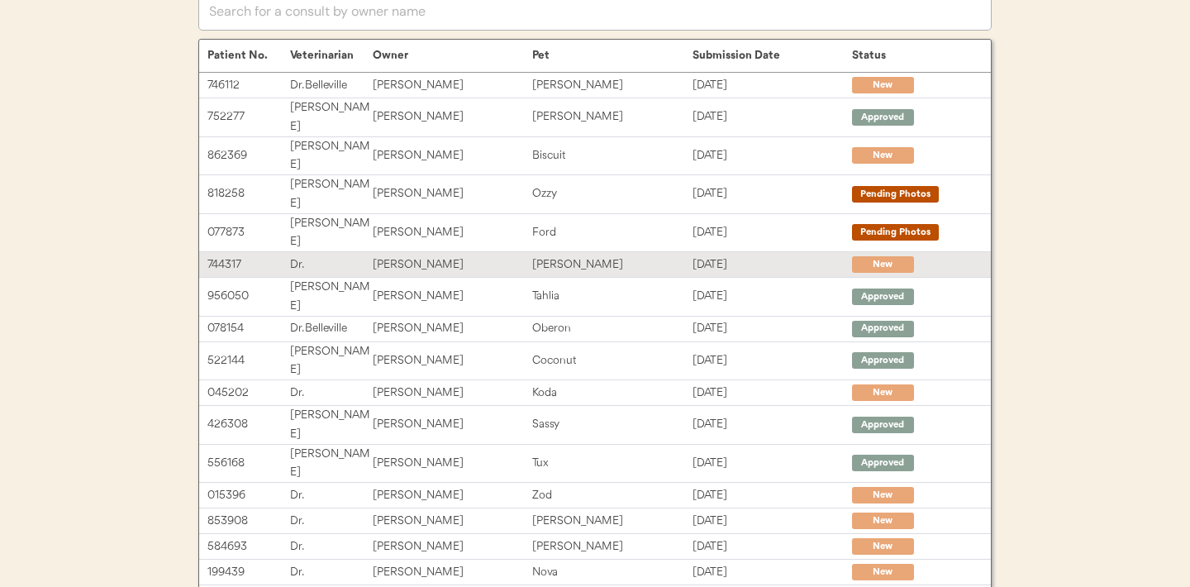
scroll to position [133, 0]
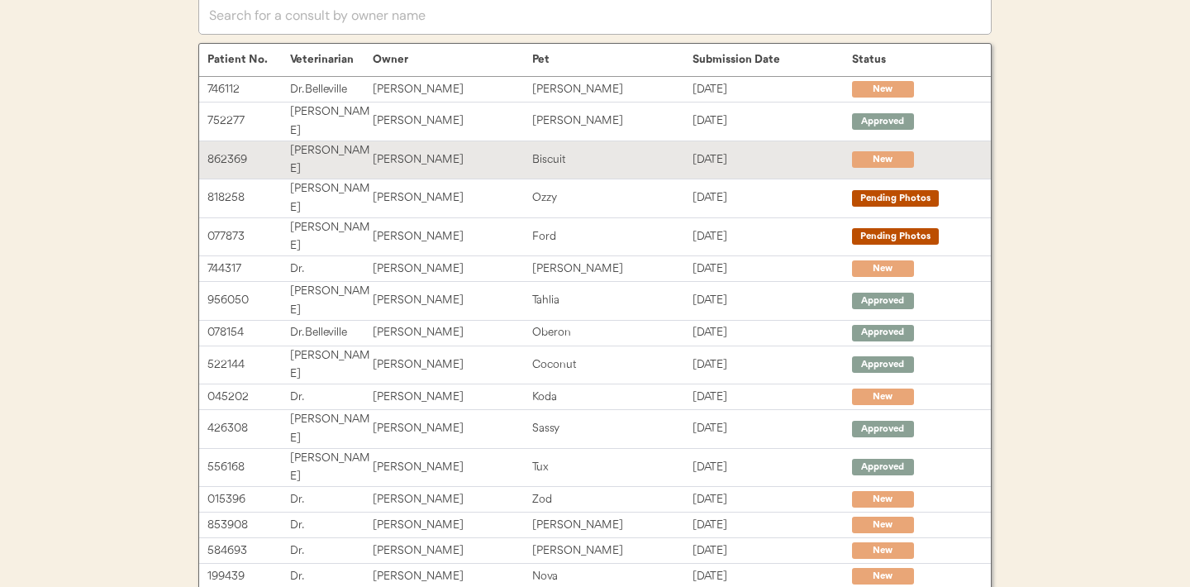
click at [412, 150] on div "Justin Britt" at bounding box center [452, 159] width 159 height 19
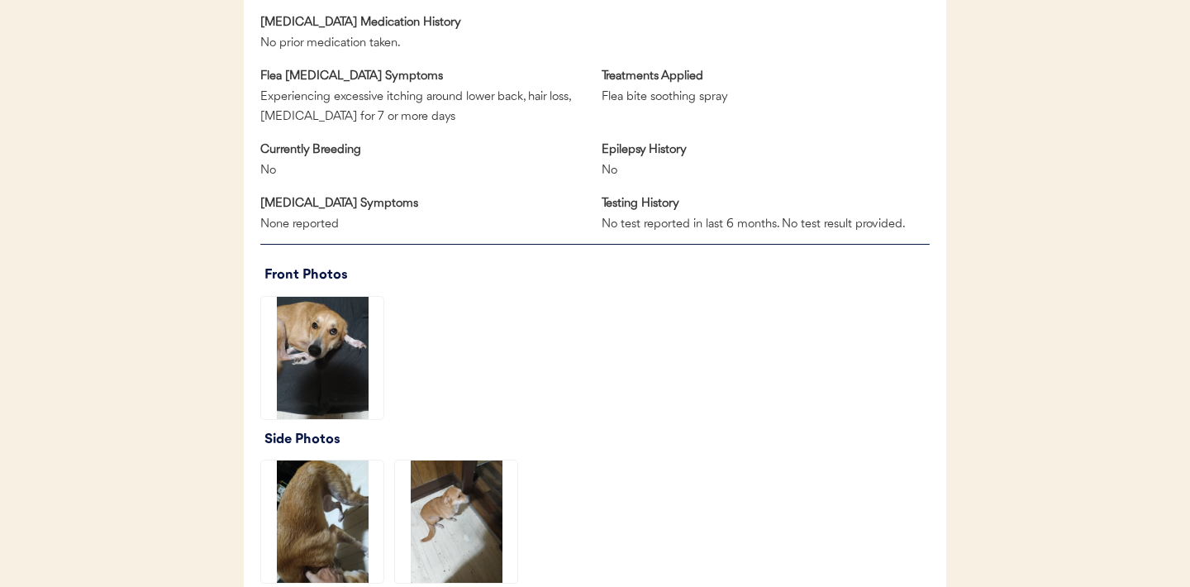
scroll to position [1022, 0]
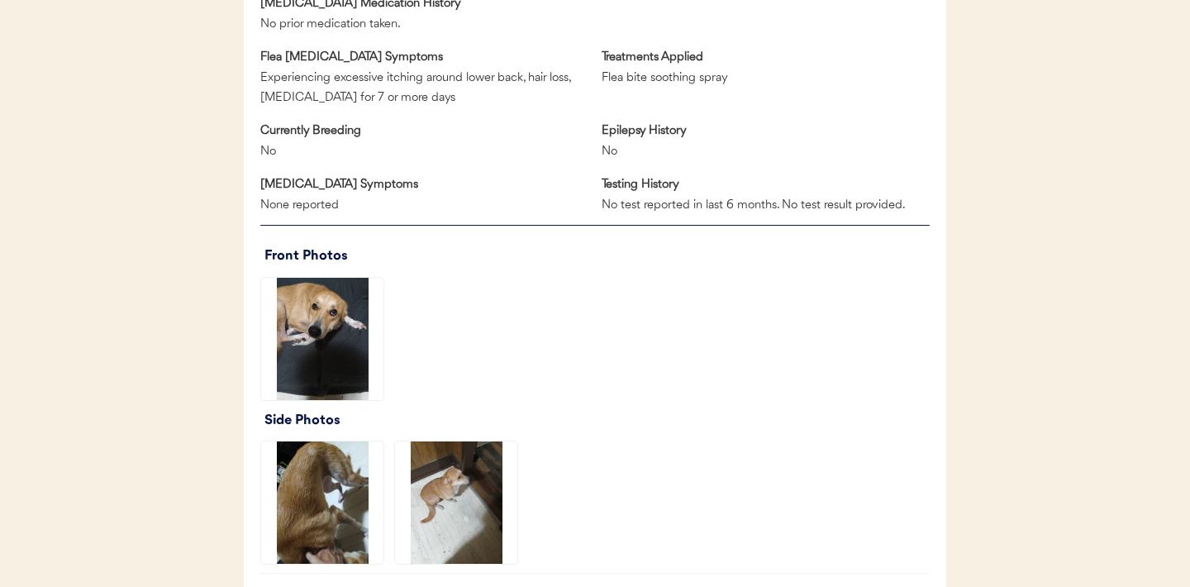
click at [311, 339] on img at bounding box center [322, 339] width 122 height 122
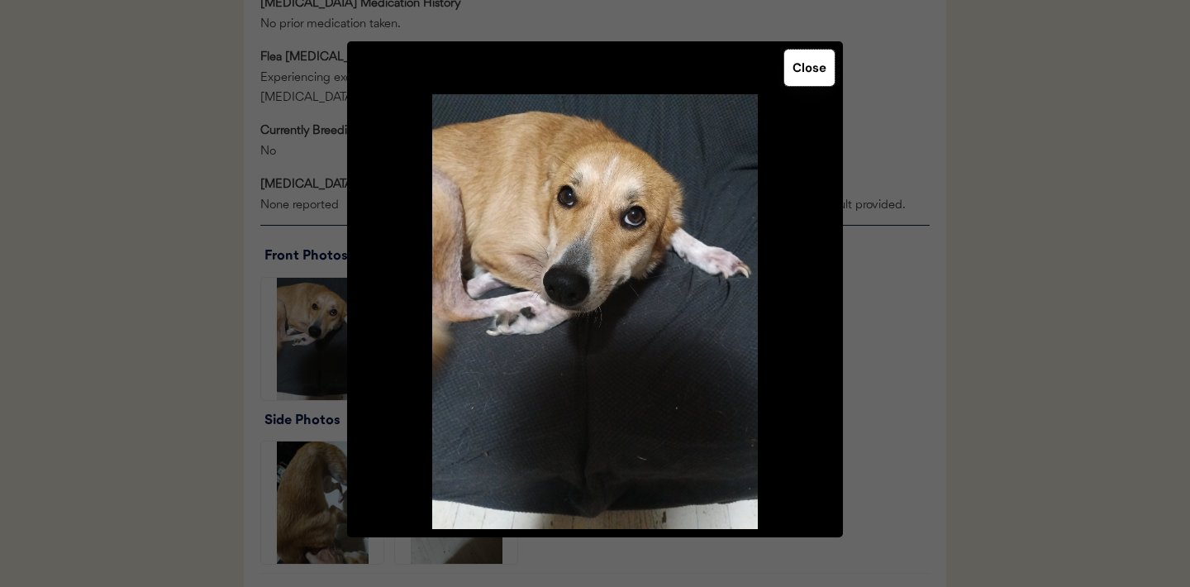
click at [815, 70] on button "Close" at bounding box center [809, 68] width 50 height 36
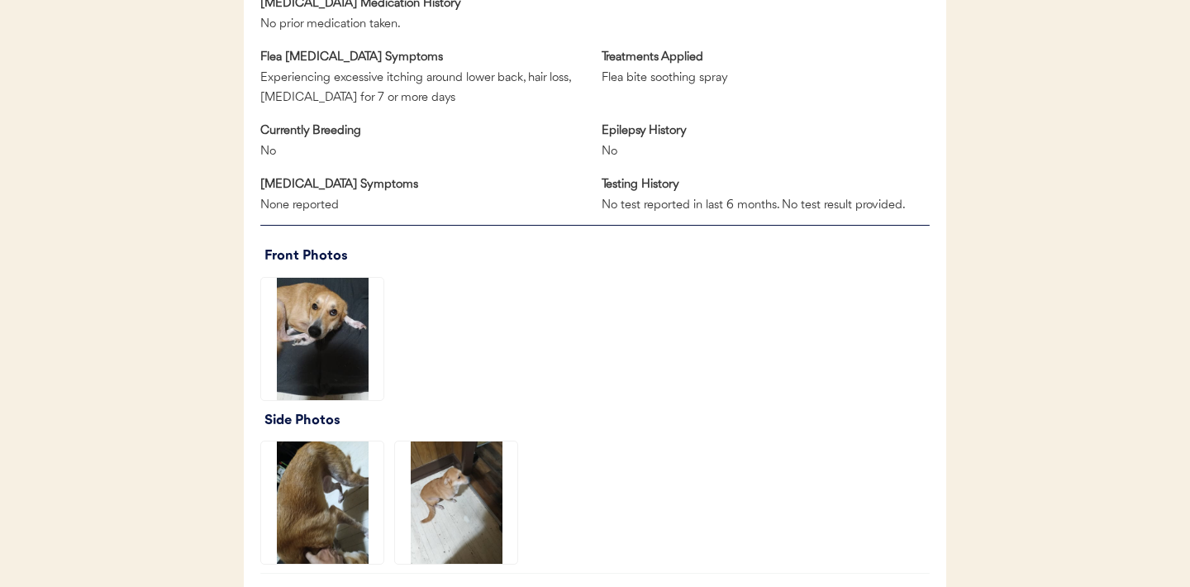
click at [315, 504] on img at bounding box center [322, 502] width 122 height 122
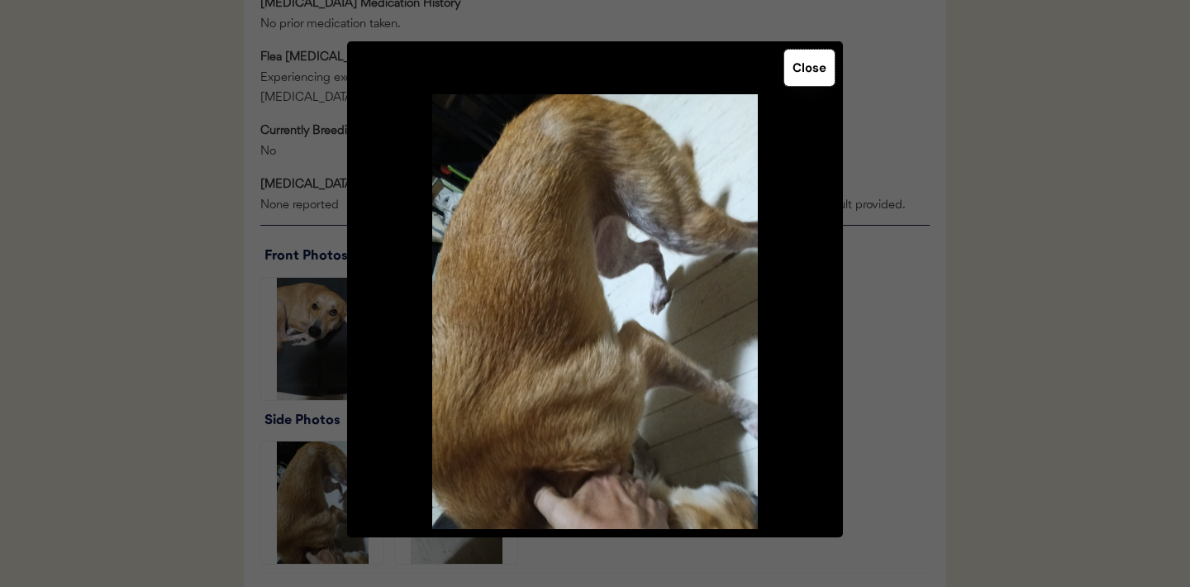
click at [811, 64] on button "Close" at bounding box center [809, 68] width 50 height 36
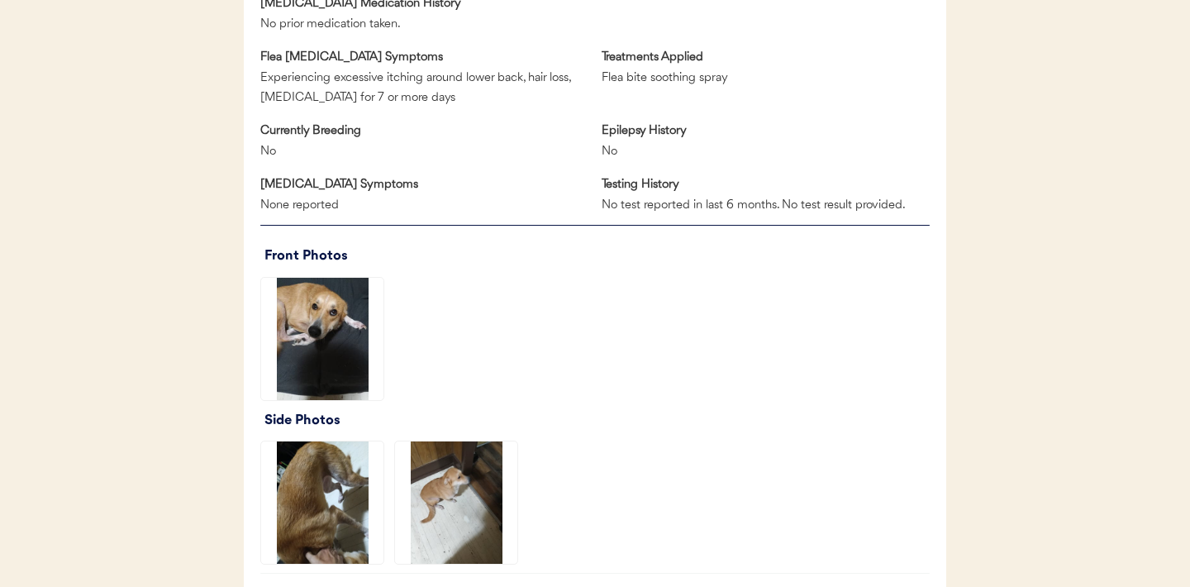
click at [476, 485] on img at bounding box center [456, 502] width 122 height 122
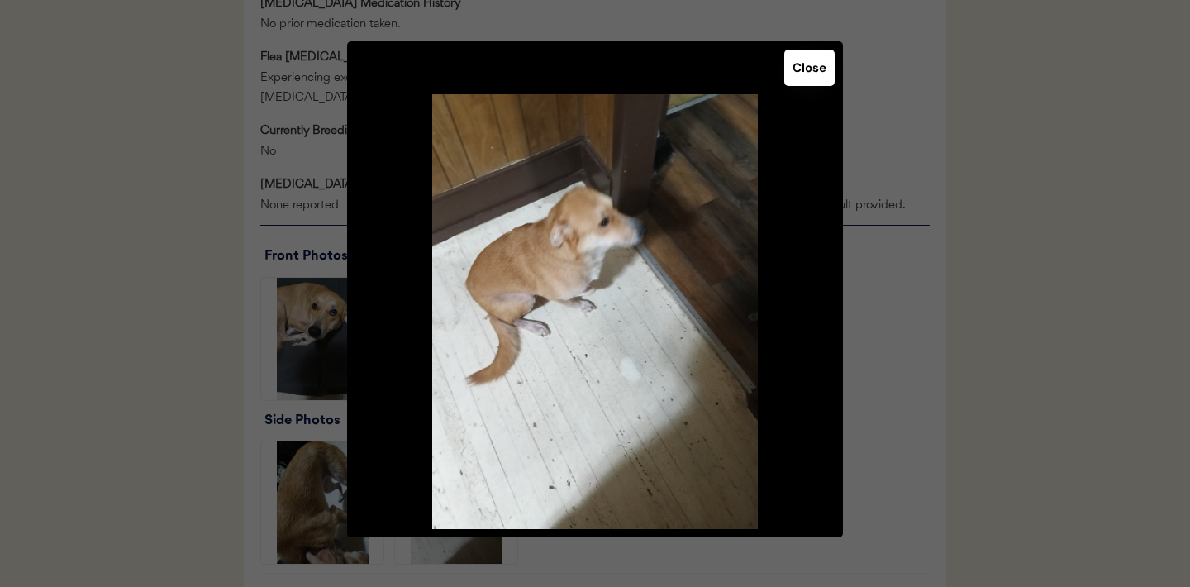
click at [811, 74] on button "Close" at bounding box center [809, 68] width 50 height 36
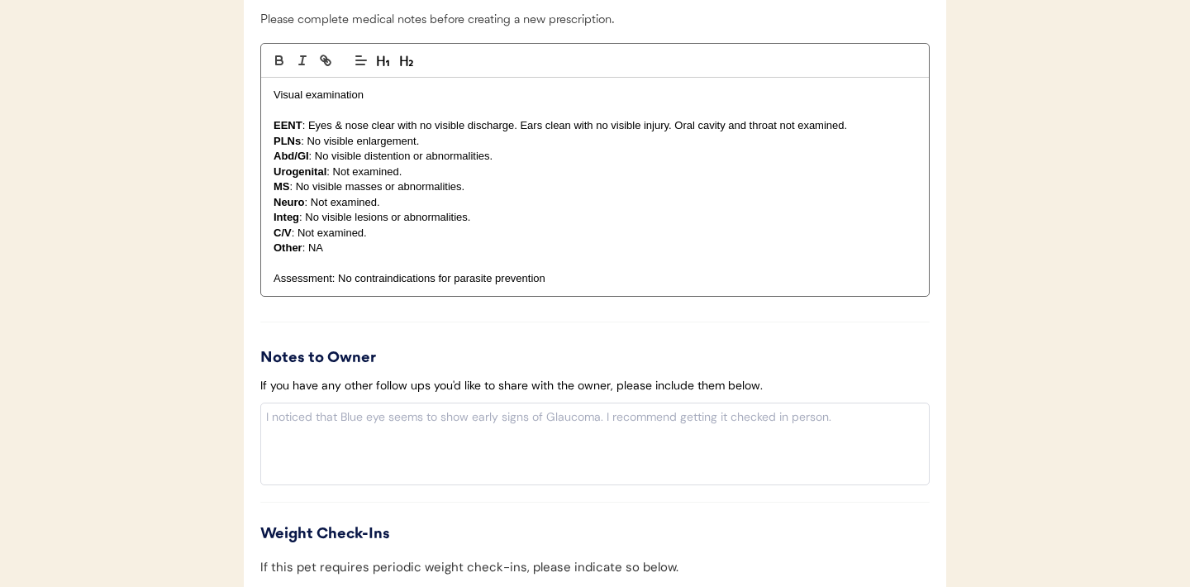
scroll to position [1918, 0]
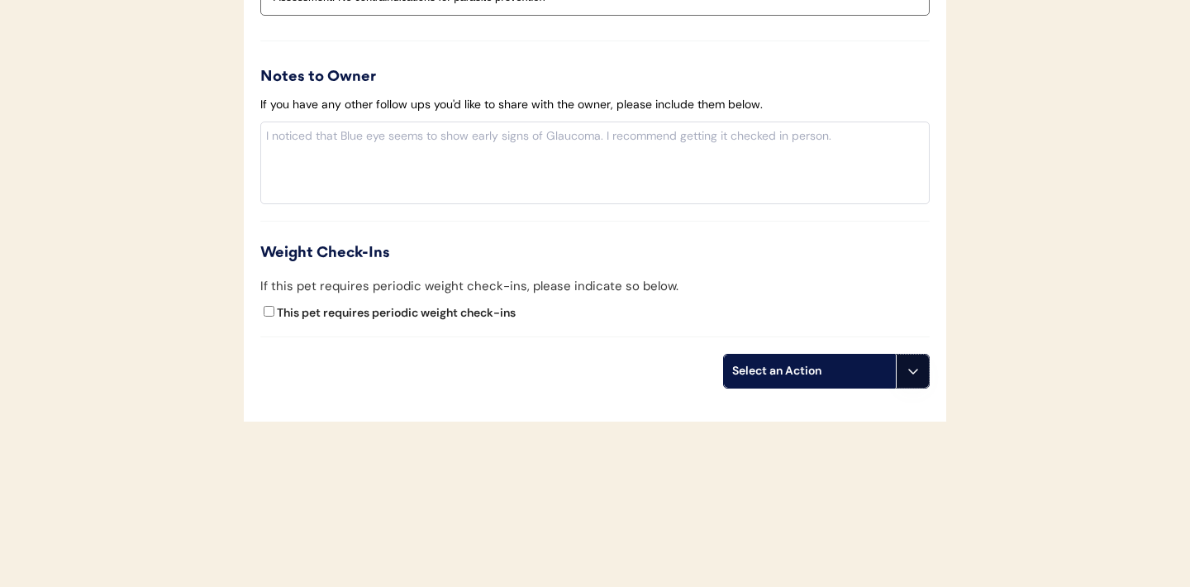
click at [916, 366] on icon at bounding box center [912, 370] width 13 height 13
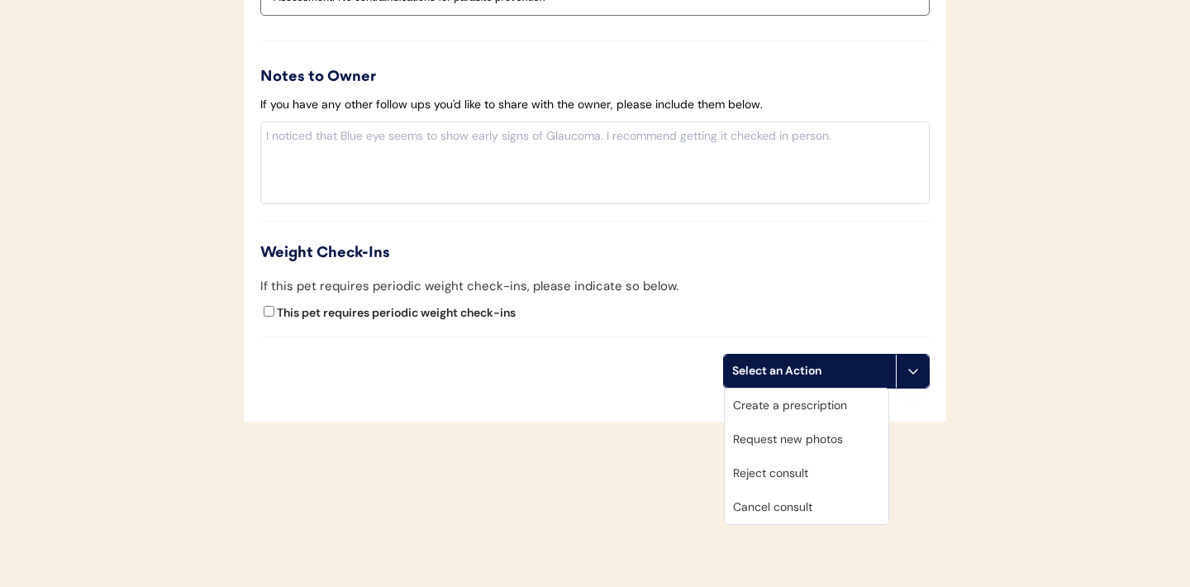
click at [800, 440] on div "Request new photos" at bounding box center [807, 439] width 164 height 34
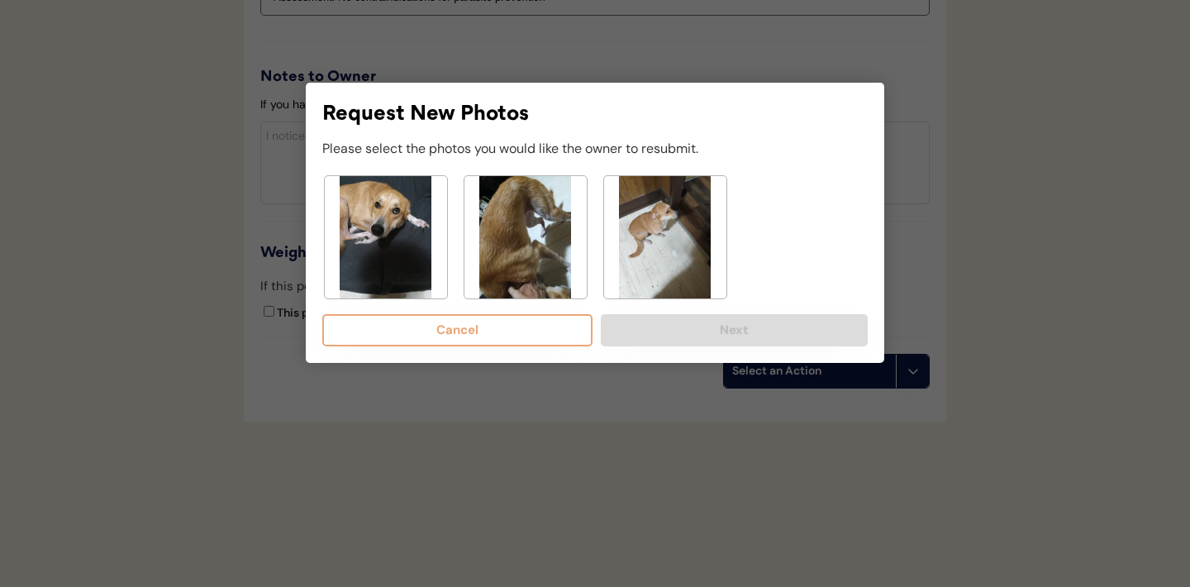
click at [506, 247] on img at bounding box center [525, 237] width 122 height 122
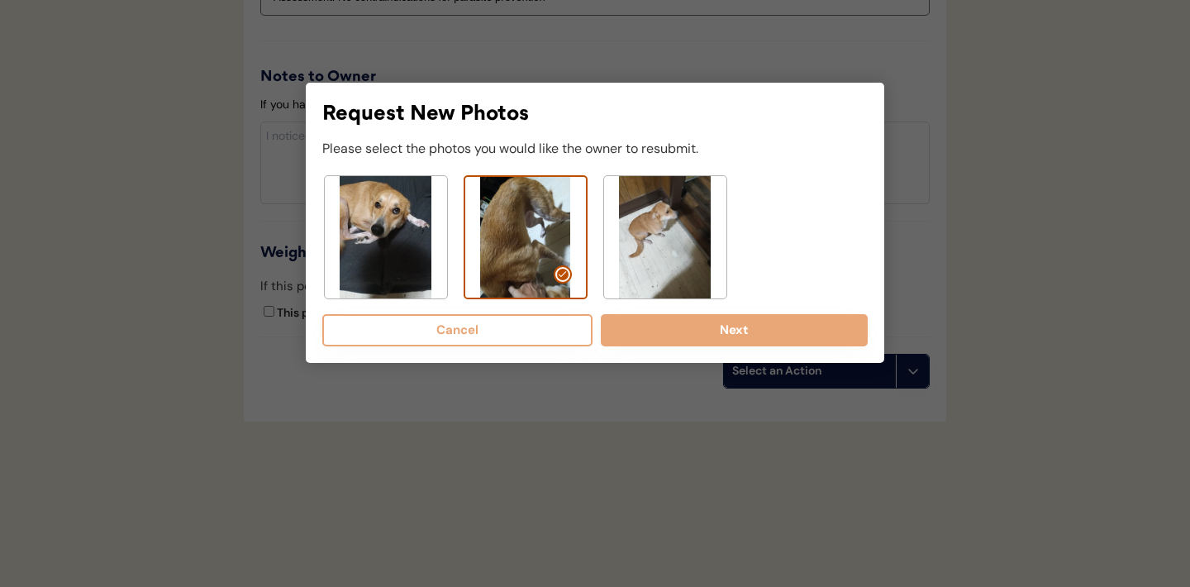
click at [699, 240] on img at bounding box center [665, 237] width 122 height 122
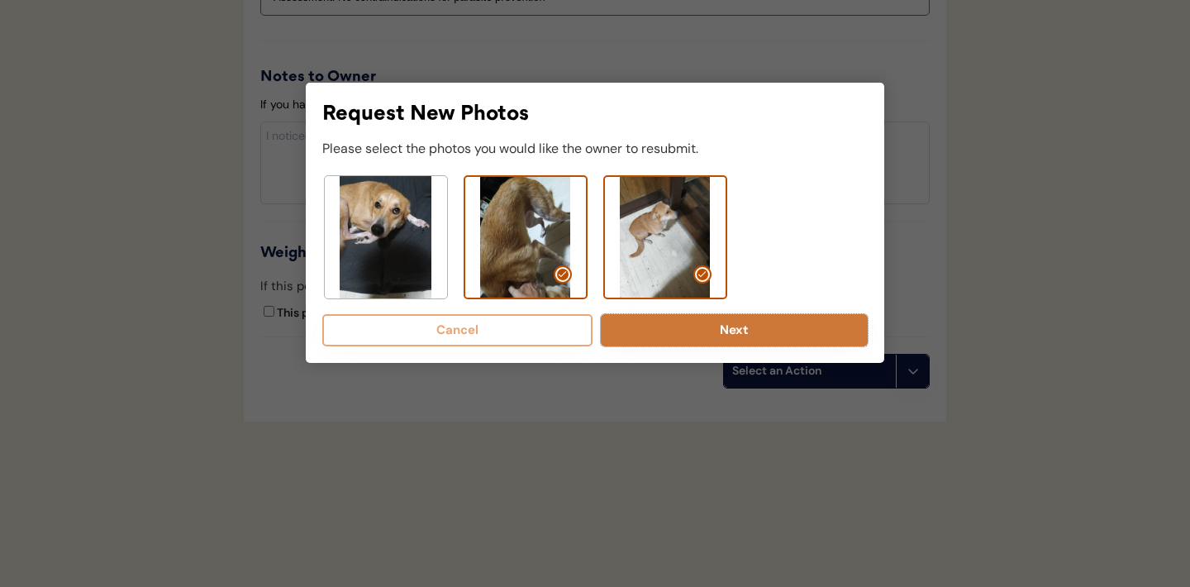
click at [678, 333] on button "Next" at bounding box center [734, 330] width 267 height 32
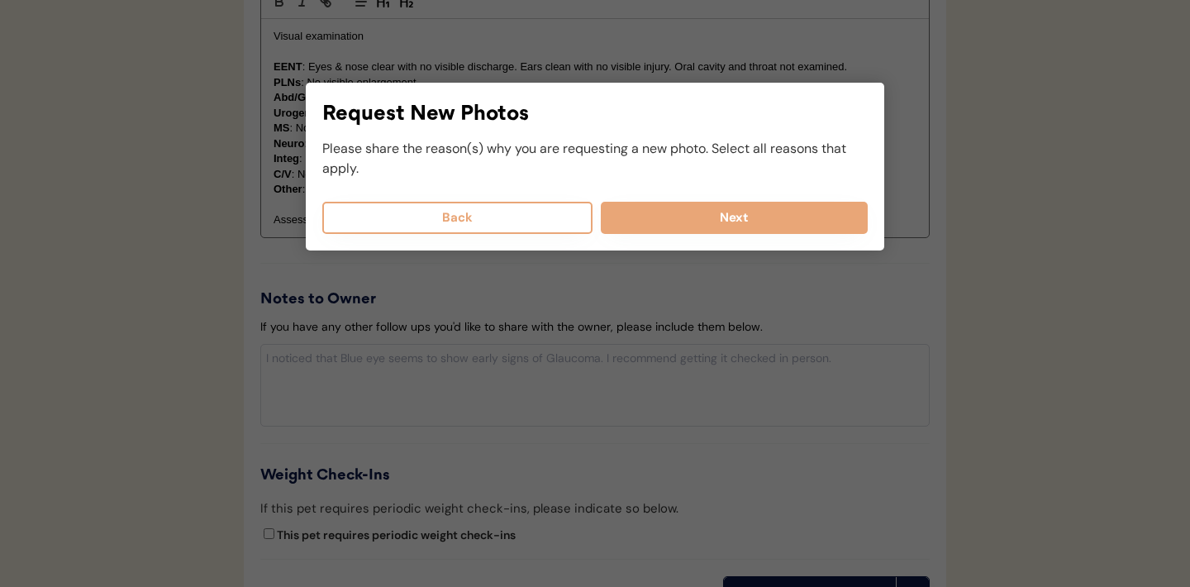
scroll to position [1694, 0]
select select
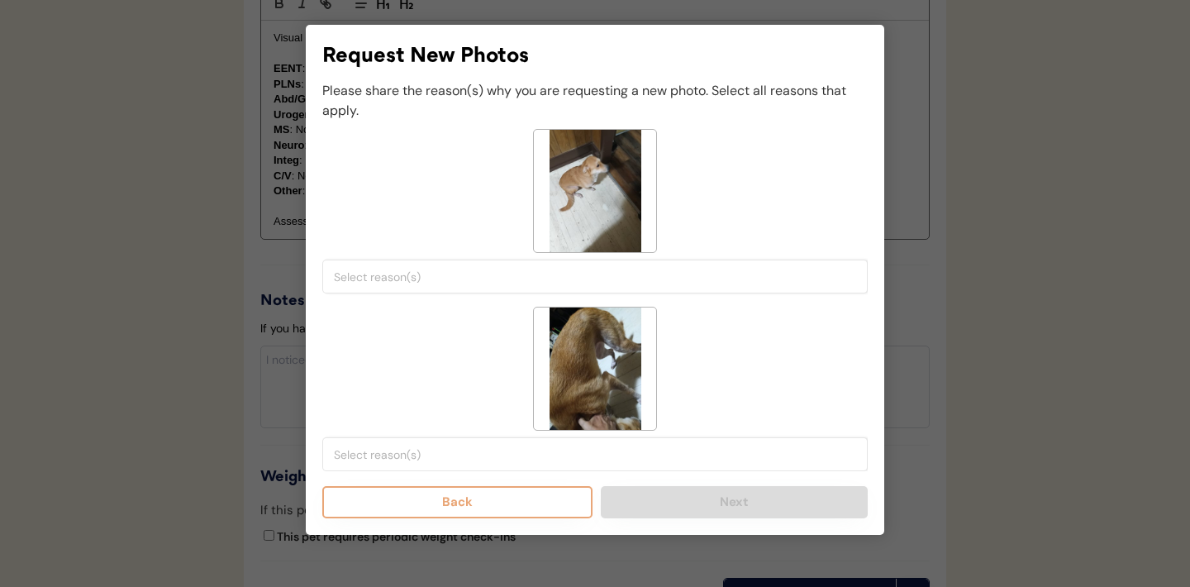
click at [540, 292] on div "< --- Select Reasons --- > Both sides of face are not visible Poor lighting/vis…" at bounding box center [594, 276] width 545 height 34
click at [516, 278] on input "search" at bounding box center [599, 276] width 530 height 15
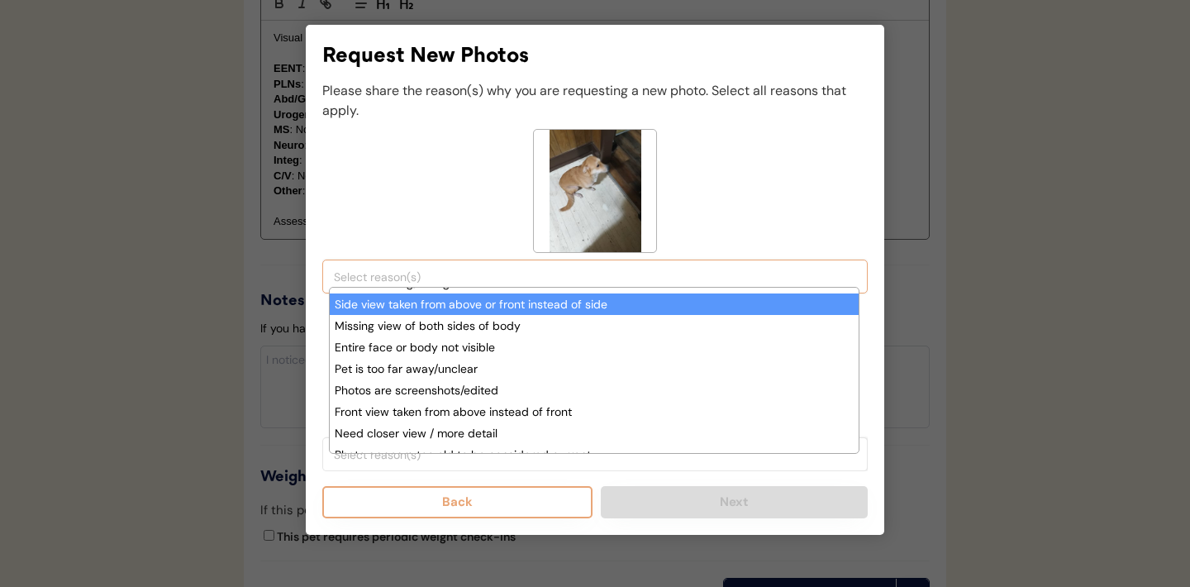
scroll to position [98, 0]
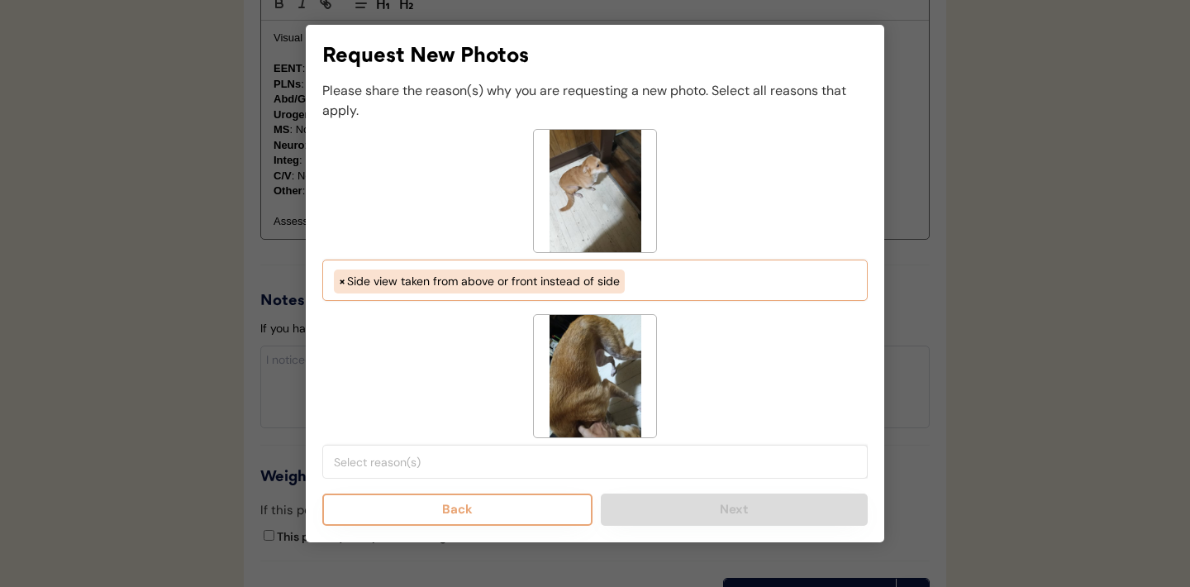
select select "side_view_taken_from_above_instead_of_side"
click at [555, 460] on input "search" at bounding box center [599, 461] width 530 height 15
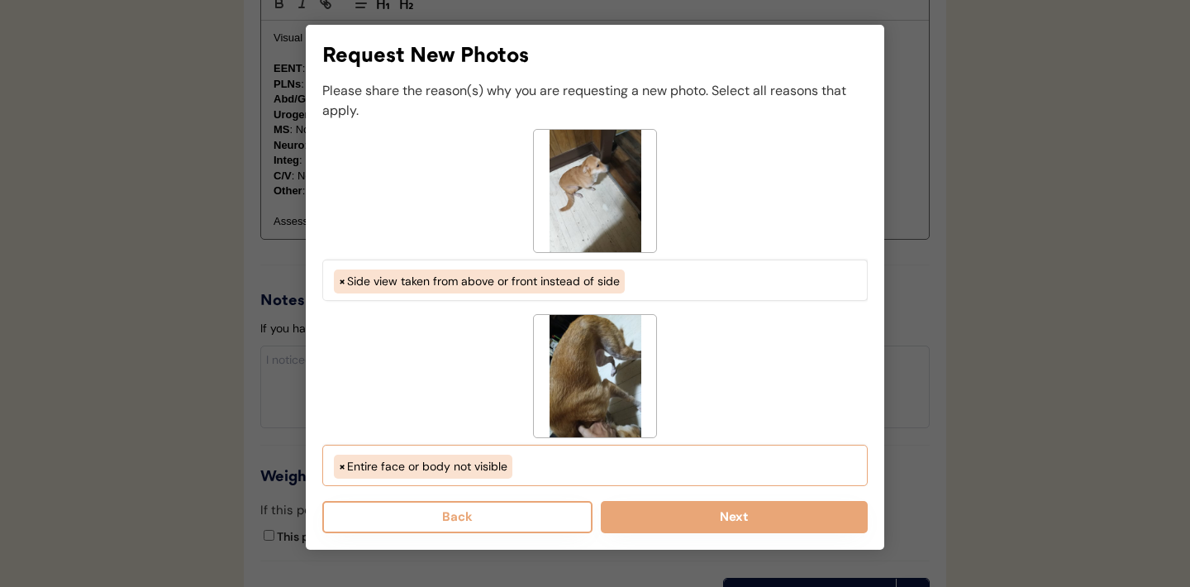
scroll to position [126, 0]
select select "pet_is_laying_down"
click at [740, 511] on button "Next" at bounding box center [734, 517] width 267 height 32
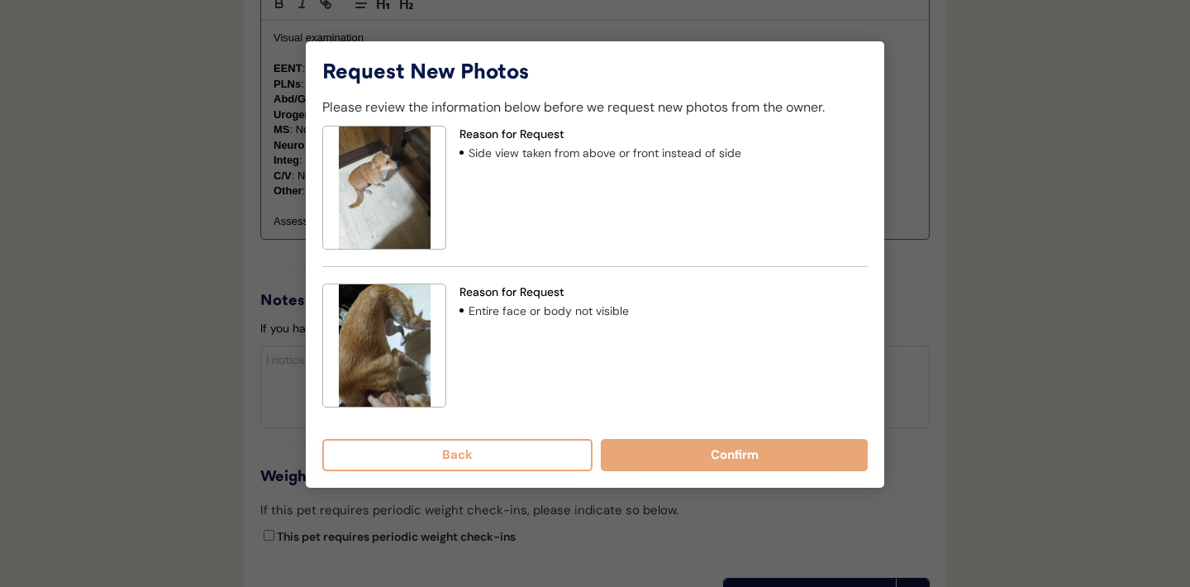
scroll to position [1657, 0]
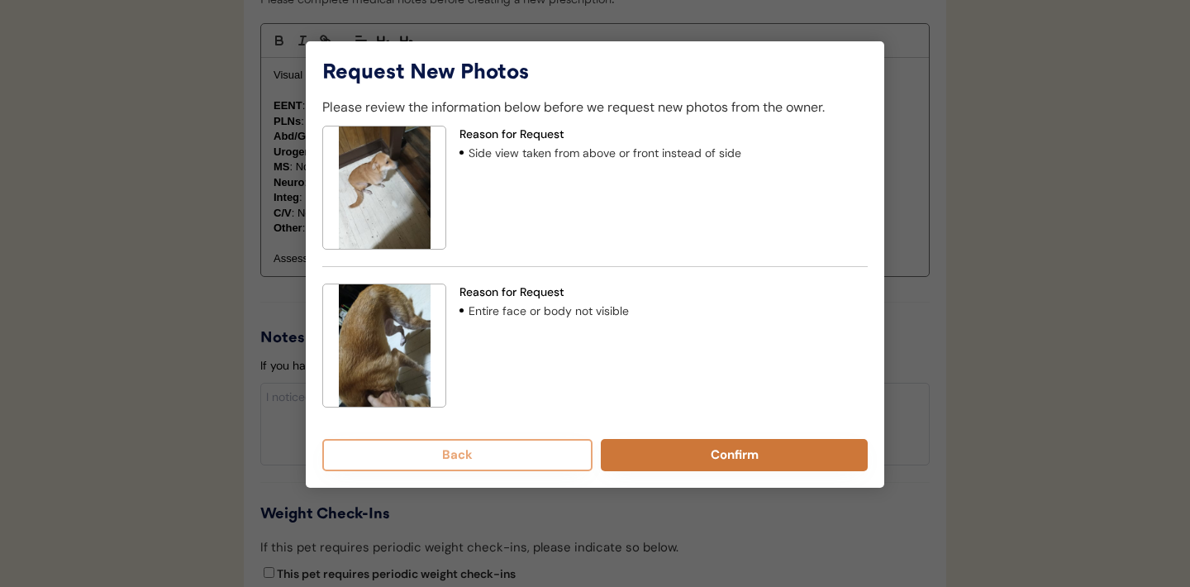
click at [723, 456] on button "Confirm" at bounding box center [734, 455] width 267 height 32
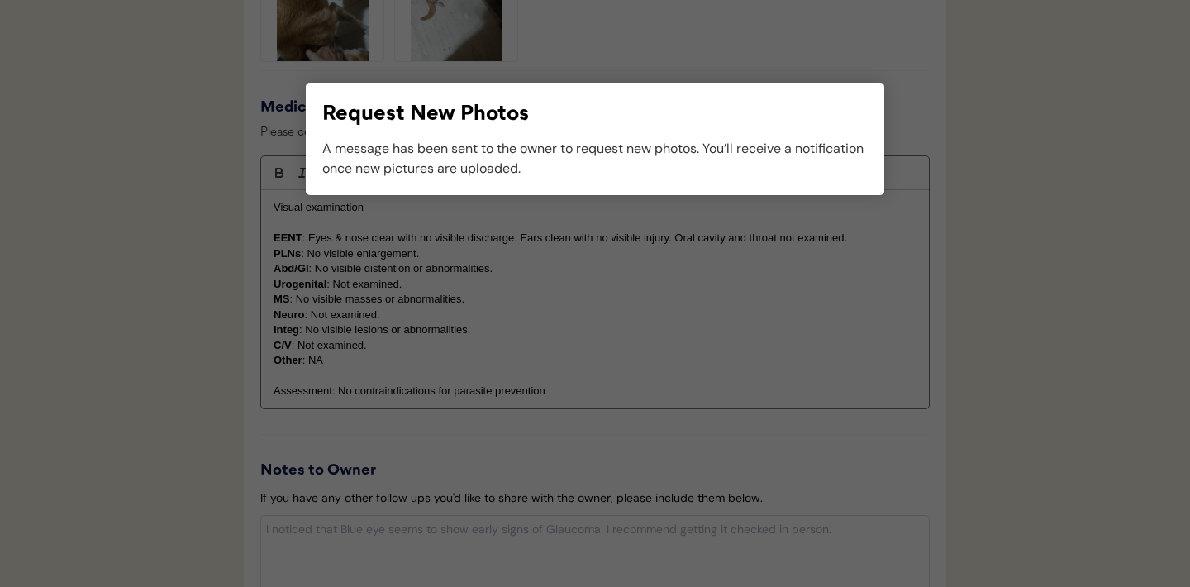
scroll to position [1590, 0]
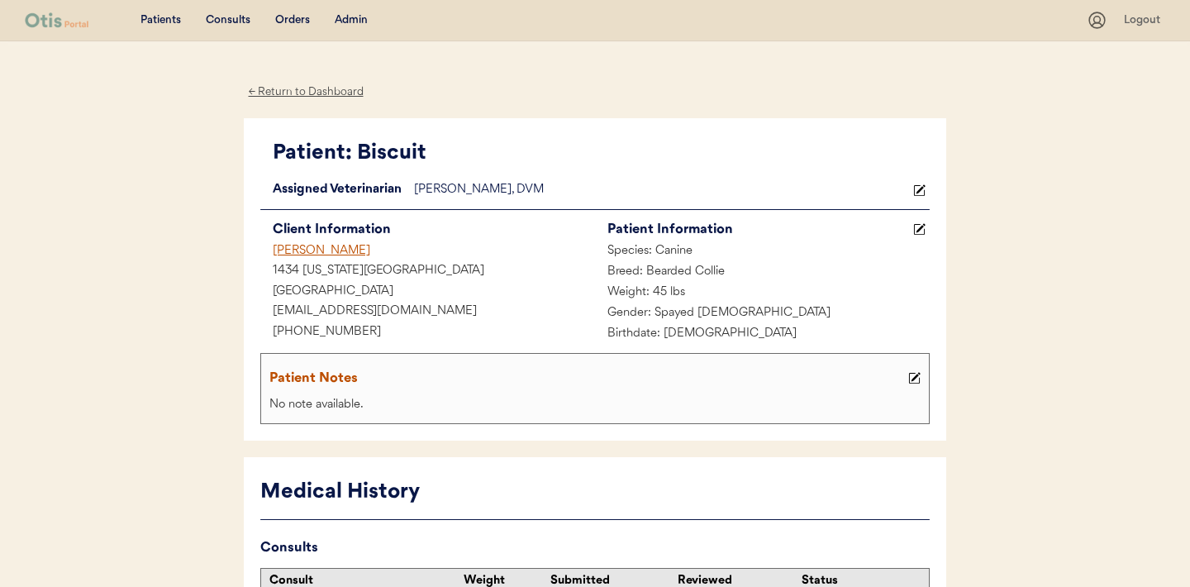
click at [313, 88] on div "← Return to Dashboard" at bounding box center [306, 92] width 124 height 19
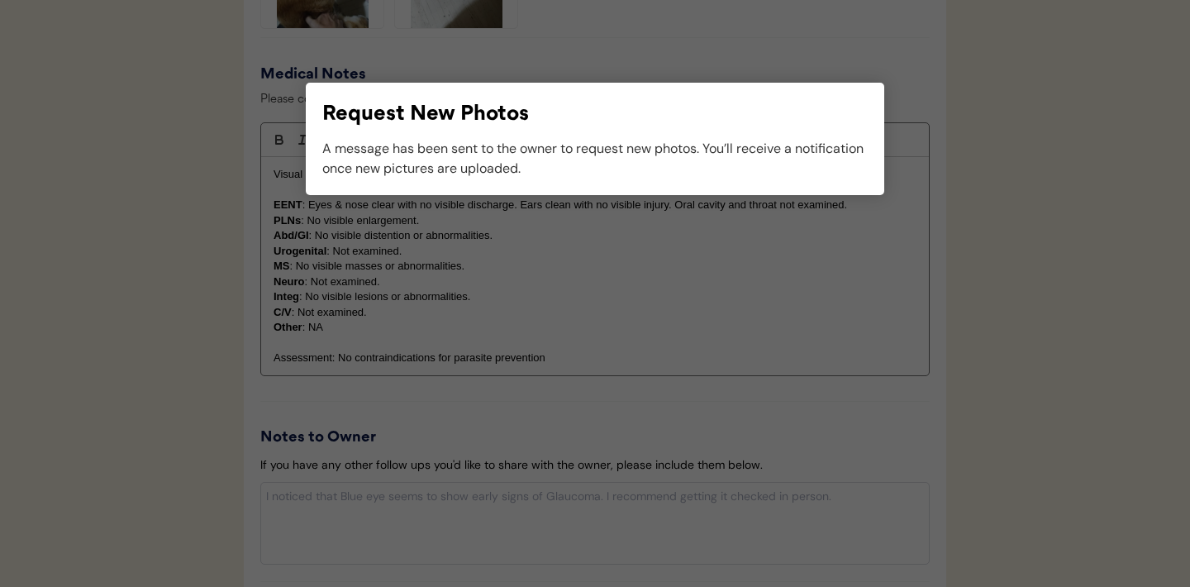
click at [653, 369] on div at bounding box center [595, 293] width 1190 height 587
click at [654, 61] on div at bounding box center [595, 293] width 1190 height 587
click at [832, 396] on div at bounding box center [595, 293] width 1190 height 587
click at [288, 119] on div at bounding box center [595, 293] width 1190 height 587
click at [140, 140] on div at bounding box center [595, 293] width 1190 height 587
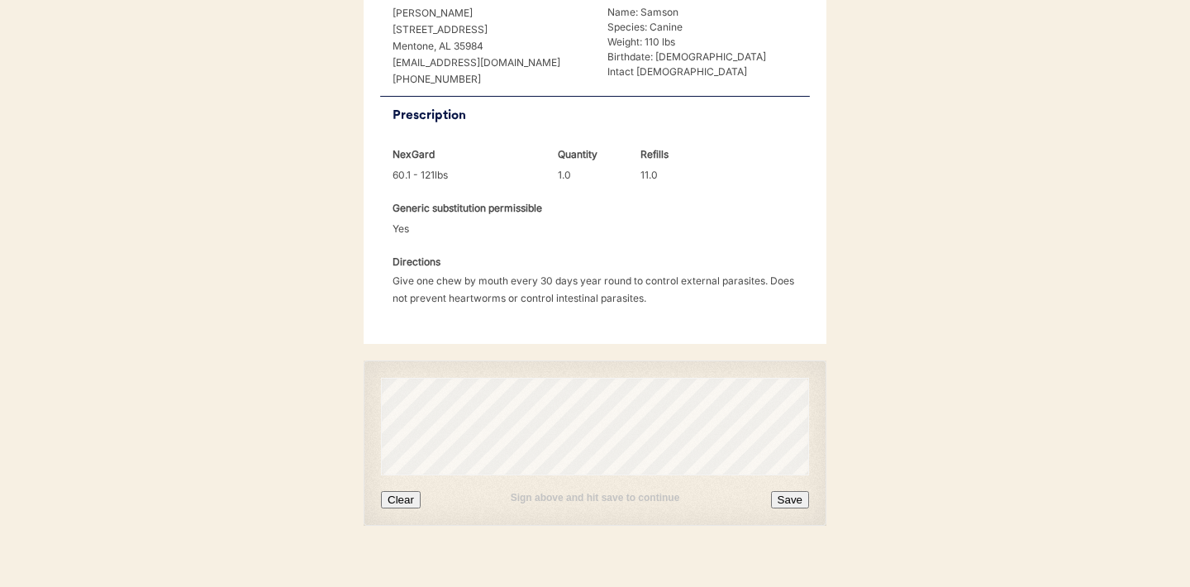
scroll to position [425, 0]
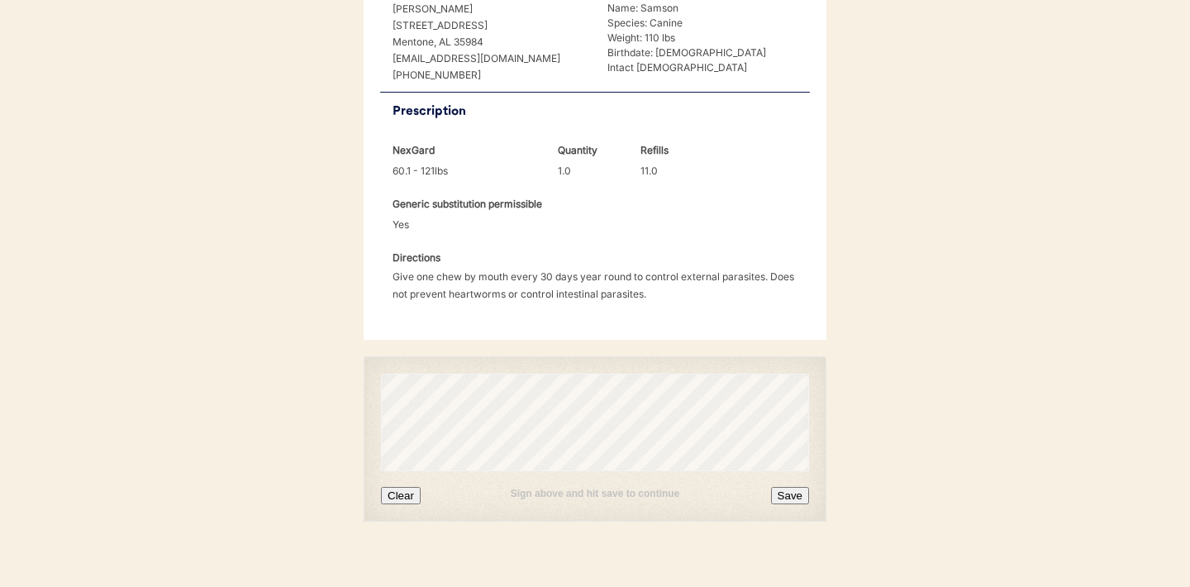
click at [402, 487] on button "Clear" at bounding box center [401, 495] width 40 height 17
click at [398, 487] on button "Clear" at bounding box center [401, 495] width 40 height 17
click at [399, 487] on button "Clear" at bounding box center [401, 495] width 40 height 17
click at [406, 487] on button "Clear" at bounding box center [401, 495] width 40 height 17
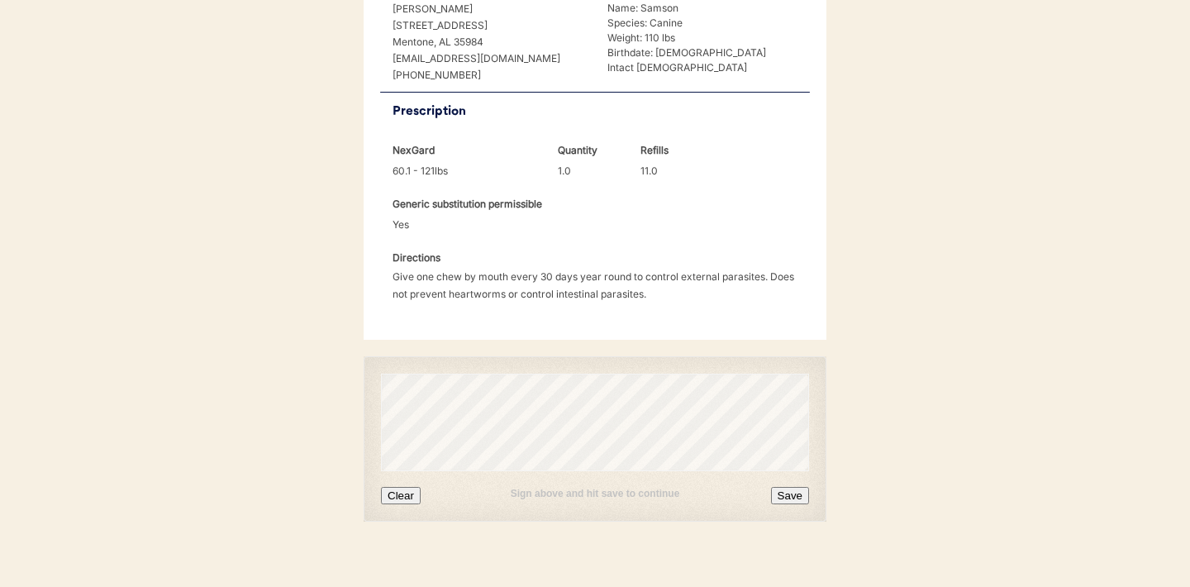
click at [400, 487] on button "Clear" at bounding box center [401, 495] width 40 height 17
click at [791, 487] on button "Save" at bounding box center [790, 495] width 38 height 17
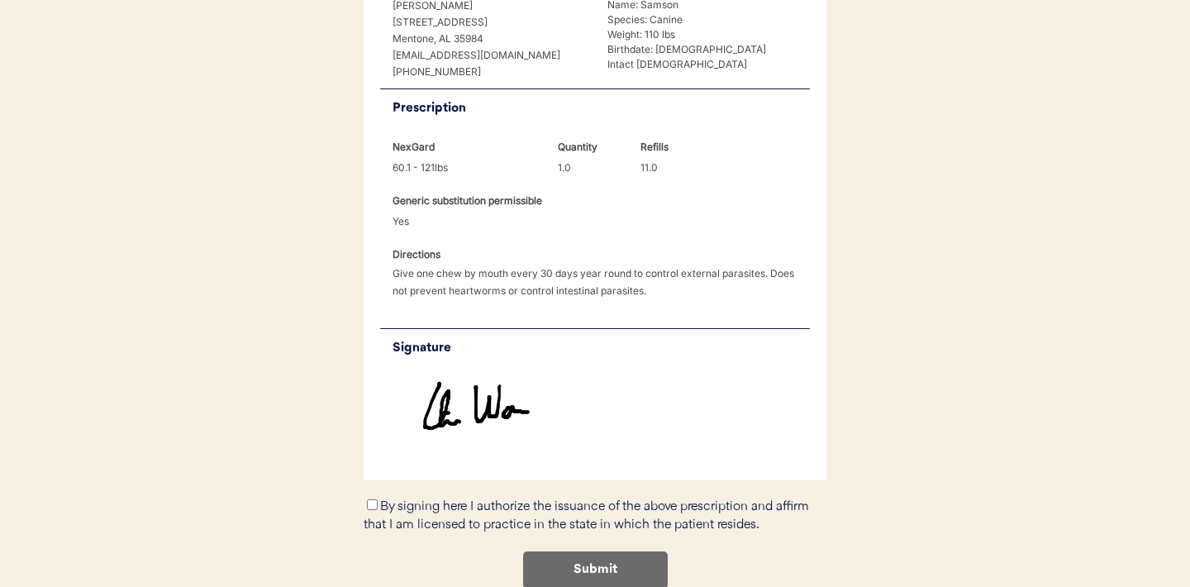
scroll to position [495, 0]
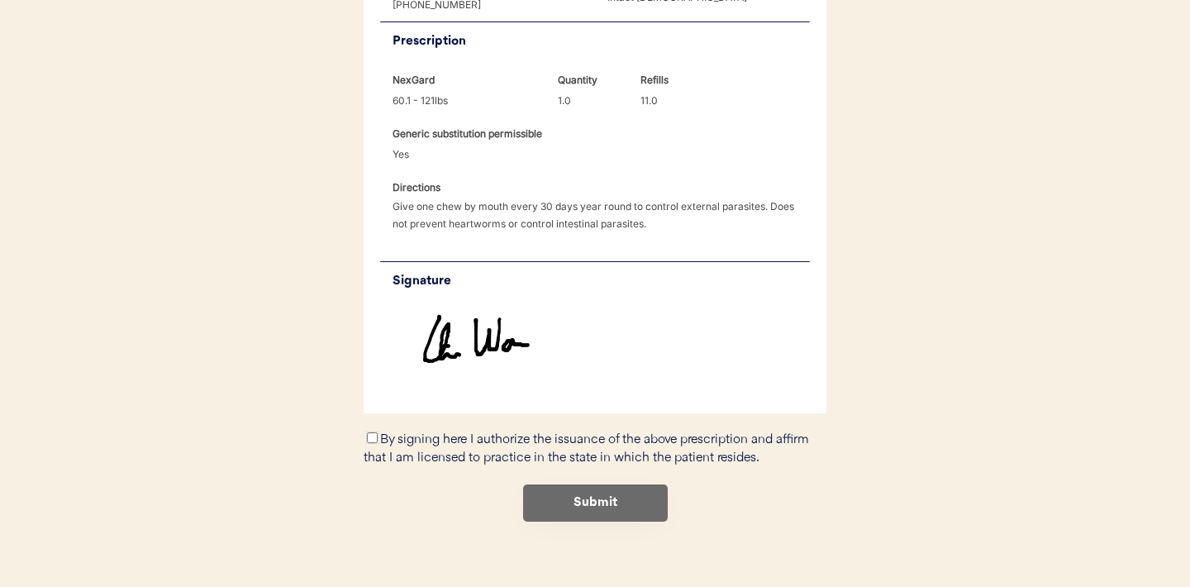
click at [373, 432] on input "By signing here I authorize the issuance of the above prescription and affirm t…" at bounding box center [372, 437] width 11 height 11
checkbox input "true"
click at [601, 484] on button "Submit" at bounding box center [595, 502] width 145 height 37
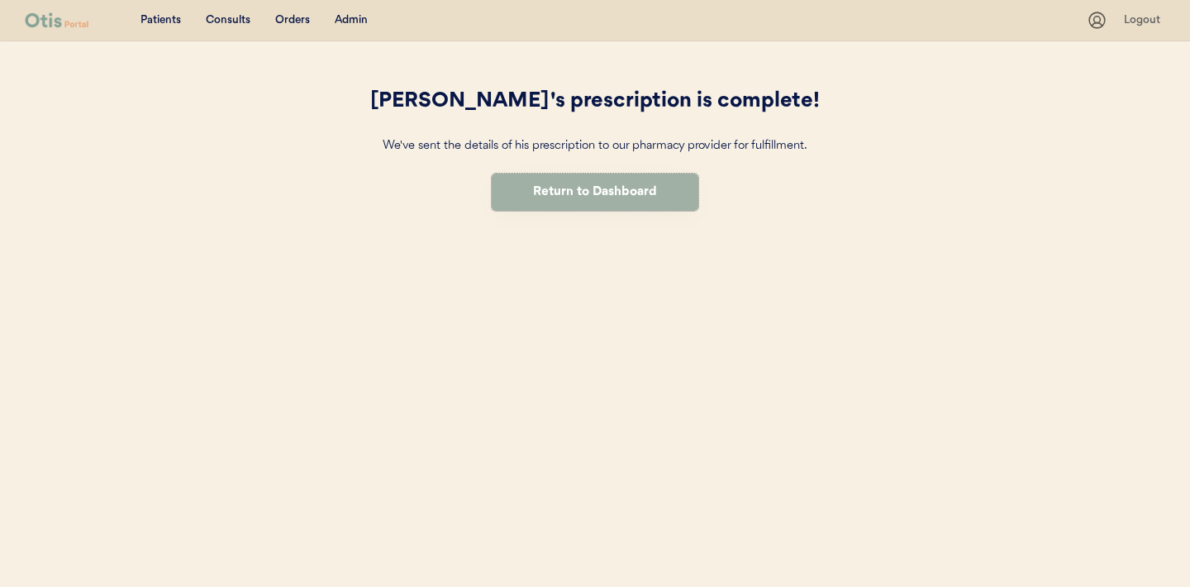
click at [587, 198] on button "Return to Dashboard" at bounding box center [595, 191] width 207 height 37
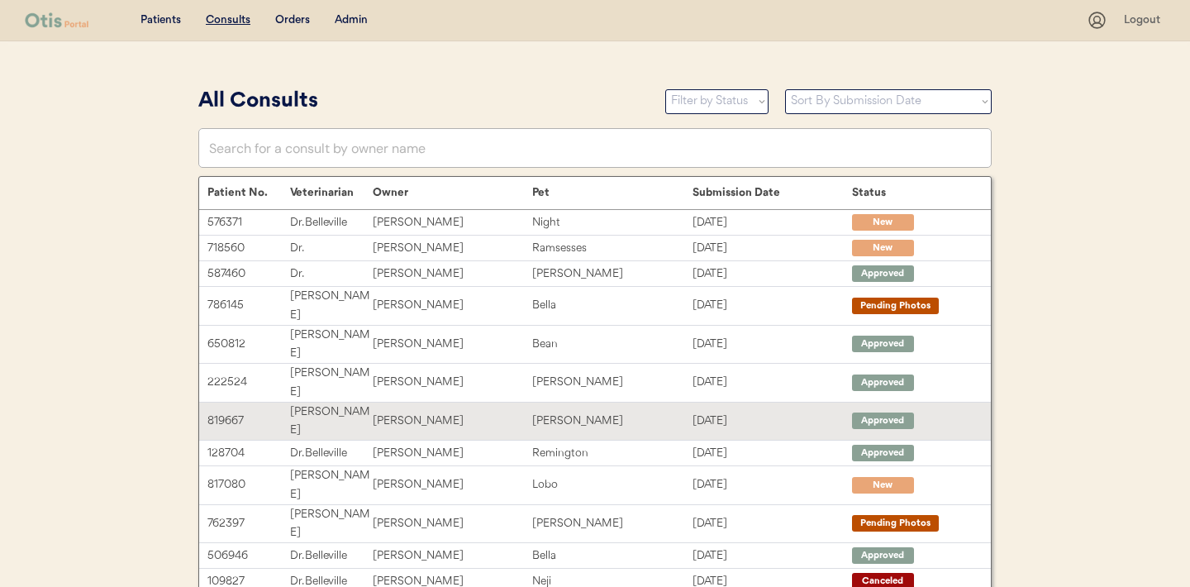
scroll to position [342, 0]
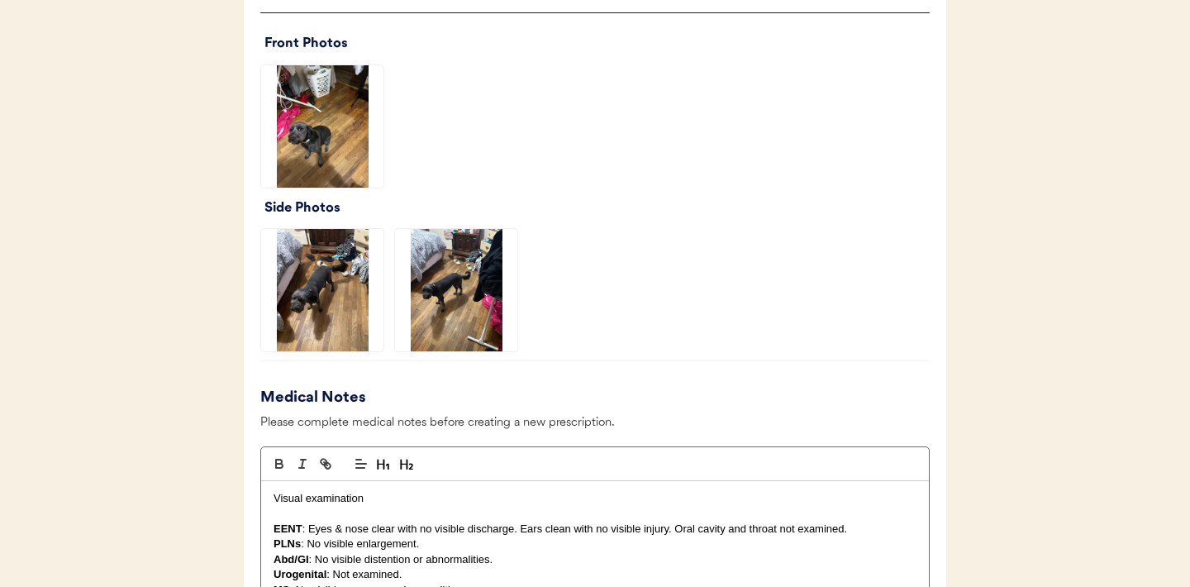
scroll to position [1249, 0]
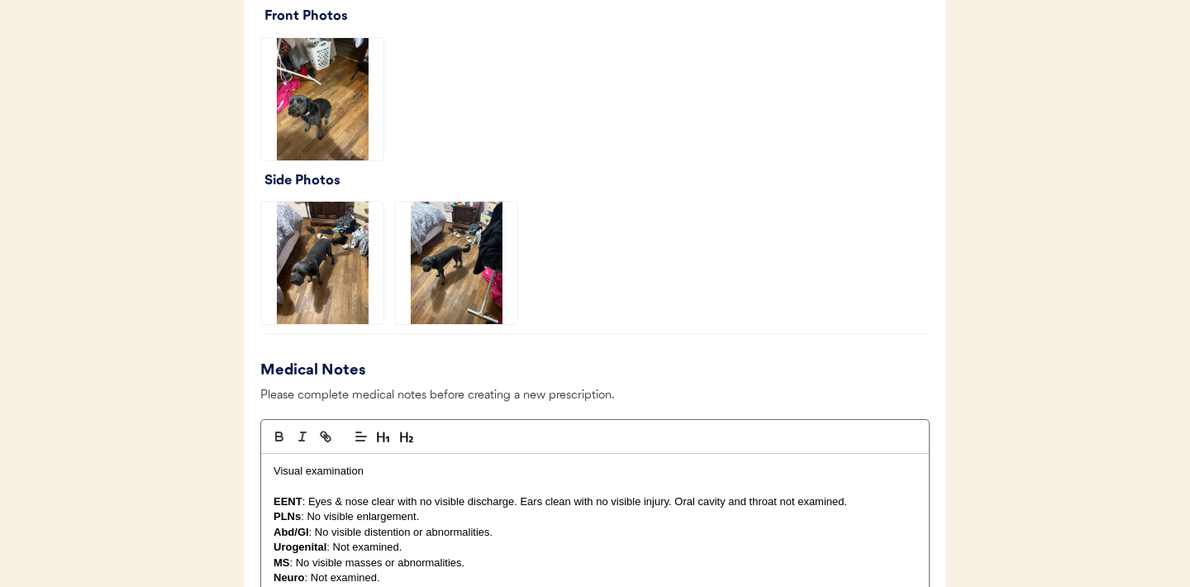
click at [337, 120] on img at bounding box center [322, 99] width 122 height 122
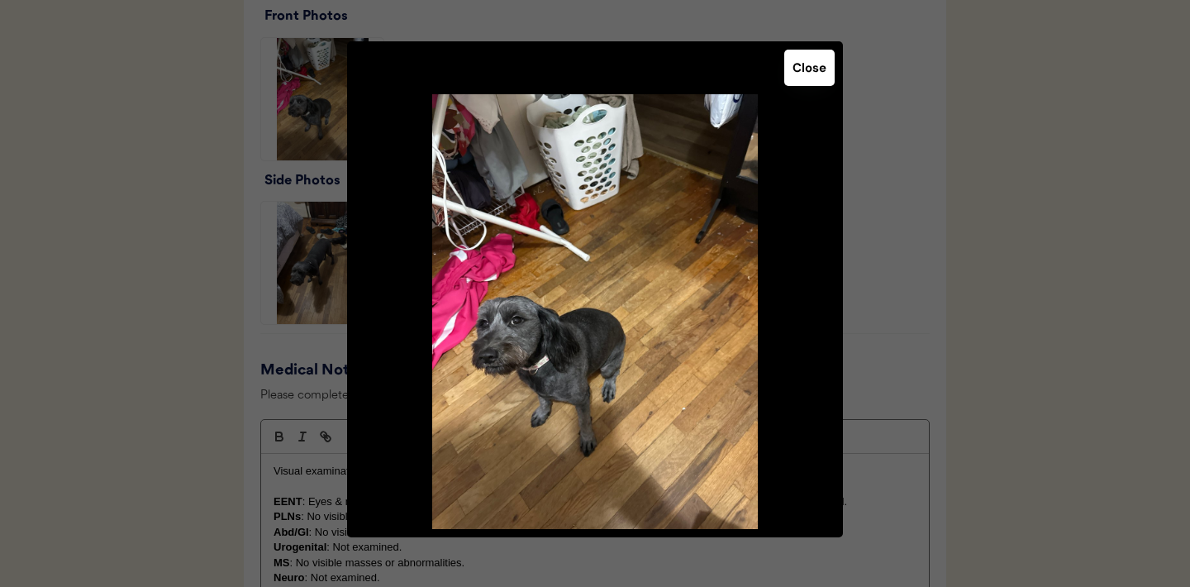
click at [806, 62] on button "Close" at bounding box center [809, 68] width 50 height 36
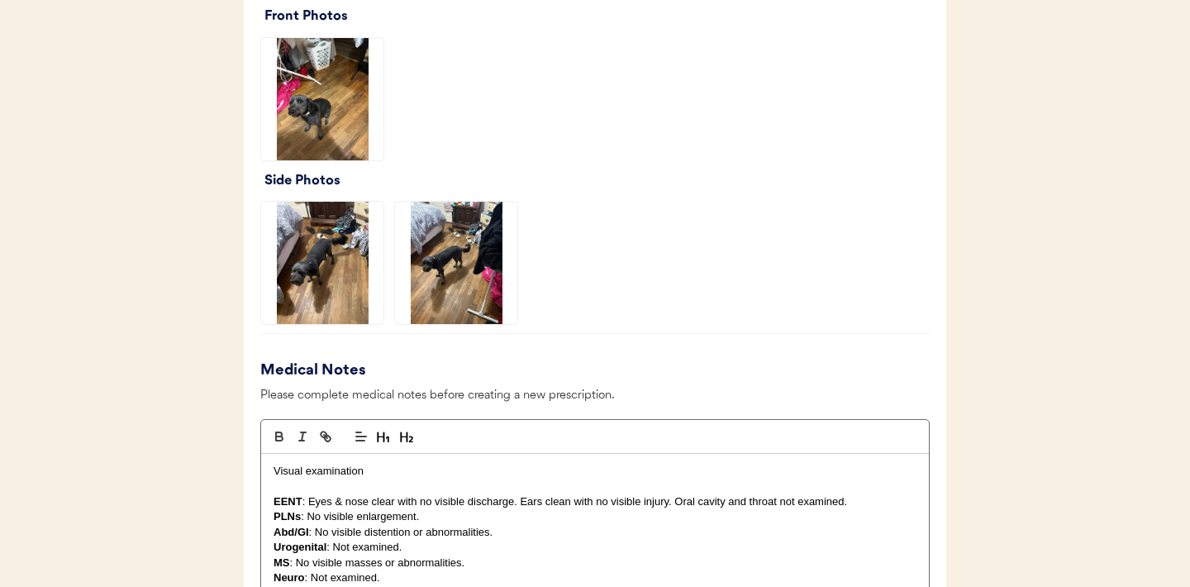
click at [346, 264] on img at bounding box center [322, 263] width 122 height 122
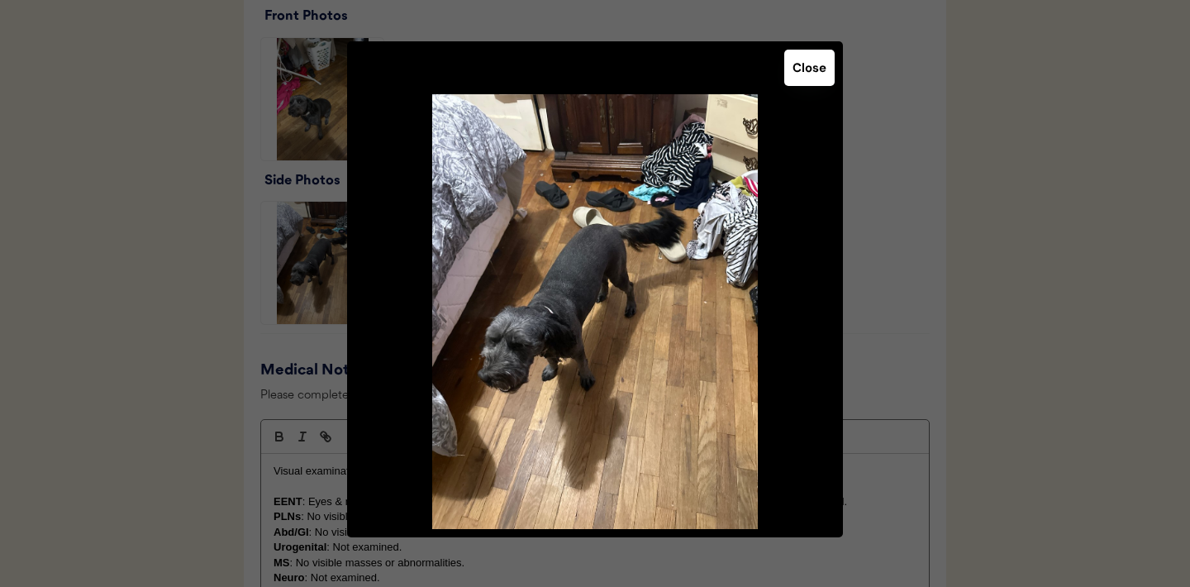
click at [810, 75] on button "Close" at bounding box center [809, 68] width 50 height 36
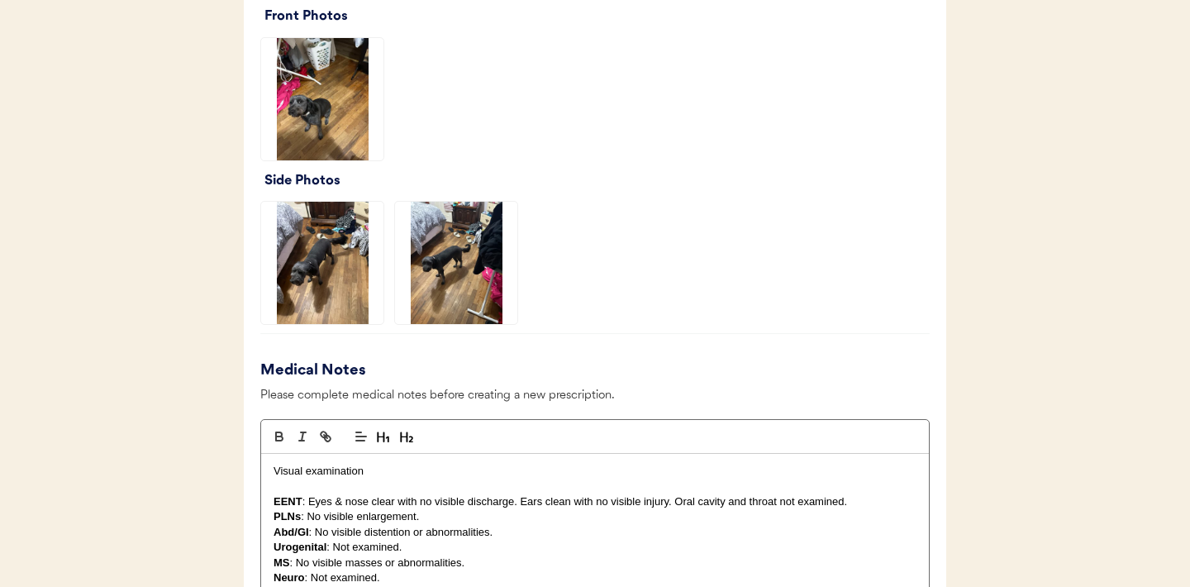
click at [482, 235] on img at bounding box center [456, 263] width 122 height 122
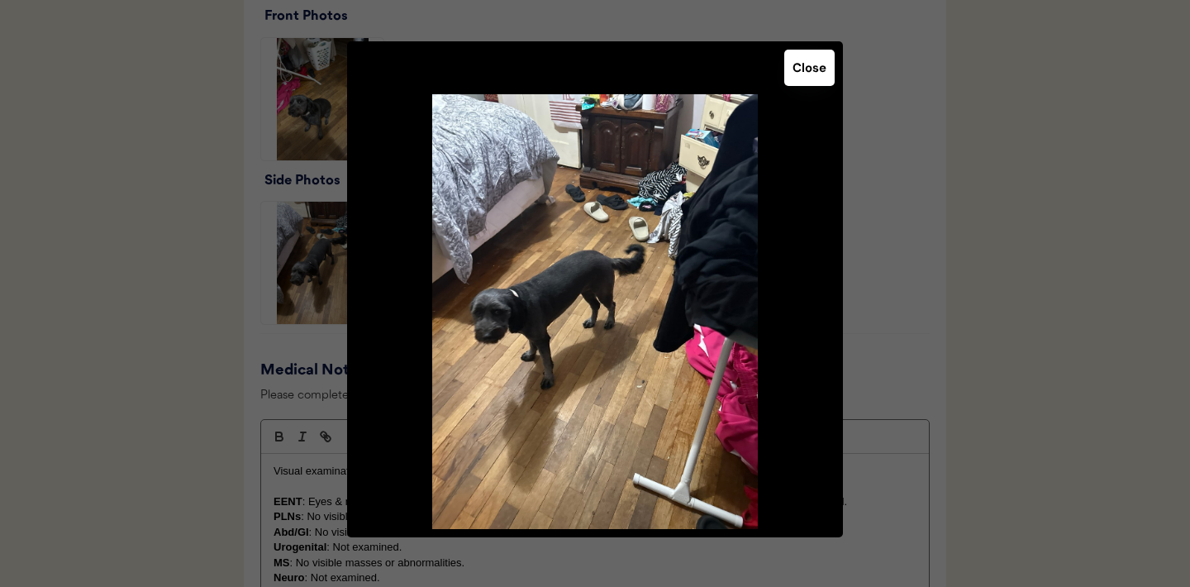
click at [809, 74] on button "Close" at bounding box center [809, 68] width 50 height 36
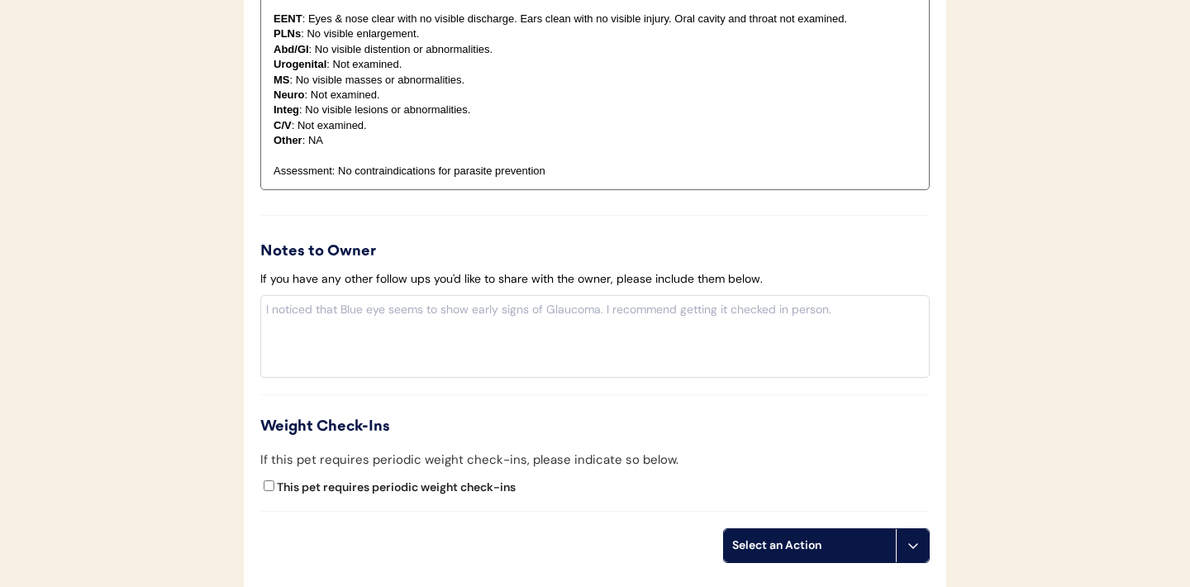
scroll to position [1906, 0]
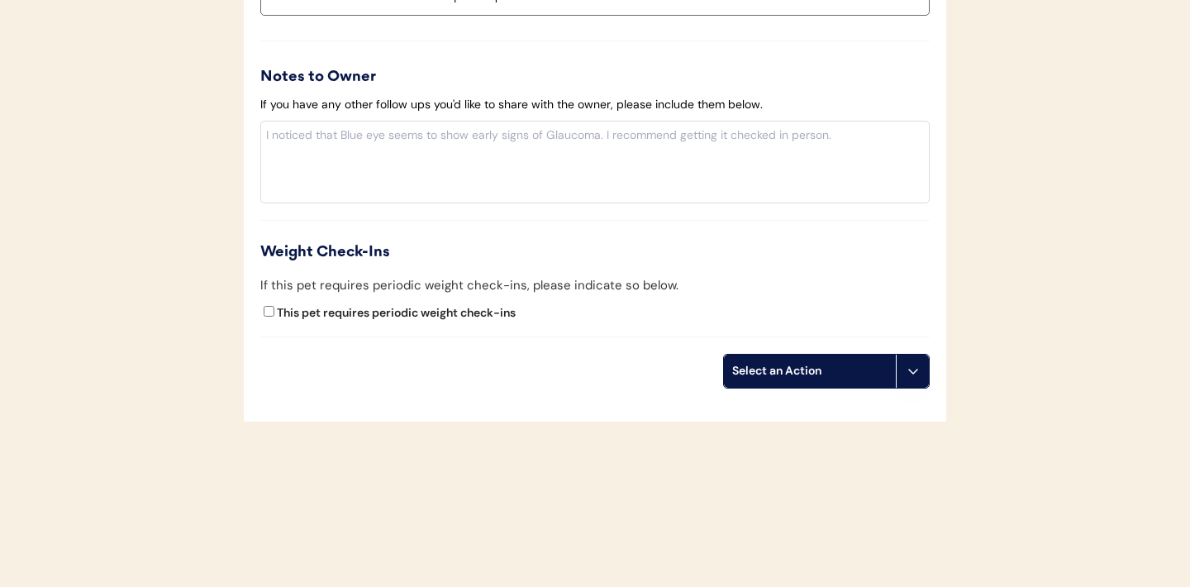
click at [908, 374] on icon at bounding box center [912, 370] width 13 height 13
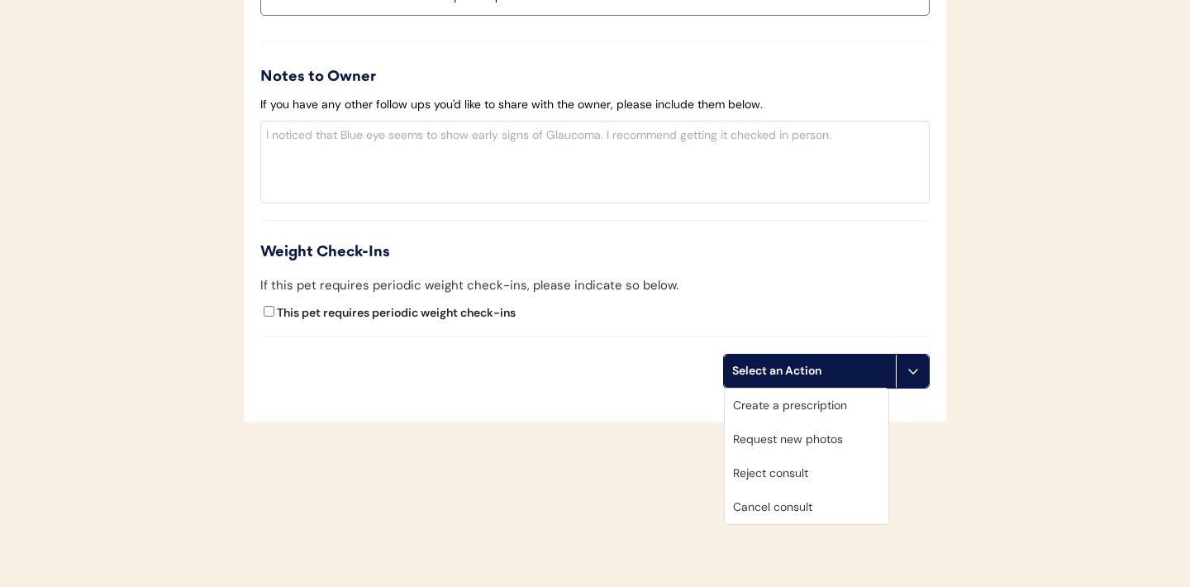
click at [778, 439] on div "Request new photos" at bounding box center [807, 439] width 164 height 34
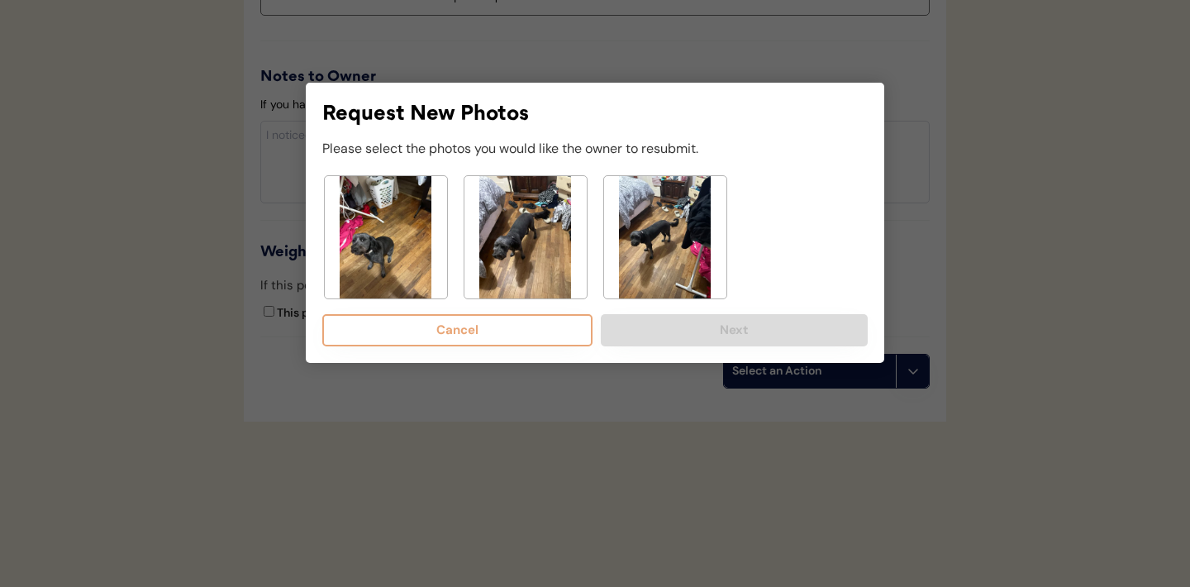
click at [371, 235] on img at bounding box center [386, 237] width 122 height 122
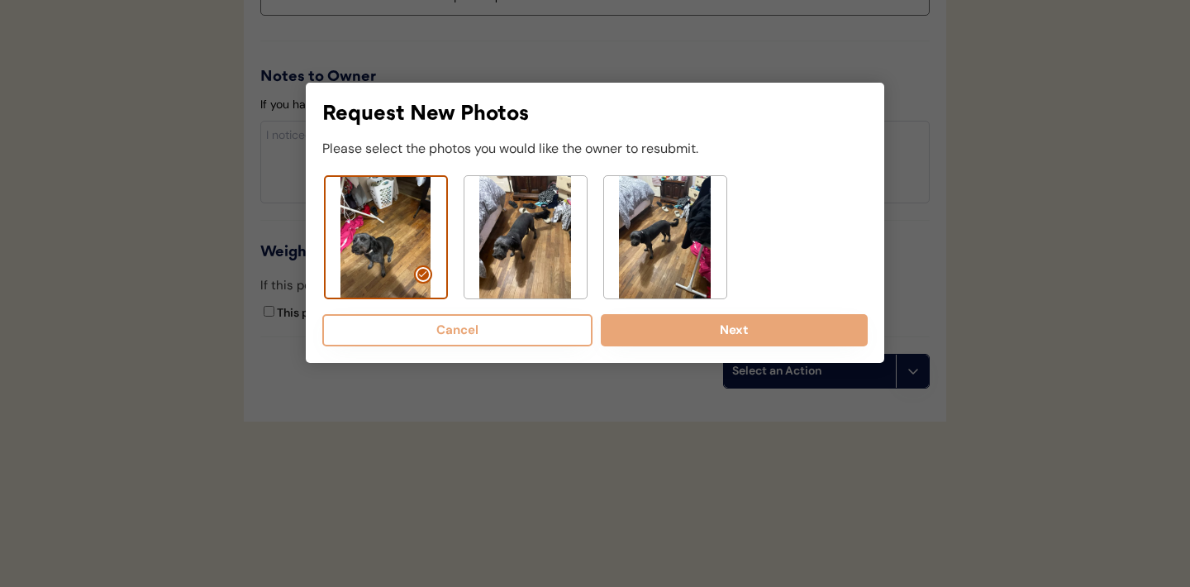
click at [502, 230] on img at bounding box center [525, 237] width 122 height 122
click at [635, 227] on img at bounding box center [665, 237] width 122 height 122
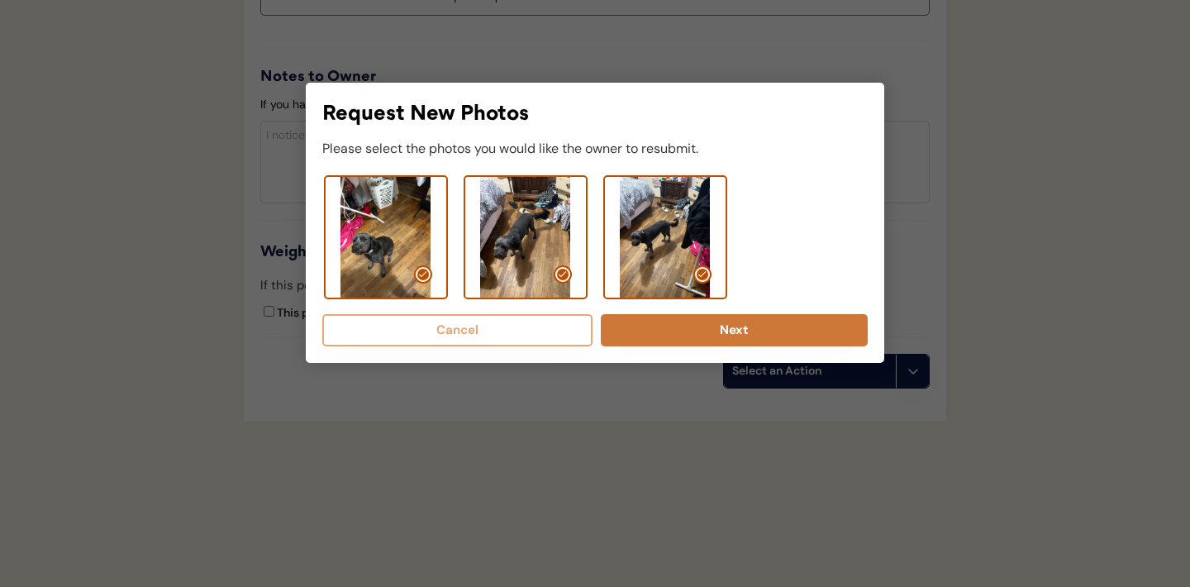
click at [711, 327] on button "Next" at bounding box center [734, 330] width 267 height 32
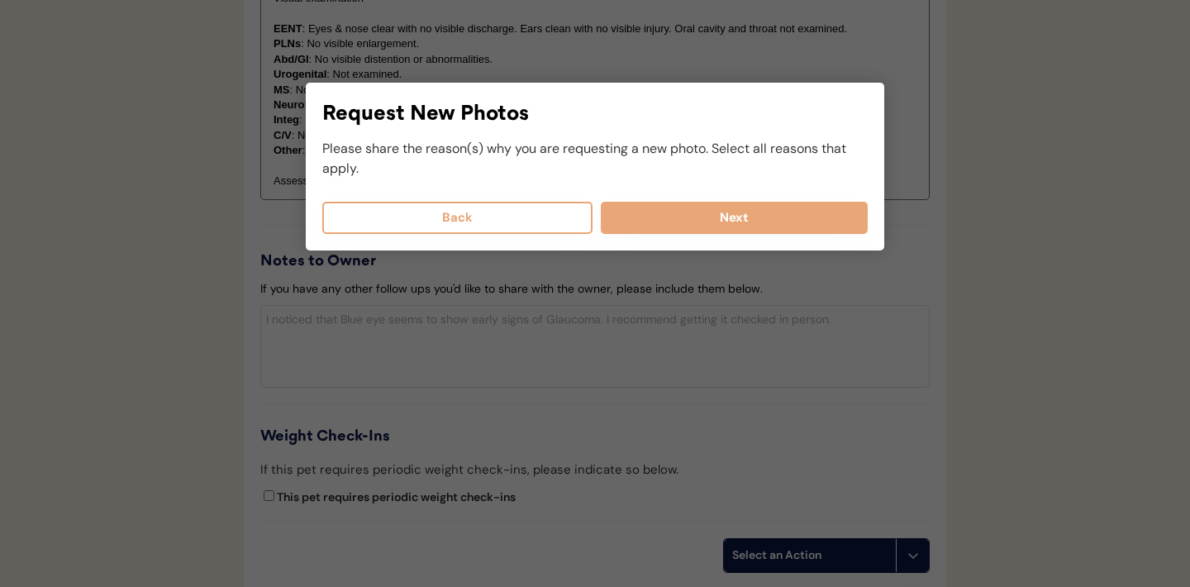
scroll to position [1681, 0]
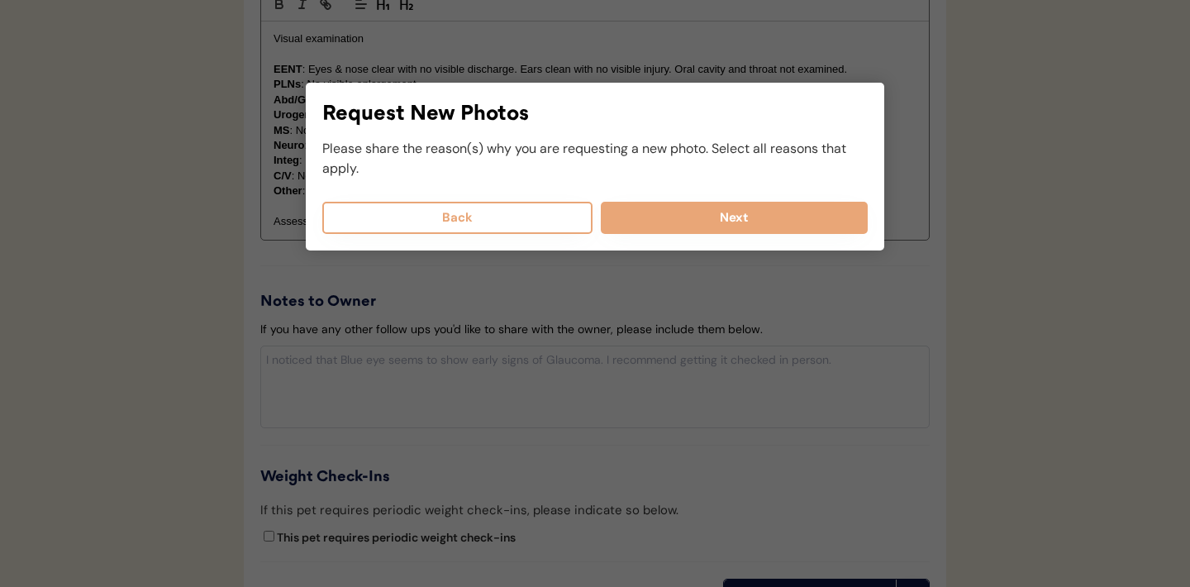
select select
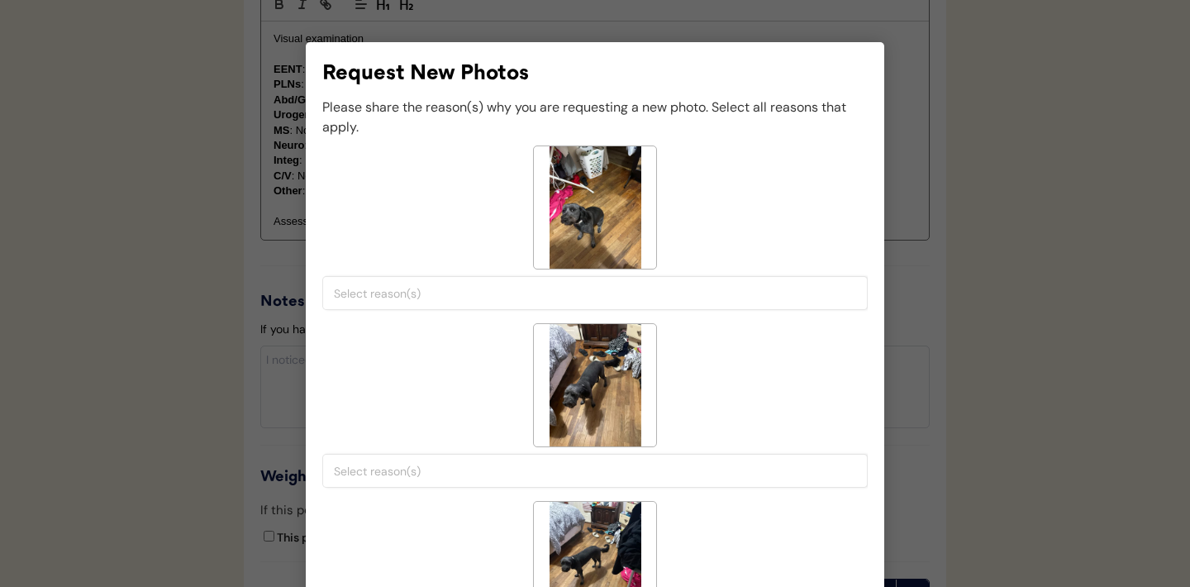
click at [521, 289] on input "search" at bounding box center [599, 293] width 530 height 15
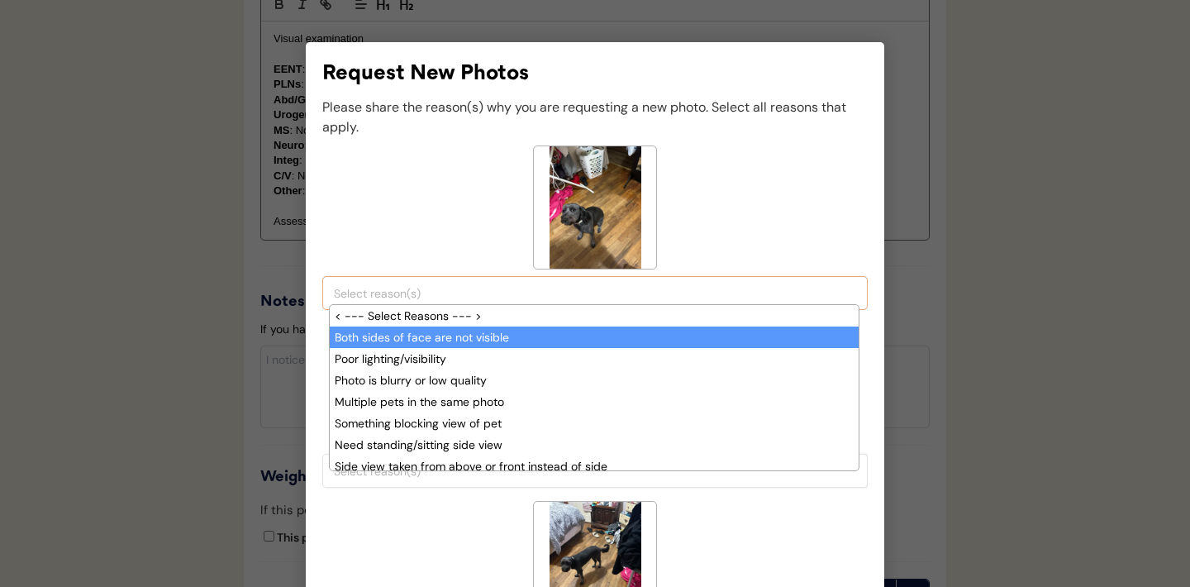
scroll to position [14, 0]
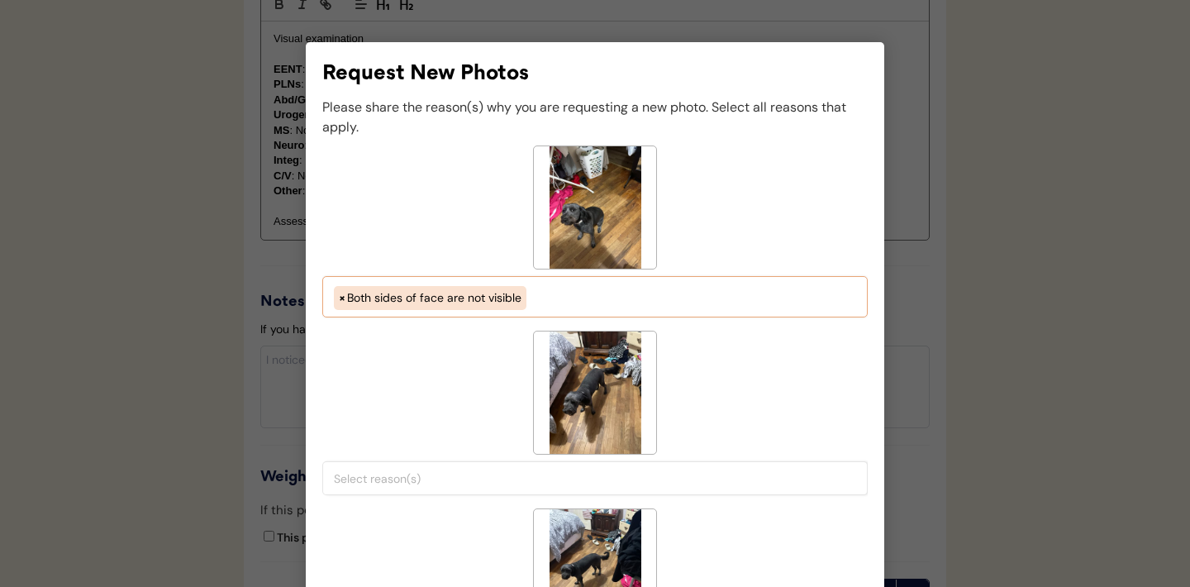
select select "both_sides_of_face_are_not_visible"
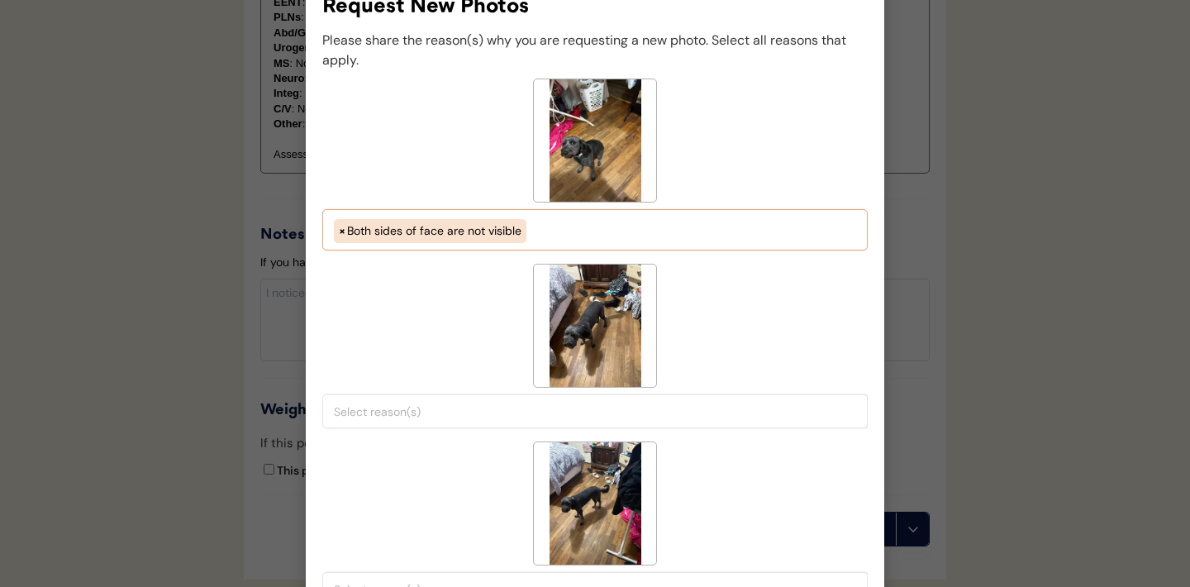
scroll to position [1761, 0]
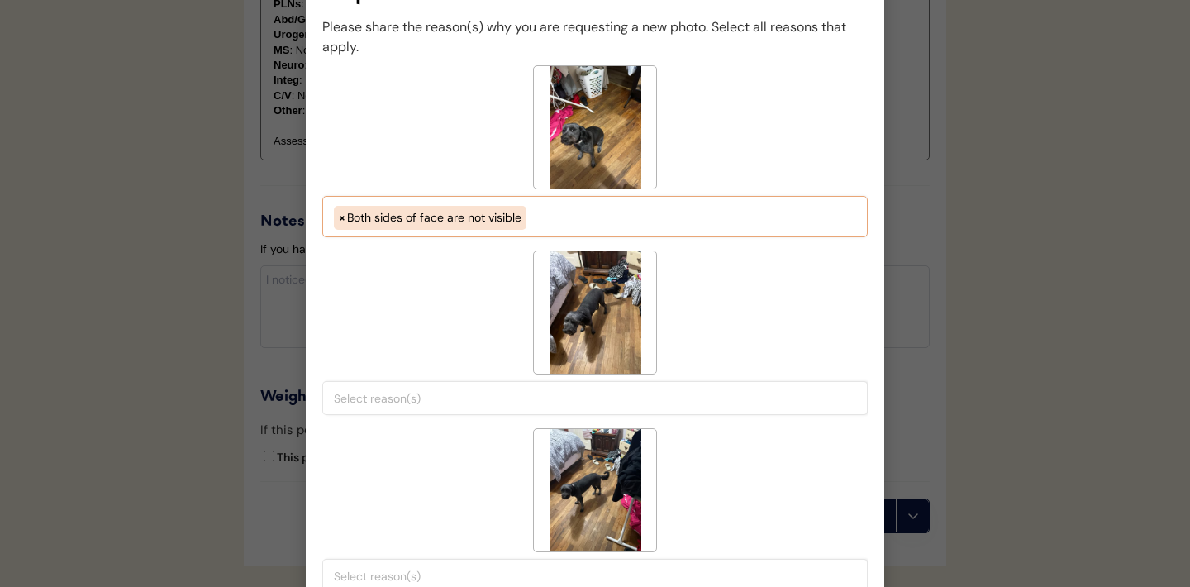
click at [457, 404] on input "search" at bounding box center [599, 398] width 530 height 15
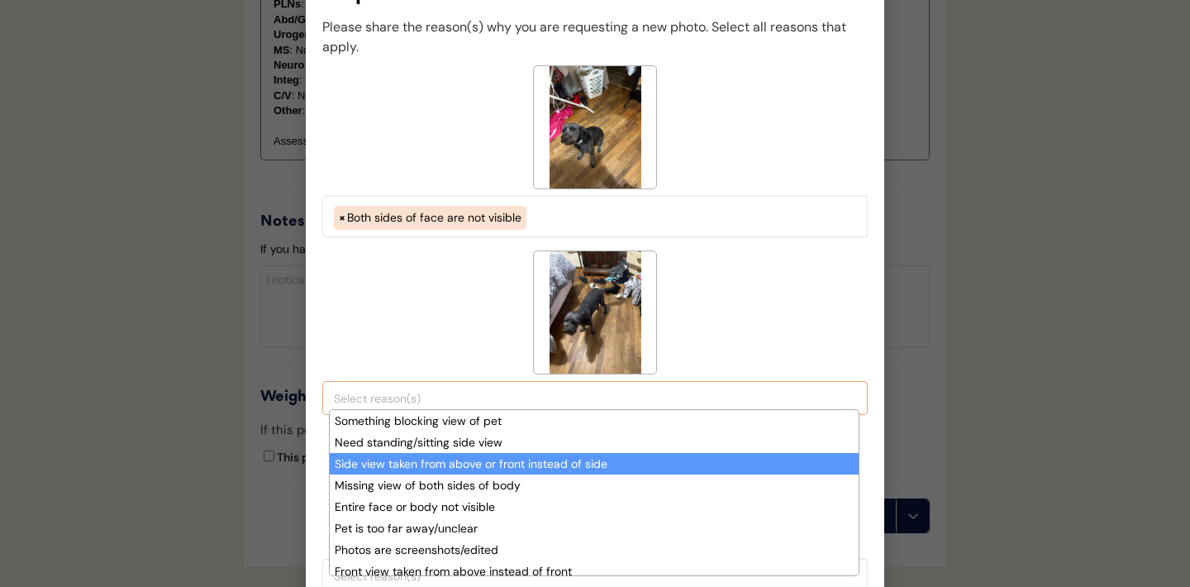
scroll to position [98, 0]
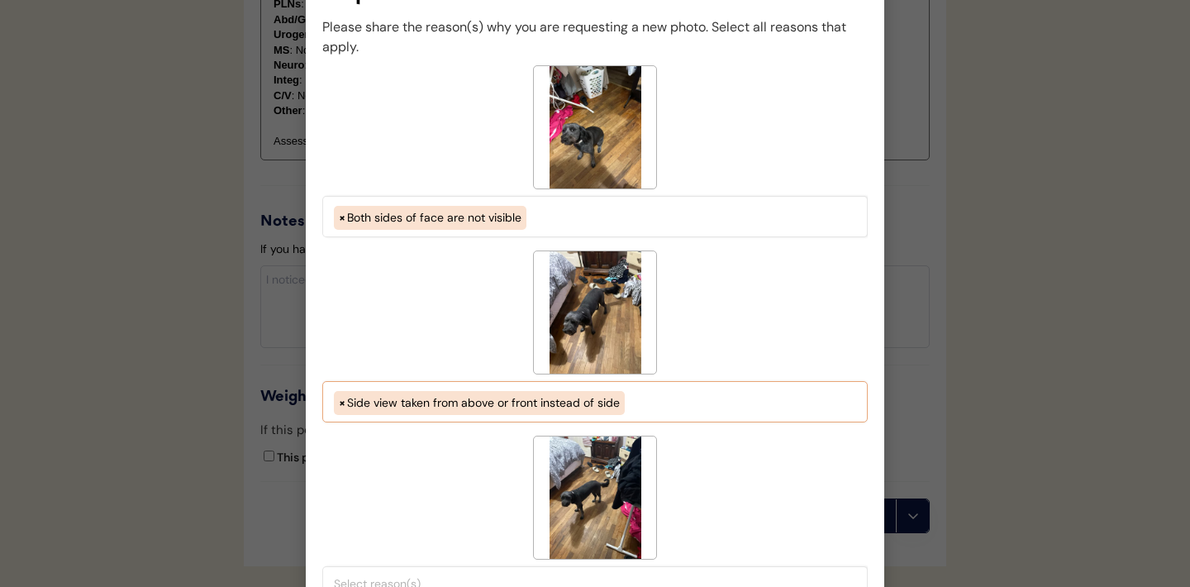
select select "side_view_taken_from_above_instead_of_side"
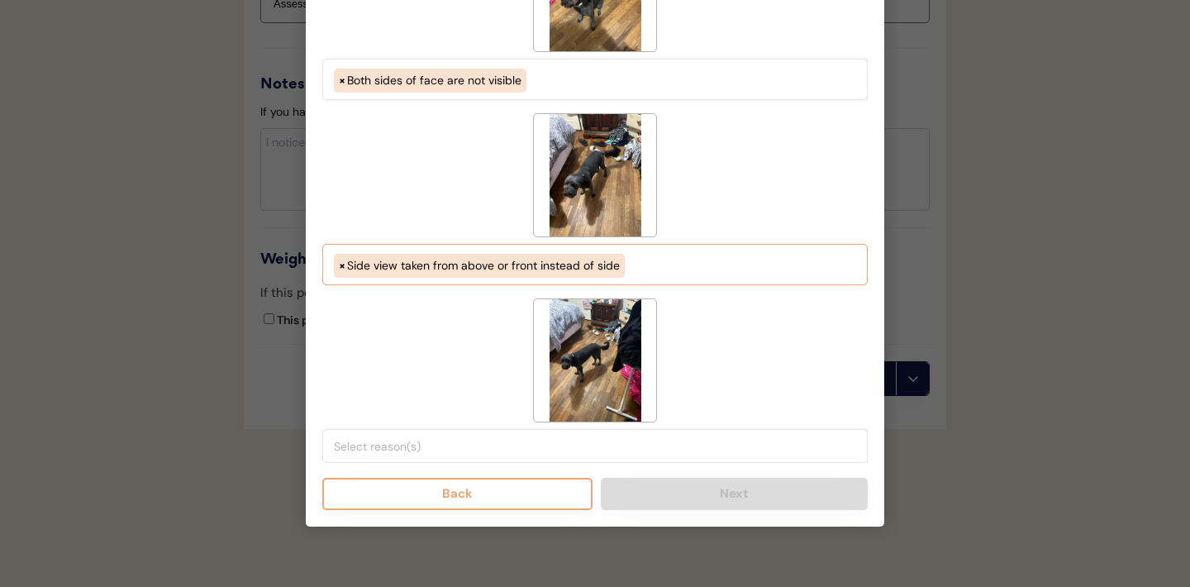
scroll to position [1902, 0]
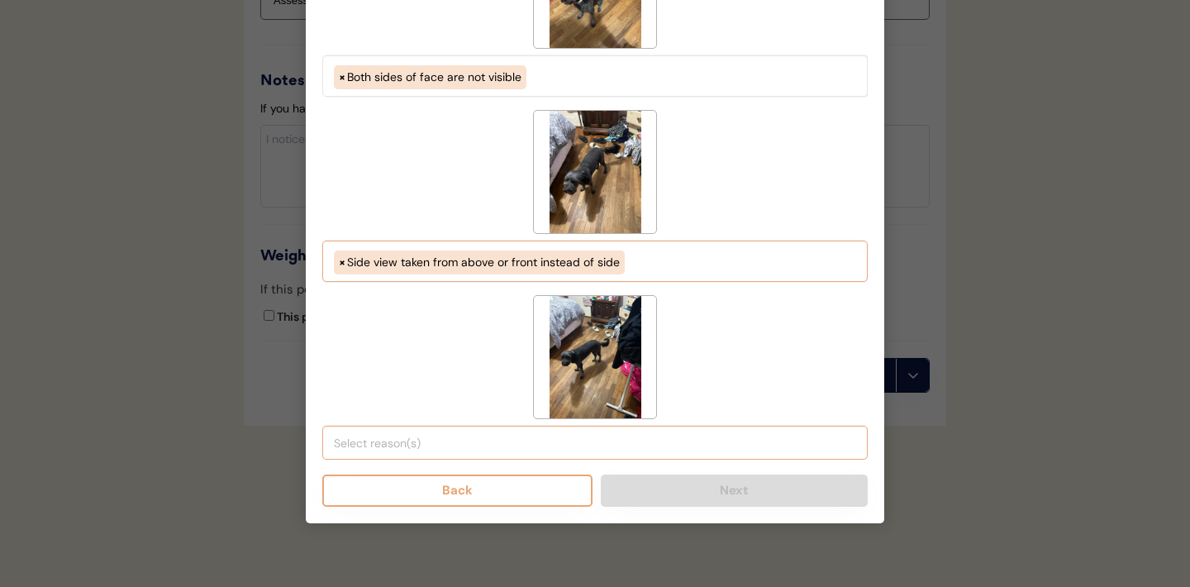
click at [539, 451] on li at bounding box center [595, 441] width 522 height 21
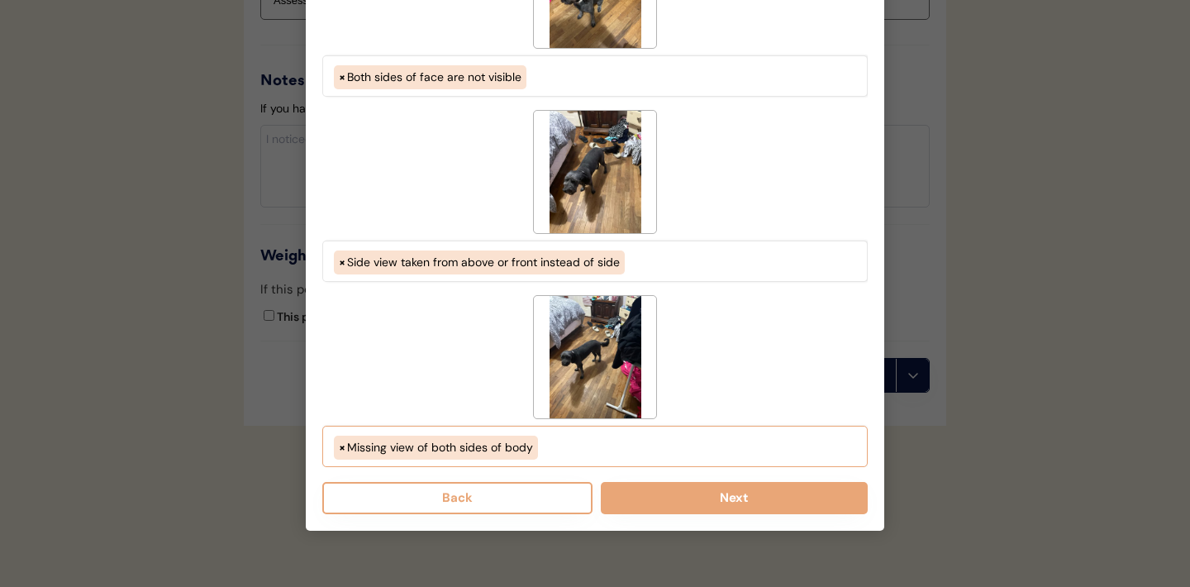
scroll to position [112, 0]
click at [562, 444] on ul "× Missing view of both sides of body" at bounding box center [595, 445] width 530 height 28
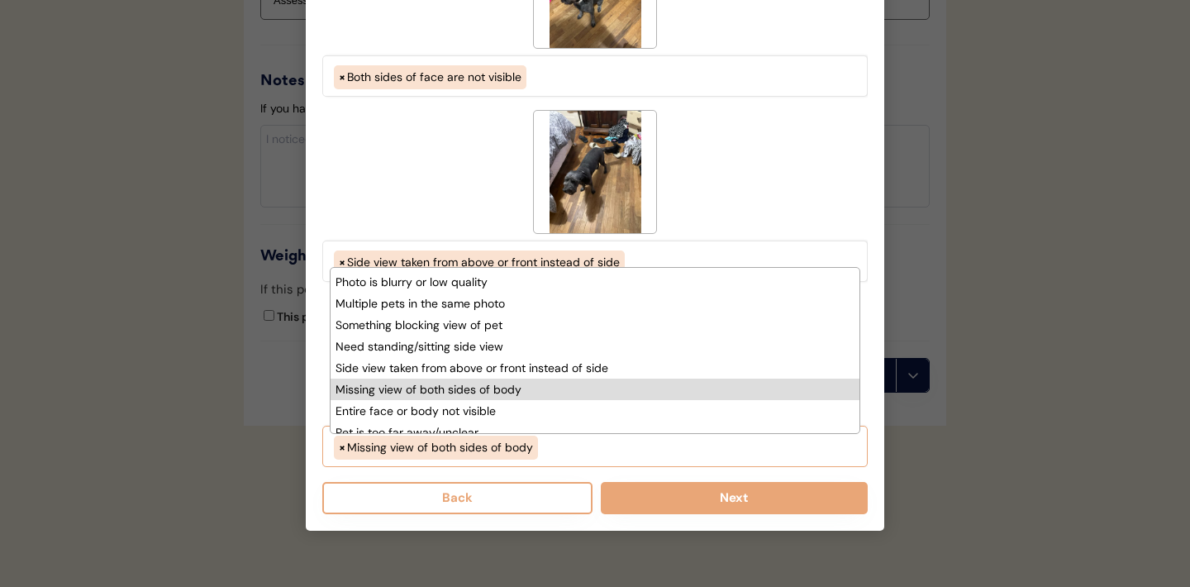
scroll to position [0, 0]
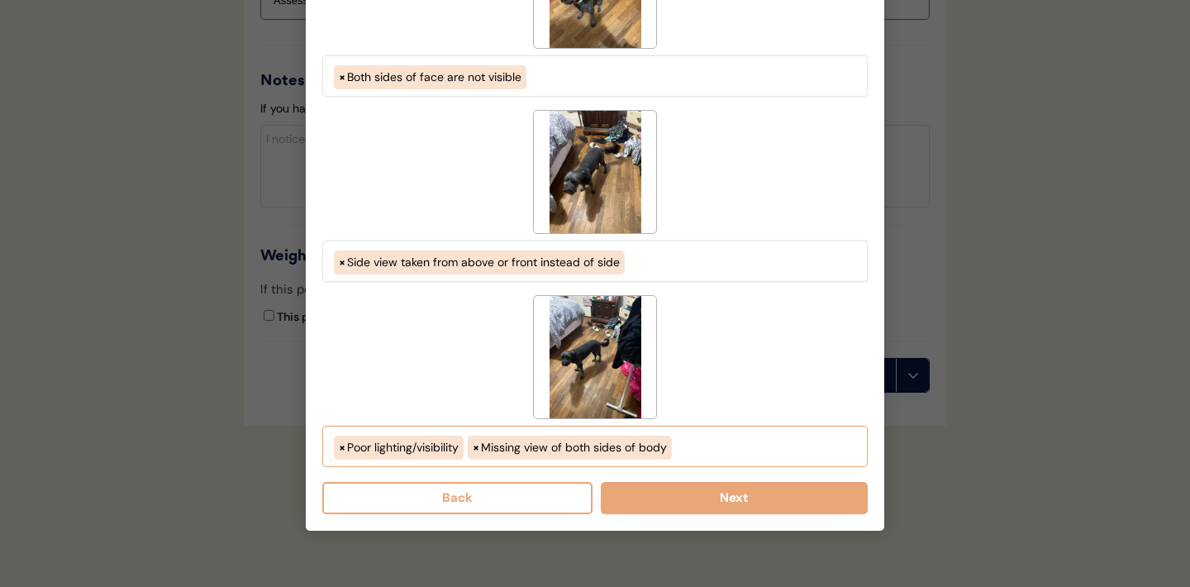
select select "porr_lighting"
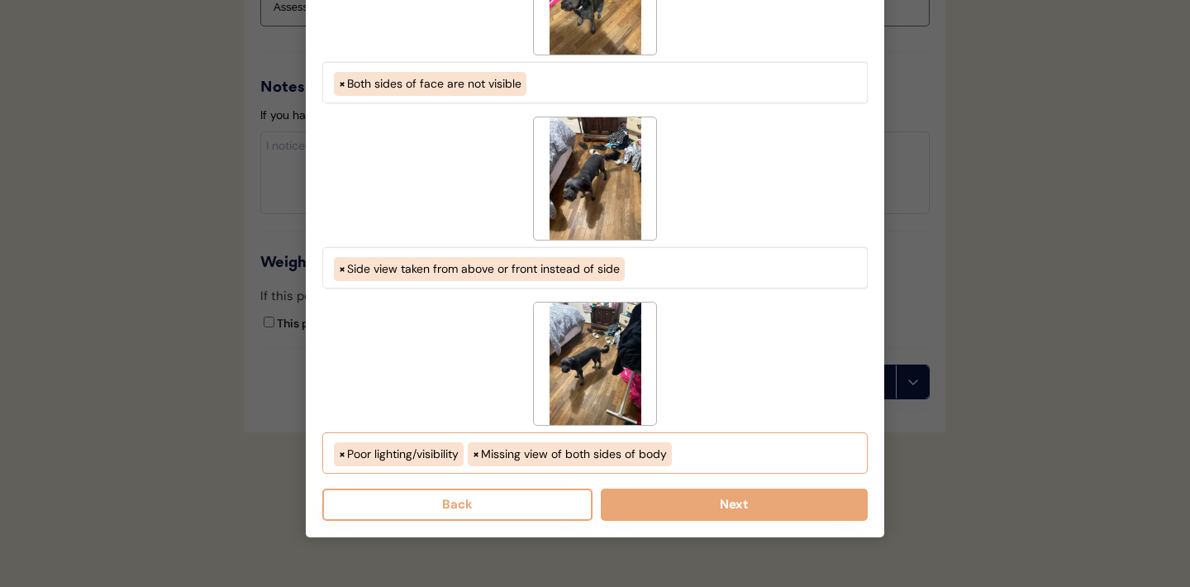
scroll to position [1906, 0]
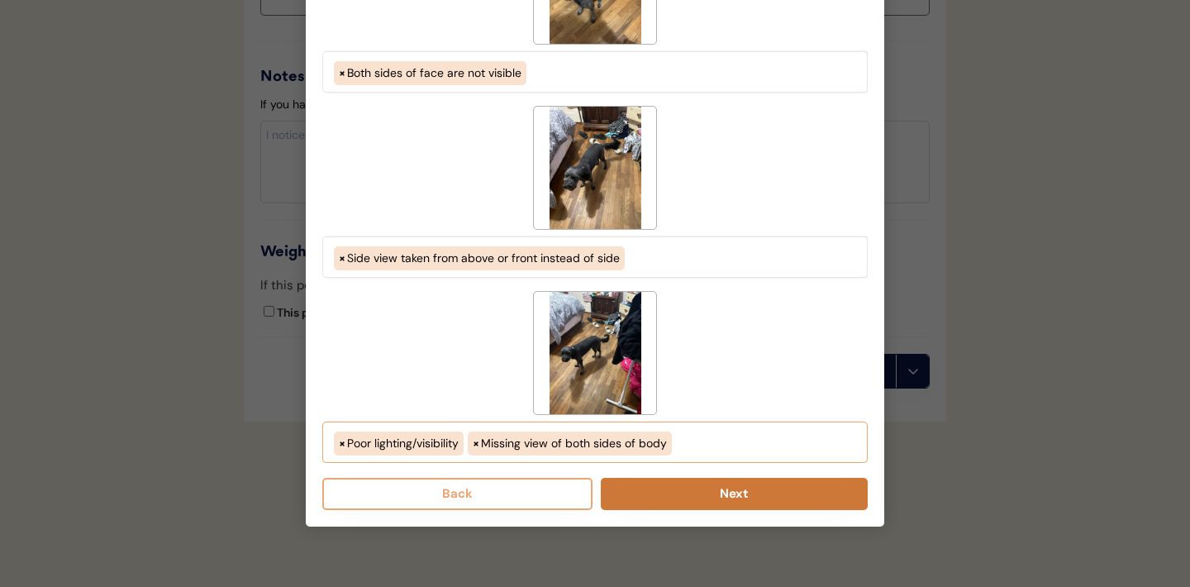
click at [710, 499] on button "Next" at bounding box center [734, 494] width 267 height 32
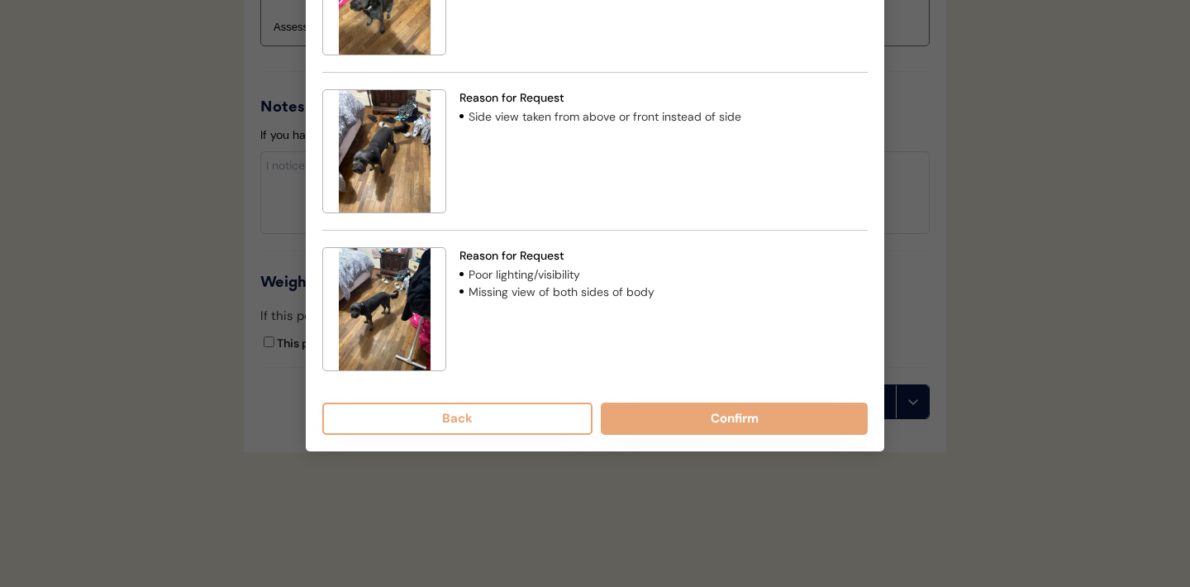
scroll to position [1888, 0]
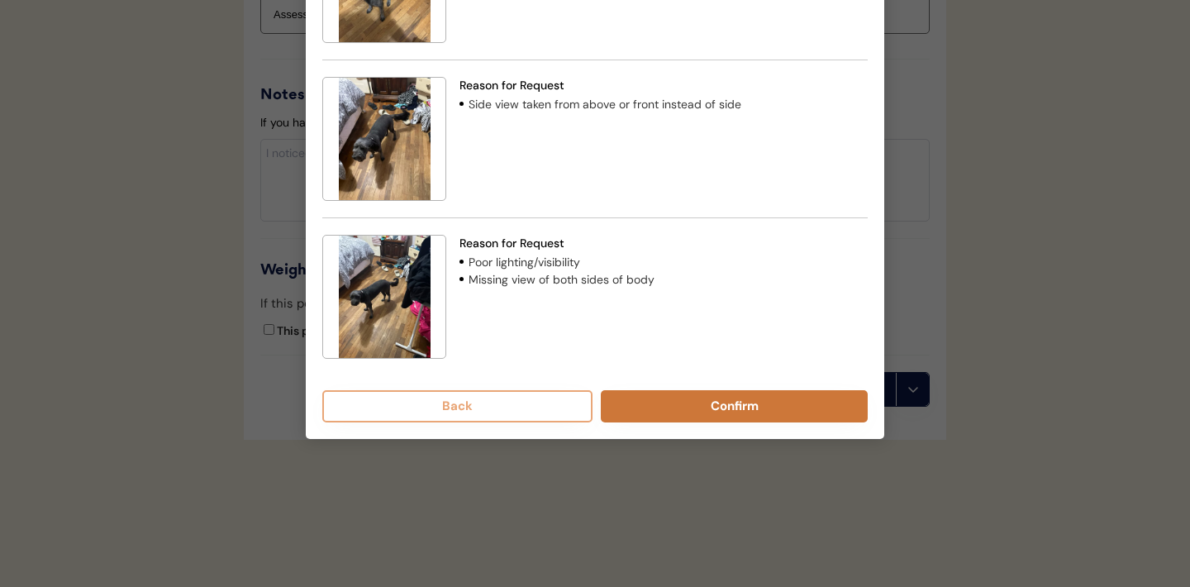
click at [706, 412] on button "Confirm" at bounding box center [734, 406] width 267 height 32
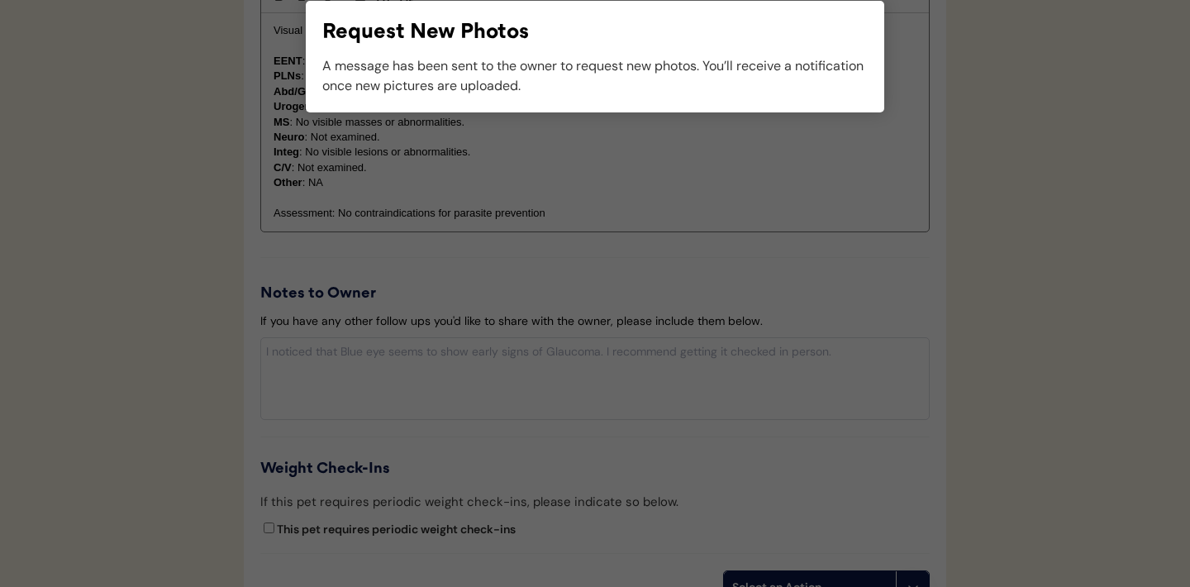
scroll to position [1756, 0]
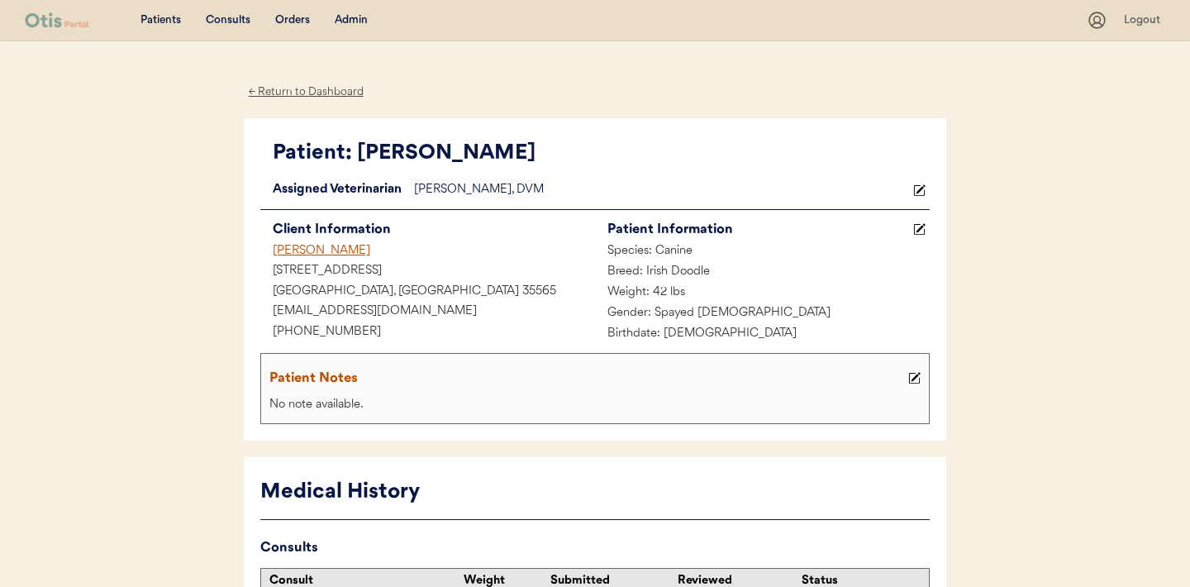
click at [227, 23] on div "Consults" at bounding box center [228, 20] width 45 height 17
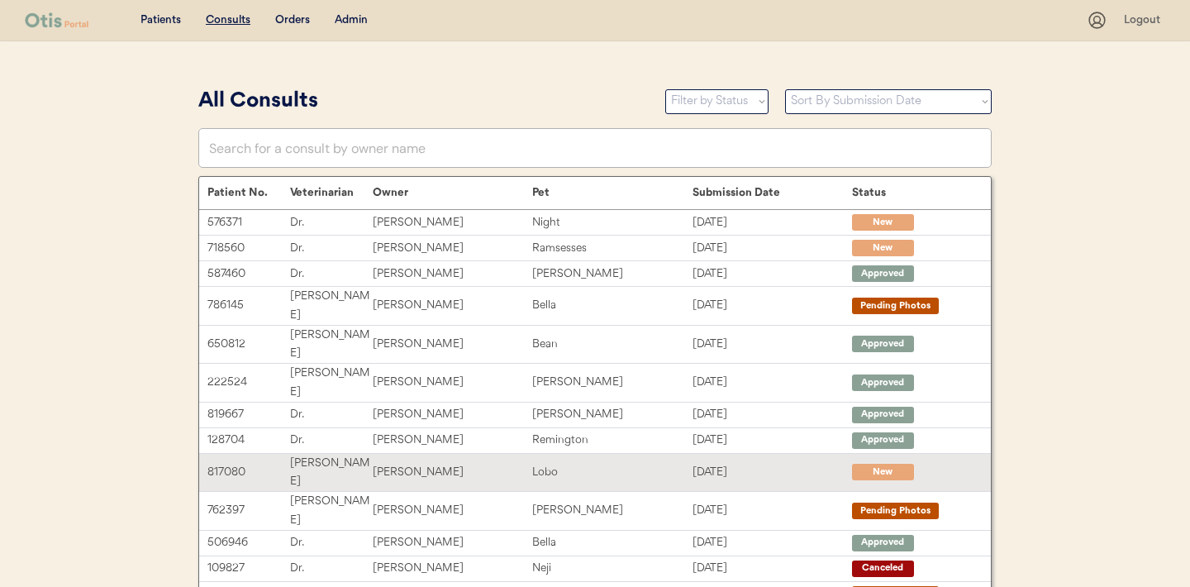
scroll to position [342, 0]
